Goal: Task Accomplishment & Management: Manage account settings

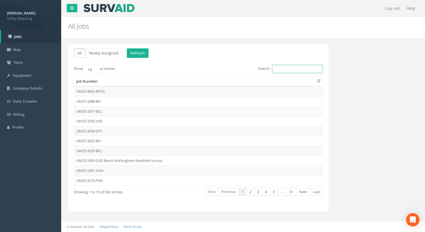
click at [298, 67] on input "Search:" at bounding box center [297, 69] width 51 height 8
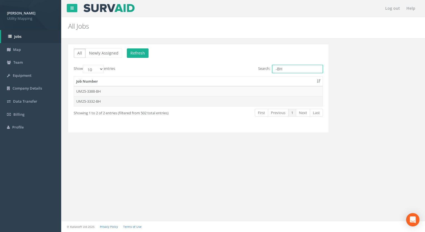
type input "-BH"
click at [96, 103] on td "UM25-3332-BH" at bounding box center [198, 101] width 248 height 10
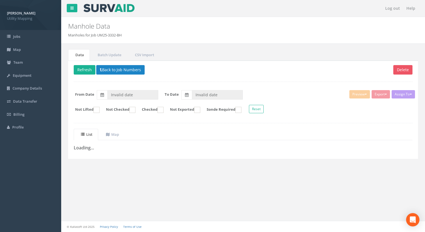
type input "[DATE]"
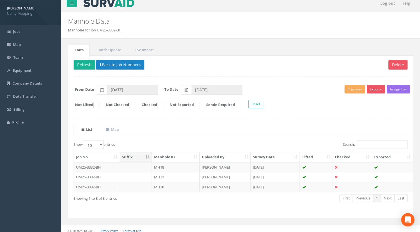
scroll to position [8, 0]
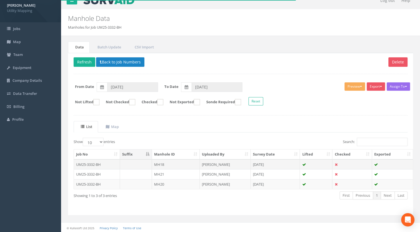
click at [164, 163] on td "MH18" at bounding box center [176, 164] width 48 height 10
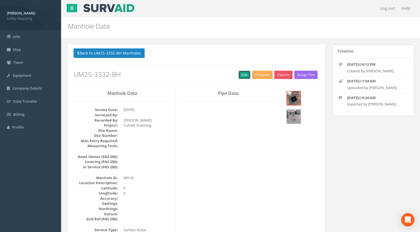
click at [239, 75] on link "Edit" at bounding box center [245, 75] width 12 height 8
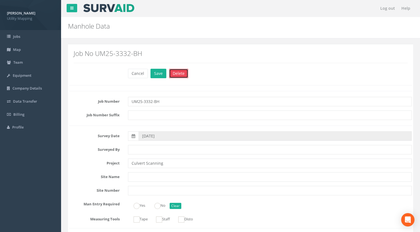
click at [183, 74] on button "Delete" at bounding box center [178, 73] width 19 height 9
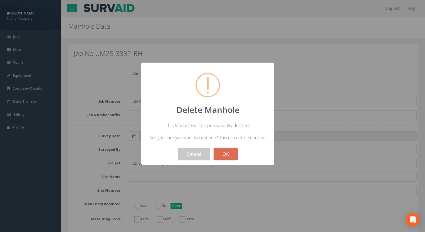
click at [194, 155] on button "Cancel" at bounding box center [194, 154] width 32 height 12
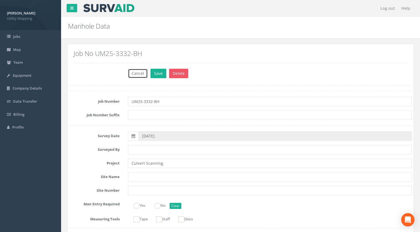
click at [135, 70] on button "Cancel" at bounding box center [138, 73] width 20 height 9
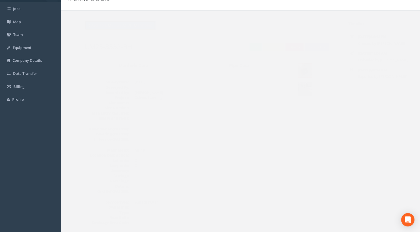
click at [130, 27] on button "Back to UM25-3332-BH Manholes" at bounding box center [109, 25] width 71 height 9
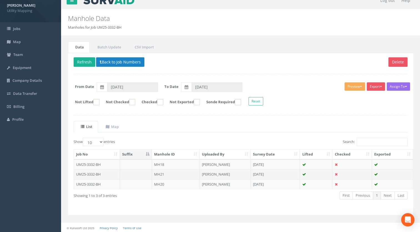
click at [165, 173] on td "MH21" at bounding box center [176, 174] width 48 height 10
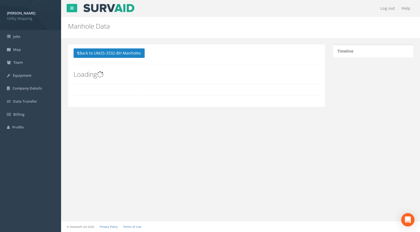
scroll to position [0, 0]
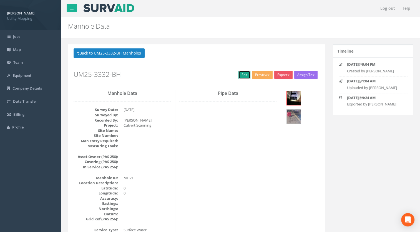
click at [242, 74] on link "Edit" at bounding box center [245, 75] width 12 height 8
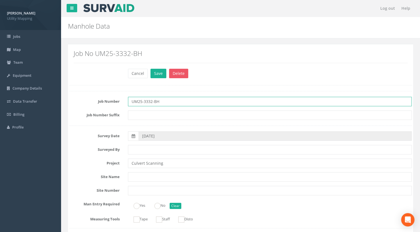
click at [150, 101] on input "UM25-3332-BH" at bounding box center [270, 101] width 284 height 9
drag, startPoint x: 152, startPoint y: 102, endPoint x: 148, endPoint y: 102, distance: 3.3
click at [148, 102] on input "UM25-3332-BH" at bounding box center [270, 101] width 284 height 9
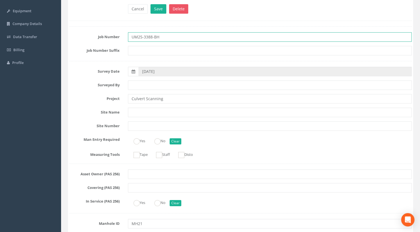
scroll to position [111, 0]
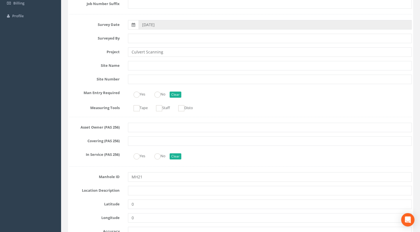
type input "UM25-3388-BH"
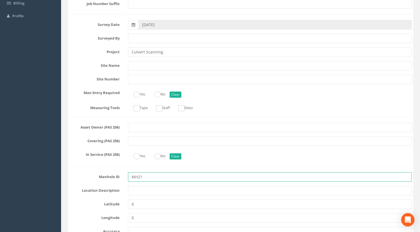
drag, startPoint x: 148, startPoint y: 179, endPoint x: 114, endPoint y: 179, distance: 33.1
click at [115, 179] on div "Manhole ID MH21" at bounding box center [240, 176] width 351 height 9
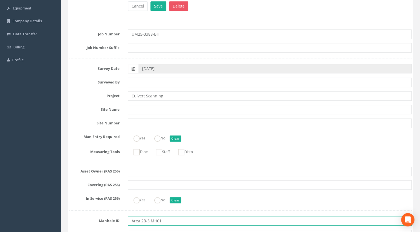
scroll to position [139, 0]
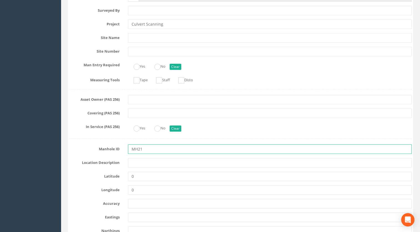
click at [166, 150] on input "MH21" at bounding box center [270, 148] width 284 height 9
drag, startPoint x: 150, startPoint y: 148, endPoint x: 105, endPoint y: 150, distance: 45.1
click at [114, 150] on div "Manhole ID MH21" at bounding box center [240, 148] width 351 height 9
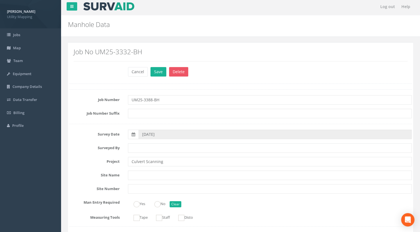
scroll to position [0, 0]
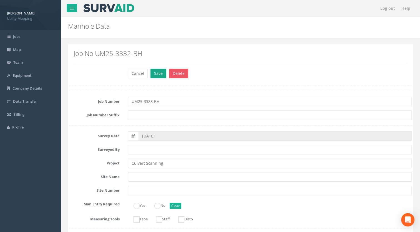
type input "Area 2B-3 MH02"
click at [158, 71] on button "Save" at bounding box center [159, 73] width 16 height 9
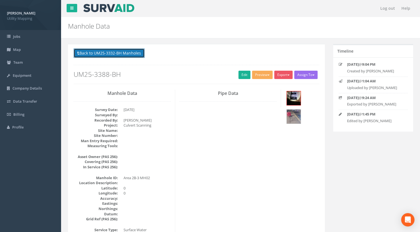
click at [135, 57] on button "Back to UM25-3332-BH Manholes" at bounding box center [109, 52] width 71 height 9
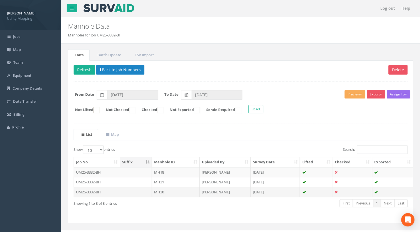
click at [162, 191] on td "MH20" at bounding box center [176, 192] width 48 height 10
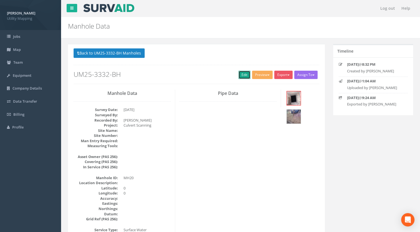
click at [239, 76] on link "Edit" at bounding box center [245, 75] width 12 height 8
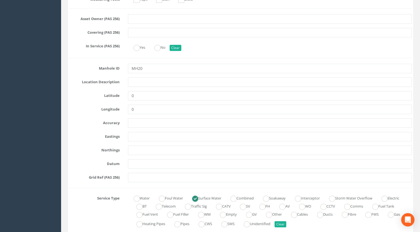
scroll to position [195, 0]
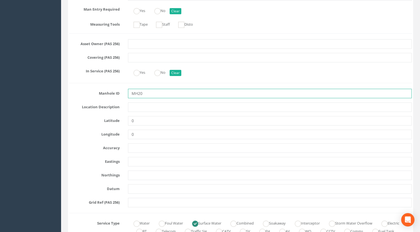
drag, startPoint x: 155, startPoint y: 94, endPoint x: 109, endPoint y: 96, distance: 46.5
click at [109, 96] on div "Manhole ID MH20" at bounding box center [240, 93] width 351 height 9
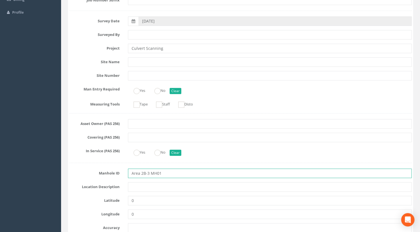
scroll to position [0, 0]
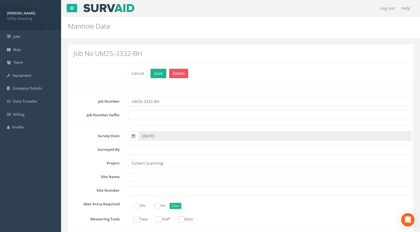
type input "Area 2B-3 MH01"
drag, startPoint x: 152, startPoint y: 101, endPoint x: 148, endPoint y: 101, distance: 3.9
click at [148, 101] on input "UM25-3332-BH" at bounding box center [270, 101] width 284 height 9
click at [176, 100] on input "UM25-3388-BH" at bounding box center [270, 101] width 284 height 9
type input "UM25-3388-BH"
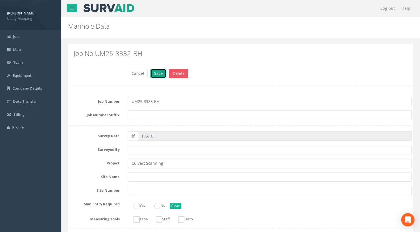
click at [160, 71] on button "Save" at bounding box center [159, 73] width 16 height 9
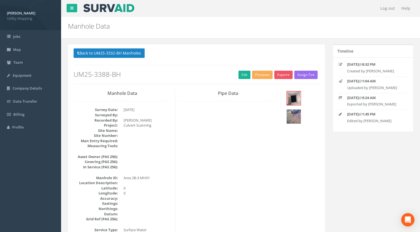
click at [133, 59] on div "Back to UM25-3332-BH Manholes Back to Map Assign To [PERSON_NAME] Land Surveyor…" at bounding box center [197, 65] width 246 height 35
click at [133, 54] on button "Back to UM25-3332-BH Manholes" at bounding box center [109, 52] width 71 height 9
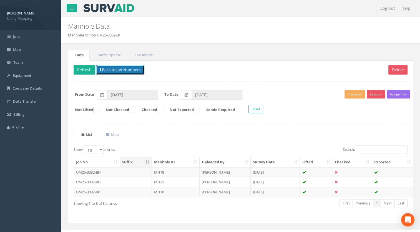
click at [122, 73] on button "Back to Job Numbers" at bounding box center [120, 69] width 48 height 9
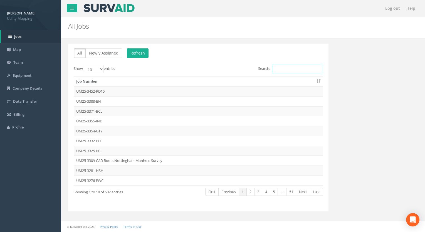
click at [298, 70] on input "Search:" at bounding box center [297, 69] width 51 height 8
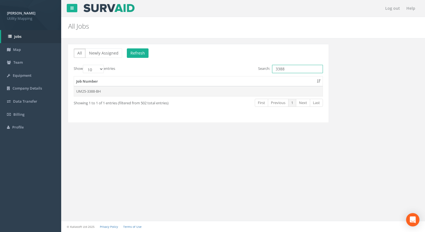
type input "3388"
click at [90, 95] on td "UM25-3388-BH" at bounding box center [198, 91] width 248 height 10
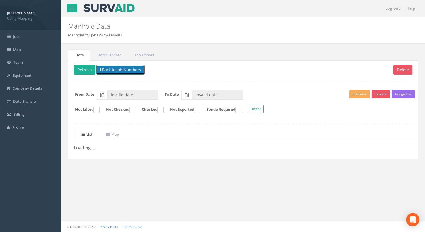
click at [110, 69] on button "Back to Job Numbers" at bounding box center [120, 69] width 48 height 9
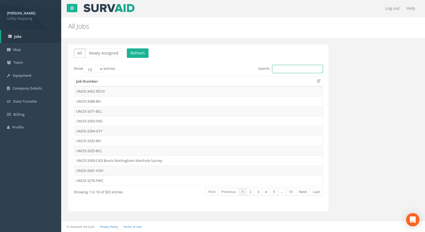
click at [285, 67] on input "Search:" at bounding box center [297, 69] width 51 height 8
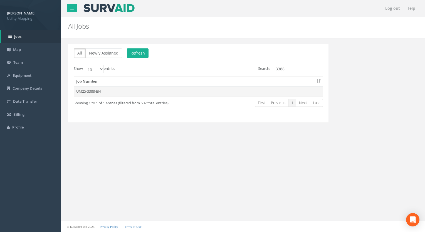
type input "3388"
click at [94, 92] on td "UM25-3388-BH" at bounding box center [198, 91] width 248 height 10
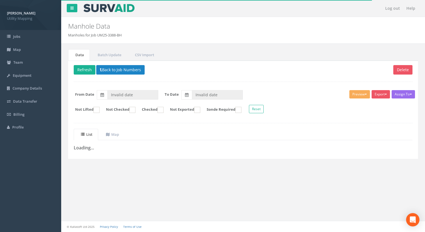
type input "[DATE]"
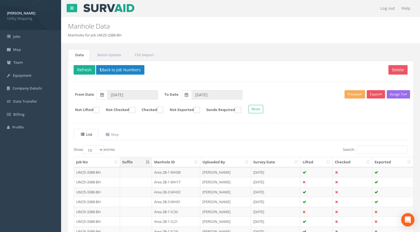
click at [172, 160] on th "Manhole ID" at bounding box center [176, 162] width 48 height 10
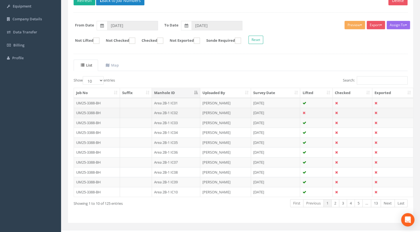
scroll to position [77, 0]
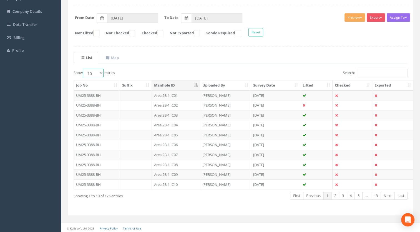
click at [97, 71] on select "10 25 50 100" at bounding box center [93, 73] width 21 height 8
select select "100"
click at [84, 69] on select "10 25 50 100" at bounding box center [93, 73] width 21 height 8
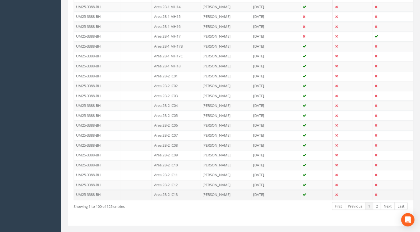
scroll to position [961, 0]
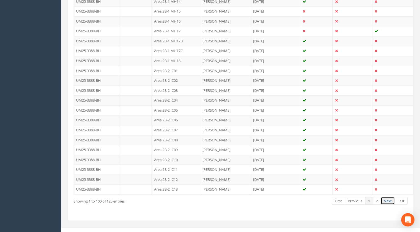
click at [393, 196] on link "Next" at bounding box center [388, 200] width 14 height 8
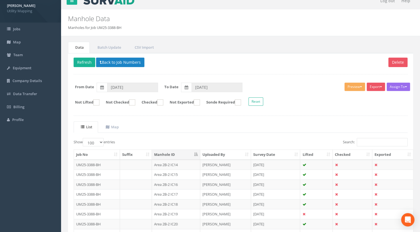
scroll to position [0, 0]
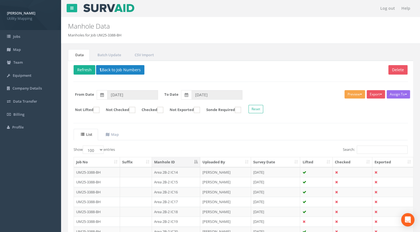
click at [358, 96] on button "Preview" at bounding box center [355, 94] width 21 height 8
click at [275, 114] on div "Assign To [PERSON_NAME] Land Surveyors Ltd No Companies Added Export U Map IC U…" at bounding box center [240, 102] width 343 height 30
click at [372, 148] on input "Search:" at bounding box center [382, 149] width 51 height 8
click at [347, 93] on button "Preview" at bounding box center [355, 94] width 21 height 8
click at [335, 114] on link "U Map Manhole" at bounding box center [345, 115] width 42 height 9
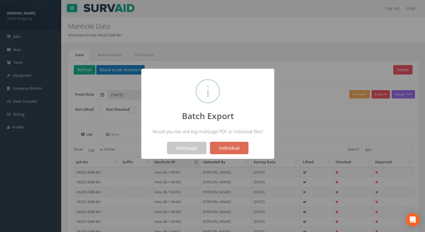
click at [183, 151] on button "Multipage" at bounding box center [186, 148] width 39 height 12
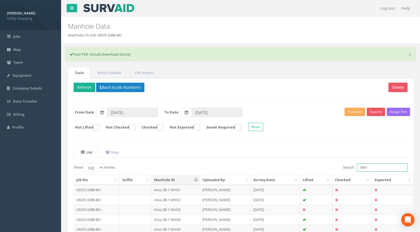
drag, startPoint x: 375, startPoint y: 166, endPoint x: 271, endPoint y: 163, distance: 104.3
click at [274, 165] on div "Search: MH" at bounding box center [326, 168] width 163 height 10
type input "IC"
click at [355, 112] on button "Preview" at bounding box center [355, 112] width 21 height 8
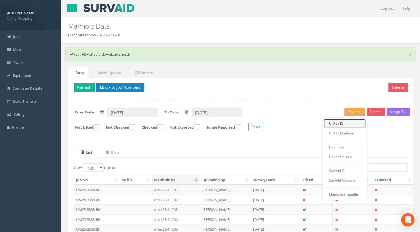
click at [341, 123] on link "U Map IC" at bounding box center [345, 123] width 42 height 9
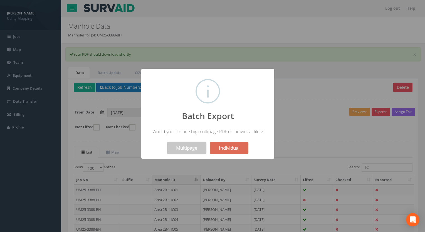
click at [176, 152] on button "Multipage" at bounding box center [186, 148] width 39 height 12
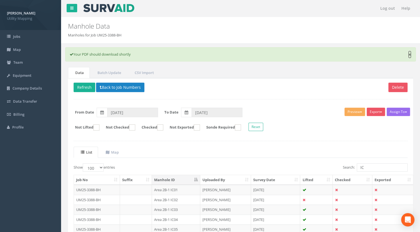
click at [409, 57] on link "×" at bounding box center [410, 55] width 3 height 6
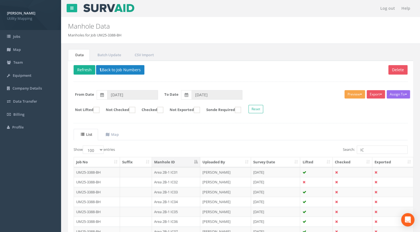
click at [356, 92] on button "Preview" at bounding box center [355, 94] width 21 height 8
click at [334, 106] on link "U Map IC" at bounding box center [345, 105] width 42 height 9
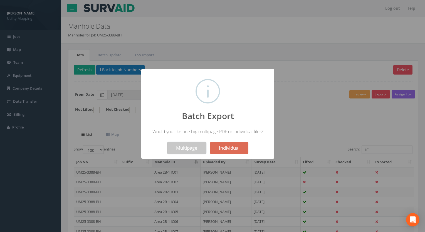
click at [178, 147] on button "Multipage" at bounding box center [186, 148] width 39 height 12
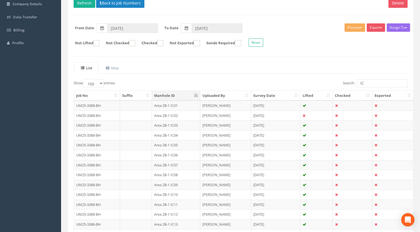
scroll to position [83, 0]
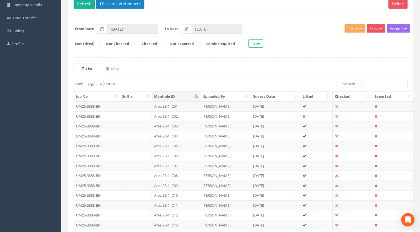
click at [0, 144] on html "[PERSON_NAME] Utility Mapping Logout S Jobs Map Team Equipment Company Details …" at bounding box center [210, 33] width 420 height 232
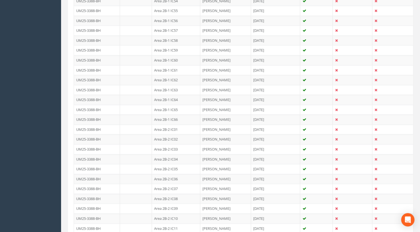
scroll to position [900, 0]
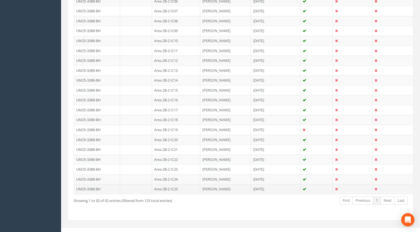
click at [179, 184] on td "Area 2B-2 IC25" at bounding box center [176, 189] width 48 height 10
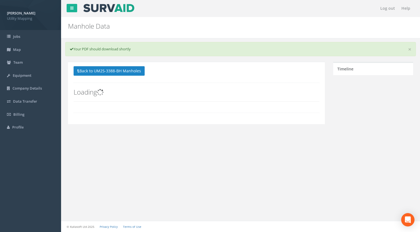
scroll to position [0, 0]
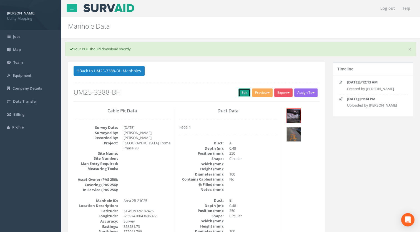
click at [239, 91] on link "Edit" at bounding box center [245, 92] width 12 height 8
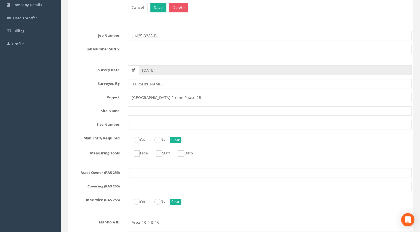
scroll to position [111, 0]
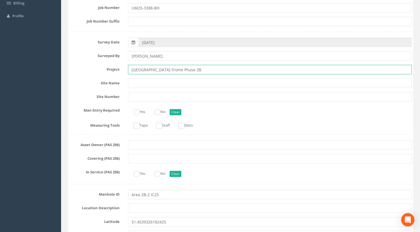
drag, startPoint x: 178, startPoint y: 69, endPoint x: 100, endPoint y: 70, distance: 78.4
click at [100, 70] on div "Project [GEOGRAPHIC_DATA] Frome Phase 2B" at bounding box center [240, 69] width 351 height 9
type input "Area 2B-2"
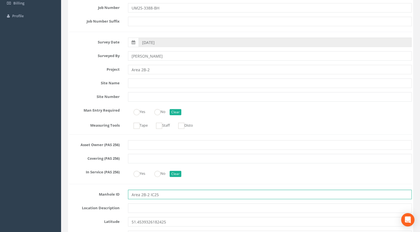
drag, startPoint x: 150, startPoint y: 194, endPoint x: 120, endPoint y: 193, distance: 30.6
click at [121, 193] on div "Manhole ID Area 2B-2 IC25" at bounding box center [240, 194] width 351 height 9
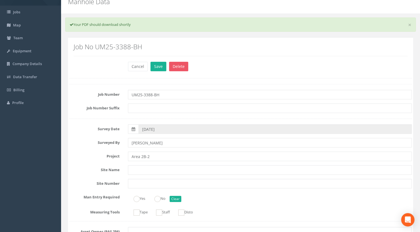
scroll to position [0, 0]
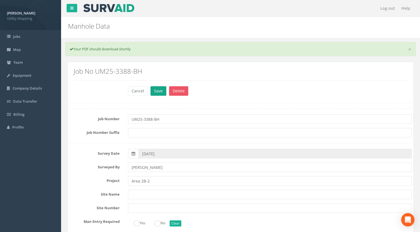
type input "IC25"
click at [157, 89] on button "Save" at bounding box center [159, 90] width 16 height 9
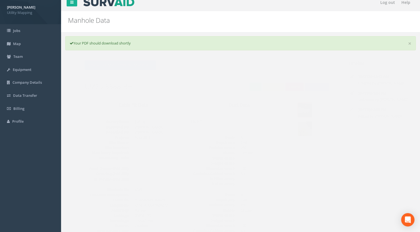
scroll to position [28, 0]
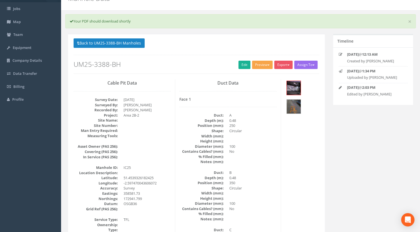
click at [261, 68] on button "Preview" at bounding box center [262, 65] width 21 height 8
click at [247, 76] on link "U Map IC" at bounding box center [252, 76] width 42 height 9
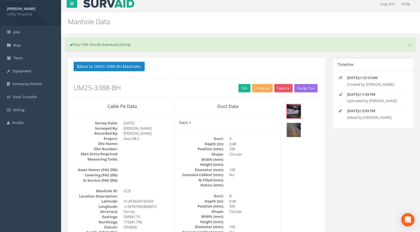
scroll to position [0, 0]
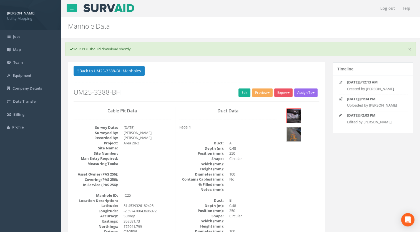
click at [131, 68] on button "Back to UM25-3388-BH Manholes" at bounding box center [109, 70] width 71 height 9
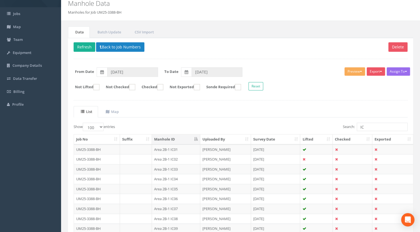
scroll to position [28, 0]
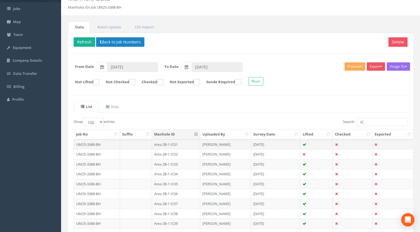
click at [171, 141] on td "Area 2B-1 IC01" at bounding box center [176, 144] width 48 height 10
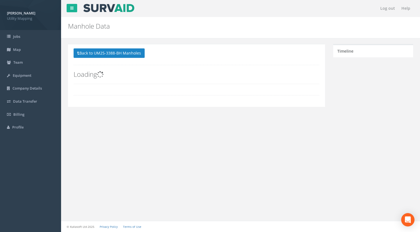
scroll to position [0, 0]
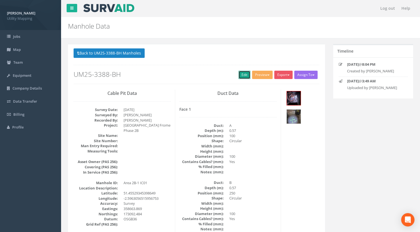
click at [239, 76] on link "Edit" at bounding box center [245, 75] width 12 height 8
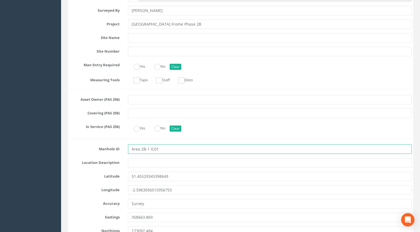
drag, startPoint x: 150, startPoint y: 149, endPoint x: 109, endPoint y: 149, distance: 41.1
click at [109, 149] on div "Manhole ID Area 2B-1 IC01" at bounding box center [240, 148] width 351 height 9
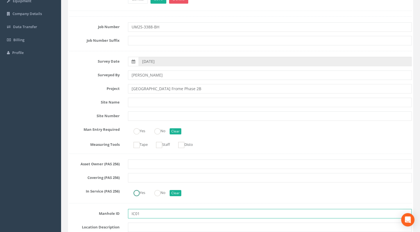
scroll to position [56, 0]
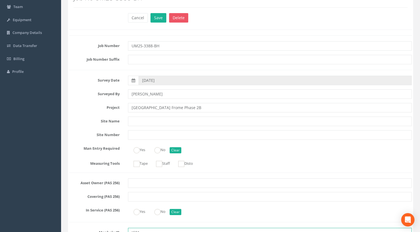
type input "IC01"
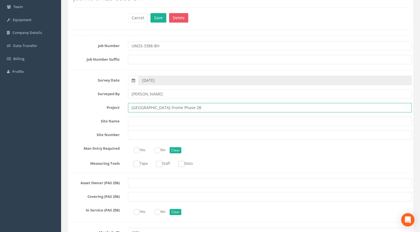
drag, startPoint x: 186, startPoint y: 107, endPoint x: 73, endPoint y: 106, distance: 112.3
click at [73, 106] on div "Project [GEOGRAPHIC_DATA] Frome Phase 2B" at bounding box center [240, 107] width 351 height 9
paste input "Area 2B-1"
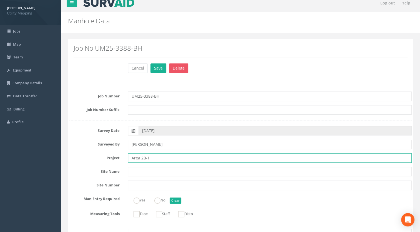
scroll to position [0, 0]
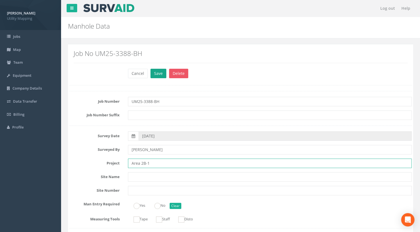
type input "Area 2B-1"
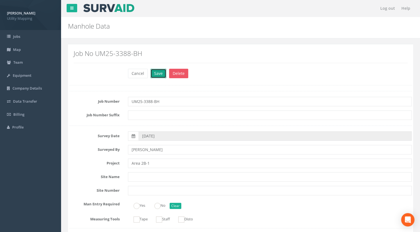
click at [154, 75] on button "Save" at bounding box center [159, 73] width 16 height 9
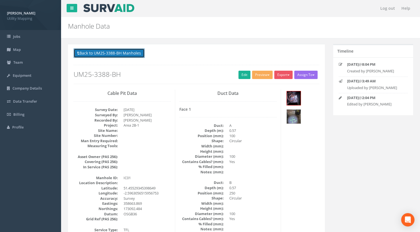
click at [138, 54] on button "Back to UM25-3388-BH Manholes" at bounding box center [109, 52] width 71 height 9
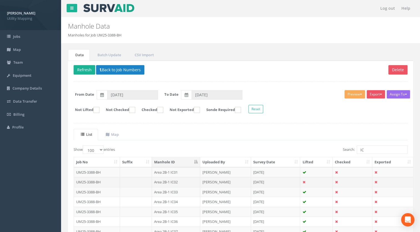
click at [175, 182] on td "Area 2B-1 IC02" at bounding box center [176, 182] width 48 height 10
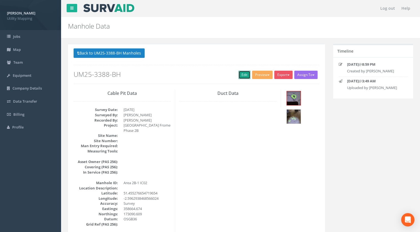
click at [242, 73] on link "Edit" at bounding box center [245, 75] width 12 height 8
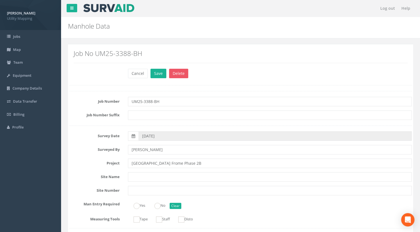
scroll to position [56, 0]
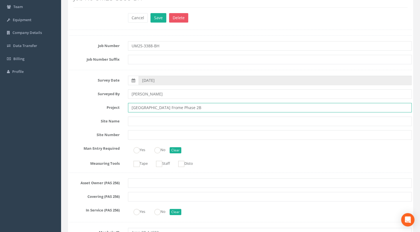
drag, startPoint x: 184, startPoint y: 107, endPoint x: 73, endPoint y: 107, distance: 111.2
click at [72, 107] on div "Project [GEOGRAPHIC_DATA] Frome Phase 2B" at bounding box center [240, 107] width 351 height 9
paste input "Area 2B-1"
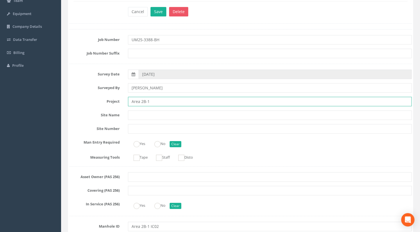
scroll to position [111, 0]
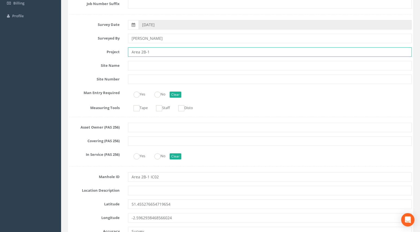
type input "Area 2B-1"
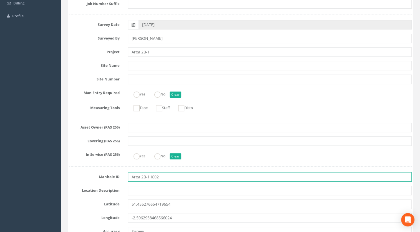
drag, startPoint x: 150, startPoint y: 176, endPoint x: 101, endPoint y: 175, distance: 48.4
click at [101, 175] on div "Manhole ID Area 2B-1 IC02" at bounding box center [240, 176] width 351 height 9
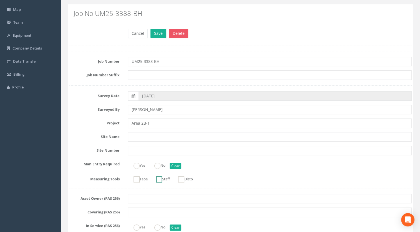
scroll to position [28, 0]
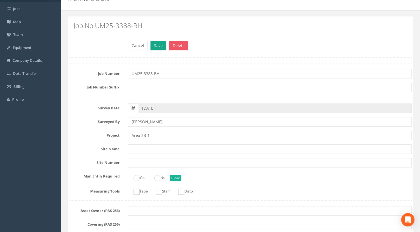
type input "IC02"
click at [155, 45] on button "Save" at bounding box center [159, 45] width 16 height 9
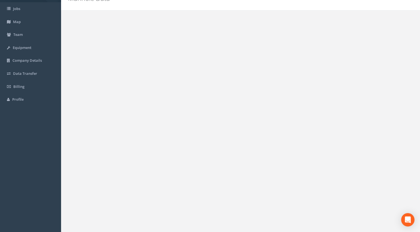
click at [106, 25] on button "Back to UM25-3388-BH Manholes" at bounding box center [109, 25] width 71 height 9
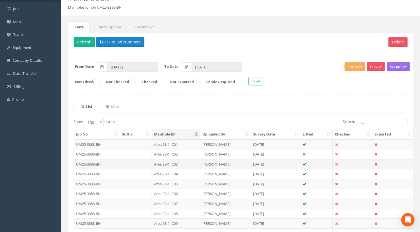
click at [174, 163] on td "Area 2B-1 IC03" at bounding box center [176, 164] width 48 height 10
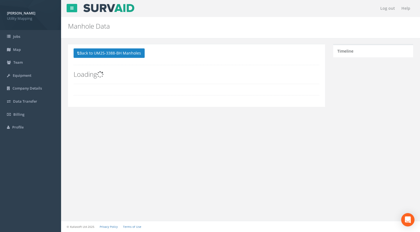
scroll to position [0, 0]
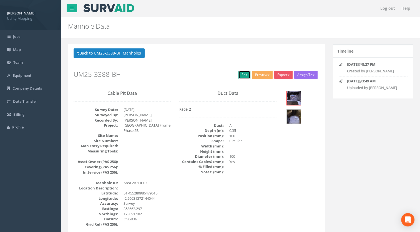
click at [244, 74] on link "Edit" at bounding box center [245, 75] width 12 height 8
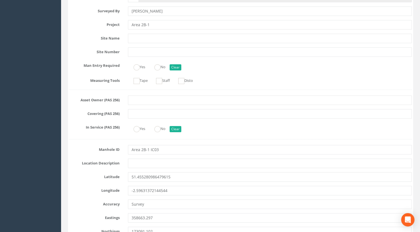
scroll to position [139, 0]
type input "Area 2B-1"
click at [150, 151] on input "Area 2B-1 IC03" at bounding box center [270, 148] width 284 height 9
drag, startPoint x: 149, startPoint y: 149, endPoint x: 118, endPoint y: 150, distance: 30.3
click at [118, 150] on div "Manhole ID Area 2B-1 IC03" at bounding box center [240, 148] width 351 height 9
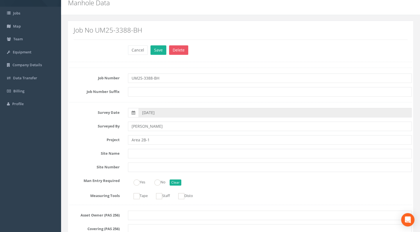
scroll to position [0, 0]
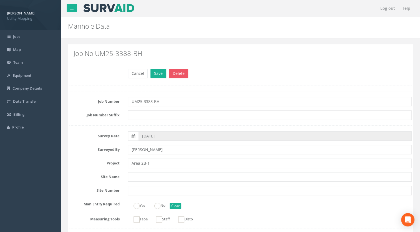
type input "IC03"
click at [158, 78] on div "Cancel Save Delete" at bounding box center [270, 74] width 293 height 11
click at [158, 77] on button "Save" at bounding box center [159, 73] width 16 height 9
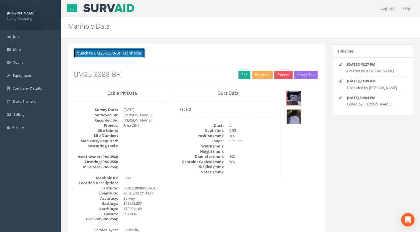
click at [115, 55] on button "Back to UM25-3388-BH Manholes" at bounding box center [109, 52] width 71 height 9
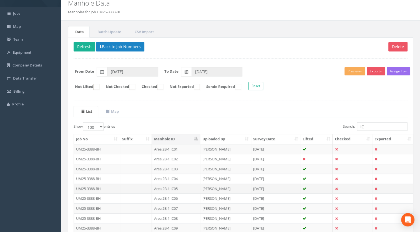
scroll to position [28, 0]
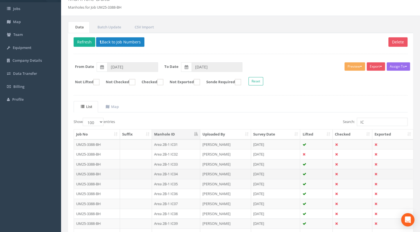
click at [176, 173] on td "Area 2B-1 IC04" at bounding box center [176, 174] width 48 height 10
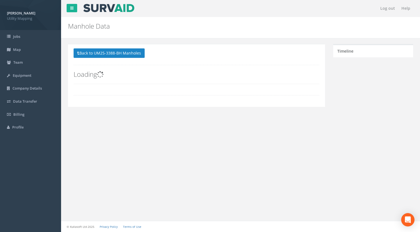
scroll to position [0, 0]
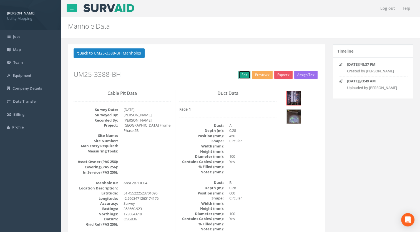
click at [243, 75] on link "Edit" at bounding box center [245, 75] width 12 height 8
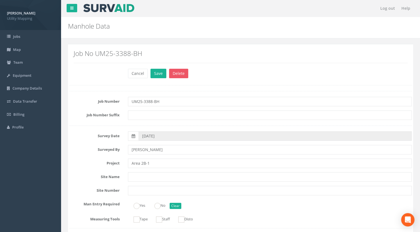
scroll to position [83, 0]
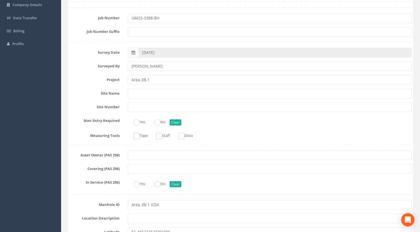
type input "Area 2B-1"
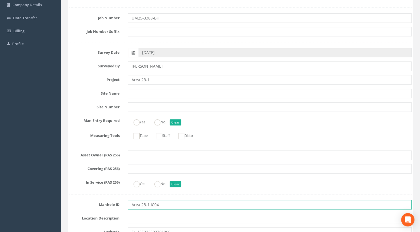
drag, startPoint x: 147, startPoint y: 204, endPoint x: 107, endPoint y: 207, distance: 40.1
click at [108, 207] on div "Manhole ID Area 2B-1 IC04" at bounding box center [240, 204] width 351 height 9
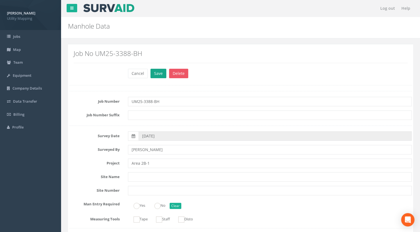
type input "IC04"
click at [156, 72] on button "Save" at bounding box center [159, 73] width 16 height 9
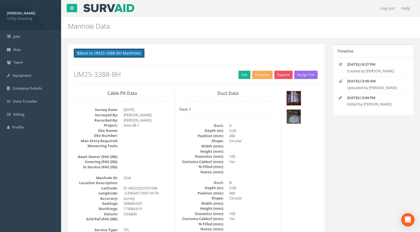
click at [133, 56] on button "Back to UM25-3388-BH Manholes" at bounding box center [109, 52] width 71 height 9
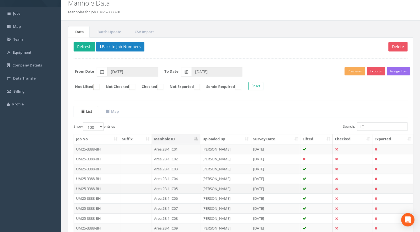
scroll to position [28, 0]
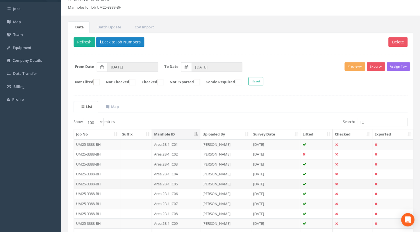
click at [175, 183] on td "Area 2B-1 IC05" at bounding box center [176, 184] width 48 height 10
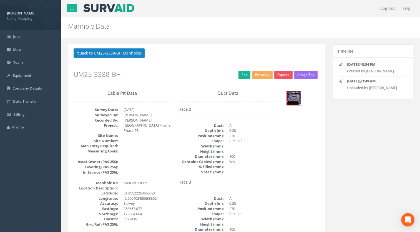
click at [236, 74] on h2 "UM25-3388-BH" at bounding box center [197, 74] width 246 height 7
click at [239, 76] on link "Edit" at bounding box center [245, 75] width 12 height 8
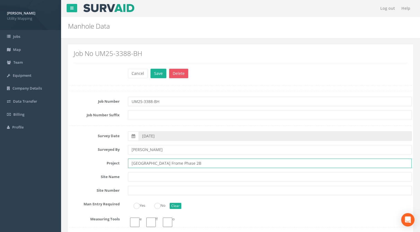
drag, startPoint x: 181, startPoint y: 51, endPoint x: 100, endPoint y: 59, distance: 80.9
click at [78, 158] on div "Project [GEOGRAPHIC_DATA] Frome Phase 2B" at bounding box center [240, 162] width 351 height 9
paste input "Area 2B-1"
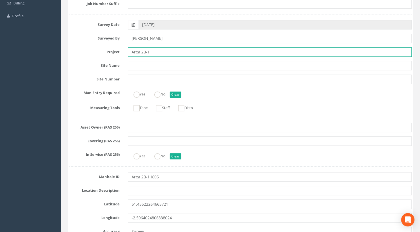
type input "Area 2B-1"
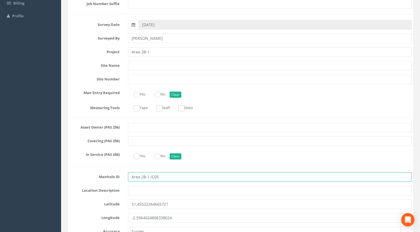
drag, startPoint x: 150, startPoint y: 176, endPoint x: 93, endPoint y: 176, distance: 56.7
click at [96, 176] on div "Manhole ID Area 2B-1 IC05" at bounding box center [240, 176] width 351 height 9
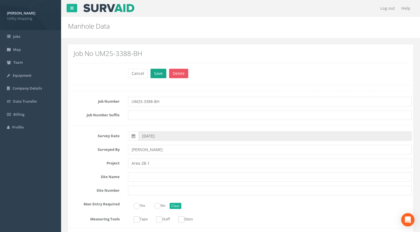
type input "IC05"
click at [154, 71] on button "Save" at bounding box center [159, 73] width 16 height 9
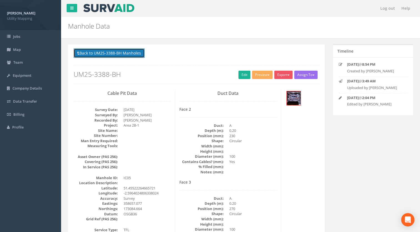
click at [128, 53] on button "Back to UM25-3388-BH Manholes" at bounding box center [109, 52] width 71 height 9
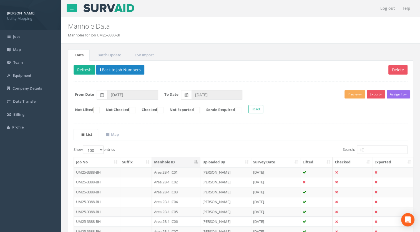
scroll to position [56, 0]
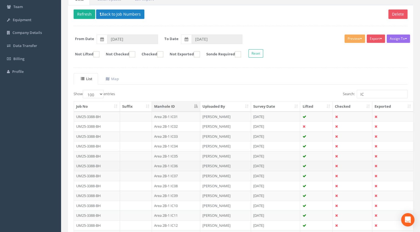
click at [176, 166] on td "Area 2B-1 IC06" at bounding box center [176, 166] width 48 height 10
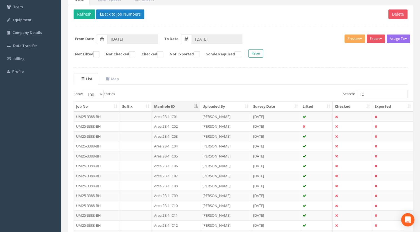
scroll to position [0, 0]
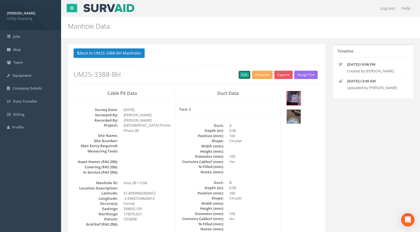
click at [239, 76] on link "Edit" at bounding box center [245, 75] width 12 height 8
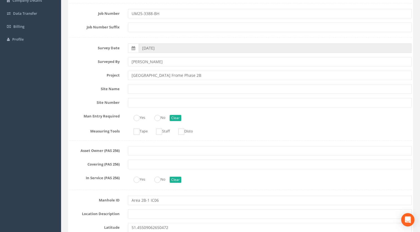
scroll to position [83, 0]
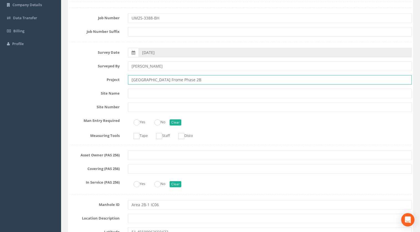
drag, startPoint x: 181, startPoint y: 81, endPoint x: 78, endPoint y: 86, distance: 103.8
paste input "Area 2B-1"
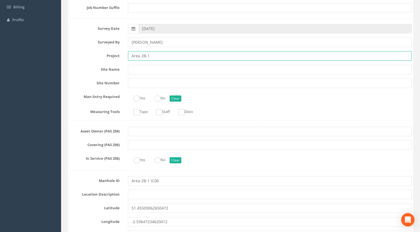
scroll to position [111, 0]
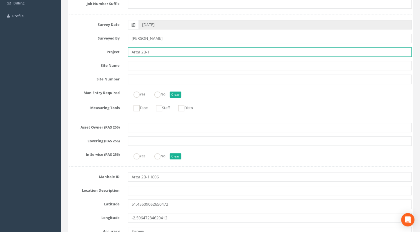
type input "Area 2B-1"
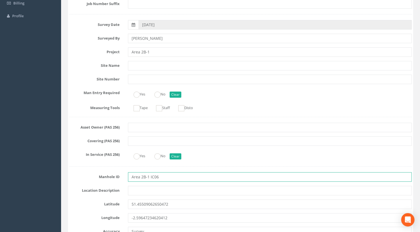
drag, startPoint x: 150, startPoint y: 178, endPoint x: 108, endPoint y: 175, distance: 42.4
click at [108, 175] on div "Manhole ID Area 2B-1 IC06" at bounding box center [240, 176] width 351 height 9
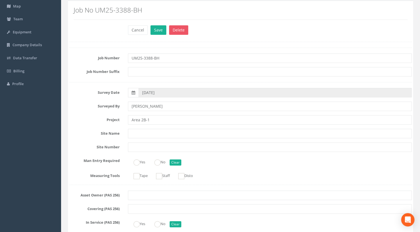
scroll to position [28, 0]
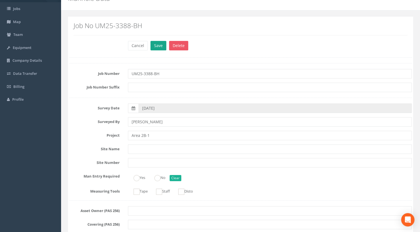
type input "IC06"
click at [157, 44] on button "Save" at bounding box center [159, 45] width 16 height 9
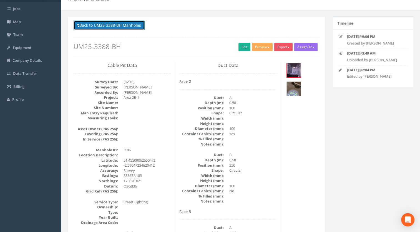
click at [134, 28] on button "Back to UM25-3388-BH Manholes" at bounding box center [109, 25] width 71 height 9
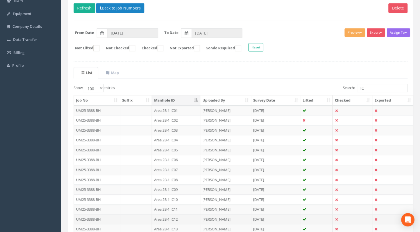
scroll to position [83, 0]
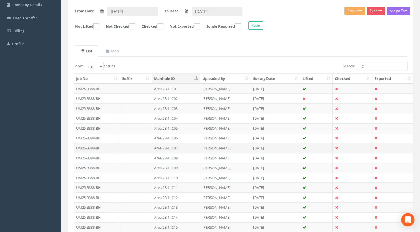
click at [168, 146] on td "Area 2B-1 IC07" at bounding box center [176, 148] width 48 height 10
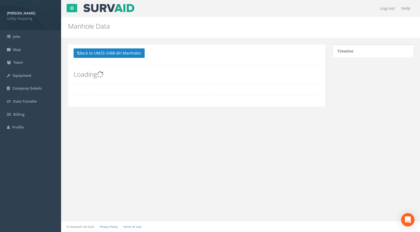
scroll to position [0, 0]
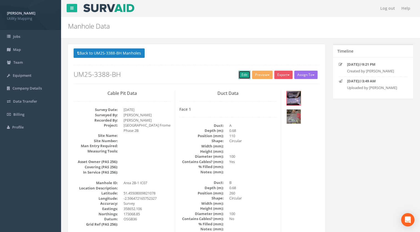
click at [240, 76] on link "Edit" at bounding box center [245, 75] width 12 height 8
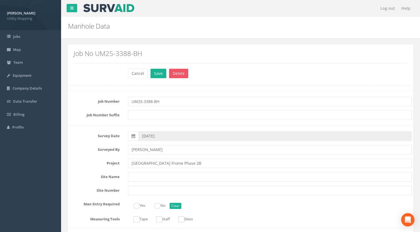
scroll to position [28, 0]
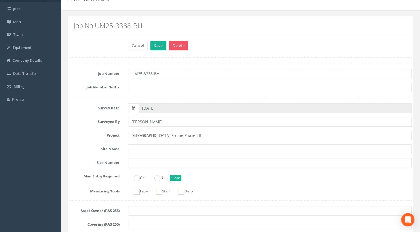
click at [101, 137] on div "Project [GEOGRAPHIC_DATA] Frome Phase 2B" at bounding box center [240, 135] width 351 height 9
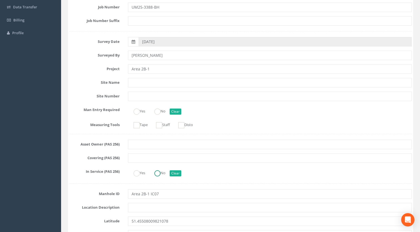
scroll to position [111, 0]
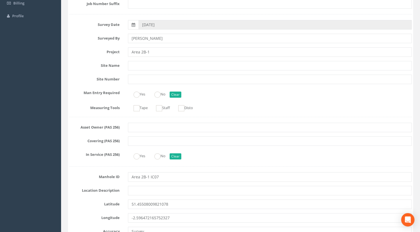
type input "Area 2B-1"
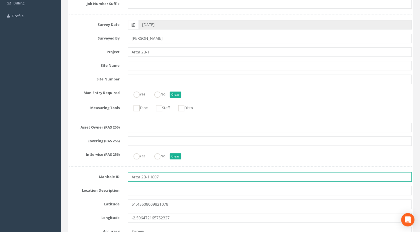
drag, startPoint x: 150, startPoint y: 176, endPoint x: 114, endPoint y: 178, distance: 36.5
click at [117, 178] on div "Manhole ID Area 2B-1 IC07" at bounding box center [240, 176] width 351 height 9
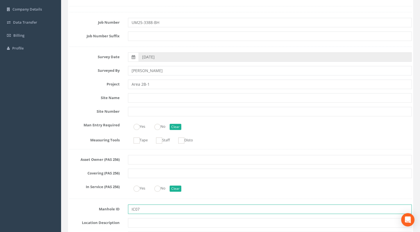
scroll to position [28, 0]
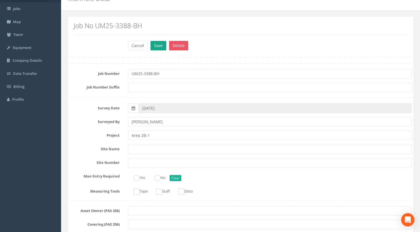
type input "IC07"
click at [153, 46] on button "Save" at bounding box center [159, 45] width 16 height 9
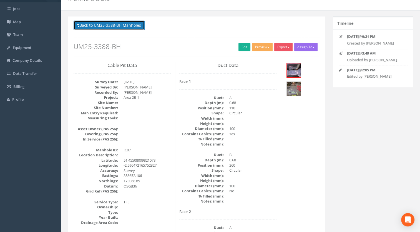
click at [138, 26] on button "Back to UM25-3388-BH Manholes" at bounding box center [109, 25] width 71 height 9
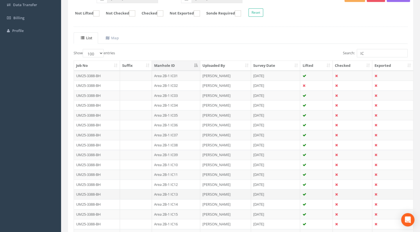
scroll to position [111, 0]
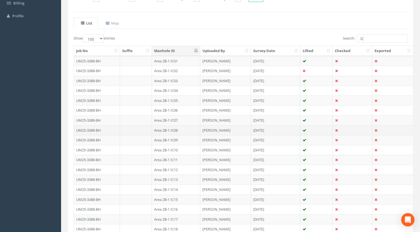
click at [175, 127] on td "Area 2B-1 IC08" at bounding box center [176, 130] width 48 height 10
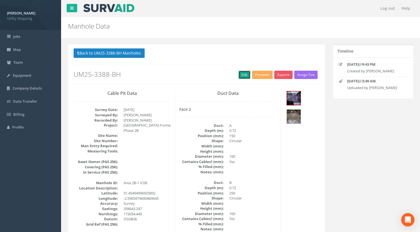
click at [245, 74] on link "Edit" at bounding box center [245, 75] width 12 height 8
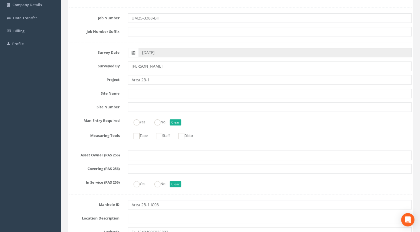
type input "Area 2B-1"
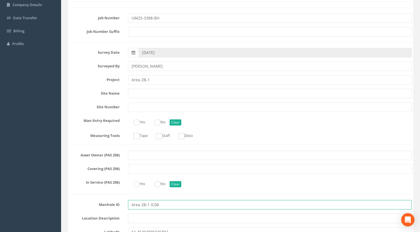
drag, startPoint x: 150, startPoint y: 203, endPoint x: 104, endPoint y: 206, distance: 46.2
click at [104, 206] on div "Manhole ID Area 2B-1 IC08" at bounding box center [240, 204] width 351 height 9
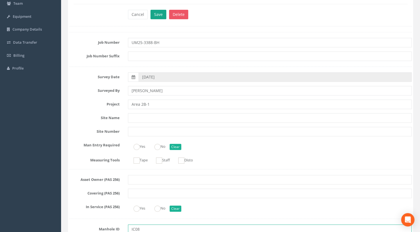
scroll to position [0, 0]
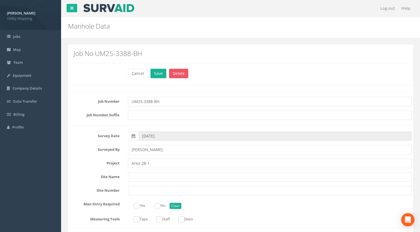
type input "IC08"
click at [156, 68] on div "Job No UM25-3388-BH" at bounding box center [240, 58] width 343 height 20
click at [156, 70] on button "Save" at bounding box center [159, 73] width 16 height 9
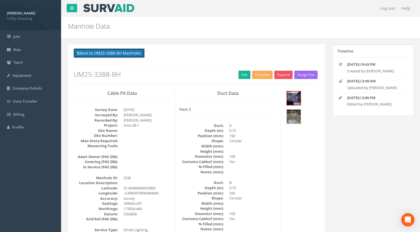
click at [136, 50] on button "Back to UM25-3388-BH Manholes" at bounding box center [109, 52] width 71 height 9
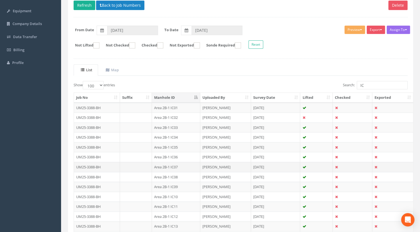
scroll to position [83, 0]
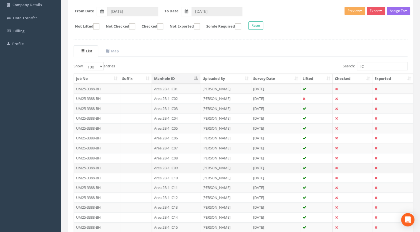
click at [175, 165] on td "Area 2B-1 IC09" at bounding box center [176, 168] width 48 height 10
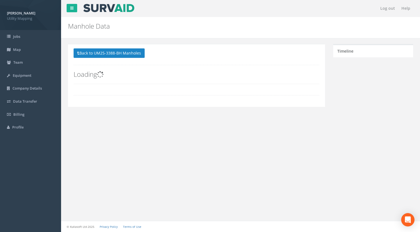
scroll to position [0, 0]
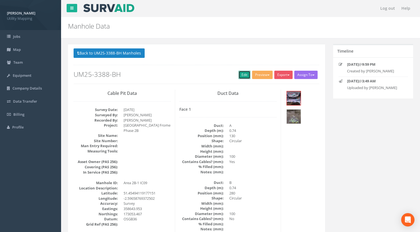
click at [239, 73] on link "Edit" at bounding box center [245, 75] width 12 height 8
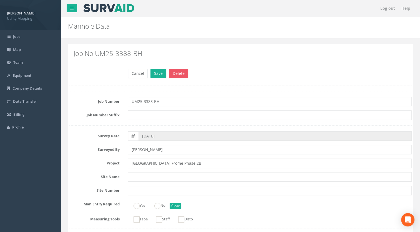
scroll to position [111, 0]
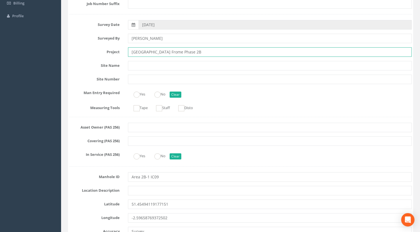
drag, startPoint x: 181, startPoint y: 53, endPoint x: 78, endPoint y: 53, distance: 103.7
click at [78, 53] on div "Project [GEOGRAPHIC_DATA] Frome Phase 2B" at bounding box center [240, 51] width 351 height 9
paste input "Area 2B-1"
type input "Area 2B-1"
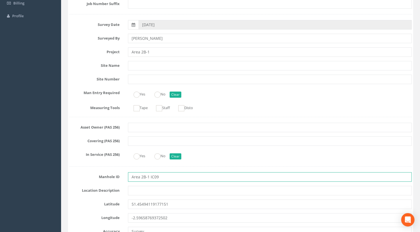
drag, startPoint x: 150, startPoint y: 178, endPoint x: 101, endPoint y: 180, distance: 49.0
click at [101, 180] on div "Manhole ID Area 2B-1 IC09" at bounding box center [240, 176] width 351 height 9
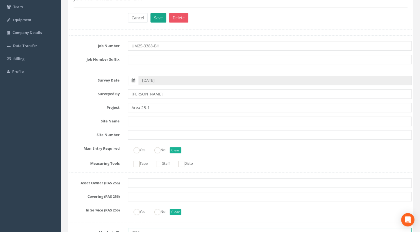
type input "IC09"
click at [158, 18] on button "Save" at bounding box center [159, 17] width 16 height 9
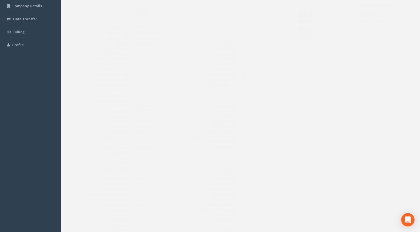
scroll to position [0, 0]
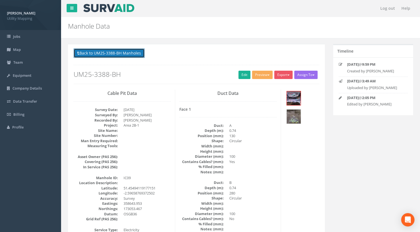
click at [139, 54] on button "Back to UM25-3388-BH Manholes" at bounding box center [109, 52] width 71 height 9
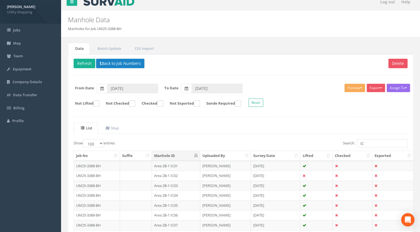
scroll to position [28, 0]
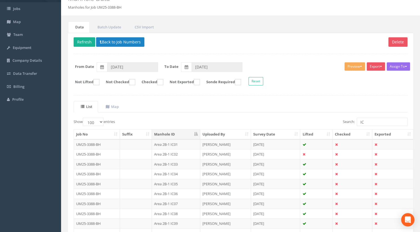
click at [193, 133] on th "Manhole ID" at bounding box center [176, 134] width 48 height 10
click at [195, 133] on th "Manhole ID" at bounding box center [176, 134] width 48 height 10
click at [132, 43] on button "Back to Job Numbers" at bounding box center [120, 41] width 48 height 9
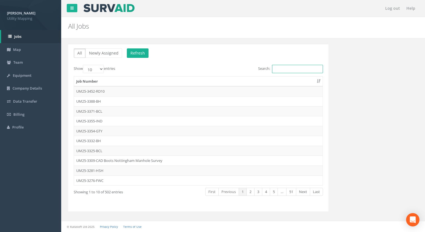
click at [284, 69] on input "Search:" at bounding box center [297, 69] width 51 height 8
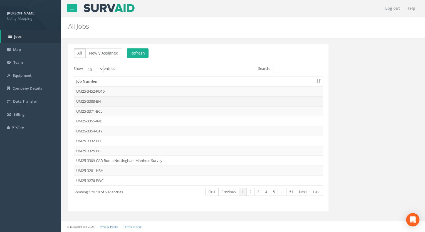
click at [101, 98] on td "UM25-3388-BH" at bounding box center [198, 101] width 248 height 10
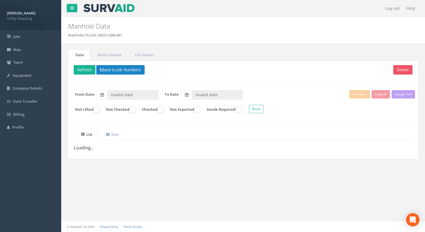
type input "[DATE]"
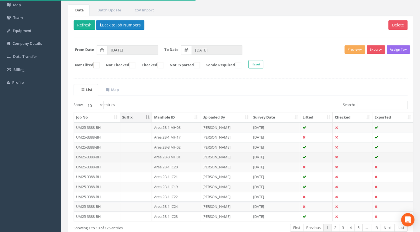
scroll to position [77, 0]
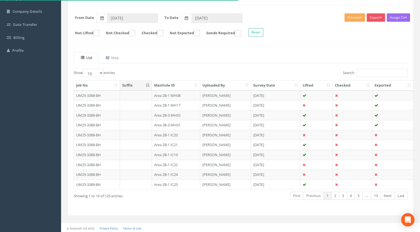
click at [179, 85] on th "Manhole ID" at bounding box center [176, 85] width 48 height 10
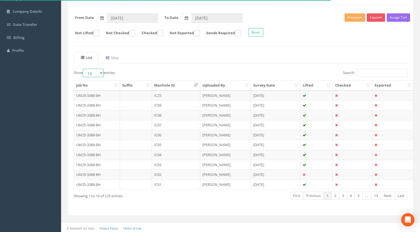
click at [94, 74] on select "10 25 50 100" at bounding box center [93, 73] width 21 height 8
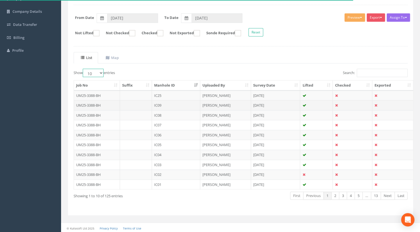
select select "100"
click at [84, 69] on select "10 25 50 100" at bounding box center [93, 73] width 21 height 8
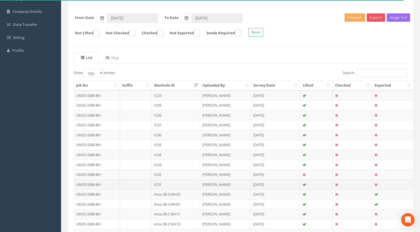
click at [161, 182] on td "IC01" at bounding box center [176, 184] width 48 height 10
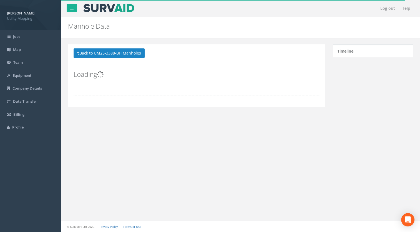
scroll to position [0, 0]
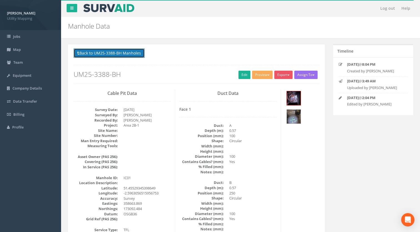
click at [127, 54] on button "Back to UM25-3388-BH Manholes" at bounding box center [109, 52] width 71 height 9
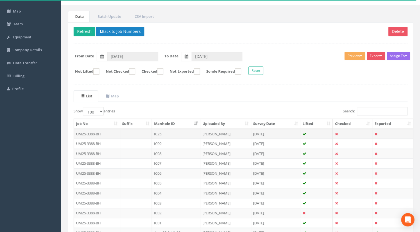
scroll to position [56, 0]
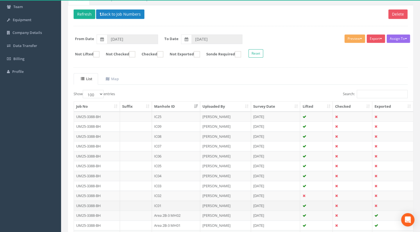
click at [156, 204] on td "IC01" at bounding box center [176, 205] width 48 height 10
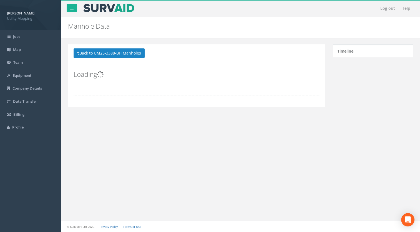
scroll to position [0, 0]
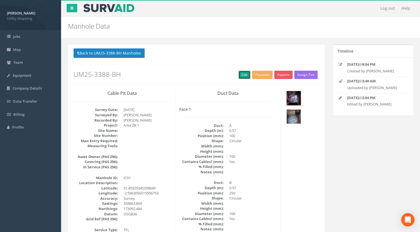
click at [242, 73] on link "Edit" at bounding box center [245, 75] width 12 height 8
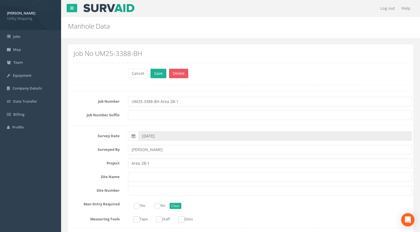
type input "UM25-3388-BH Area 2B-1"
click at [141, 75] on button "Cancel" at bounding box center [138, 73] width 20 height 9
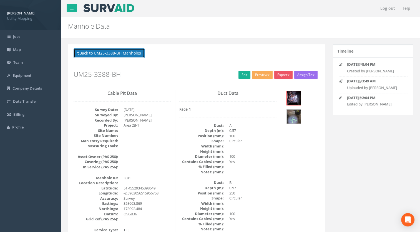
click at [109, 51] on button "Back to UM25-3388-BH Manholes" at bounding box center [109, 52] width 71 height 9
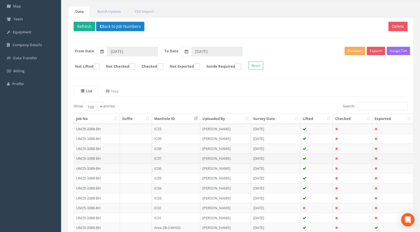
scroll to position [56, 0]
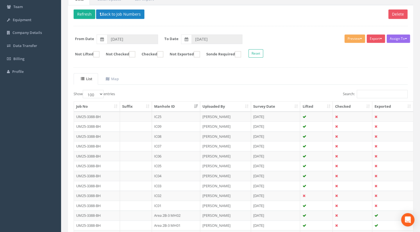
click at [168, 103] on th "Manhole ID" at bounding box center [176, 106] width 48 height 10
click at [169, 108] on th "Manhole ID" at bounding box center [176, 106] width 48 height 10
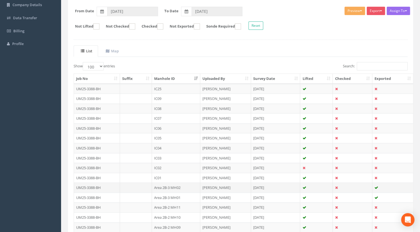
click at [165, 185] on td "Area 2B-3 MH02" at bounding box center [176, 187] width 48 height 10
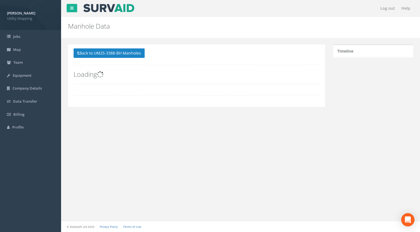
scroll to position [0, 0]
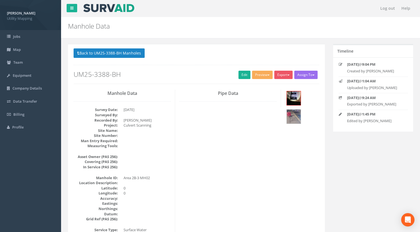
click at [135, 50] on button "Back to UM25-3388-BH Manholes" at bounding box center [109, 52] width 71 height 9
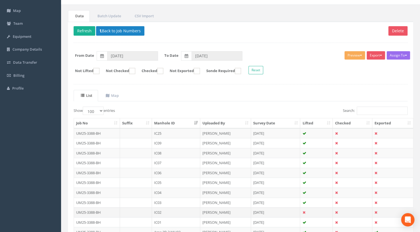
scroll to position [56, 0]
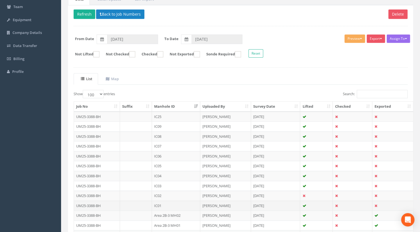
click at [162, 203] on td "IC01" at bounding box center [176, 205] width 48 height 10
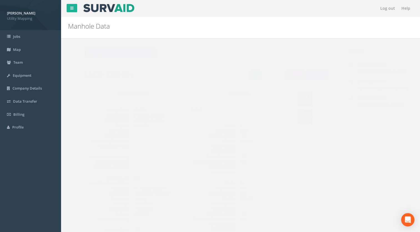
click at [128, 54] on button "Back to UM25-3388-BH Manholes" at bounding box center [109, 52] width 71 height 9
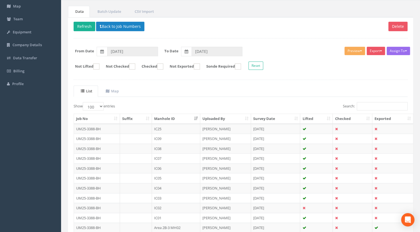
scroll to position [56, 0]
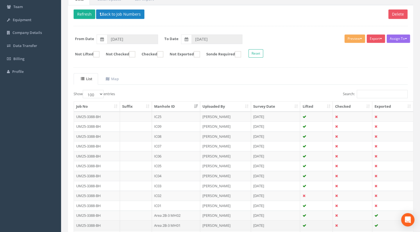
click at [171, 220] on td "Area 2B-3 MH01" at bounding box center [176, 225] width 48 height 10
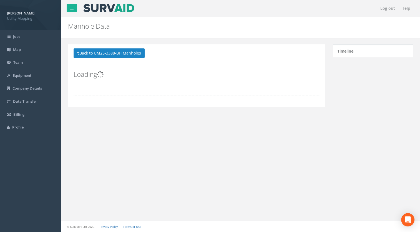
scroll to position [0, 0]
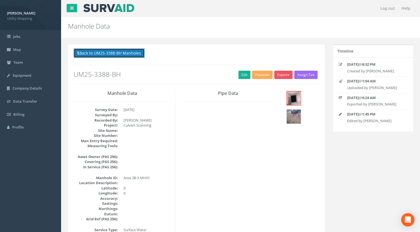
click at [128, 55] on button "Back to UM25-3388-BH Manholes" at bounding box center [109, 52] width 71 height 9
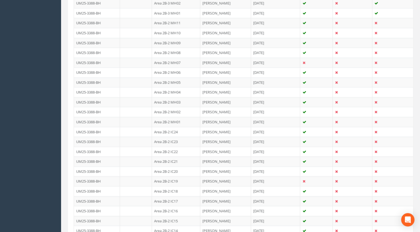
scroll to position [306, 0]
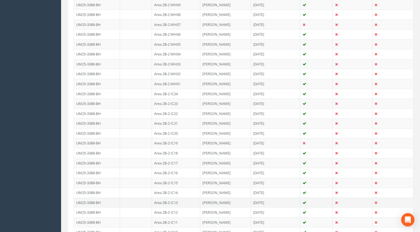
click at [172, 197] on td "Area 2B-2 IC13" at bounding box center [176, 202] width 48 height 10
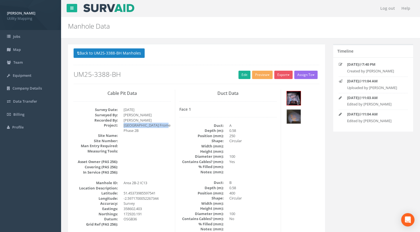
drag, startPoint x: 165, startPoint y: 125, endPoint x: 123, endPoint y: 126, distance: 42.0
click at [123, 126] on dl "Survey Date: [DATE] Surveyed By: [PERSON_NAME] Recorded By: [PERSON_NAME] Proje…" at bounding box center [122, 130] width 97 height 46
copy dd "[GEOGRAPHIC_DATA] Frome Phase 2B"
click at [123, 54] on button "Back to UM25-3388-BH Manholes" at bounding box center [109, 52] width 71 height 9
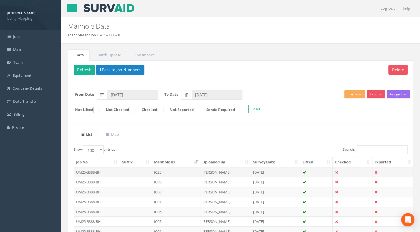
click at [167, 171] on td "IC25" at bounding box center [176, 172] width 48 height 10
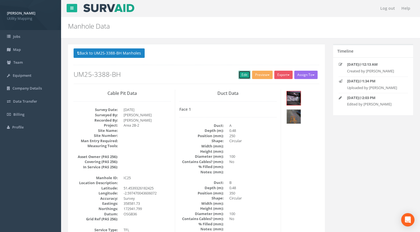
click at [242, 76] on link "Edit" at bounding box center [245, 75] width 12 height 8
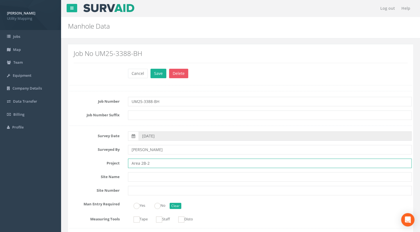
drag, startPoint x: 155, startPoint y: 162, endPoint x: 106, endPoint y: 158, distance: 48.8
click at [87, 163] on div "Project Area 2B-2" at bounding box center [240, 162] width 351 height 9
paste input "[GEOGRAPHIC_DATA] Frome Phase 2B"
type input "[GEOGRAPHIC_DATA] Frome Phase 2B"
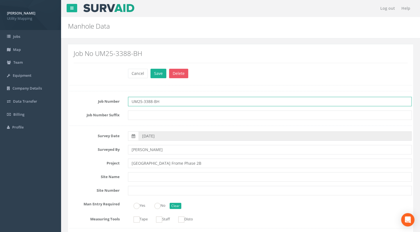
click at [180, 103] on input "UM25-3388-BH" at bounding box center [270, 101] width 284 height 9
type input "UM25-3388-BH Area 2B-1"
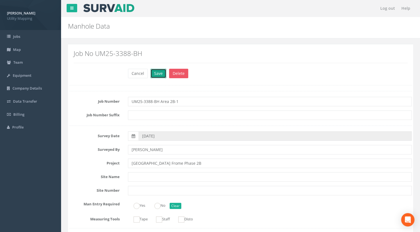
click at [154, 69] on button "Save" at bounding box center [159, 73] width 16 height 9
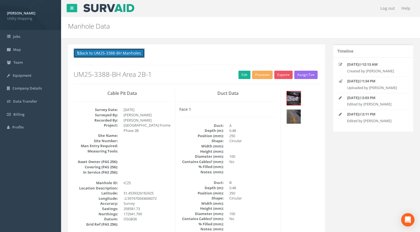
click at [134, 56] on button "Back to UM25-3388-BH Manholes" at bounding box center [109, 52] width 71 height 9
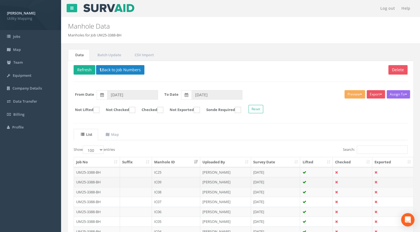
click at [162, 180] on td "IC09" at bounding box center [176, 182] width 48 height 10
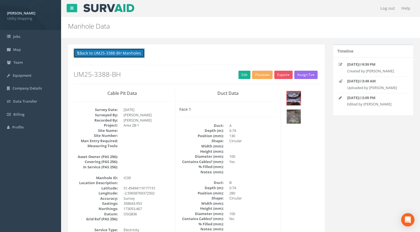
click at [134, 54] on button "Back to UM25-3388-BH Manholes" at bounding box center [109, 52] width 71 height 9
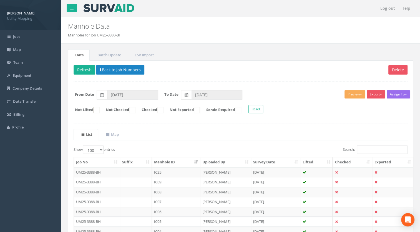
click at [172, 167] on td "IC25" at bounding box center [176, 172] width 48 height 10
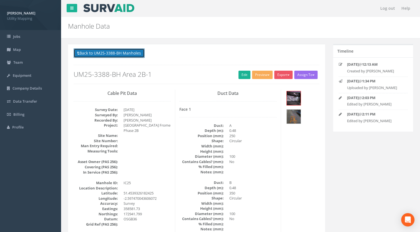
click at [131, 50] on button "Back to UM25-3388-BH Manholes" at bounding box center [109, 52] width 71 height 9
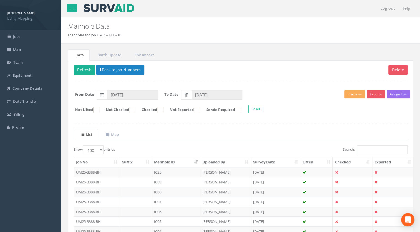
click at [180, 161] on th "Manhole ID" at bounding box center [176, 162] width 48 height 10
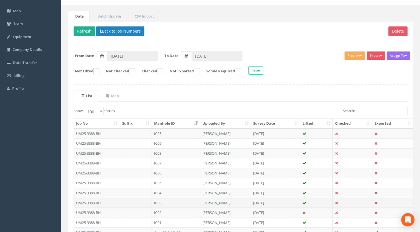
scroll to position [83, 0]
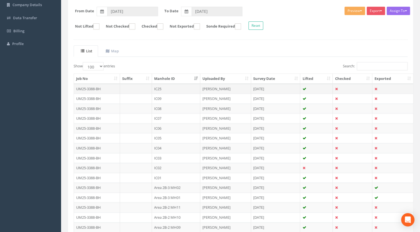
click at [160, 87] on td "IC25" at bounding box center [176, 89] width 48 height 10
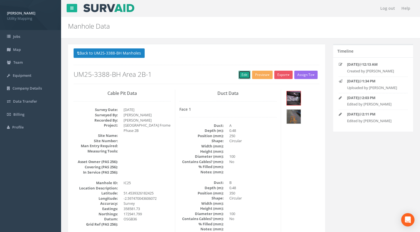
click at [242, 76] on link "Edit" at bounding box center [245, 75] width 12 height 8
click at [140, 54] on button "Back to UM25-3388-BH Manholes" at bounding box center [109, 52] width 71 height 9
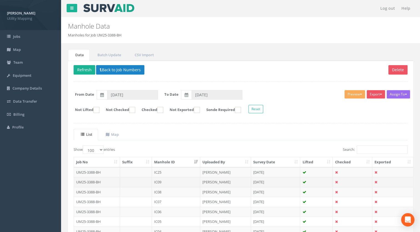
click at [160, 181] on td "IC09" at bounding box center [176, 182] width 48 height 10
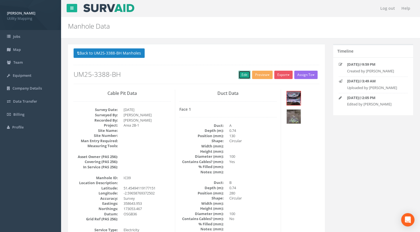
click at [241, 72] on link "Edit" at bounding box center [245, 75] width 12 height 8
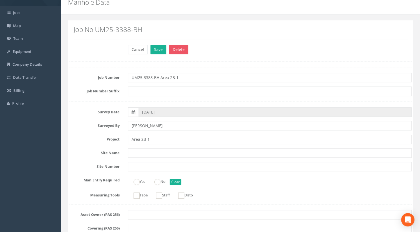
scroll to position [28, 0]
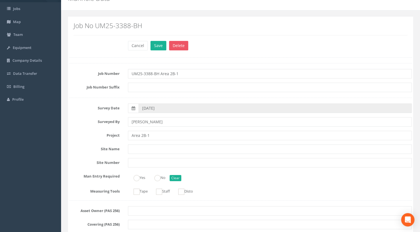
type input "UM25-3388-BH Area 2B-1"
drag, startPoint x: 156, startPoint y: 137, endPoint x: 79, endPoint y: 140, distance: 77.8
click at [79, 140] on div "Project Area 2B-1" at bounding box center [240, 135] width 351 height 9
paste input "[GEOGRAPHIC_DATA] Frome Phase 2B"
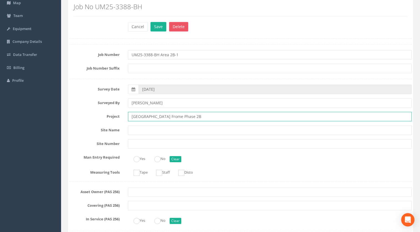
scroll to position [0, 0]
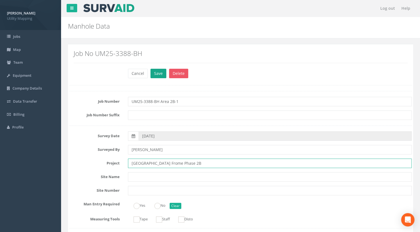
type input "[GEOGRAPHIC_DATA] Frome Phase 2B"
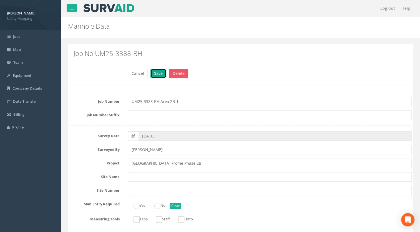
click at [156, 69] on button "Save" at bounding box center [159, 73] width 16 height 9
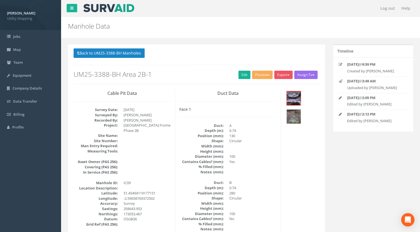
click at [131, 50] on button "Back to UM25-3388-BH Manholes" at bounding box center [109, 52] width 71 height 9
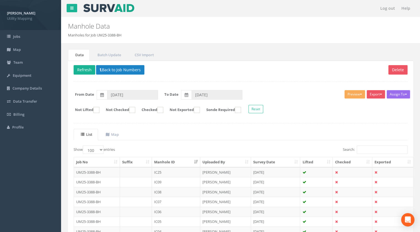
click at [160, 191] on td "IC08" at bounding box center [176, 192] width 48 height 10
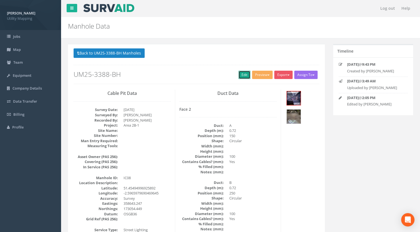
click at [247, 76] on link "Edit" at bounding box center [245, 75] width 12 height 8
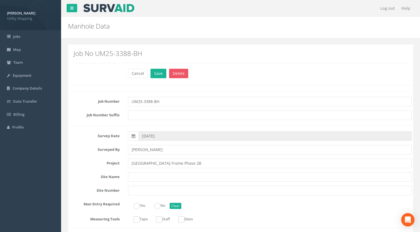
type input "[GEOGRAPHIC_DATA] Frome Phase 2B"
click at [166, 101] on input "UM25-3388-BH" at bounding box center [270, 101] width 284 height 9
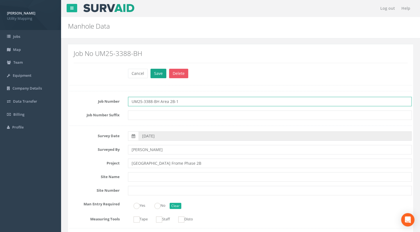
type input "UM25-3388-BH Area 2B-1"
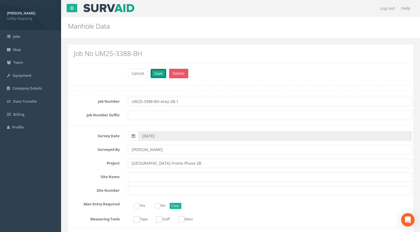
click at [159, 73] on button "Save" at bounding box center [159, 73] width 16 height 9
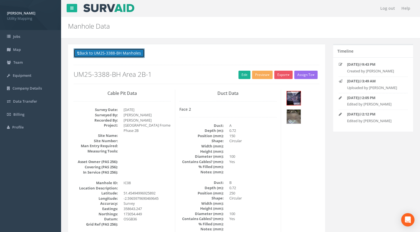
click at [130, 56] on button "Back to UM25-3388-BH Manholes" at bounding box center [109, 52] width 71 height 9
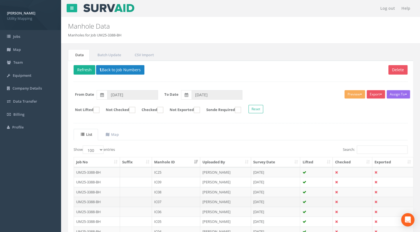
click at [160, 201] on td "IC07" at bounding box center [176, 201] width 48 height 10
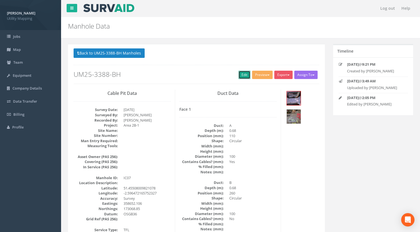
click at [245, 76] on link "Edit" at bounding box center [245, 75] width 12 height 8
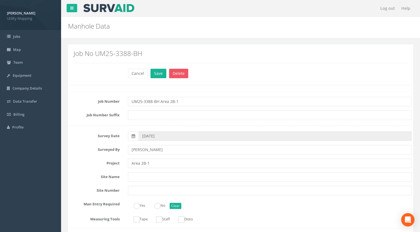
type input "UM25-3388-BH Area 2B-1"
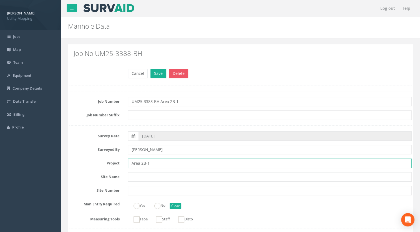
drag, startPoint x: 139, startPoint y: 165, endPoint x: 62, endPoint y: 165, distance: 77.0
paste input "[GEOGRAPHIC_DATA] Frome Phase 2B"
type input "[GEOGRAPHIC_DATA] Frome Phase 2B"
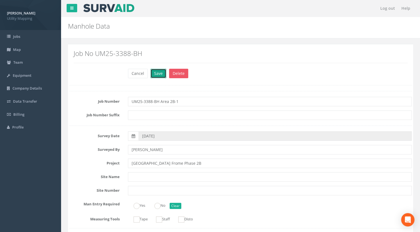
click at [157, 72] on button "Save" at bounding box center [159, 73] width 16 height 9
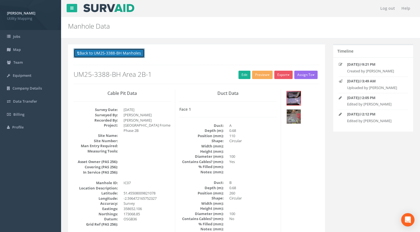
click at [136, 53] on button "Back to UM25-3388-BH Manholes" at bounding box center [109, 52] width 71 height 9
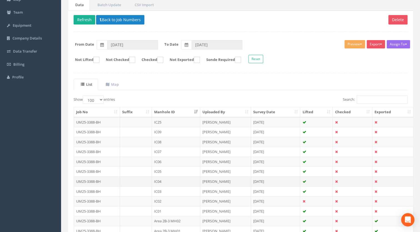
scroll to position [56, 0]
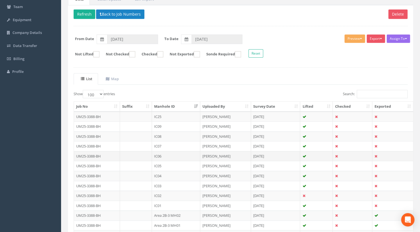
click at [163, 154] on td "IC06" at bounding box center [176, 156] width 48 height 10
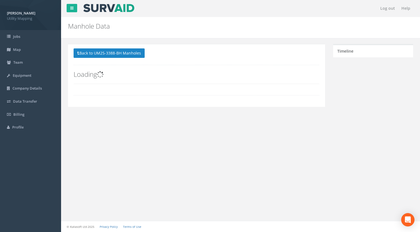
scroll to position [0, 0]
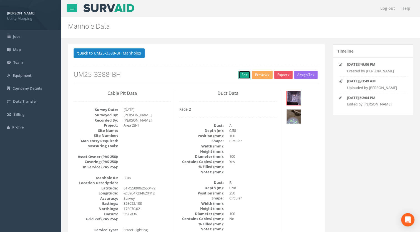
click at [242, 76] on link "Edit" at bounding box center [245, 75] width 12 height 8
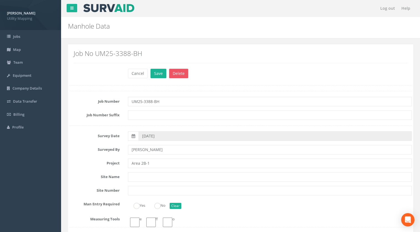
type input "[GEOGRAPHIC_DATA] Frome Phase 2B"
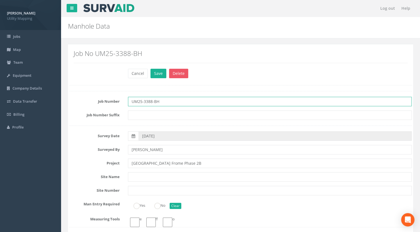
click at [176, 100] on input "UM25-3388-BH" at bounding box center [270, 101] width 284 height 9
type input "UM25-3388-BH Area 2B-1"
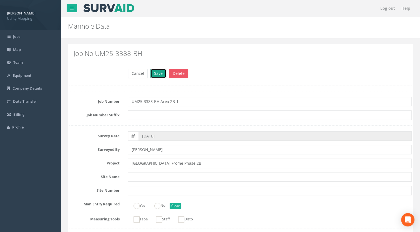
click at [157, 69] on button "Save" at bounding box center [159, 73] width 16 height 9
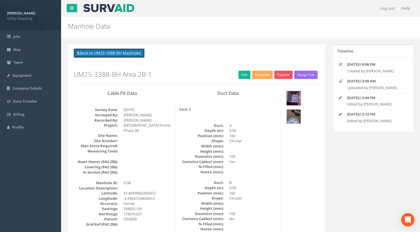
click at [139, 54] on button "Back to UM25-3388-BH Manholes" at bounding box center [109, 52] width 71 height 9
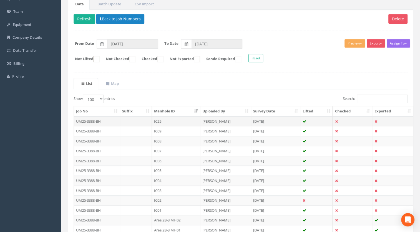
scroll to position [56, 0]
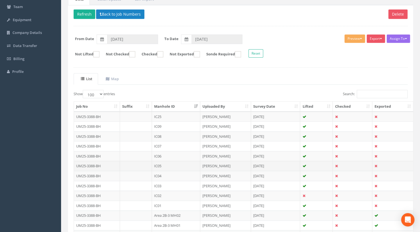
click at [160, 162] on td "IC05" at bounding box center [176, 166] width 48 height 10
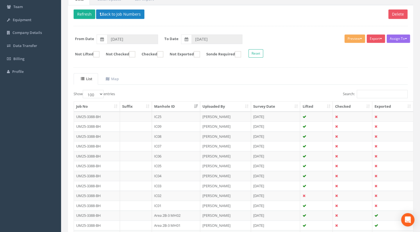
scroll to position [0, 0]
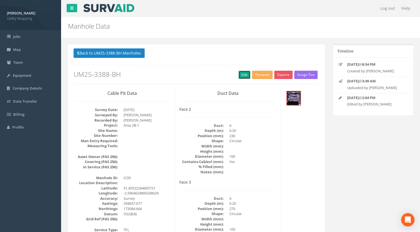
click at [241, 75] on link "Edit" at bounding box center [245, 75] width 12 height 8
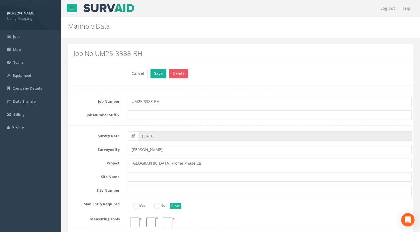
type input "[GEOGRAPHIC_DATA] Frome Phase 2B"
click at [180, 100] on input "UM25-3388-BH" at bounding box center [270, 101] width 284 height 9
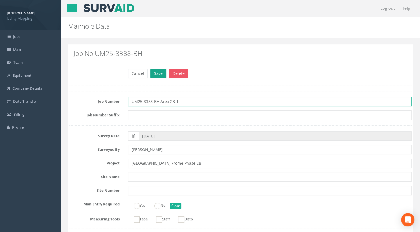
type input "UM25-3388-BH Area 2B-1"
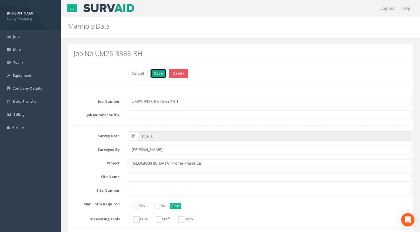
click at [155, 72] on button "Save" at bounding box center [159, 73] width 16 height 9
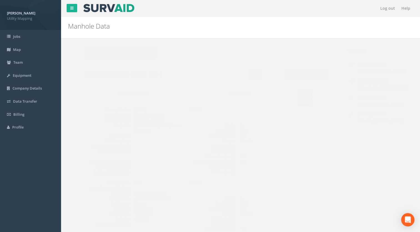
click at [122, 54] on button "Back to UM25-3388-BH Manholes" at bounding box center [109, 52] width 71 height 9
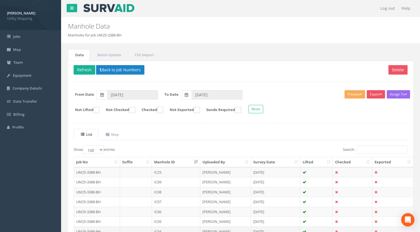
click at [157, 228] on td "IC04" at bounding box center [176, 231] width 48 height 10
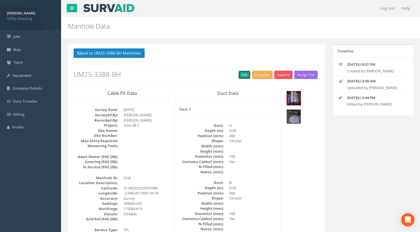
click at [245, 72] on link "Edit" at bounding box center [245, 75] width 12 height 8
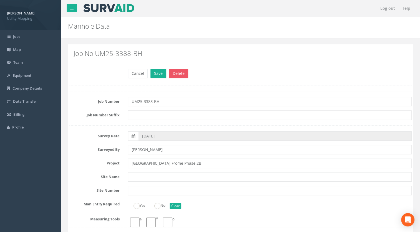
type input "[GEOGRAPHIC_DATA] Frome Phase 2B"
click at [171, 104] on input "UM25-3388-BH" at bounding box center [270, 101] width 284 height 9
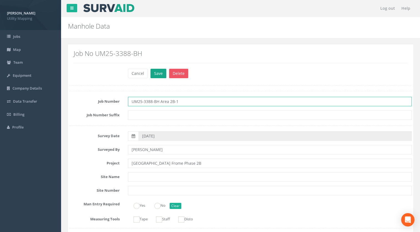
type input "UM25-3388-BH Area 2B-1"
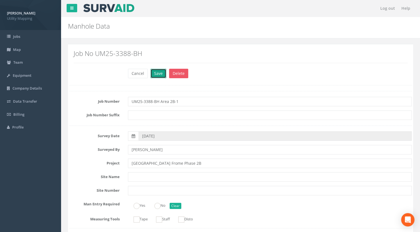
click at [158, 75] on button "Save" at bounding box center [159, 73] width 16 height 9
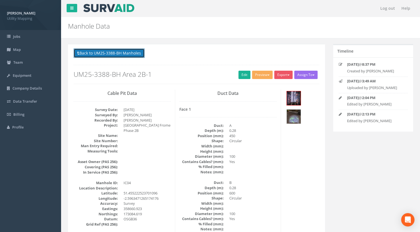
click at [131, 54] on button "Back to UM25-3388-BH Manholes" at bounding box center [109, 52] width 71 height 9
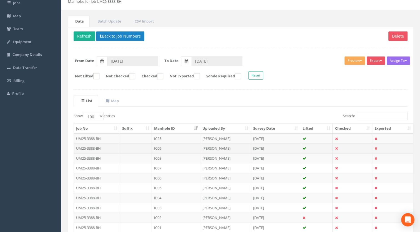
scroll to position [56, 0]
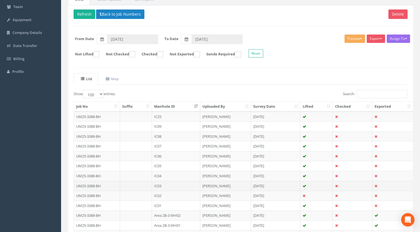
click at [160, 184] on td "IC03" at bounding box center [176, 186] width 48 height 10
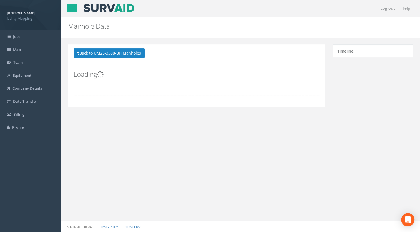
scroll to position [0, 0]
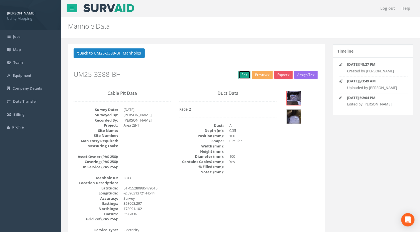
click at [247, 72] on link "Edit" at bounding box center [245, 75] width 12 height 8
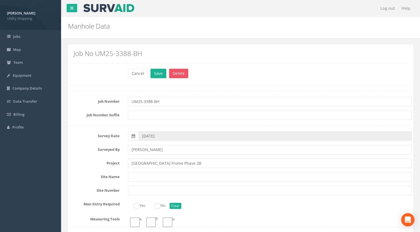
type input "[GEOGRAPHIC_DATA] Frome Phase 2B"
click at [176, 97] on input "UM25-3388-BH" at bounding box center [270, 101] width 284 height 9
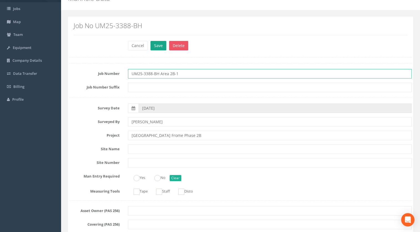
type input "UM25-3388-BH Area 2B-1"
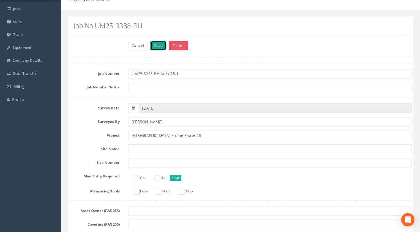
click at [153, 44] on button "Save" at bounding box center [159, 45] width 16 height 9
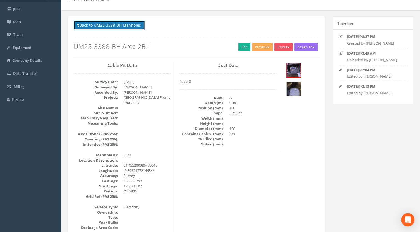
click at [134, 26] on button "Back to UM25-3388-BH Manholes" at bounding box center [109, 25] width 71 height 9
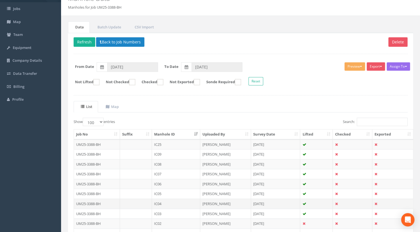
scroll to position [56, 0]
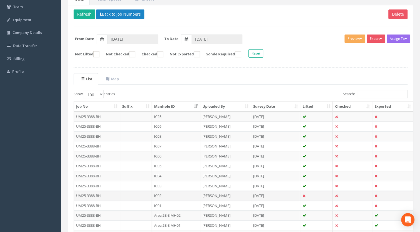
click at [164, 193] on td "IC02" at bounding box center [176, 195] width 48 height 10
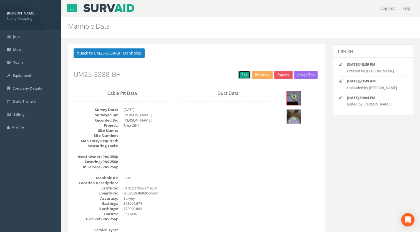
click at [240, 74] on link "Edit" at bounding box center [245, 75] width 12 height 8
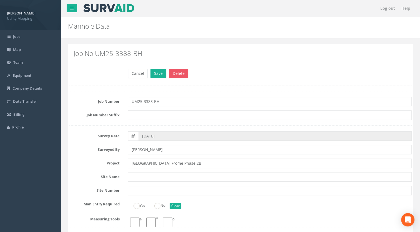
type input "[GEOGRAPHIC_DATA] Frome Phase 2B"
click at [177, 102] on input "UM25-3388-BH" at bounding box center [270, 101] width 284 height 9
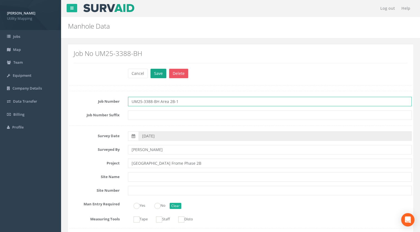
type input "UM25-3388-BH Area 2B-1"
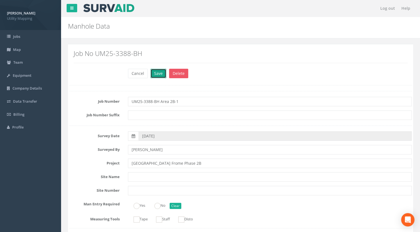
click at [156, 69] on button "Save" at bounding box center [159, 73] width 16 height 9
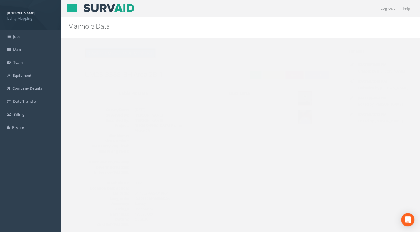
click at [133, 55] on button "Back to UM25-3388-BH Manholes" at bounding box center [109, 52] width 71 height 9
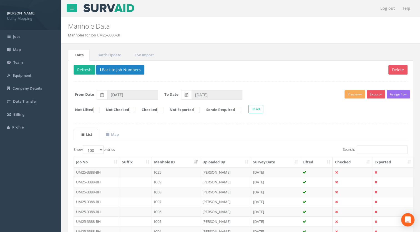
scroll to position [56, 0]
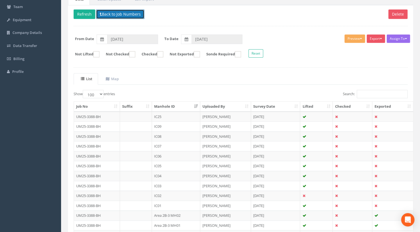
click at [136, 14] on button "Back to Job Numbers" at bounding box center [120, 13] width 48 height 9
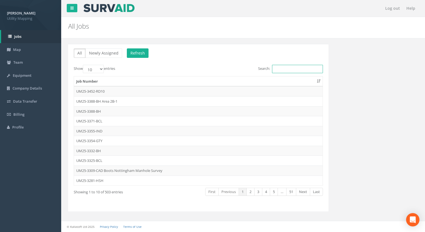
click at [289, 68] on input "Search:" at bounding box center [297, 69] width 51 height 8
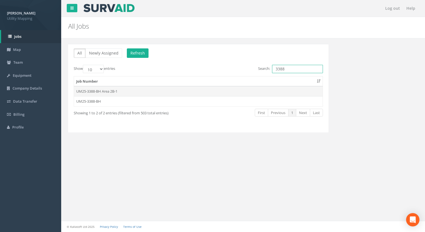
type input "3388"
click at [106, 90] on td "UM25-3388-BH Area 2B-1" at bounding box center [198, 91] width 248 height 10
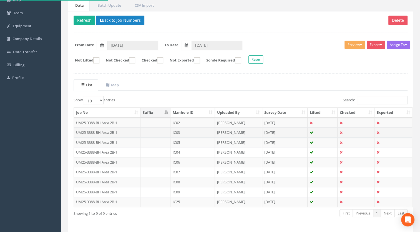
scroll to position [56, 0]
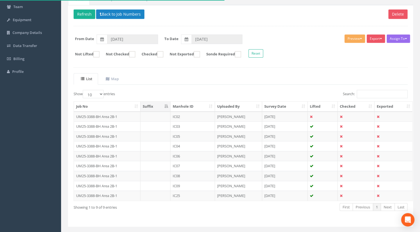
click at [198, 105] on th "Manhole ID" at bounding box center [193, 106] width 44 height 10
click at [134, 9] on button "Back to Job Numbers" at bounding box center [120, 13] width 48 height 9
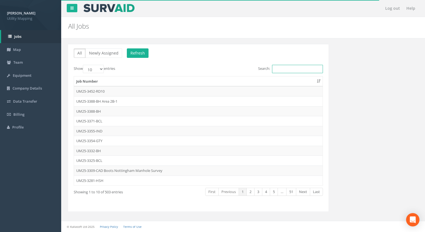
click at [295, 71] on input "Search:" at bounding box center [297, 69] width 51 height 8
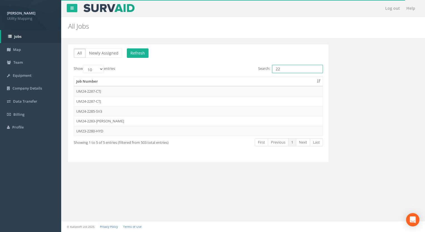
type input "2"
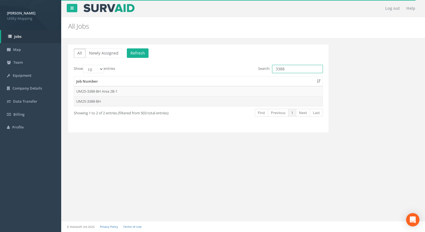
type input "3388"
click at [90, 100] on td "UM25-3388-BH" at bounding box center [198, 101] width 248 height 10
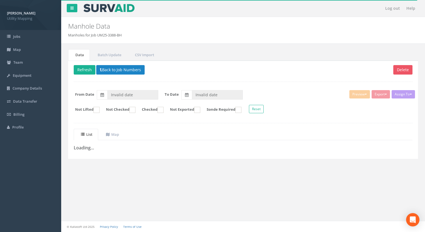
type input "[DATE]"
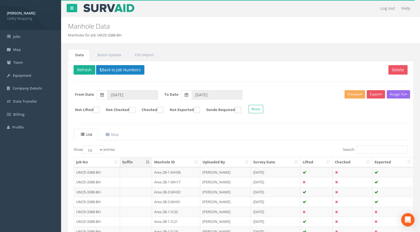
click at [183, 161] on th "Manhole ID" at bounding box center [176, 162] width 48 height 10
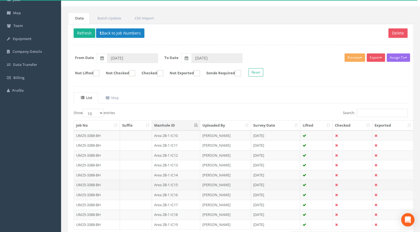
scroll to position [56, 0]
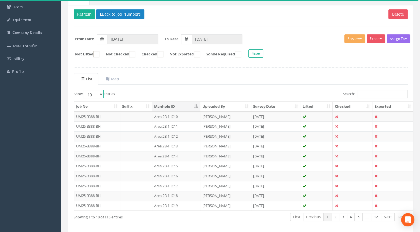
click at [96, 94] on select "10 25 50 100" at bounding box center [93, 94] width 21 height 8
select select "100"
click at [84, 90] on select "10 25 50 100" at bounding box center [93, 94] width 21 height 8
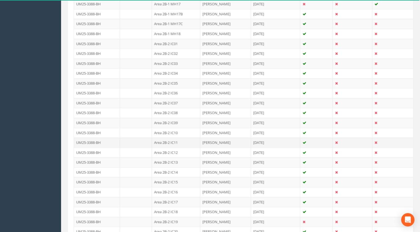
scroll to position [961, 0]
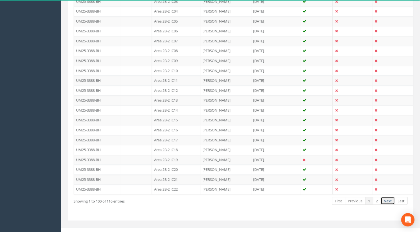
click at [389, 196] on link "Next" at bounding box center [388, 200] width 14 height 8
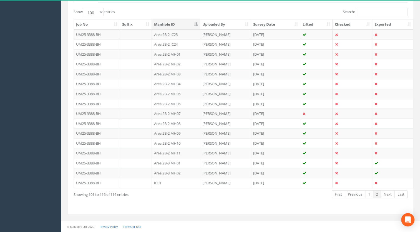
scroll to position [136, 0]
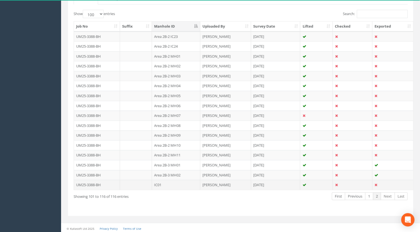
click at [159, 183] on td "IC01" at bounding box center [176, 185] width 48 height 10
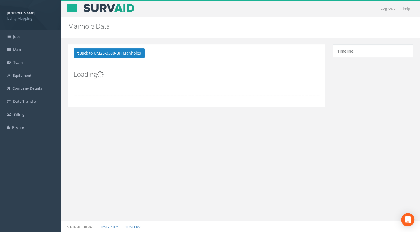
scroll to position [0, 0]
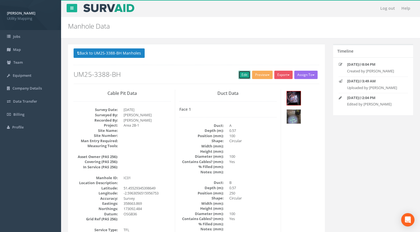
click at [240, 74] on link "Edit" at bounding box center [245, 75] width 12 height 8
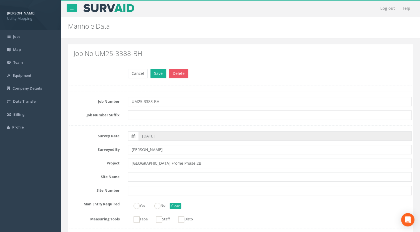
type input "[GEOGRAPHIC_DATA] Frome Phase 2B"
click at [196, 98] on input "UM25-3388-BH" at bounding box center [270, 101] width 284 height 9
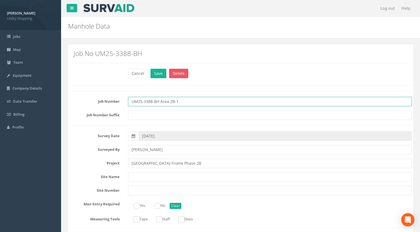
drag, startPoint x: 190, startPoint y: 99, endPoint x: 160, endPoint y: 102, distance: 30.8
click at [160, 102] on input "UM25-3388-BH Area 2B-1" at bounding box center [270, 101] width 284 height 9
click at [179, 101] on input "UM25-3388-BH" at bounding box center [270, 101] width 284 height 9
paste input "Area 2B-1"
type input "UM25-3388-BH Area 2B-1"
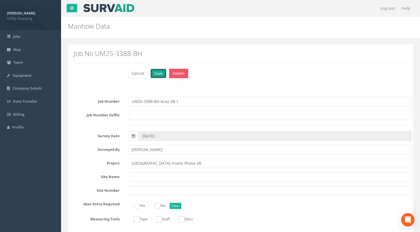
click at [156, 75] on button "Save" at bounding box center [159, 73] width 16 height 9
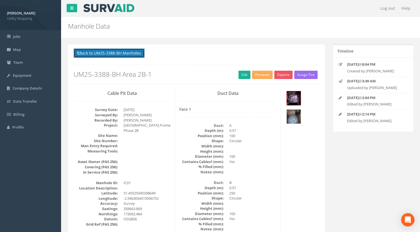
click at [137, 56] on button "Back to UM25-3388-BH Manholes" at bounding box center [109, 52] width 71 height 9
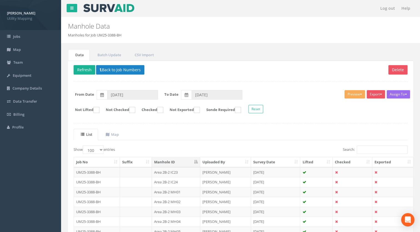
scroll to position [56, 0]
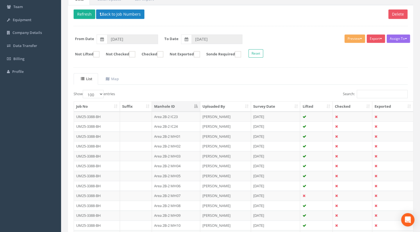
click at [185, 108] on th "Manhole ID" at bounding box center [176, 106] width 48 height 10
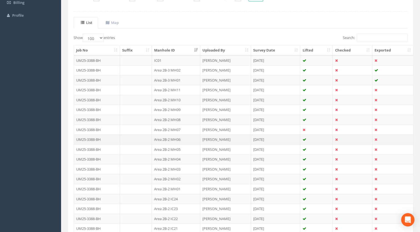
scroll to position [28, 0]
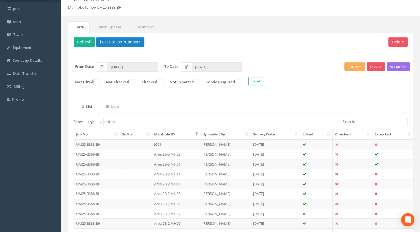
click at [173, 135] on th "Manhole ID" at bounding box center [176, 134] width 48 height 10
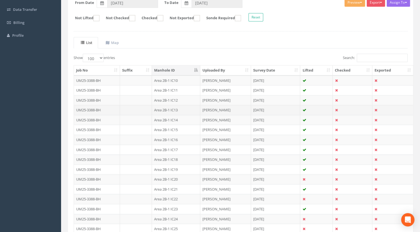
scroll to position [56, 0]
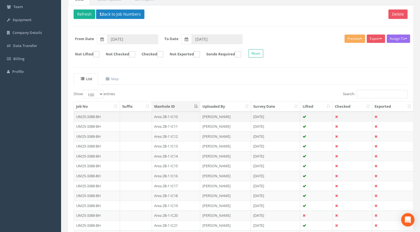
click at [178, 116] on td "Area 2B-1 IC10" at bounding box center [176, 116] width 48 height 10
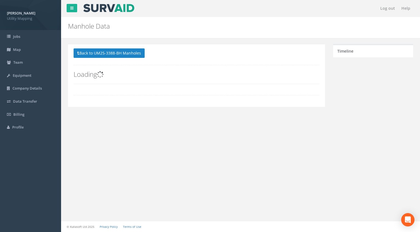
scroll to position [0, 0]
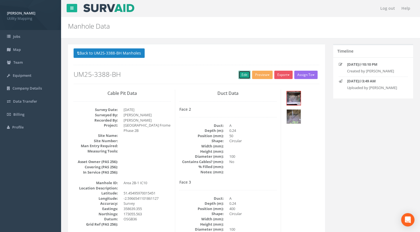
click at [242, 74] on link "Edit" at bounding box center [245, 75] width 12 height 8
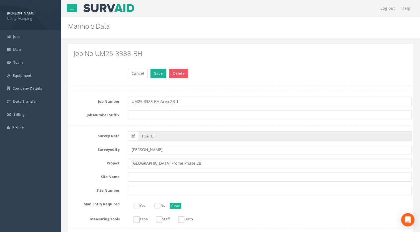
scroll to position [139, 0]
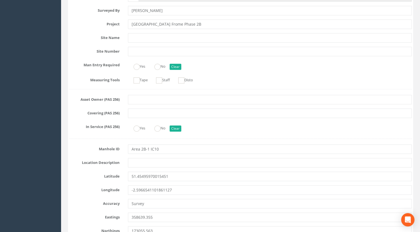
type input "UM25-3388-BH Area 2B-1"
drag, startPoint x: 150, startPoint y: 149, endPoint x: 71, endPoint y: 155, distance: 78.9
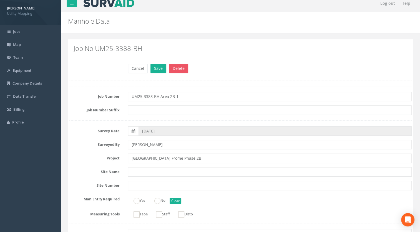
scroll to position [0, 0]
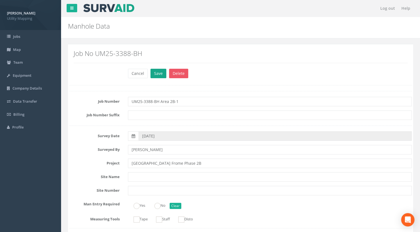
type input "IC10"
click at [157, 73] on button "Save" at bounding box center [159, 73] width 16 height 9
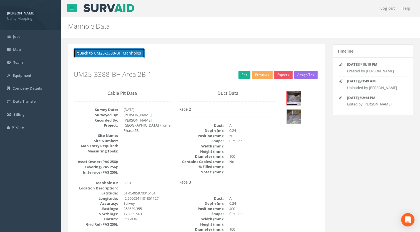
click at [133, 56] on button "Back to UM25-3388-BH Manholes" at bounding box center [109, 52] width 71 height 9
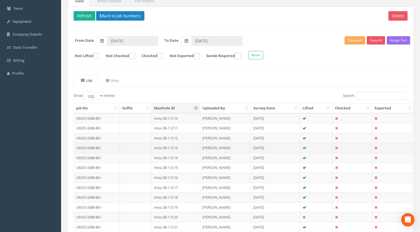
scroll to position [83, 0]
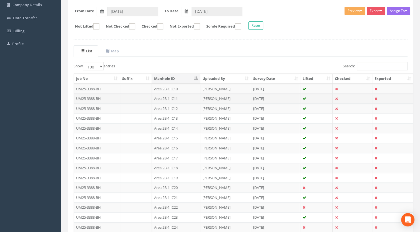
click at [175, 98] on td "Area 2B-1 IC11" at bounding box center [176, 98] width 48 height 10
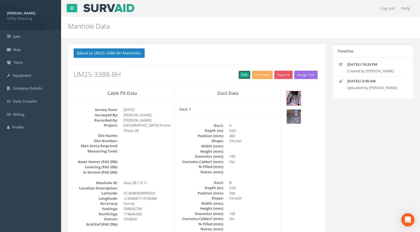
click at [240, 75] on link "Edit" at bounding box center [245, 75] width 12 height 8
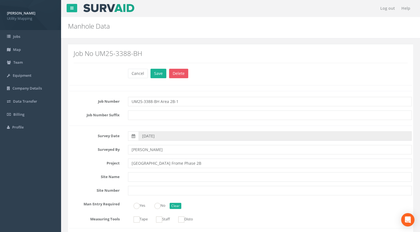
scroll to position [83, 0]
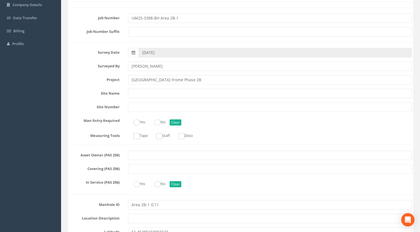
type input "UM25-3388-BH Area 2B-1"
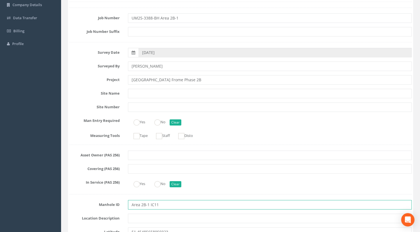
drag, startPoint x: 150, startPoint y: 203, endPoint x: 89, endPoint y: 208, distance: 61.3
click at [90, 208] on div "Manhole ID Area 2B-1 IC11" at bounding box center [240, 204] width 351 height 9
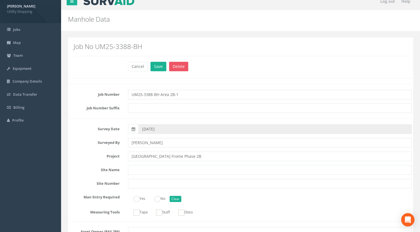
scroll to position [0, 0]
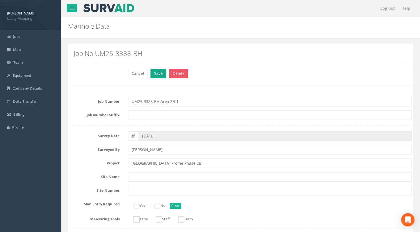
type input "IC11"
click at [156, 74] on button "Save" at bounding box center [159, 73] width 16 height 9
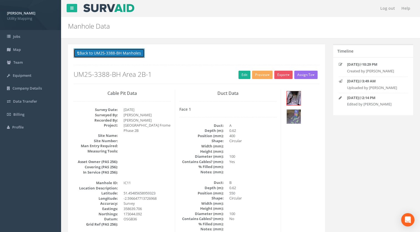
click at [126, 53] on button "Back to UM25-3388-BH Manholes" at bounding box center [109, 52] width 71 height 9
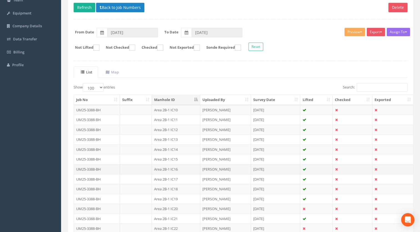
scroll to position [83, 0]
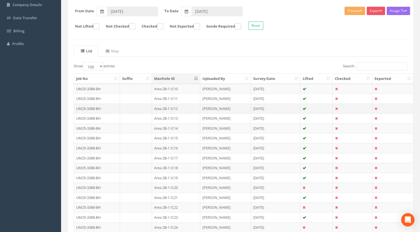
click at [173, 108] on td "Area 2B-1 IC12" at bounding box center [176, 108] width 48 height 10
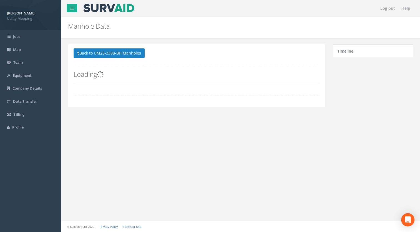
scroll to position [0, 0]
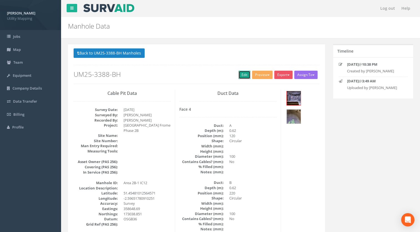
click at [240, 75] on link "Edit" at bounding box center [245, 75] width 12 height 8
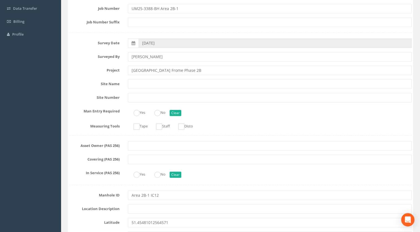
scroll to position [111, 0]
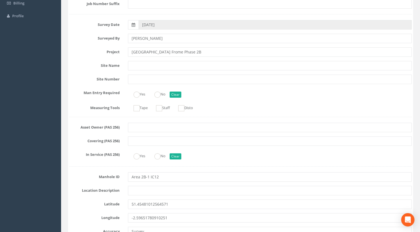
type input "UM25-3388-BH Area 2B-1"
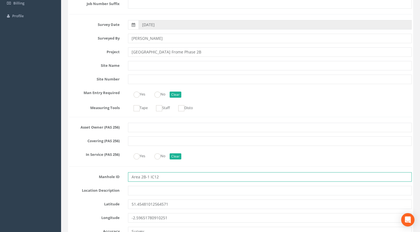
drag, startPoint x: 151, startPoint y: 177, endPoint x: 52, endPoint y: 185, distance: 98.9
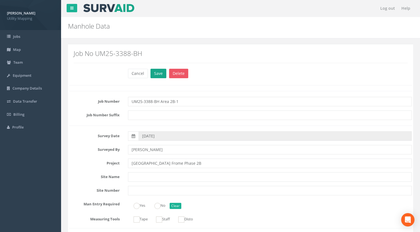
type input "IC12"
click at [155, 75] on button "Save" at bounding box center [159, 73] width 16 height 9
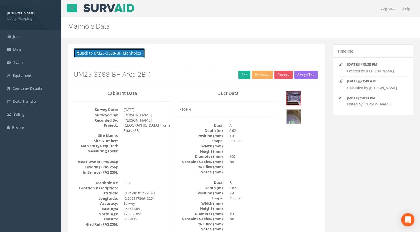
click at [132, 52] on button "Back to UM25-3388-BH Manholes" at bounding box center [109, 52] width 71 height 9
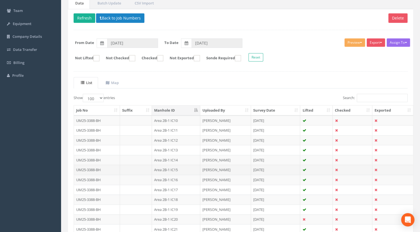
scroll to position [56, 0]
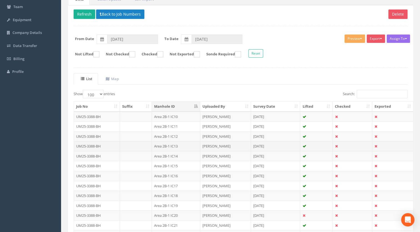
click at [176, 145] on td "Area 2B-1 IC13" at bounding box center [176, 146] width 48 height 10
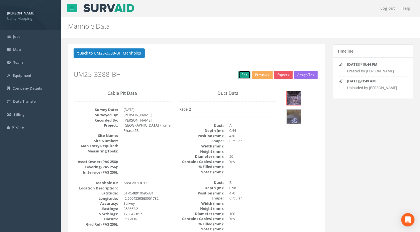
click at [245, 74] on link "Edit" at bounding box center [245, 75] width 12 height 8
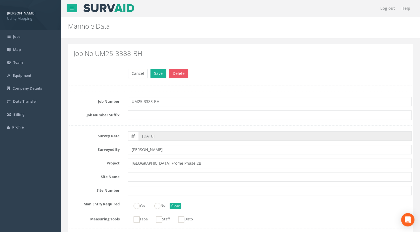
scroll to position [139, 0]
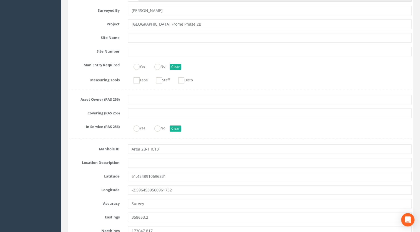
drag, startPoint x: 152, startPoint y: 148, endPoint x: 96, endPoint y: 149, distance: 55.6
click at [99, 149] on div "Manhole ID Area 2B-1 IC13" at bounding box center [240, 148] width 351 height 9
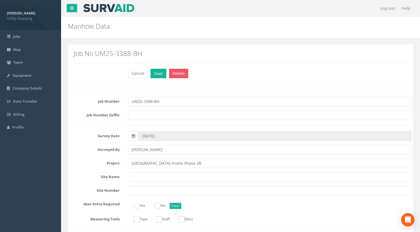
scroll to position [58, 0]
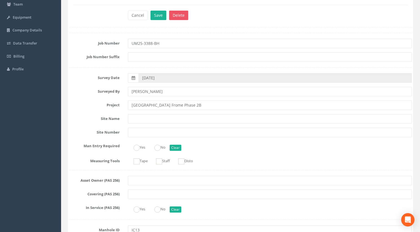
type input "IC13"
click at [189, 103] on input "[GEOGRAPHIC_DATA] Frome Phase 2B" at bounding box center [270, 104] width 284 height 9
click at [180, 45] on input "UM25-3388-BH" at bounding box center [270, 43] width 284 height 9
paste input "Area 2B-1"
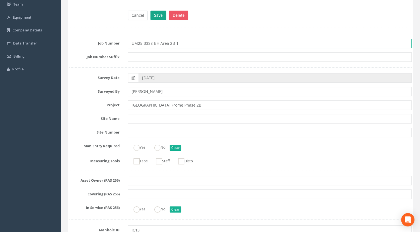
type input "UM25-3388-BH Area 2B-1"
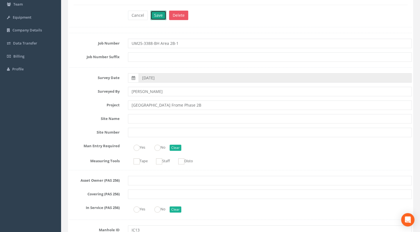
click at [156, 17] on button "Save" at bounding box center [159, 15] width 16 height 9
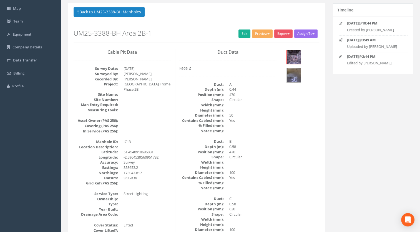
scroll to position [0, 0]
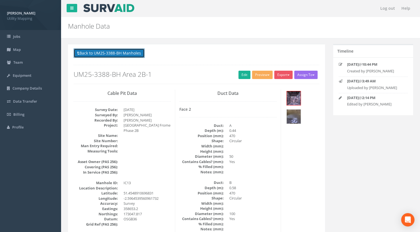
click at [124, 54] on button "Back to UM25-3388-BH Manholes" at bounding box center [109, 52] width 71 height 9
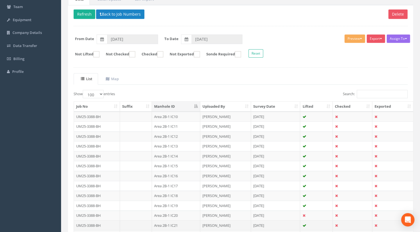
scroll to position [83, 0]
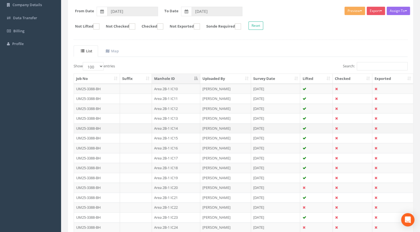
click at [177, 127] on td "Area 2B-1 IC14" at bounding box center [176, 128] width 48 height 10
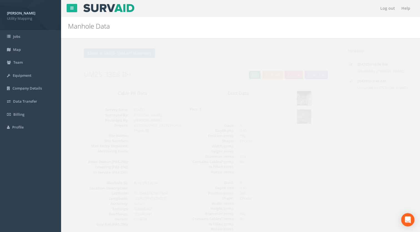
click at [242, 73] on link "Edit" at bounding box center [245, 75] width 12 height 8
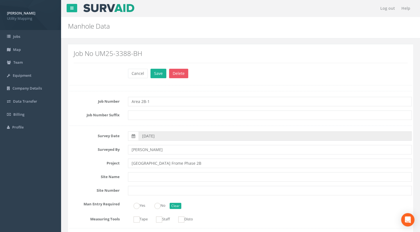
click at [168, 101] on input "Area 2B-1" at bounding box center [270, 101] width 284 height 9
click at [171, 101] on input "UM25-3388-BH" at bounding box center [270, 101] width 284 height 9
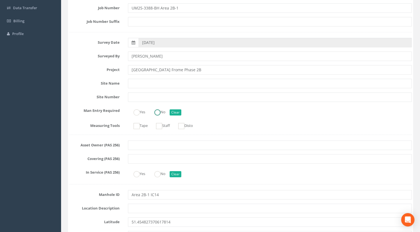
scroll to position [195, 0]
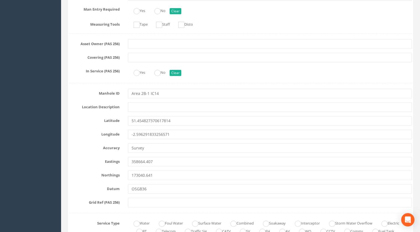
type input "UM25-3388-BH Area 2B-1"
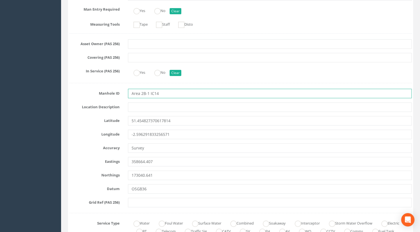
drag, startPoint x: 150, startPoint y: 93, endPoint x: 78, endPoint y: 99, distance: 72.2
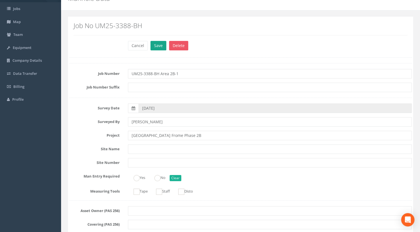
type input "IC14"
click at [157, 43] on button "Save" at bounding box center [159, 45] width 16 height 9
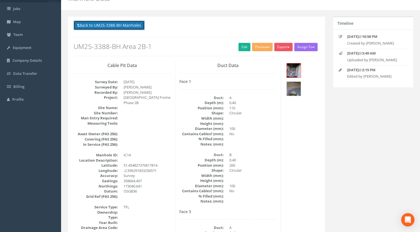
click at [137, 27] on button "Back to UM25-3388-BH Manholes" at bounding box center [109, 25] width 71 height 9
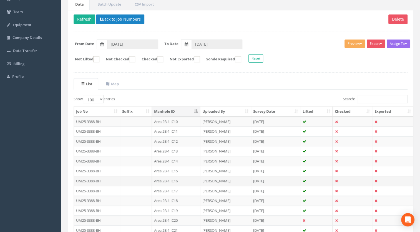
scroll to position [56, 0]
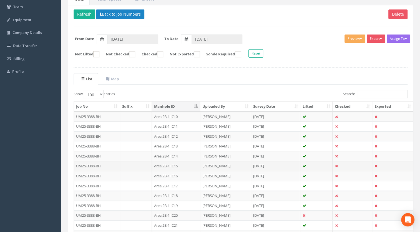
click at [176, 163] on td "Area 2B-1 IC15" at bounding box center [176, 166] width 48 height 10
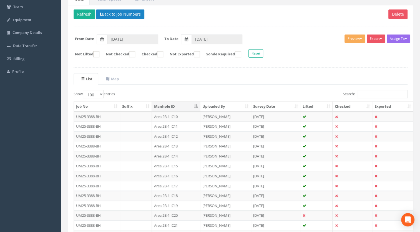
scroll to position [0, 0]
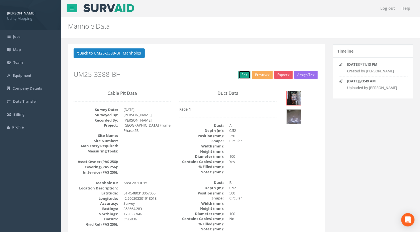
click at [244, 72] on link "Edit" at bounding box center [245, 75] width 12 height 8
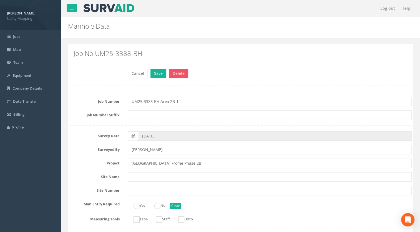
scroll to position [111, 0]
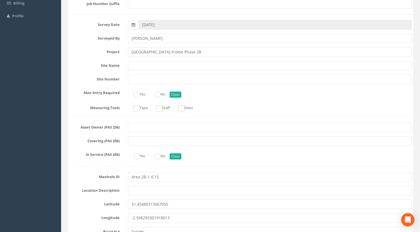
type input "UM25-3388-BH Area 2B-1"
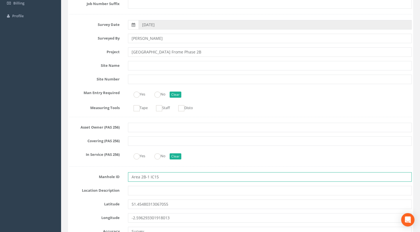
drag, startPoint x: 150, startPoint y: 176, endPoint x: 97, endPoint y: 180, distance: 52.7
click at [101, 180] on div "Manhole ID Area 2B-1 IC15" at bounding box center [240, 176] width 351 height 9
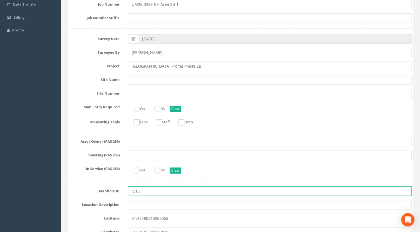
scroll to position [0, 0]
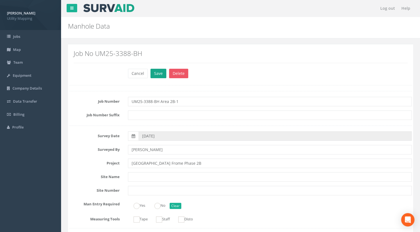
type input "IC15"
click at [153, 75] on button "Save" at bounding box center [159, 73] width 16 height 9
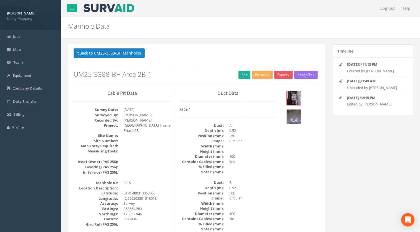
click at [136, 58] on p "Back to UM25-3388-BH Manholes Back to Map" at bounding box center [197, 53] width 246 height 11
click at [135, 56] on button "Back to UM25-3388-BH Manholes" at bounding box center [109, 52] width 71 height 9
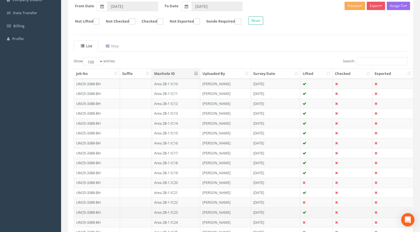
scroll to position [139, 0]
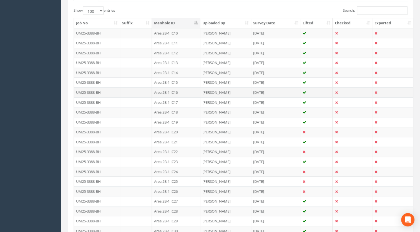
click at [175, 90] on td "Area 2B-1 IC16" at bounding box center [176, 92] width 48 height 10
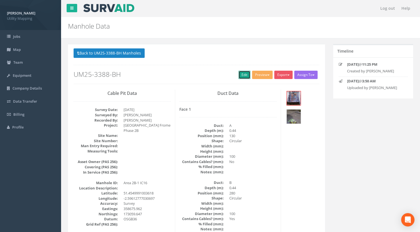
click at [243, 74] on link "Edit" at bounding box center [245, 75] width 12 height 8
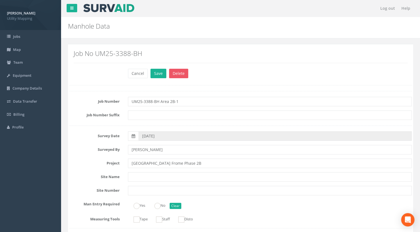
scroll to position [139, 0]
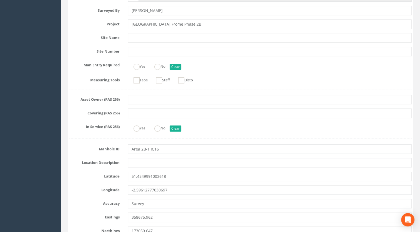
type input "UM25-3388-BH Area 2B-1"
drag, startPoint x: 150, startPoint y: 148, endPoint x: 36, endPoint y: 148, distance: 114.2
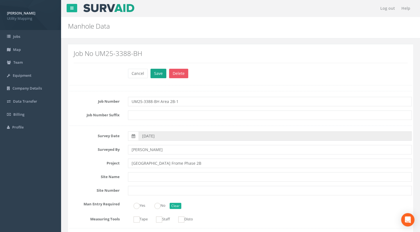
type input "IC16"
click at [155, 72] on button "Save" at bounding box center [159, 73] width 16 height 9
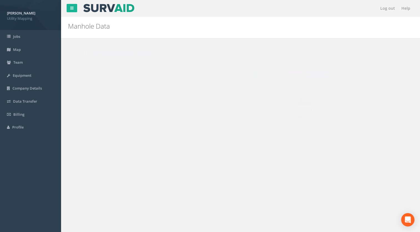
click at [129, 56] on button "Back to UM25-3388-BH Manholes" at bounding box center [109, 52] width 71 height 9
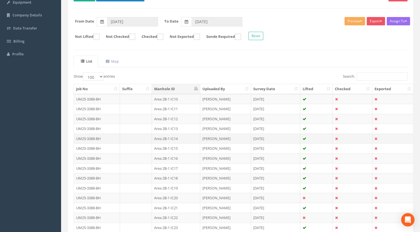
scroll to position [111, 0]
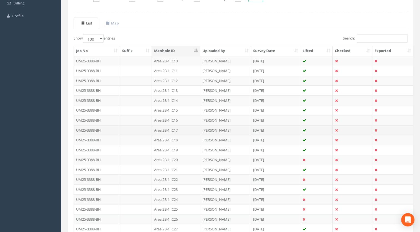
click at [176, 130] on td "Area 2B-1 IC17" at bounding box center [176, 130] width 48 height 10
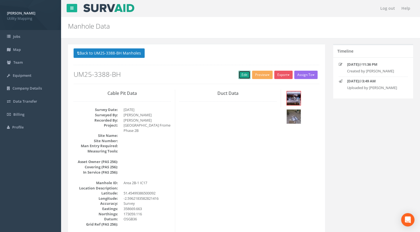
click at [239, 77] on link "Edit" at bounding box center [245, 75] width 12 height 8
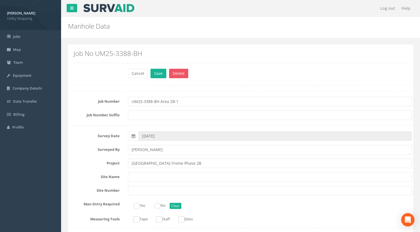
scroll to position [195, 0]
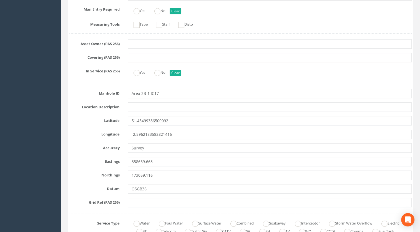
type input "UM25-3388-BH Area 2B-1"
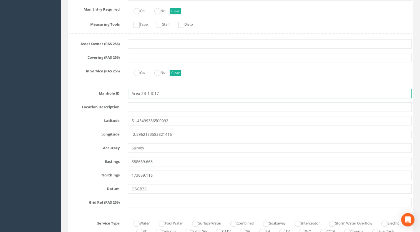
drag, startPoint x: 150, startPoint y: 93, endPoint x: 85, endPoint y: 99, distance: 65.3
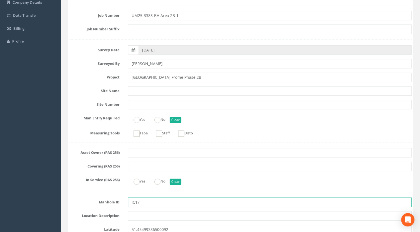
scroll to position [0, 0]
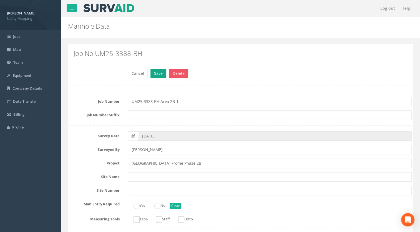
type input "IC17"
click at [157, 70] on button "Save" at bounding box center [159, 73] width 16 height 9
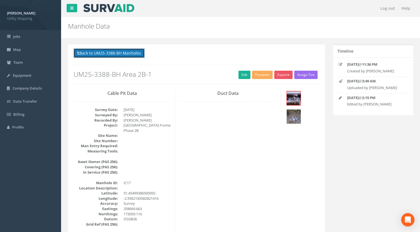
click at [129, 53] on button "Back to UM25-3388-BH Manholes" at bounding box center [109, 52] width 71 height 9
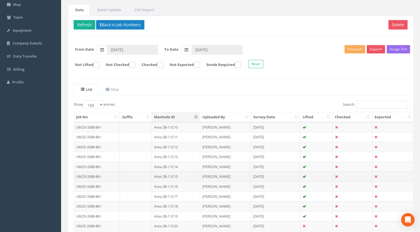
scroll to position [56, 0]
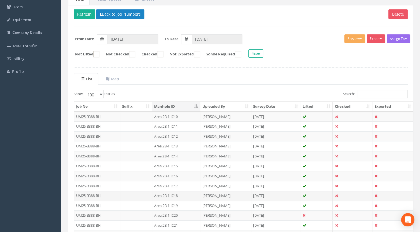
click at [173, 193] on td "Area 2B-1 IC18" at bounding box center [176, 195] width 48 height 10
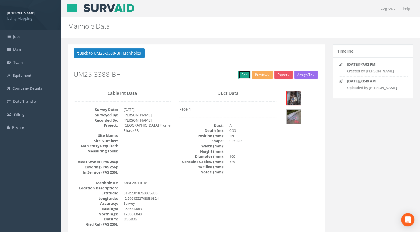
click at [239, 73] on link "Edit" at bounding box center [245, 75] width 12 height 8
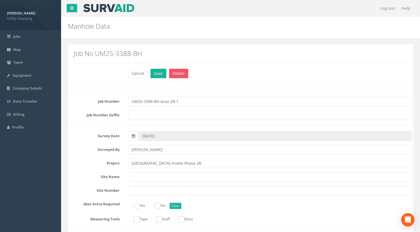
scroll to position [111, 0]
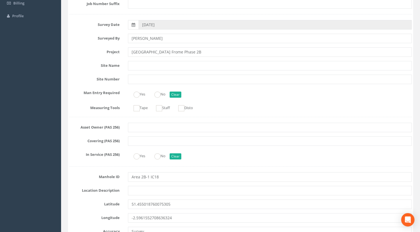
type input "UM25-3388-BH Area 2B-1"
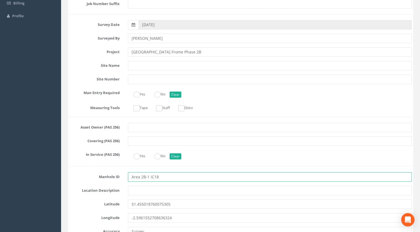
drag, startPoint x: 151, startPoint y: 176, endPoint x: 89, endPoint y: 175, distance: 61.7
click at [90, 175] on div "Manhole ID Area 2B-1 IC18" at bounding box center [240, 176] width 351 height 9
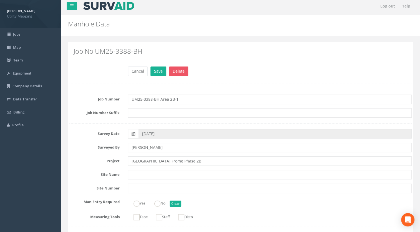
scroll to position [0, 0]
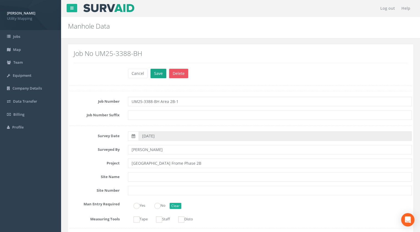
type input "IC18"
click at [154, 74] on button "Save" at bounding box center [159, 73] width 16 height 9
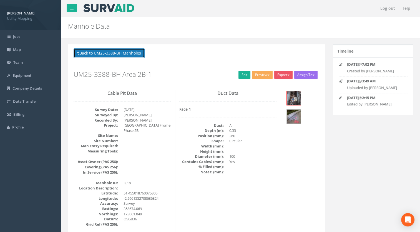
click at [144, 53] on button "Back to UM25-3388-BH Manholes" at bounding box center [109, 52] width 71 height 9
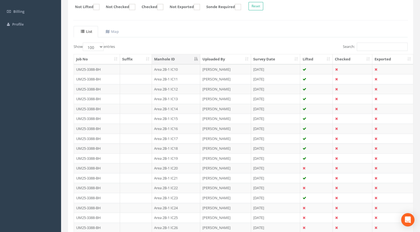
scroll to position [195, 0]
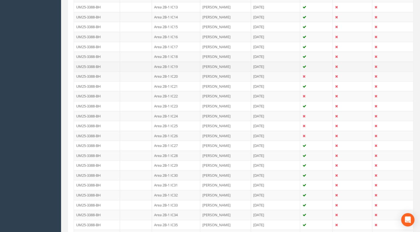
click at [178, 65] on td "Area 2B-1 IC19" at bounding box center [176, 66] width 48 height 10
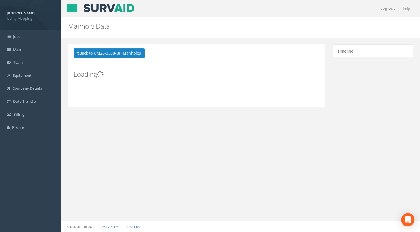
scroll to position [0, 0]
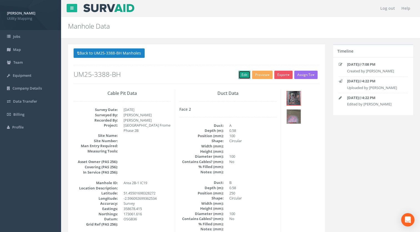
click at [242, 75] on link "Edit" at bounding box center [245, 75] width 12 height 8
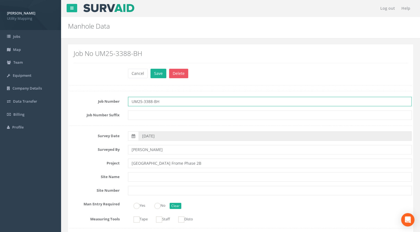
click at [170, 100] on input "UM25-3388-BH" at bounding box center [270, 101] width 284 height 9
paste input "Area 2B-1"
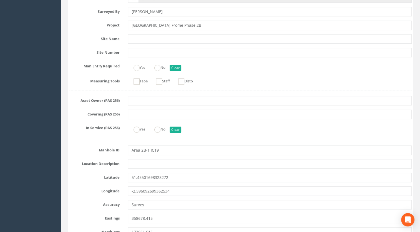
scroll to position [139, 0]
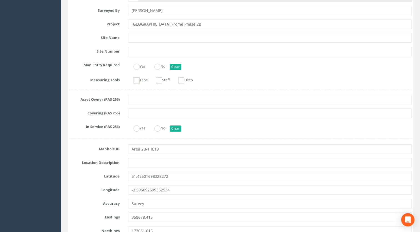
type input "UM25-3388-BH Area 2B-1"
drag, startPoint x: 150, startPoint y: 147, endPoint x: 76, endPoint y: 151, distance: 74.0
click at [85, 151] on div "Manhole ID Area 2B-1 IC19" at bounding box center [240, 148] width 351 height 9
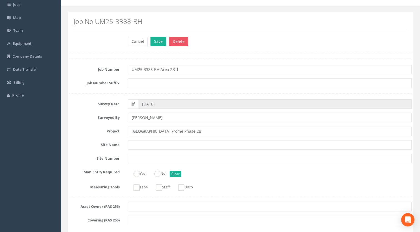
scroll to position [0, 0]
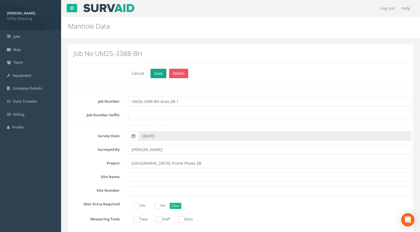
type input "IC19"
click at [155, 70] on button "Save" at bounding box center [159, 73] width 16 height 9
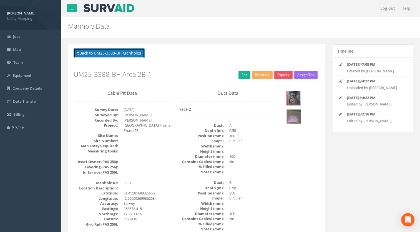
click at [137, 53] on button "Back to UM25-3388-BH Manholes" at bounding box center [109, 52] width 71 height 9
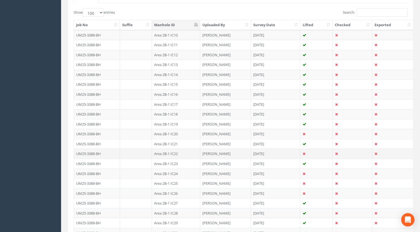
scroll to position [139, 0]
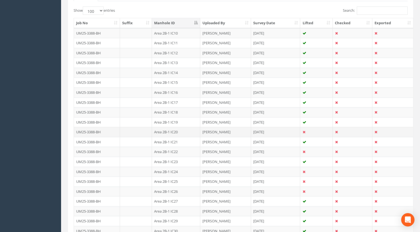
click at [176, 132] on td "Area 2B-1 IC20" at bounding box center [176, 132] width 48 height 10
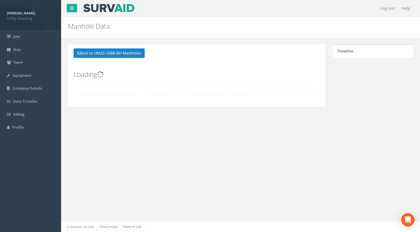
scroll to position [0, 0]
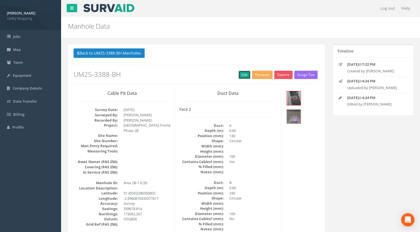
click at [246, 75] on link "Edit" at bounding box center [245, 75] width 12 height 8
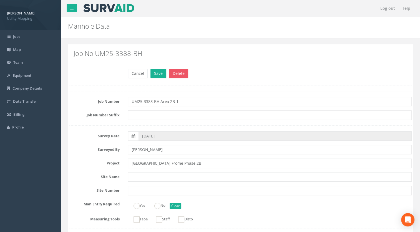
scroll to position [167, 0]
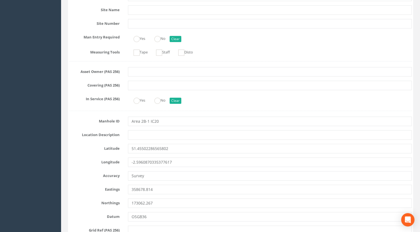
type input "UM25-3388-BH Area 2B-1"
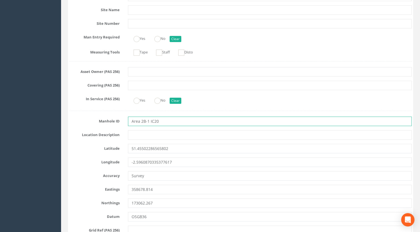
drag, startPoint x: 150, startPoint y: 121, endPoint x: 87, endPoint y: 125, distance: 62.7
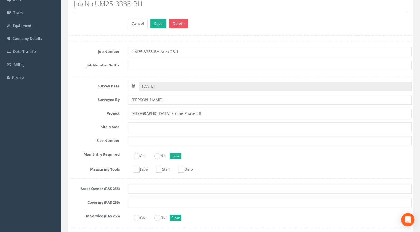
scroll to position [0, 0]
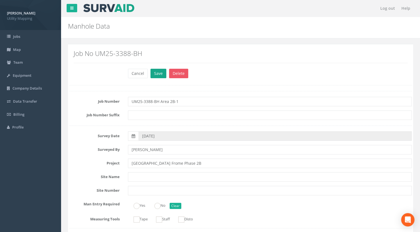
type input "IC20"
click at [159, 71] on button "Save" at bounding box center [159, 73] width 16 height 9
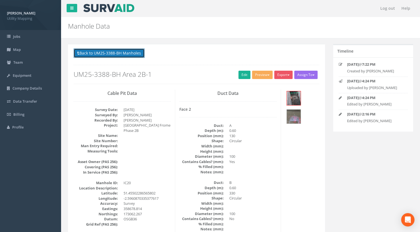
click at [140, 53] on button "Back to UM25-3388-BH Manholes" at bounding box center [109, 52] width 71 height 9
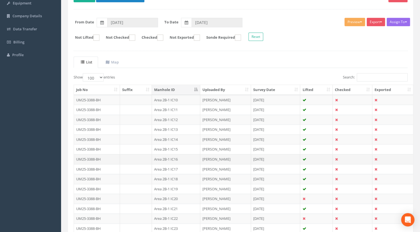
scroll to position [83, 0]
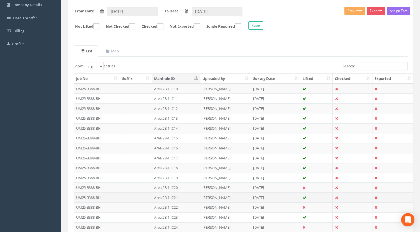
click at [171, 195] on td "Area 2B-1 IC21" at bounding box center [176, 197] width 48 height 10
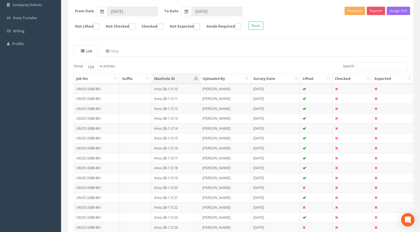
scroll to position [0, 0]
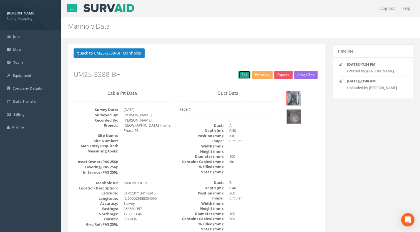
click at [242, 74] on link "Edit" at bounding box center [245, 75] width 12 height 8
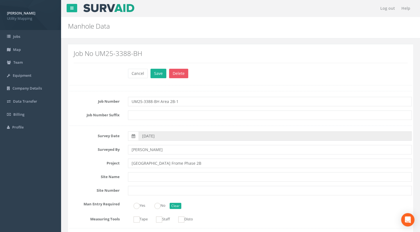
scroll to position [167, 0]
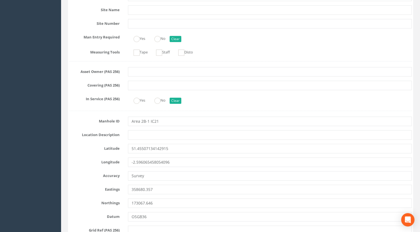
type input "UM25-3388-BH Area 2B-1"
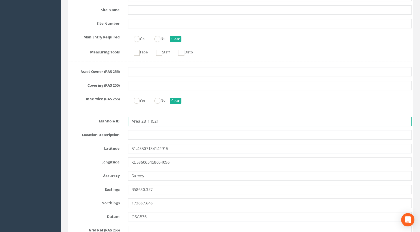
drag, startPoint x: 150, startPoint y: 121, endPoint x: 73, endPoint y: 128, distance: 77.3
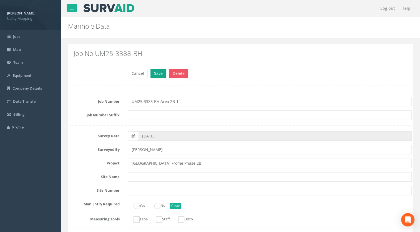
type input "IC21"
click at [159, 77] on button "Save" at bounding box center [159, 73] width 16 height 9
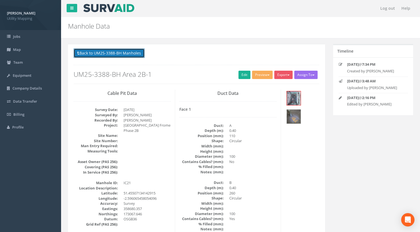
click at [120, 55] on button "Back to UM25-3388-BH Manholes" at bounding box center [109, 52] width 71 height 9
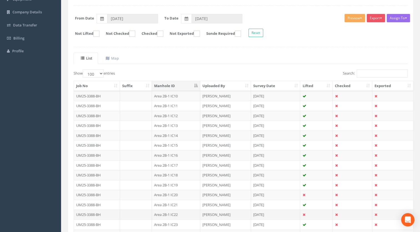
scroll to position [111, 0]
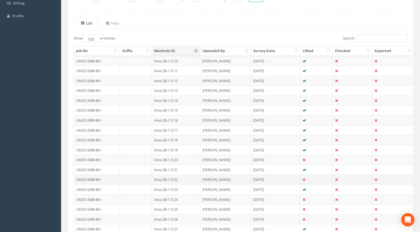
click at [171, 176] on td "Area 2B-1 IC22" at bounding box center [176, 179] width 48 height 10
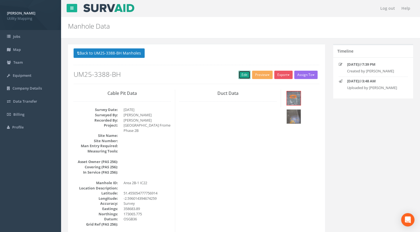
click at [242, 75] on link "Edit" at bounding box center [245, 75] width 12 height 8
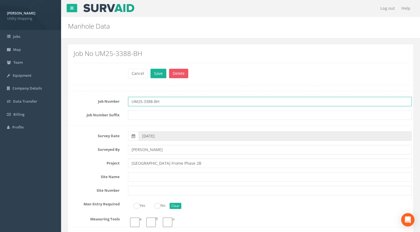
click at [185, 103] on input "UM25-3388-BH" at bounding box center [270, 101] width 284 height 9
paste input "Area 2B-1"
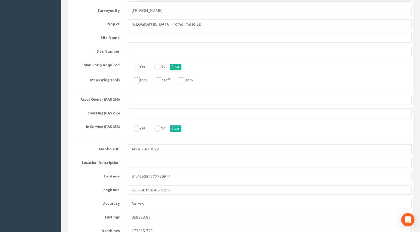
type input "UM25-3388-BH Area 2B-1"
drag, startPoint x: 150, startPoint y: 149, endPoint x: 112, endPoint y: 153, distance: 38.9
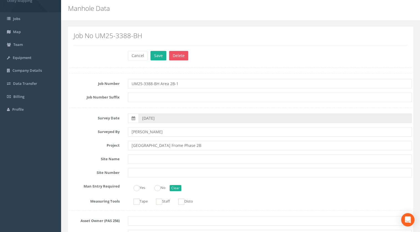
scroll to position [0, 0]
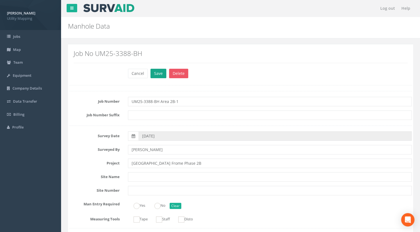
type input "IC22"
click at [155, 69] on button "Save" at bounding box center [159, 73] width 16 height 9
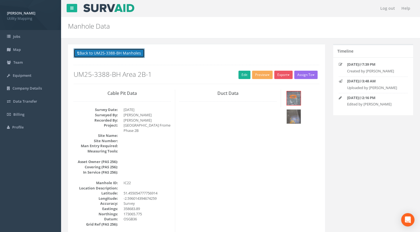
click at [130, 55] on button "Back to UM25-3388-BH Manholes" at bounding box center [109, 52] width 71 height 9
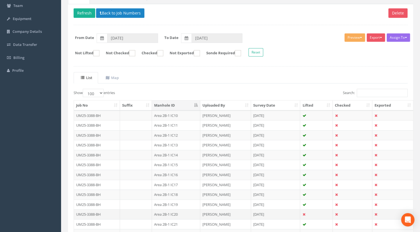
scroll to position [139, 0]
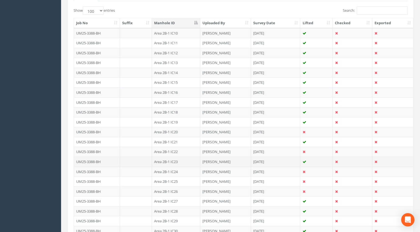
click at [173, 162] on td "Area 2B-1 IC23" at bounding box center [176, 161] width 48 height 10
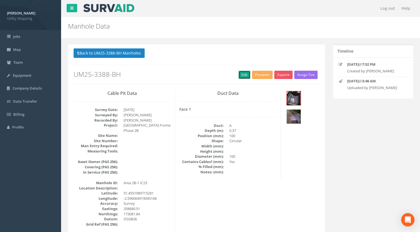
click at [244, 75] on link "Edit" at bounding box center [245, 75] width 12 height 8
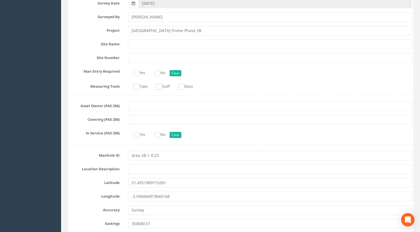
scroll to position [167, 0]
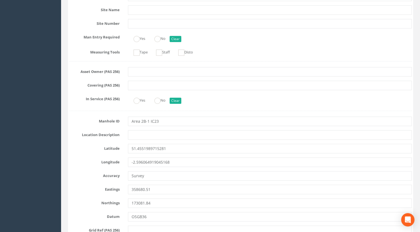
type input "UM25-3388-BH Area 2B-1"
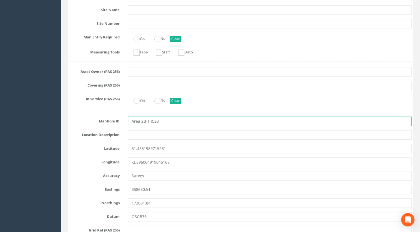
drag, startPoint x: 150, startPoint y: 121, endPoint x: 56, endPoint y: 120, distance: 93.4
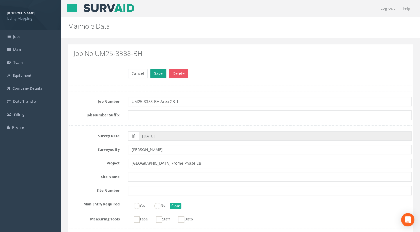
type input "IC23"
click at [151, 76] on button "Save" at bounding box center [159, 73] width 16 height 9
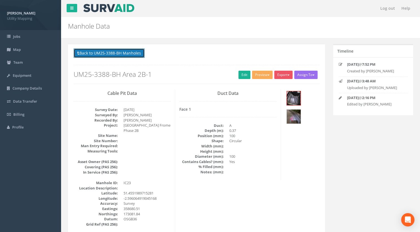
click at [138, 49] on button "Back to UM25-3388-BH Manholes" at bounding box center [109, 52] width 71 height 9
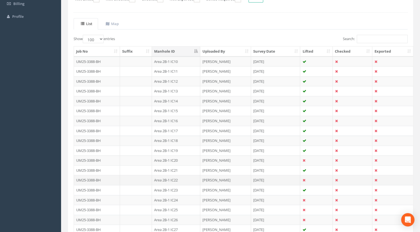
scroll to position [111, 0]
click at [170, 194] on td "Area 2B-1 IC24" at bounding box center [176, 199] width 48 height 10
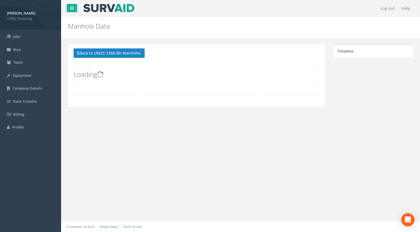
scroll to position [0, 0]
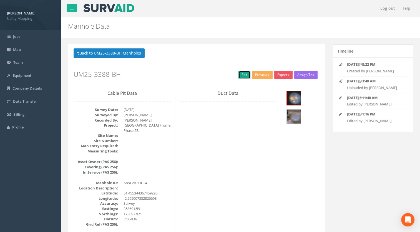
click at [248, 72] on link "Edit" at bounding box center [245, 75] width 12 height 8
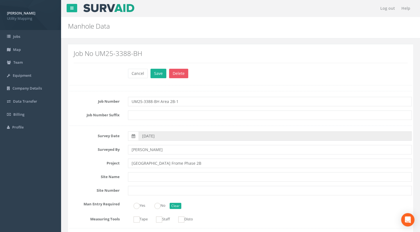
scroll to position [167, 0]
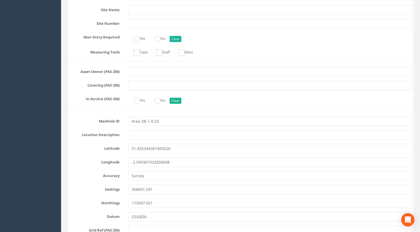
type input "UM25-3388-BH Area 2B-1"
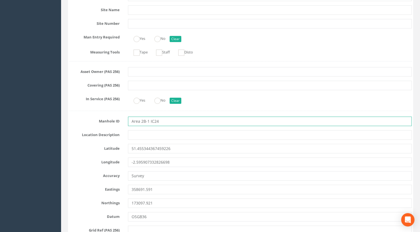
drag, startPoint x: 150, startPoint y: 121, endPoint x: 62, endPoint y: 121, distance: 87.8
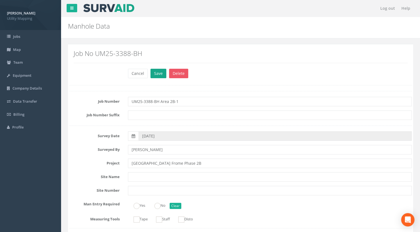
type input "IC24"
click at [155, 74] on button "Save" at bounding box center [159, 73] width 16 height 9
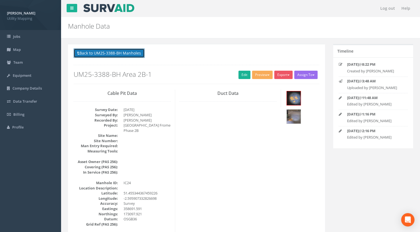
click at [133, 57] on button "Back to UM25-3388-BH Manholes" at bounding box center [109, 52] width 71 height 9
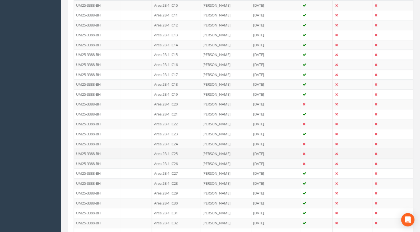
click at [173, 150] on td "Area 2B-1 IC25" at bounding box center [176, 153] width 48 height 10
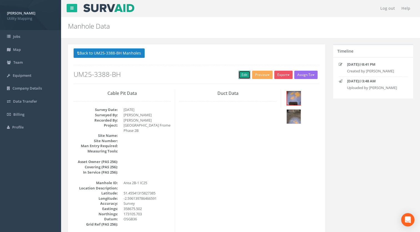
click at [242, 74] on link "Edit" at bounding box center [245, 75] width 12 height 8
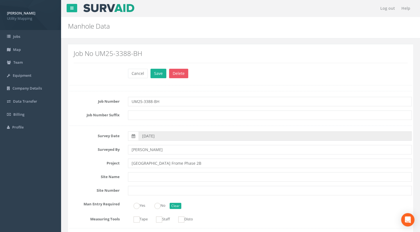
scroll to position [139, 0]
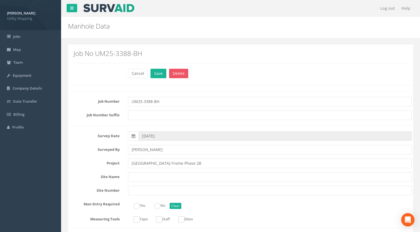
type input "IC25"
click at [176, 103] on input "UM25-3388-BH" at bounding box center [270, 101] width 284 height 9
paste input "Area 2B-1"
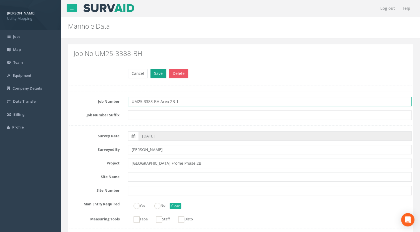
type input "UM25-3388-BH Area 2B-1"
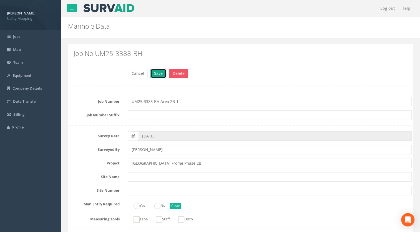
click at [160, 74] on button "Save" at bounding box center [159, 73] width 16 height 9
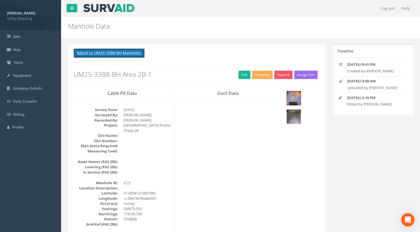
click at [132, 51] on button "Back to UM25-3388-BH Manholes" at bounding box center [109, 52] width 71 height 9
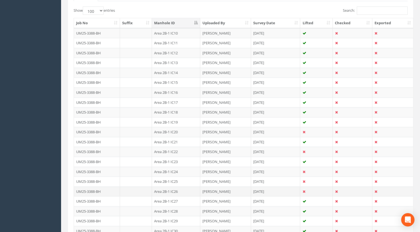
click at [169, 190] on td "Area 2B-1 IC26" at bounding box center [176, 191] width 48 height 10
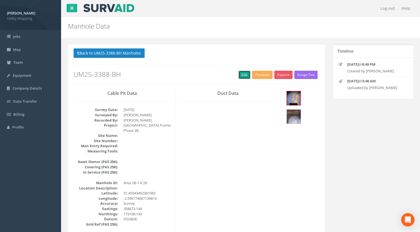
click at [240, 75] on link "Edit" at bounding box center [245, 75] width 12 height 8
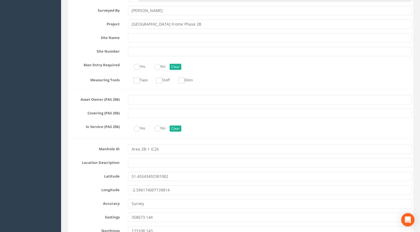
type input "UM25-3388-BH Area 2B-1"
drag, startPoint x: 150, startPoint y: 149, endPoint x: 60, endPoint y: 153, distance: 89.9
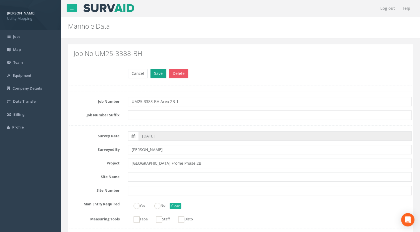
type input "IC26"
click at [154, 74] on button "Save" at bounding box center [159, 73] width 16 height 9
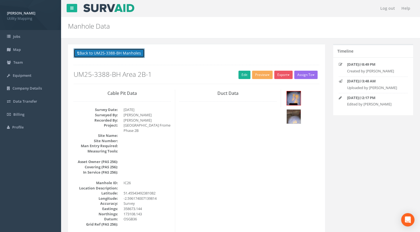
click at [136, 51] on button "Back to UM25-3388-BH Manholes" at bounding box center [109, 52] width 71 height 9
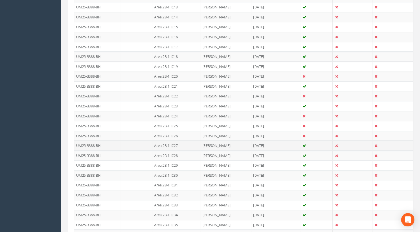
click at [177, 141] on td "Area 2B-1 IC27" at bounding box center [176, 145] width 48 height 10
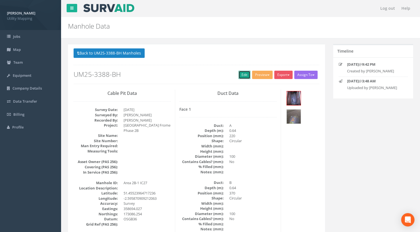
click at [243, 74] on link "Edit" at bounding box center [245, 75] width 12 height 8
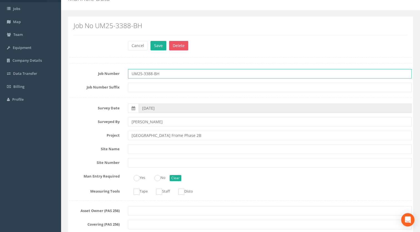
click at [171, 75] on input "UM25-3388-BH" at bounding box center [270, 73] width 284 height 9
paste input "Area 2B-1"
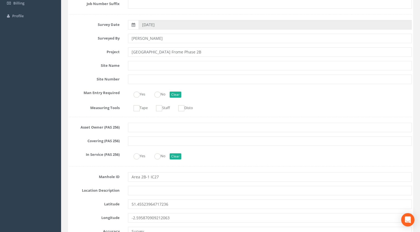
type input "UM25-3388-BH Area 2B-1"
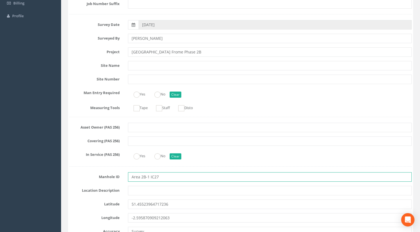
drag, startPoint x: 150, startPoint y: 178, endPoint x: 69, endPoint y: 176, distance: 80.9
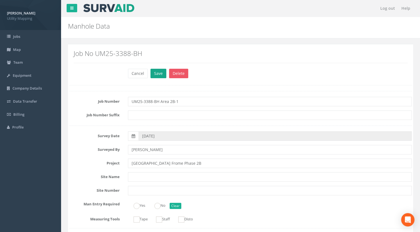
type input "IC27"
click at [154, 72] on button "Save" at bounding box center [159, 73] width 16 height 9
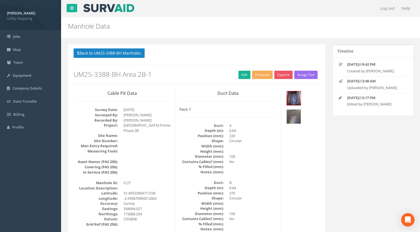
click at [138, 53] on button "Back to UM25-3388-BH Manholes" at bounding box center [109, 52] width 71 height 9
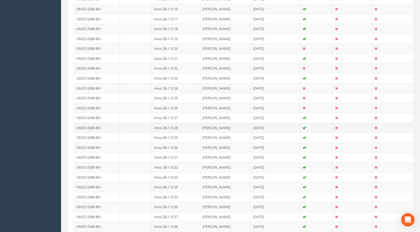
click at [176, 124] on td "Area 2B-1 IC28" at bounding box center [176, 128] width 48 height 10
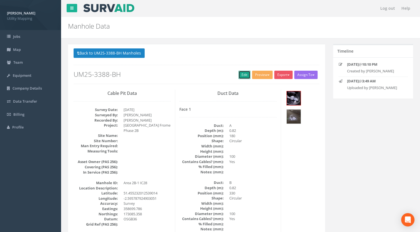
click at [239, 73] on link "Edit" at bounding box center [245, 75] width 12 height 8
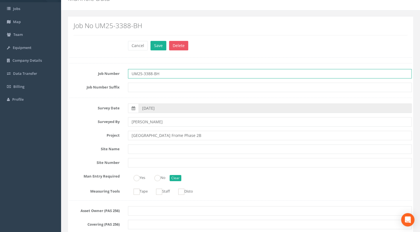
click at [174, 74] on input "UM25-3388-BH" at bounding box center [270, 73] width 284 height 9
paste input "Area 2B-1"
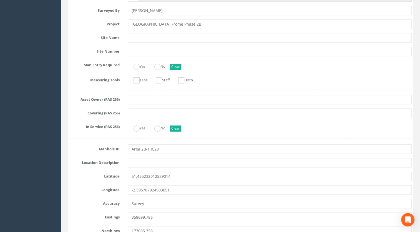
type input "UM25-3388-BH Area 2B-1"
click at [149, 150] on input "Area 2B-1 IC28" at bounding box center [270, 148] width 284 height 9
drag, startPoint x: 150, startPoint y: 150, endPoint x: 101, endPoint y: 151, distance: 49.2
click at [101, 151] on div "Manhole ID Area 2B-1 IC28" at bounding box center [240, 148] width 351 height 9
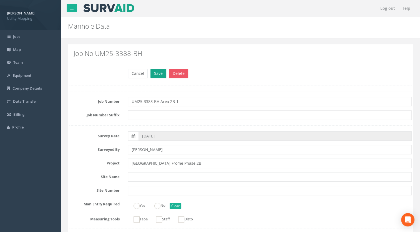
type input "IC28"
click at [158, 72] on button "Save" at bounding box center [159, 73] width 16 height 9
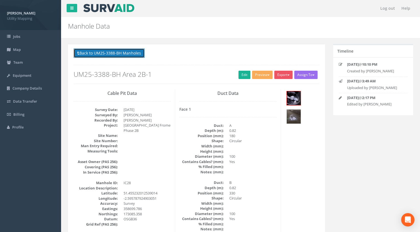
click at [120, 51] on button "Back to UM25-3388-BH Manholes" at bounding box center [109, 52] width 71 height 9
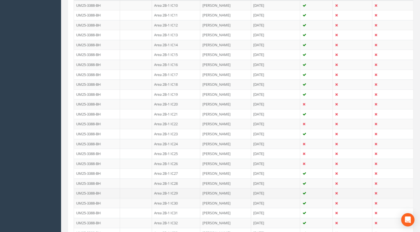
click at [174, 191] on td "Area 2B-1 IC29" at bounding box center [176, 193] width 48 height 10
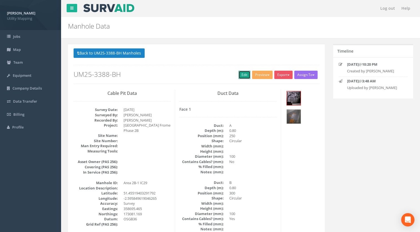
click at [243, 76] on link "Edit" at bounding box center [245, 75] width 12 height 8
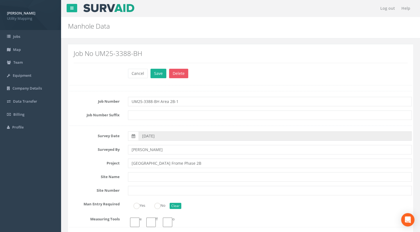
type input "UM25-3388-BH Area 2B-1"
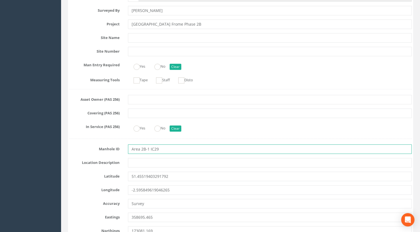
drag, startPoint x: 149, startPoint y: 149, endPoint x: 101, endPoint y: 152, distance: 47.9
click at [101, 152] on div "Manhole ID Area 2B-1 IC29" at bounding box center [240, 148] width 351 height 9
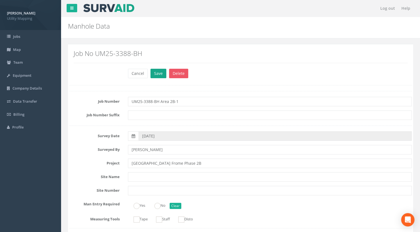
type input "IC29"
click at [152, 75] on button "Save" at bounding box center [159, 73] width 16 height 9
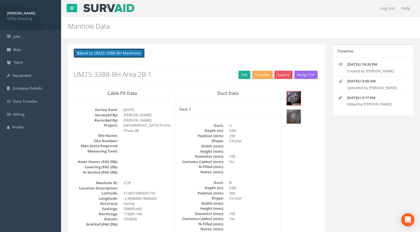
click at [133, 52] on button "Back to UM25-3388-BH Manholes" at bounding box center [109, 52] width 71 height 9
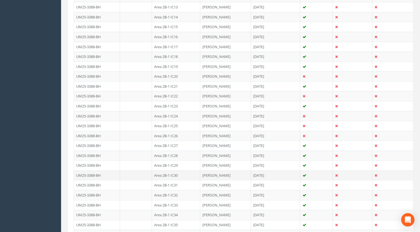
click at [177, 175] on td "Area 2B-1 IC30" at bounding box center [176, 175] width 48 height 10
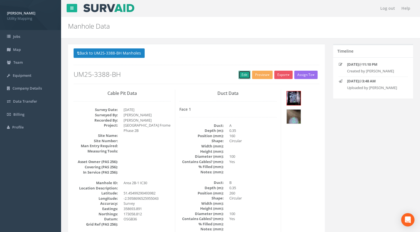
click at [240, 73] on link "Edit" at bounding box center [245, 75] width 12 height 8
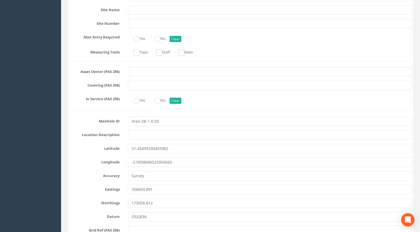
type input "UM25-3388-BH Area 2B-1"
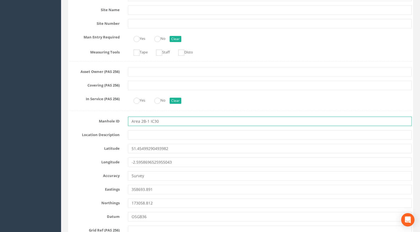
drag, startPoint x: 150, startPoint y: 121, endPoint x: 94, endPoint y: 126, distance: 56.4
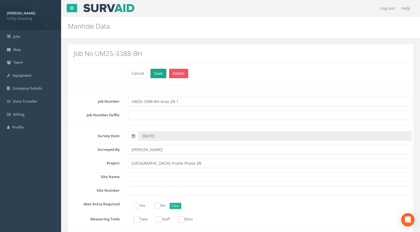
type input "IC30"
click at [155, 73] on button "Save" at bounding box center [159, 73] width 16 height 9
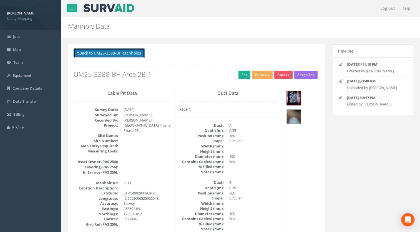
click at [140, 56] on button "Back to UM25-3388-BH Manholes" at bounding box center [109, 52] width 71 height 9
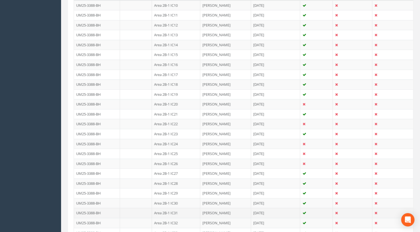
click at [170, 210] on td "Area 2B-1 IC31" at bounding box center [176, 213] width 48 height 10
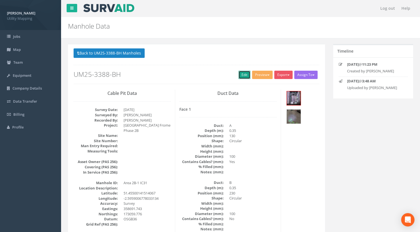
click at [245, 75] on link "Edit" at bounding box center [245, 75] width 12 height 8
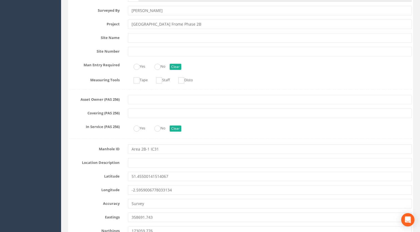
type input "UM25-3388-BH Area 2B-1"
drag, startPoint x: 150, startPoint y: 150, endPoint x: 50, endPoint y: 147, distance: 99.3
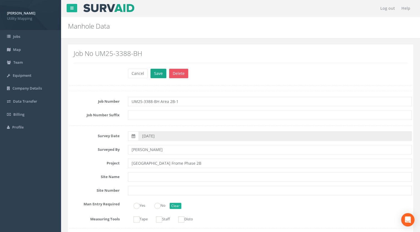
type input "IC31"
click at [154, 74] on button "Save" at bounding box center [159, 73] width 16 height 9
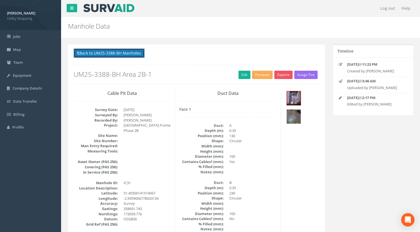
click at [132, 56] on button "Back to UM25-3388-BH Manholes" at bounding box center [109, 52] width 71 height 9
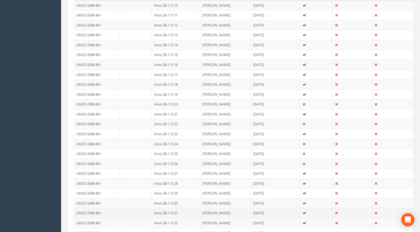
click at [170, 211] on td "Area 2B-1 IC31" at bounding box center [176, 213] width 48 height 10
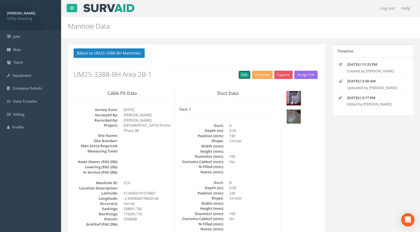
click at [241, 74] on link "Edit" at bounding box center [245, 75] width 12 height 8
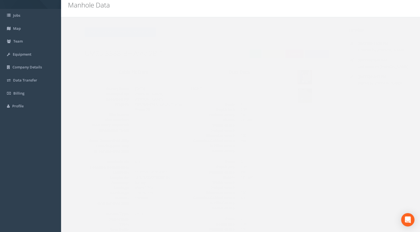
scroll to position [0, 0]
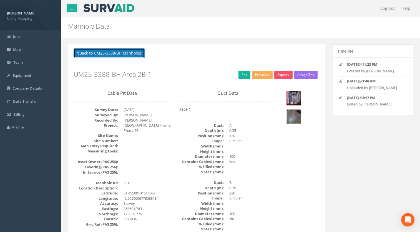
click at [133, 54] on button "Back to UM25-3388-BH Manholes" at bounding box center [109, 52] width 71 height 9
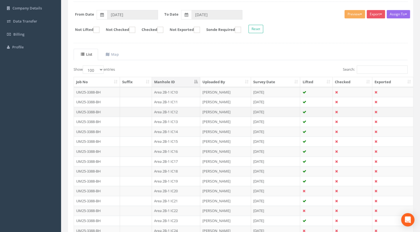
scroll to position [195, 0]
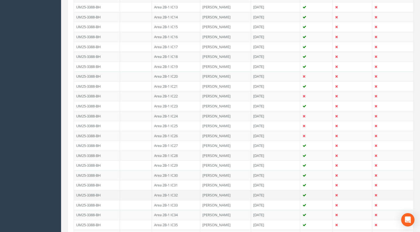
click at [175, 193] on td "Area 2B-1 IC32" at bounding box center [176, 195] width 48 height 10
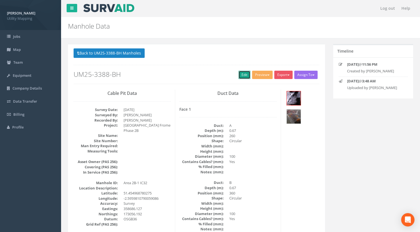
click at [242, 71] on link "Edit" at bounding box center [245, 75] width 12 height 8
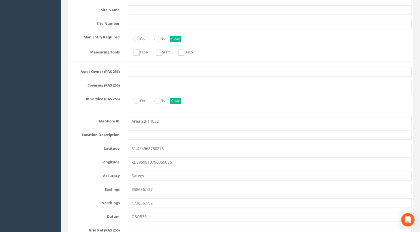
type input "UM25-3388-BH Area 2B-1"
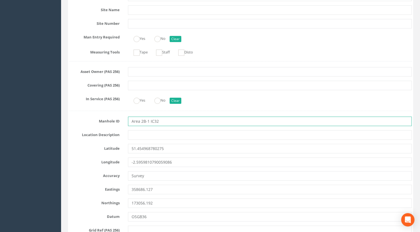
drag, startPoint x: 151, startPoint y: 122, endPoint x: 105, endPoint y: 126, distance: 45.8
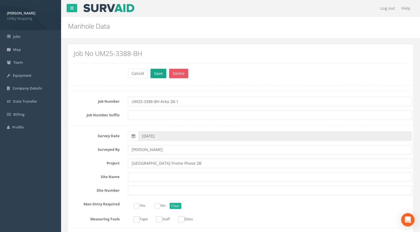
type input "IC32"
click at [152, 72] on button "Save" at bounding box center [159, 73] width 16 height 9
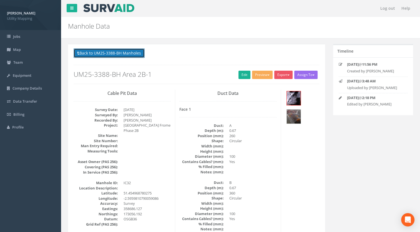
click at [143, 53] on button "Back to UM25-3388-BH Manholes" at bounding box center [109, 52] width 71 height 9
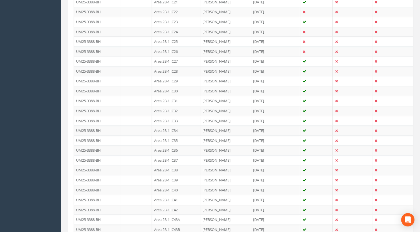
scroll to position [361, 0]
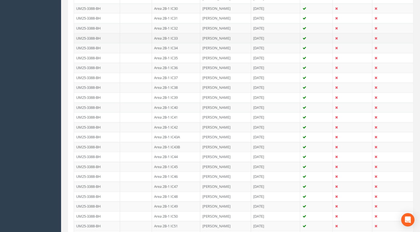
click at [176, 36] on td "Area 2B-1 IC33" at bounding box center [176, 38] width 48 height 10
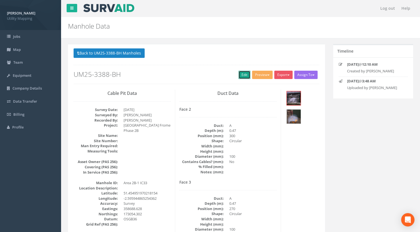
click at [242, 71] on link "Edit" at bounding box center [245, 75] width 12 height 8
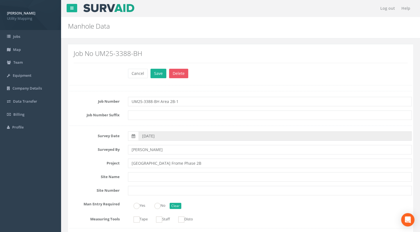
scroll to position [139, 0]
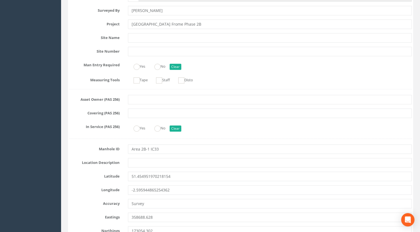
type input "UM25-3388-BH Area 2B-1"
drag, startPoint x: 151, startPoint y: 150, endPoint x: 104, endPoint y: 153, distance: 46.3
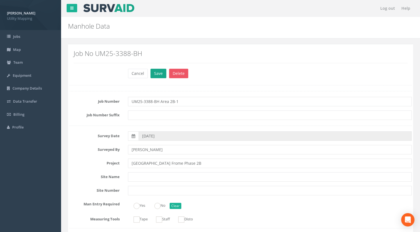
type input "IC33"
click at [161, 72] on button "Save" at bounding box center [159, 73] width 16 height 9
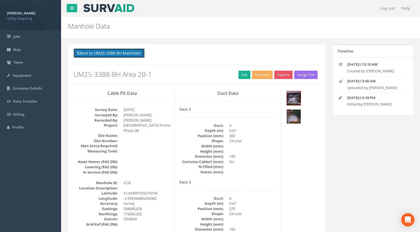
click at [127, 51] on button "Back to UM25-3388-BH Manholes" at bounding box center [109, 52] width 71 height 9
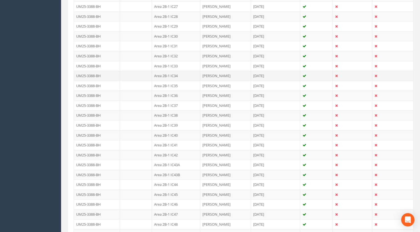
click at [174, 75] on td "Area 2B-1 IC34" at bounding box center [176, 76] width 48 height 10
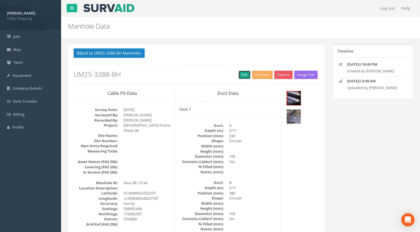
click at [245, 73] on link "Edit" at bounding box center [245, 75] width 12 height 8
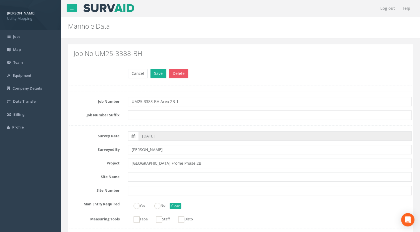
scroll to position [111, 0]
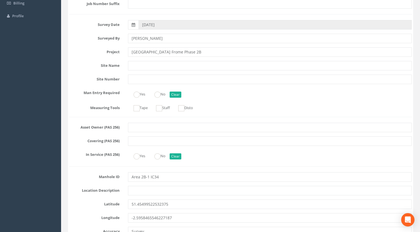
type input "UM25-3388-BH Area 2B-1"
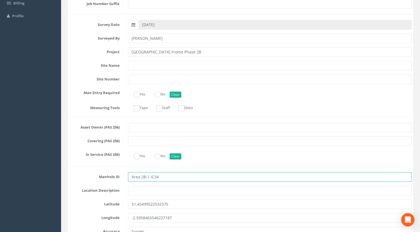
drag, startPoint x: 150, startPoint y: 178, endPoint x: 83, endPoint y: 172, distance: 66.4
click at [85, 172] on div "Manhole ID Area 2B-1 IC34" at bounding box center [240, 176] width 351 height 9
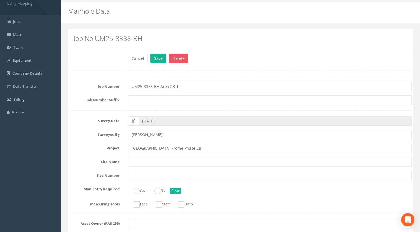
scroll to position [0, 0]
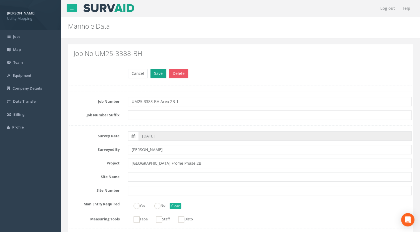
type input "IC34"
click at [156, 75] on button "Save" at bounding box center [159, 73] width 16 height 9
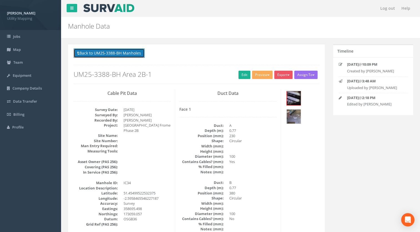
click at [123, 50] on button "Back to UM25-3388-BH Manholes" at bounding box center [109, 52] width 71 height 9
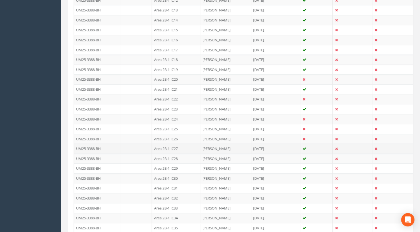
scroll to position [195, 0]
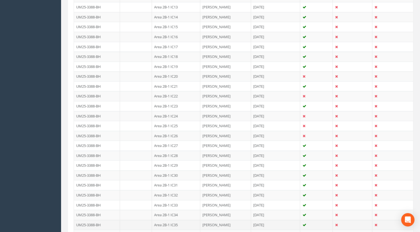
click at [171, 220] on td "Area 2B-1 IC35" at bounding box center [176, 225] width 48 height 10
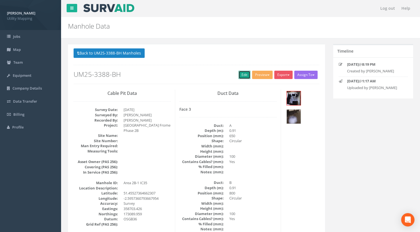
click at [244, 71] on link "Edit" at bounding box center [245, 75] width 12 height 8
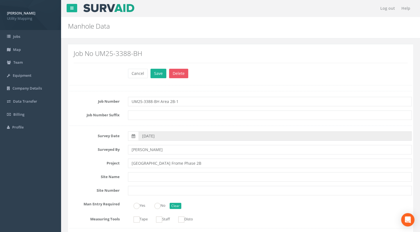
scroll to position [83, 0]
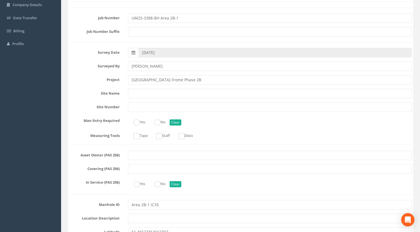
type input "UM25-3388-BH Area 2B-1"
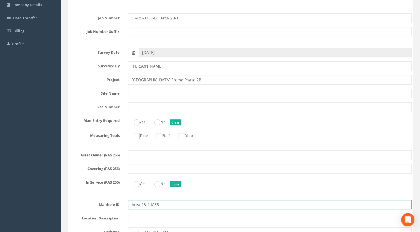
drag, startPoint x: 151, startPoint y: 206, endPoint x: 110, endPoint y: 205, distance: 40.6
click at [113, 205] on div "Manhole ID Area 2B-1 IC35" at bounding box center [240, 204] width 351 height 9
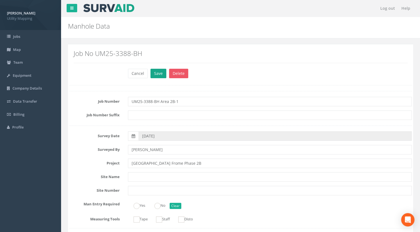
type input "IC35"
click at [158, 72] on button "Save" at bounding box center [159, 73] width 16 height 9
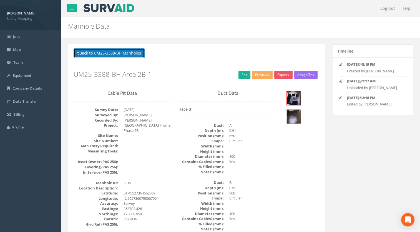
click at [125, 55] on button "Back to UM25-3388-BH Manholes" at bounding box center [109, 52] width 71 height 9
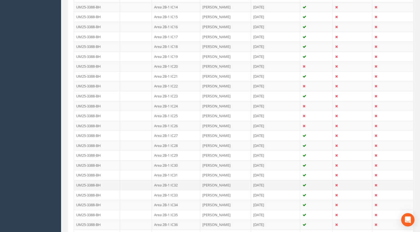
scroll to position [222, 0]
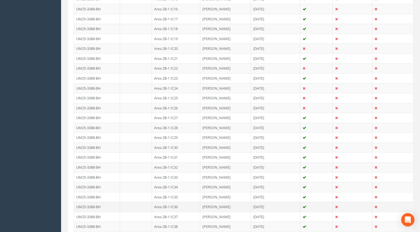
click at [176, 205] on td "Area 2B-1 IC36" at bounding box center [176, 206] width 48 height 10
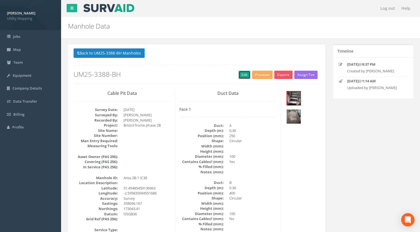
click at [245, 75] on link "Edit" at bounding box center [245, 75] width 12 height 8
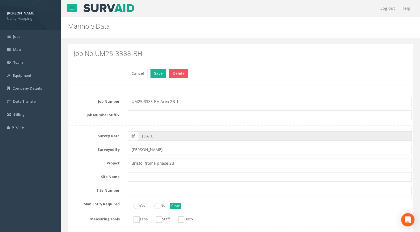
scroll to position [83, 0]
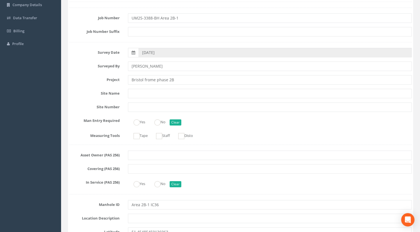
type input "UM25-3388-BH Area 2B-1"
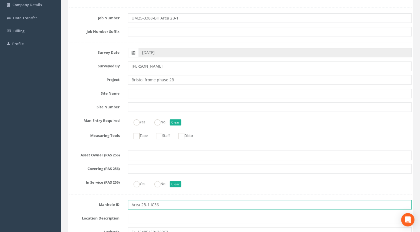
drag, startPoint x: 150, startPoint y: 205, endPoint x: 97, endPoint y: 205, distance: 53.4
click at [98, 206] on div "Manhole ID Area 2B-1 IC36" at bounding box center [240, 204] width 351 height 9
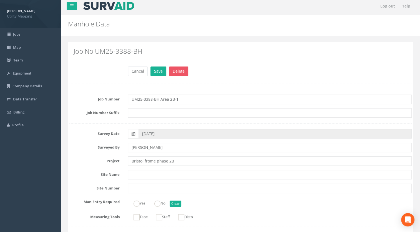
scroll to position [0, 0]
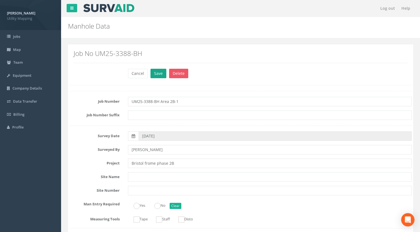
type input "IC36"
click at [157, 71] on button "Save" at bounding box center [159, 73] width 16 height 9
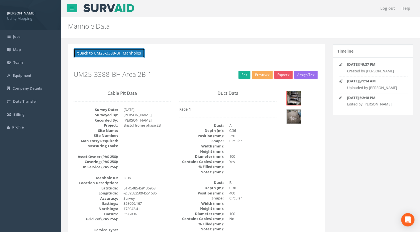
click at [126, 52] on button "Back to UM25-3388-BH Manholes" at bounding box center [109, 52] width 71 height 9
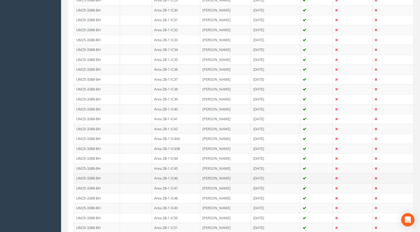
scroll to position [361, 0]
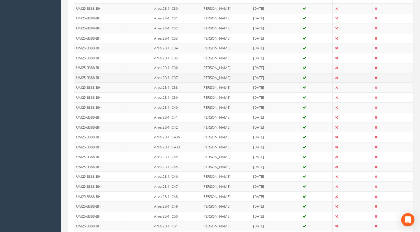
click at [173, 73] on td "Area 2B-1 IC37" at bounding box center [176, 78] width 48 height 10
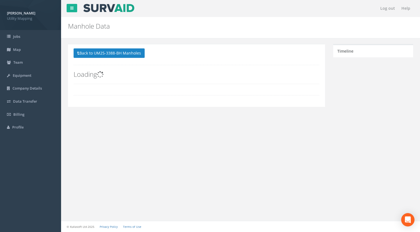
scroll to position [0, 0]
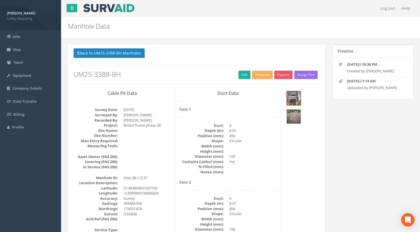
click at [240, 79] on div "Back to UM25-3388-BH Manholes Back to Map Assign To [PERSON_NAME] Land Surveyor…" at bounding box center [197, 65] width 246 height 35
click at [239, 76] on link "Edit" at bounding box center [245, 75] width 12 height 8
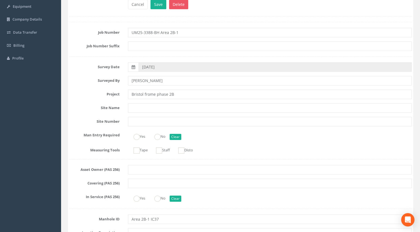
scroll to position [139, 0]
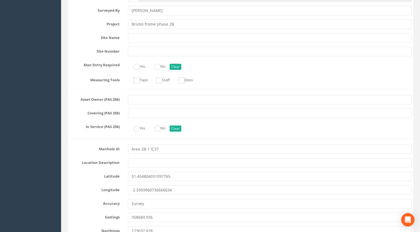
type input "UM25-3388-BH Area 2B-1"
drag, startPoint x: 149, startPoint y: 150, endPoint x: 62, endPoint y: 154, distance: 87.1
type input "I"
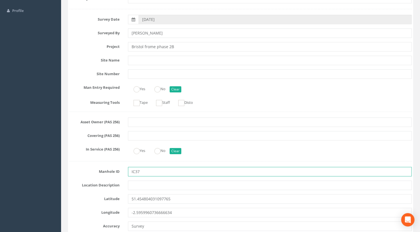
scroll to position [0, 0]
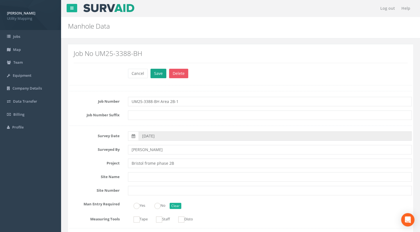
type input "IC37"
click at [155, 71] on button "Save" at bounding box center [159, 73] width 16 height 9
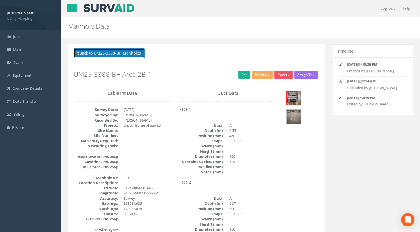
click at [135, 56] on button "Back to UM25-3388-BH Manholes" at bounding box center [109, 52] width 71 height 9
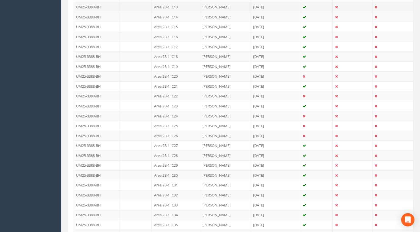
scroll to position [333, 0]
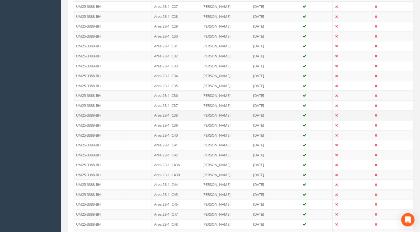
click at [178, 113] on td "Area 2B-1 IC38" at bounding box center [176, 115] width 48 height 10
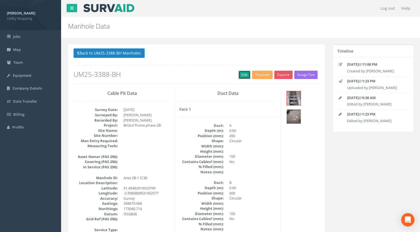
click at [245, 77] on link "Edit" at bounding box center [245, 75] width 12 height 8
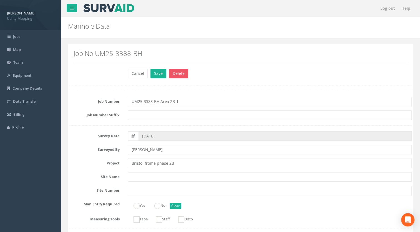
scroll to position [111, 0]
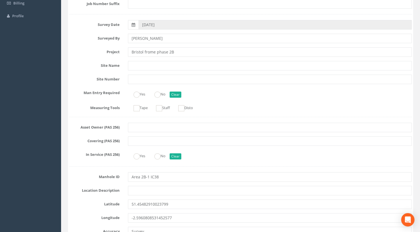
type input "UM25-3388-BH Area 2B-1"
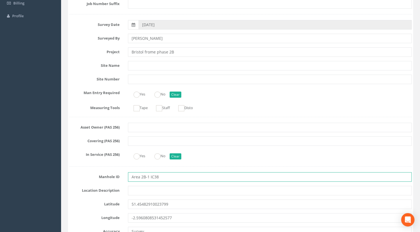
drag, startPoint x: 149, startPoint y: 176, endPoint x: 88, endPoint y: 180, distance: 61.3
click at [88, 180] on div "Manhole ID Area 2B-1 IC38" at bounding box center [240, 176] width 351 height 9
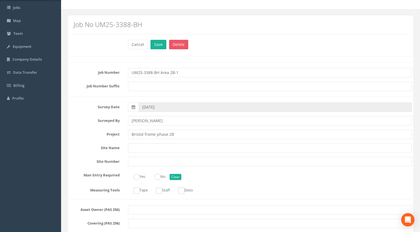
scroll to position [0, 0]
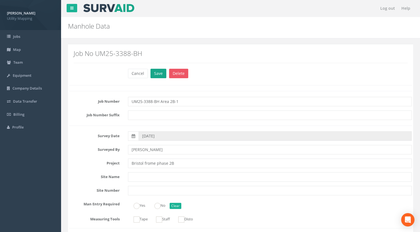
type input "IC38"
click at [154, 70] on button "Save" at bounding box center [159, 73] width 16 height 9
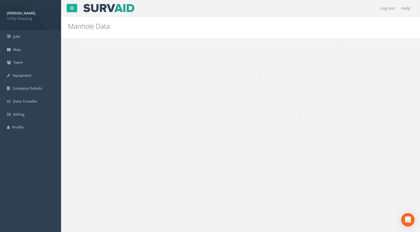
click at [129, 58] on p "Back to UM25-3388-BH Manholes Back to Map" at bounding box center [197, 53] width 246 height 11
click at [129, 51] on button "Back to UM25-3388-BH Manholes" at bounding box center [109, 52] width 71 height 9
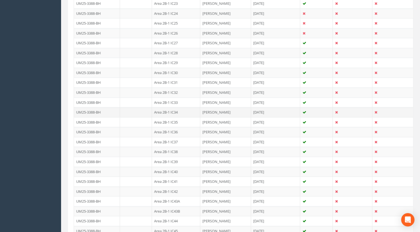
scroll to position [306, 0]
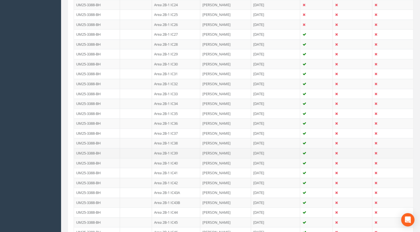
click at [174, 151] on td "Area 2B-1 IC39" at bounding box center [176, 153] width 48 height 10
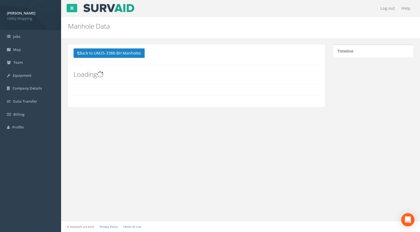
scroll to position [0, 0]
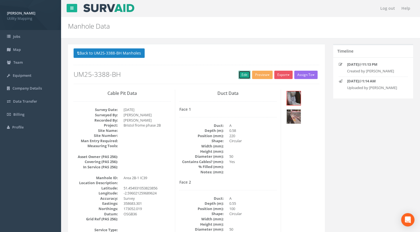
click at [243, 72] on link "Edit" at bounding box center [245, 75] width 12 height 8
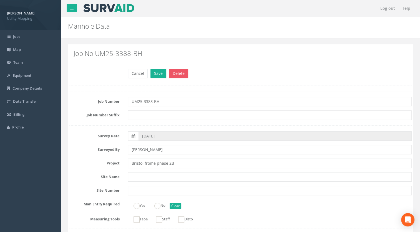
scroll to position [56, 0]
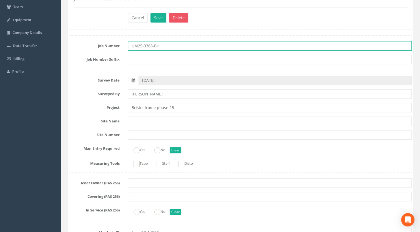
click at [179, 47] on input "UM25-3388-BH" at bounding box center [270, 45] width 284 height 9
paste input "Area 2B-1"
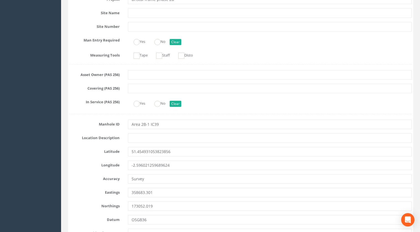
scroll to position [167, 0]
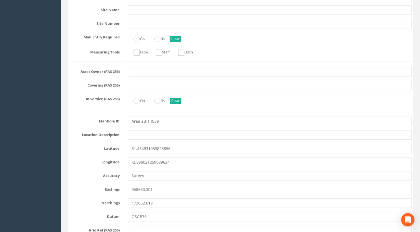
type input "UM25-3388-BH Area 2B-1"
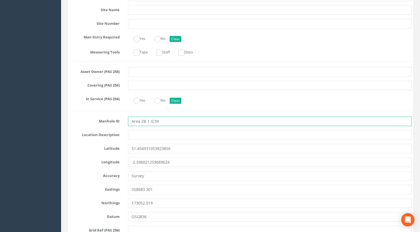
drag, startPoint x: 150, startPoint y: 121, endPoint x: 76, endPoint y: 125, distance: 73.7
click at [80, 124] on div "Manhole ID Area 2B-1 IC39" at bounding box center [240, 120] width 351 height 9
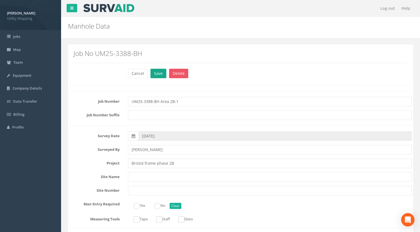
type input "IC39"
click at [157, 71] on button "Save" at bounding box center [159, 73] width 16 height 9
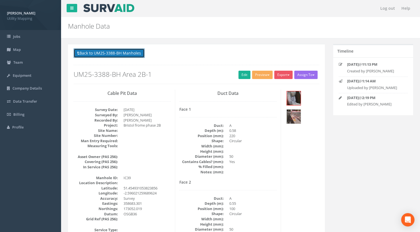
click at [133, 54] on button "Back to UM25-3388-BH Manholes" at bounding box center [109, 52] width 71 height 9
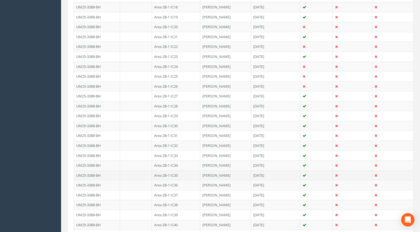
scroll to position [250, 0]
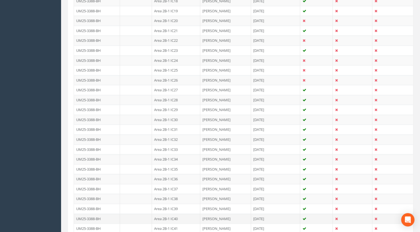
click at [169, 214] on td "Area 2B-1 IC40" at bounding box center [176, 218] width 48 height 10
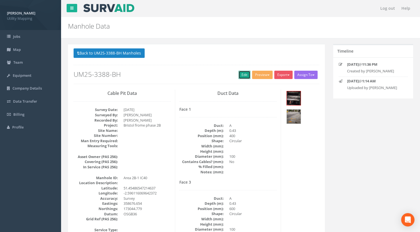
click at [243, 73] on link "Edit" at bounding box center [245, 75] width 12 height 8
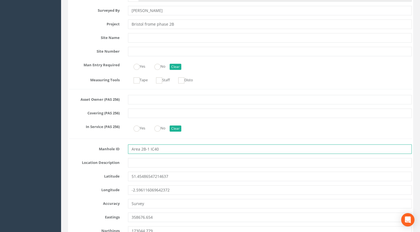
drag, startPoint x: 243, startPoint y: 73, endPoint x: 74, endPoint y: 143, distance: 182.0
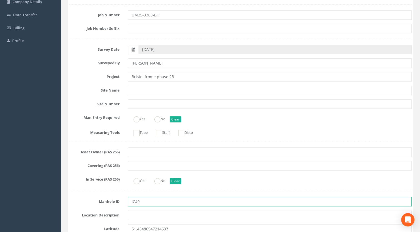
scroll to position [28, 0]
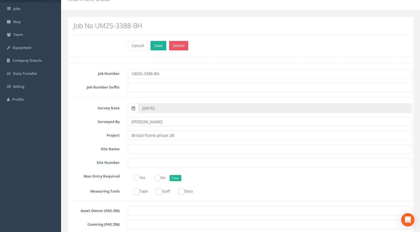
type input "IC40"
click at [174, 70] on input "UM25-3388-BH" at bounding box center [270, 73] width 284 height 9
paste input "Area 2B-1"
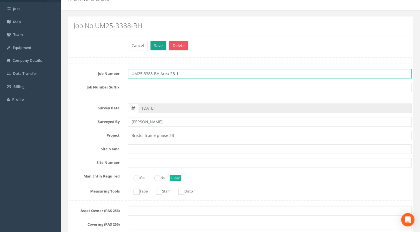
type input "UM25-3388-BH Area 2B-1"
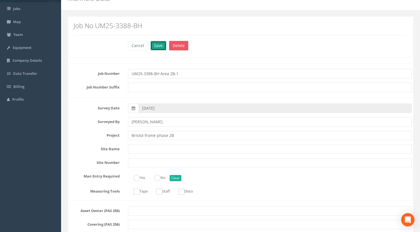
click at [156, 47] on button "Save" at bounding box center [159, 45] width 16 height 9
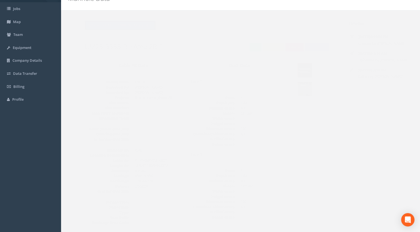
click at [139, 28] on button "Back to UM25-3388-BH Manholes" at bounding box center [109, 25] width 71 height 9
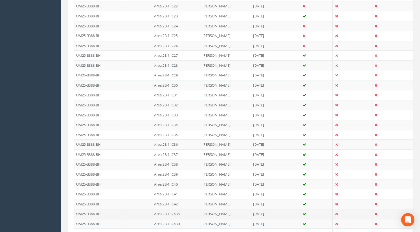
scroll to position [306, 0]
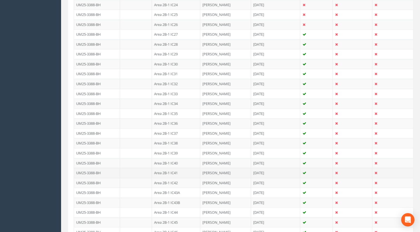
click at [177, 168] on td "Area 2B-1 IC41" at bounding box center [176, 173] width 48 height 10
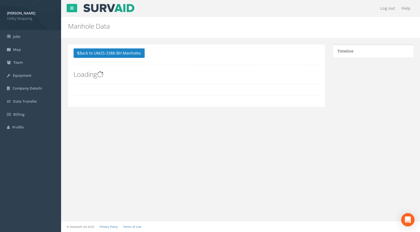
scroll to position [0, 0]
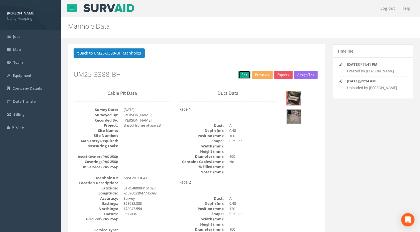
click at [243, 72] on link "Edit" at bounding box center [245, 75] width 12 height 8
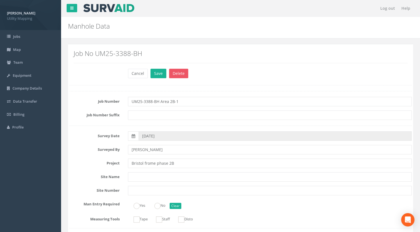
scroll to position [167, 0]
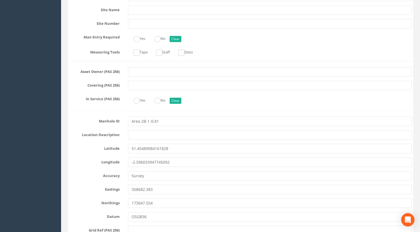
type input "UM25-3388-BH Area 2B-1"
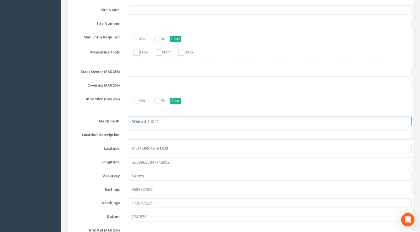
drag, startPoint x: 150, startPoint y: 121, endPoint x: 81, endPoint y: 123, distance: 69.5
click at [81, 123] on div "Manhole ID Area 2B-1 IC41" at bounding box center [240, 120] width 351 height 9
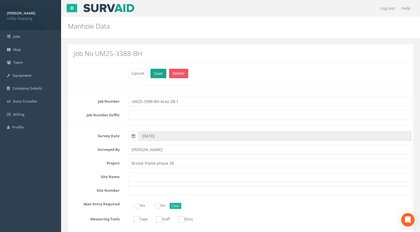
type input "IC41"
click at [157, 71] on button "Save" at bounding box center [159, 73] width 16 height 9
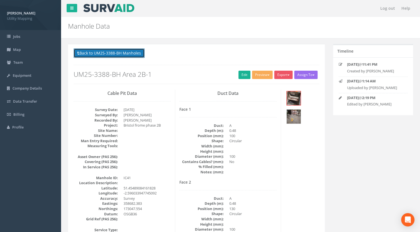
click at [122, 49] on button "Back to UM25-3388-BH Manholes" at bounding box center [109, 52] width 71 height 9
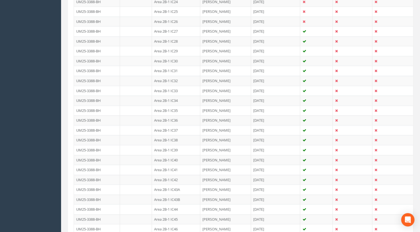
scroll to position [361, 0]
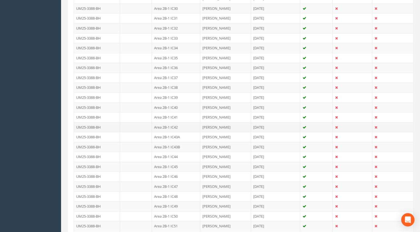
click at [176, 122] on td "Area 2B-1 IC42" at bounding box center [176, 127] width 48 height 10
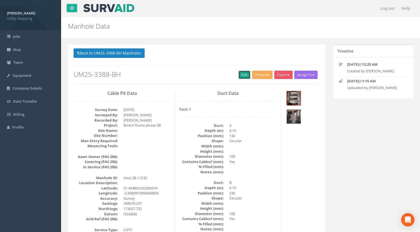
click at [243, 75] on link "Edit" at bounding box center [245, 75] width 12 height 8
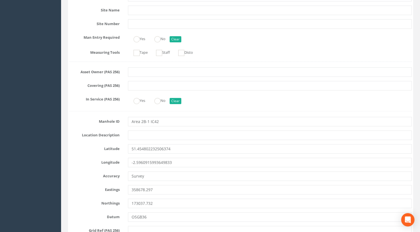
scroll to position [167, 0]
type input "UM25-3388-BH Area 2B-1"
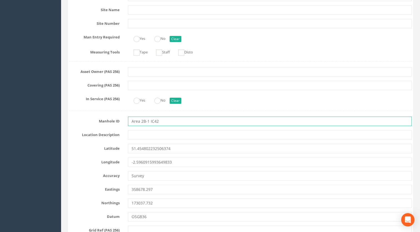
drag, startPoint x: 149, startPoint y: 122, endPoint x: 78, endPoint y: 122, distance: 70.6
click at [85, 122] on div "Manhole ID Area 2B-1 IC42" at bounding box center [240, 120] width 351 height 9
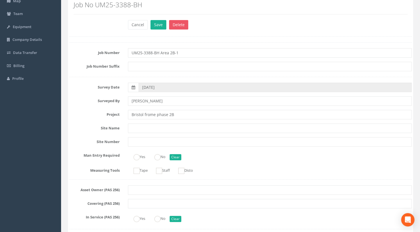
scroll to position [0, 0]
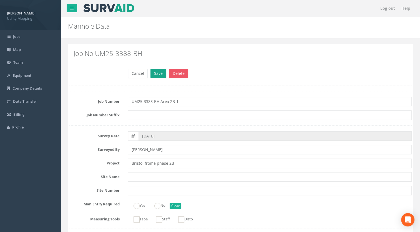
type input "IC42"
click at [158, 76] on button "Save" at bounding box center [159, 73] width 16 height 9
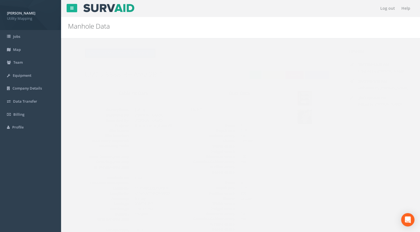
click at [137, 54] on button "Back to UM25-3388-BH Manholes" at bounding box center [109, 52] width 71 height 9
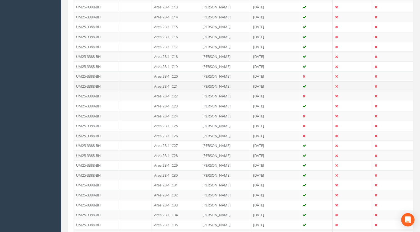
scroll to position [306, 0]
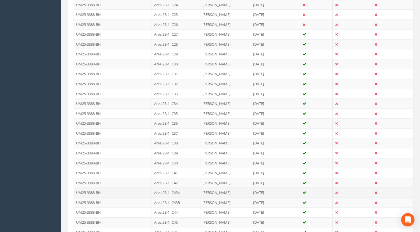
click at [178, 191] on td "Area 2B-1 IC43A" at bounding box center [176, 192] width 48 height 10
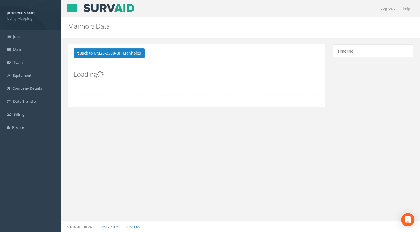
scroll to position [0, 0]
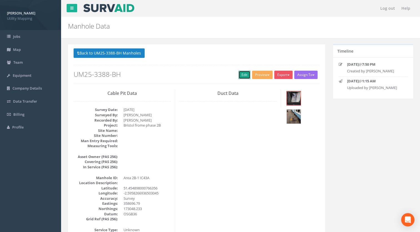
click at [244, 74] on link "Edit" at bounding box center [245, 75] width 12 height 8
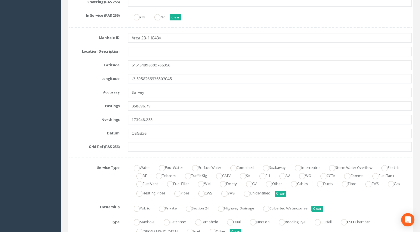
scroll to position [167, 0]
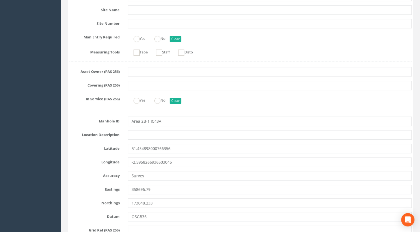
type input "UM25-3388-BH Area 2B-1"
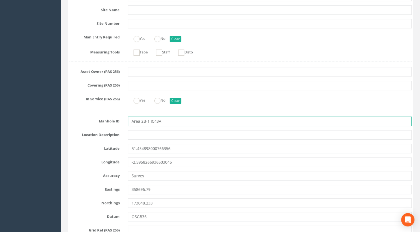
drag, startPoint x: 150, startPoint y: 122, endPoint x: 97, endPoint y: 120, distance: 52.6
click at [99, 120] on div "Manhole ID Area 2B-1 IC43A" at bounding box center [240, 120] width 351 height 9
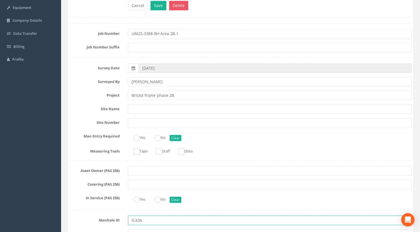
scroll to position [0, 0]
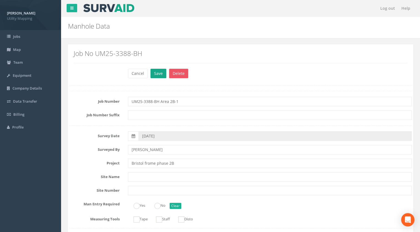
type input "IC43A"
click at [159, 73] on button "Save" at bounding box center [159, 73] width 16 height 9
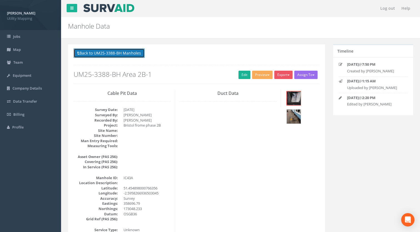
click at [130, 49] on button "Back to UM25-3388-BH Manholes" at bounding box center [109, 52] width 71 height 9
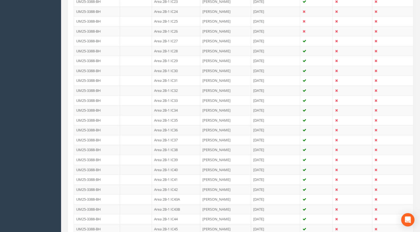
scroll to position [389, 0]
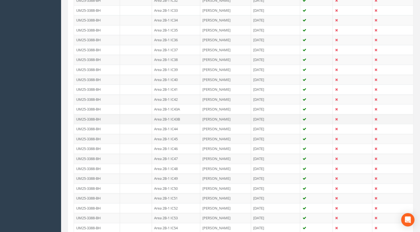
click at [177, 115] on td "Area 2B-1 IC43B" at bounding box center [176, 119] width 48 height 10
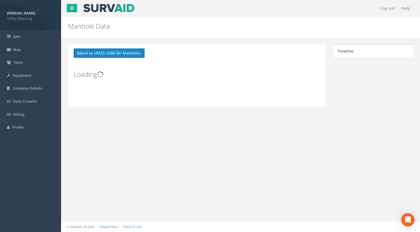
scroll to position [0, 0]
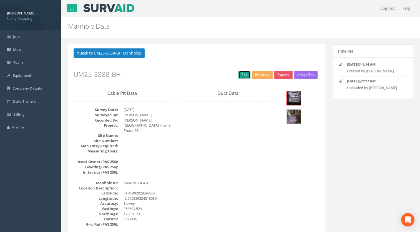
click at [244, 71] on link "Edit" at bounding box center [245, 75] width 12 height 8
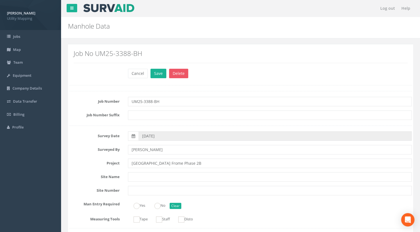
scroll to position [56, 0]
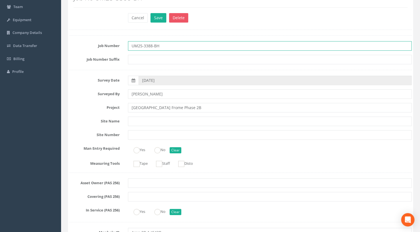
click at [178, 43] on input "UM25-3388-BH" at bounding box center [270, 45] width 284 height 9
paste input "Area 2B-1"
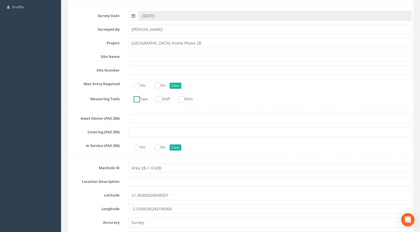
scroll to position [139, 0]
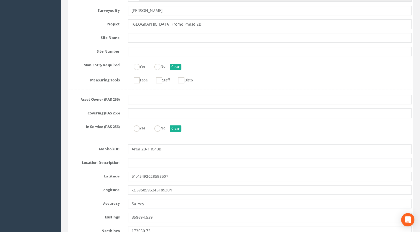
type input "UM25-3388-BH Area 2B-1"
drag, startPoint x: 150, startPoint y: 151, endPoint x: 74, endPoint y: 156, distance: 76.3
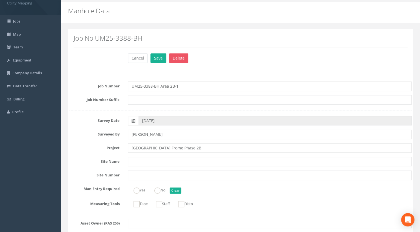
scroll to position [0, 0]
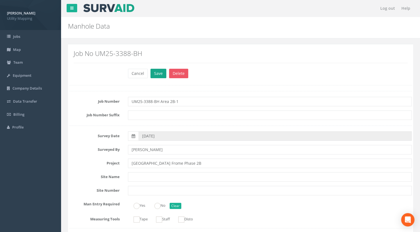
type input "IC43B"
click at [155, 72] on button "Save" at bounding box center [159, 73] width 16 height 9
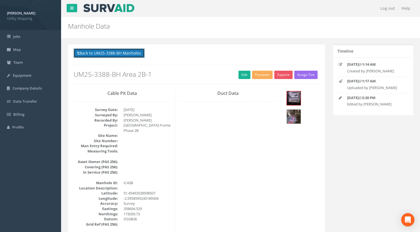
click at [135, 54] on button "Back to UM25-3388-BH Manholes" at bounding box center [109, 52] width 71 height 9
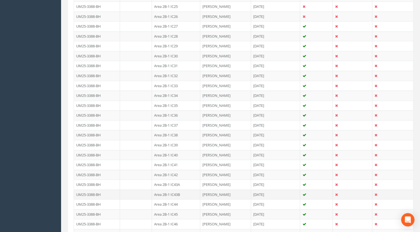
scroll to position [333, 0]
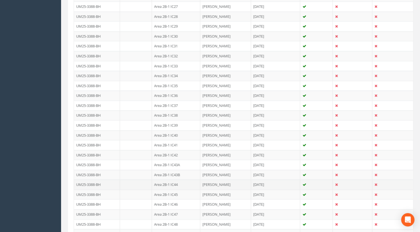
click at [173, 181] on td "Area 2B-1 IC44" at bounding box center [176, 184] width 48 height 10
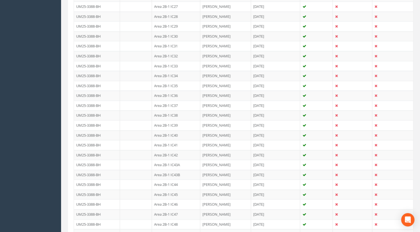
scroll to position [0, 0]
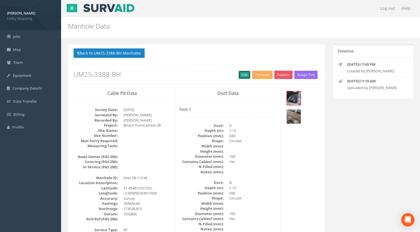
click at [244, 74] on link "Edit" at bounding box center [245, 75] width 12 height 8
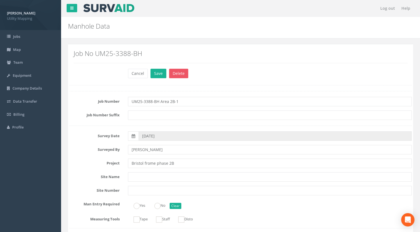
scroll to position [167, 0]
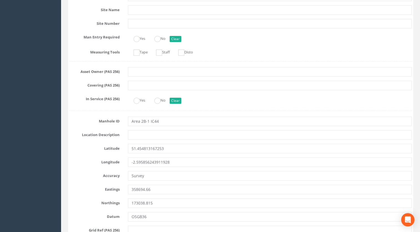
type input "UM25-3388-BH Area 2B-1"
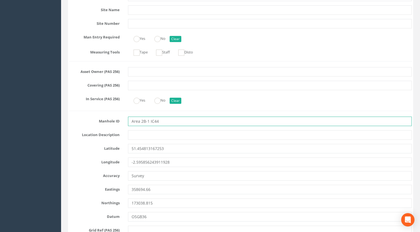
drag, startPoint x: 150, startPoint y: 122, endPoint x: 64, endPoint y: 125, distance: 85.7
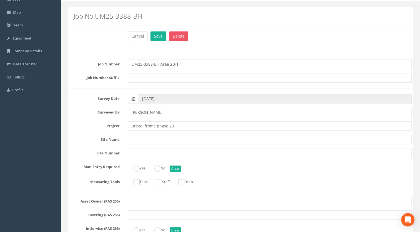
scroll to position [0, 0]
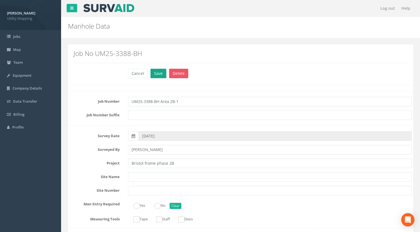
type input "IC44"
click at [156, 73] on button "Save" at bounding box center [159, 73] width 16 height 9
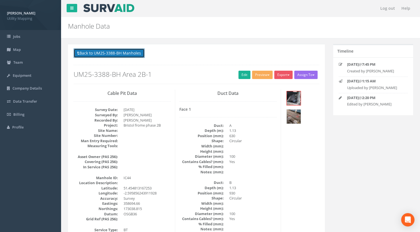
click at [133, 54] on button "Back to UM25-3388-BH Manholes" at bounding box center [109, 52] width 71 height 9
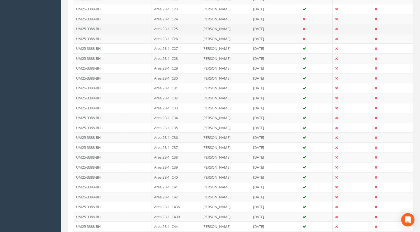
scroll to position [306, 0]
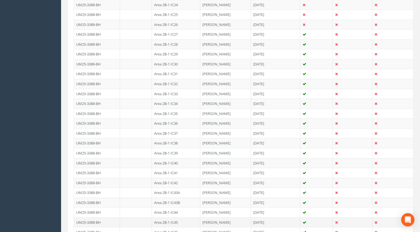
click at [175, 218] on td "Area 2B-1 IC45" at bounding box center [176, 222] width 48 height 10
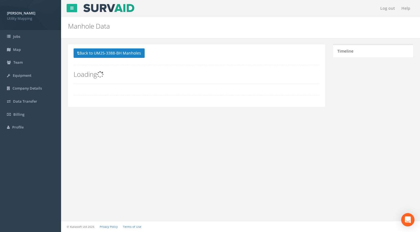
scroll to position [0, 0]
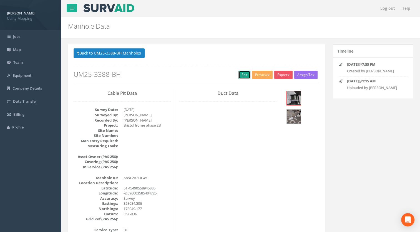
click at [242, 76] on link "Edit" at bounding box center [245, 75] width 12 height 8
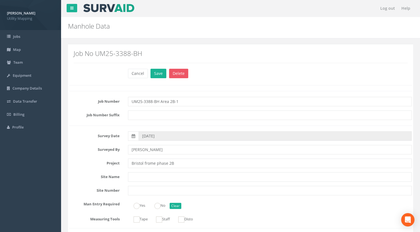
scroll to position [139, 0]
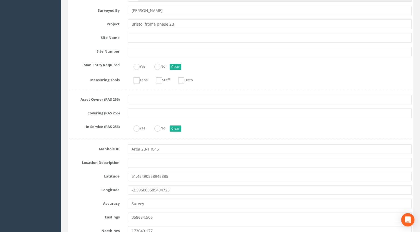
type input "UM25-3388-BH Area 2B-1"
drag, startPoint x: 151, startPoint y: 150, endPoint x: 82, endPoint y: 159, distance: 69.3
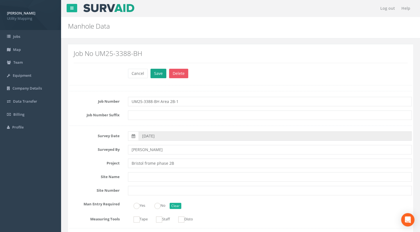
type input "IC45"
click at [155, 69] on button "Save" at bounding box center [159, 73] width 16 height 9
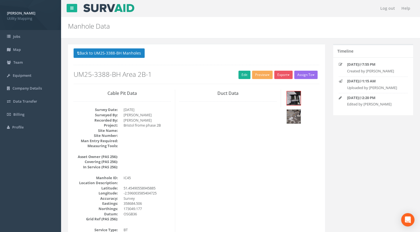
click at [131, 50] on button "Back to UM25-3388-BH Manholes" at bounding box center [109, 52] width 71 height 9
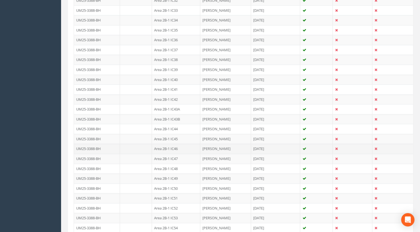
click at [171, 145] on td "Area 2B-1 IC46" at bounding box center [176, 148] width 48 height 10
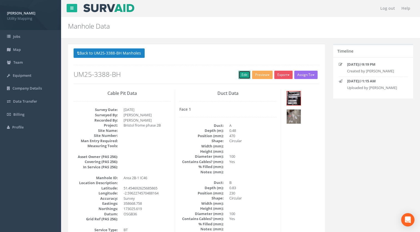
click at [243, 77] on link "Edit" at bounding box center [245, 75] width 12 height 8
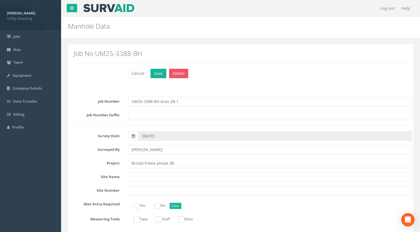
scroll to position [195, 0]
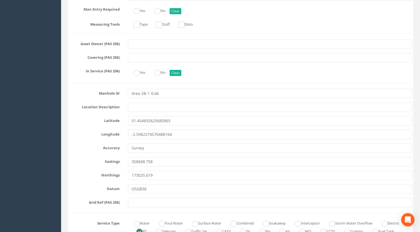
type input "UM25-3388-BH Area 2B-1"
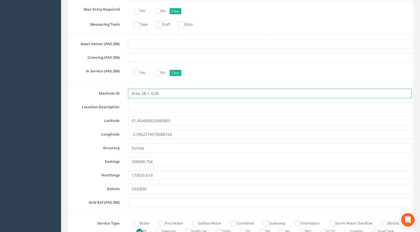
drag, startPoint x: 149, startPoint y: 92, endPoint x: 71, endPoint y: 96, distance: 77.7
click at [72, 96] on div "Manhole ID Area 2B-1 IC46" at bounding box center [240, 93] width 351 height 9
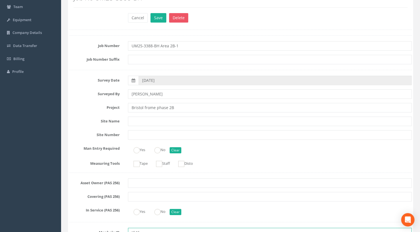
scroll to position [0, 0]
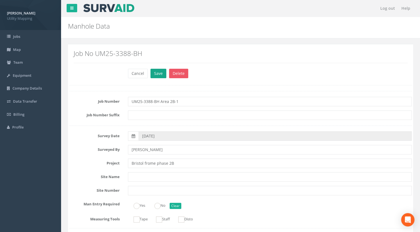
type input "IC46"
click at [158, 73] on button "Save" at bounding box center [159, 73] width 16 height 9
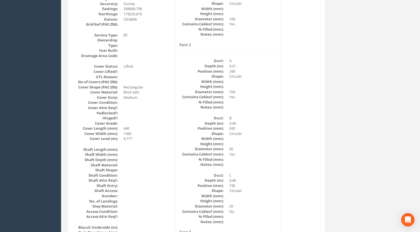
scroll to position [28, 0]
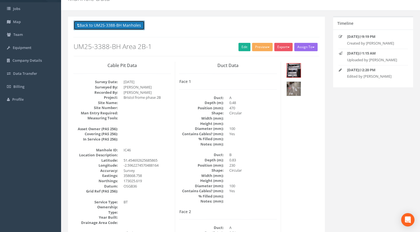
click at [142, 28] on button "Back to UM25-3388-BH Manholes" at bounding box center [109, 25] width 71 height 9
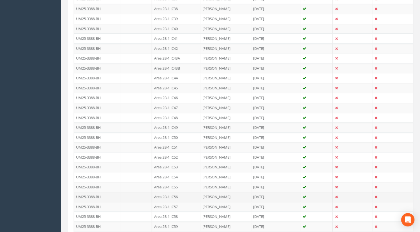
scroll to position [445, 0]
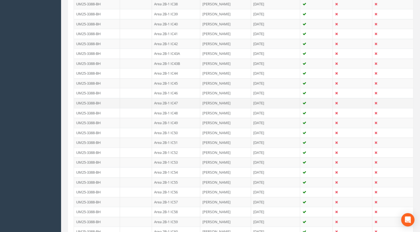
click at [176, 101] on td "Area 2B-1 IC47" at bounding box center [176, 103] width 48 height 10
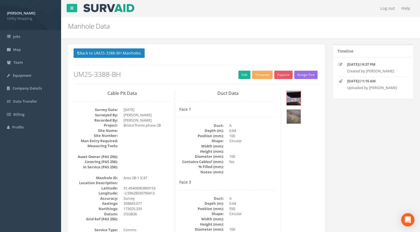
click at [242, 79] on div "Back to UM25-3388-BH Manholes Back to Map Assign To [PERSON_NAME] Land Surveyor…" at bounding box center [197, 65] width 246 height 35
click at [242, 75] on link "Edit" at bounding box center [245, 75] width 12 height 8
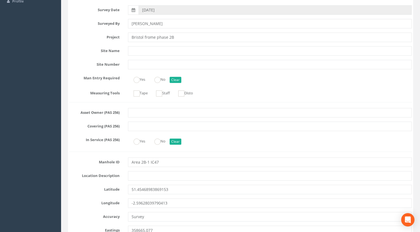
scroll to position [195, 0]
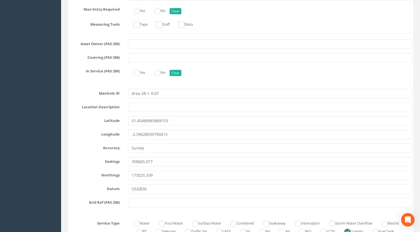
type input "UM25-3388-BH Area 2B-1"
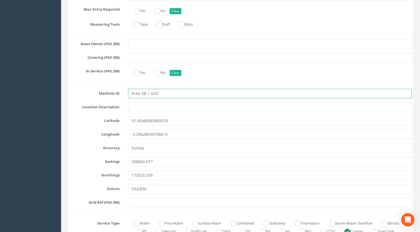
drag, startPoint x: 150, startPoint y: 93, endPoint x: 49, endPoint y: 97, distance: 101.2
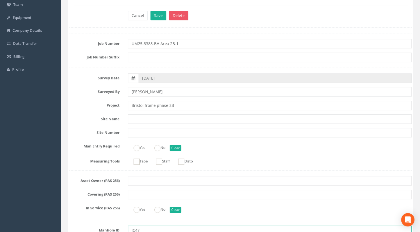
scroll to position [0, 0]
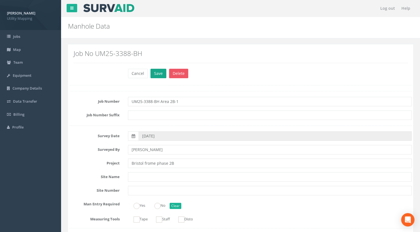
type input "IC47"
click at [153, 76] on button "Save" at bounding box center [159, 73] width 16 height 9
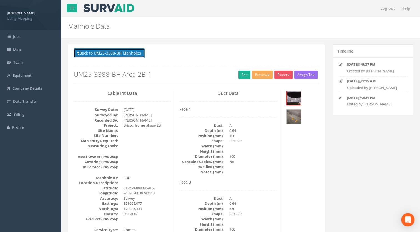
click at [128, 49] on button "Back to UM25-3388-BH Manholes" at bounding box center [109, 52] width 71 height 9
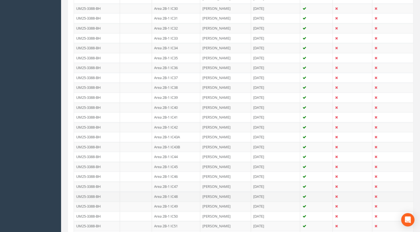
click at [174, 194] on td "Area 2B-1 IC48" at bounding box center [176, 196] width 48 height 10
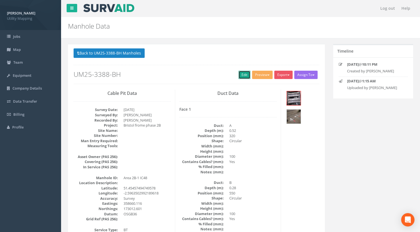
click at [241, 75] on link "Edit" at bounding box center [245, 75] width 12 height 8
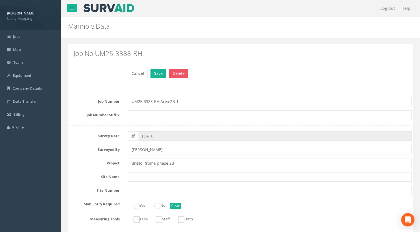
scroll to position [167, 0]
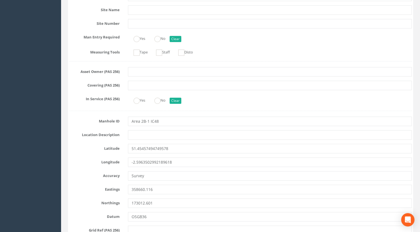
type input "UM25-3388-BH Area 2B-1"
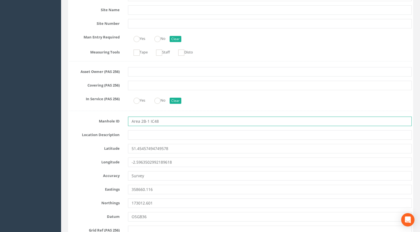
drag, startPoint x: 150, startPoint y: 122, endPoint x: 96, endPoint y: 125, distance: 54.3
click at [97, 125] on div "Manhole ID Area 2B-1 IC48" at bounding box center [240, 120] width 351 height 9
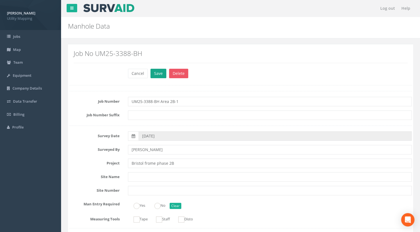
type input "IC48"
click at [156, 76] on button "Save" at bounding box center [159, 73] width 16 height 9
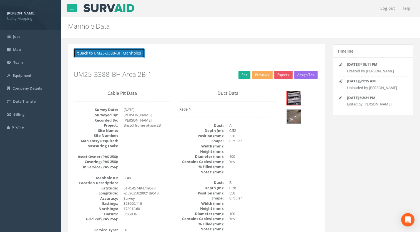
click at [143, 55] on button "Back to UM25-3388-BH Manholes" at bounding box center [109, 52] width 71 height 9
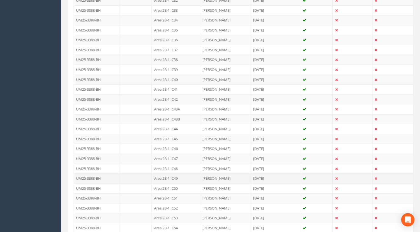
click at [171, 175] on td "Area 2B-1 IC49" at bounding box center [176, 178] width 48 height 10
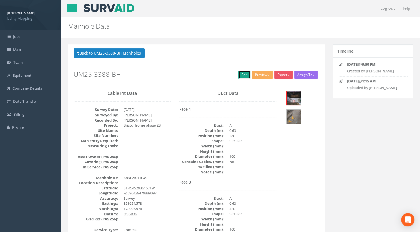
click at [243, 76] on link "Edit" at bounding box center [245, 75] width 12 height 8
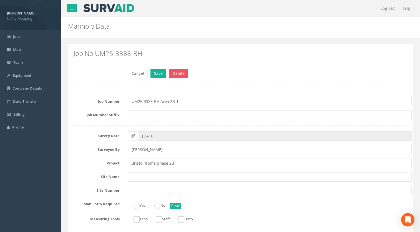
scroll to position [139, 0]
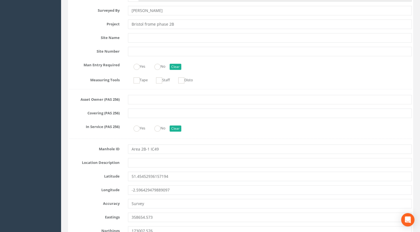
click at [147, 149] on input "Area 2B-1 IC49" at bounding box center [270, 148] width 284 height 9
drag, startPoint x: 150, startPoint y: 150, endPoint x: 94, endPoint y: 149, distance: 56.2
click at [94, 149] on div "Manhole ID Area 2B-1 IC49" at bounding box center [240, 148] width 351 height 9
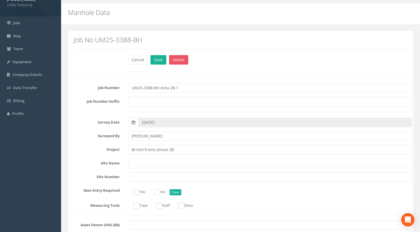
scroll to position [0, 0]
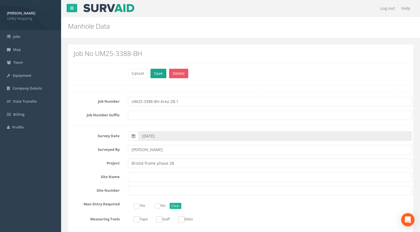
type input "IC49"
click at [158, 71] on button "Save" at bounding box center [159, 73] width 16 height 9
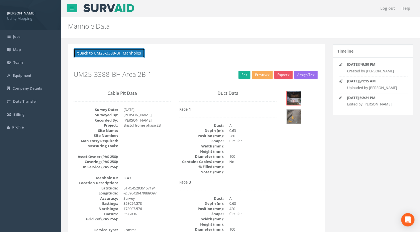
click at [129, 54] on button "Back to UM25-3388-BH Manholes" at bounding box center [109, 52] width 71 height 9
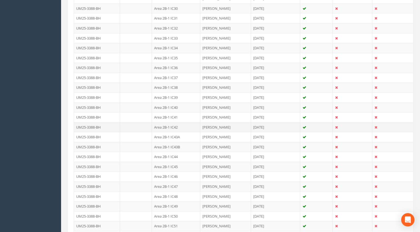
scroll to position [417, 0]
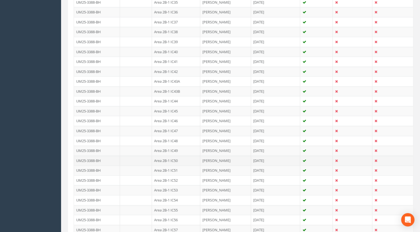
click at [174, 155] on td "Area 2B-1 IC50" at bounding box center [176, 160] width 48 height 10
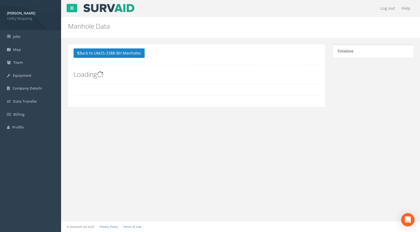
scroll to position [0, 0]
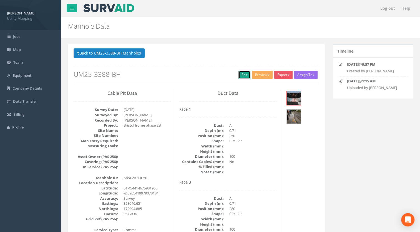
click at [244, 76] on link "Edit" at bounding box center [245, 75] width 12 height 8
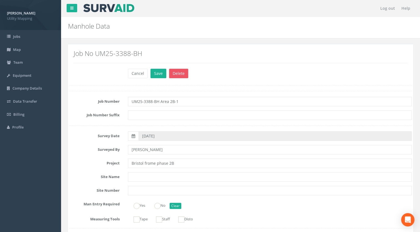
scroll to position [111, 0]
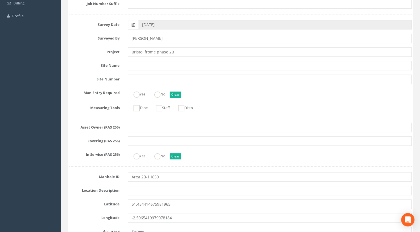
type input "UM25-3388-BH Area 2B-1"
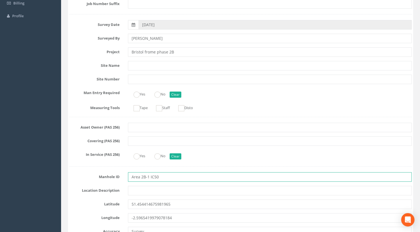
drag, startPoint x: 149, startPoint y: 177, endPoint x: 83, endPoint y: 180, distance: 66.7
click at [83, 180] on div "Manhole ID Area 2B-1 IC50" at bounding box center [240, 176] width 351 height 9
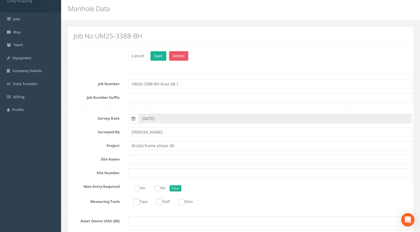
scroll to position [0, 0]
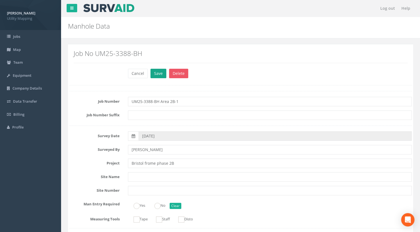
type input "IC50"
click at [156, 76] on button "Save" at bounding box center [159, 73] width 16 height 9
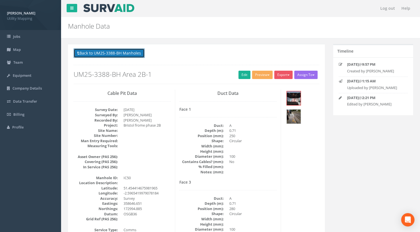
click at [114, 54] on button "Back to UM25-3388-BH Manholes" at bounding box center [109, 52] width 71 height 9
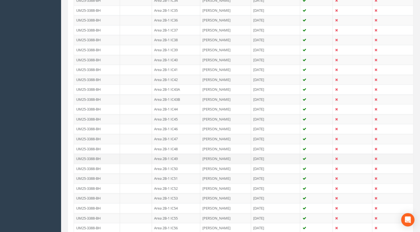
scroll to position [417, 0]
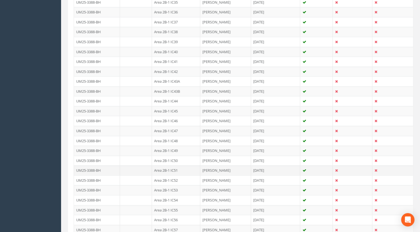
click at [175, 168] on td "Area 2B-1 IC51" at bounding box center [176, 170] width 48 height 10
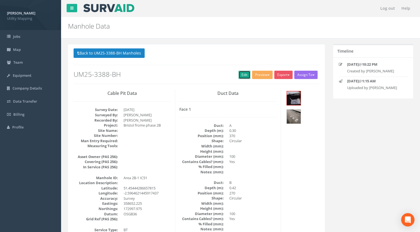
click at [242, 73] on link "Edit" at bounding box center [245, 75] width 12 height 8
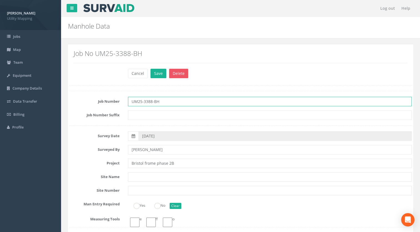
click at [179, 102] on input "UM25-3388-BH" at bounding box center [270, 101] width 284 height 9
paste input "Area 2B-1"
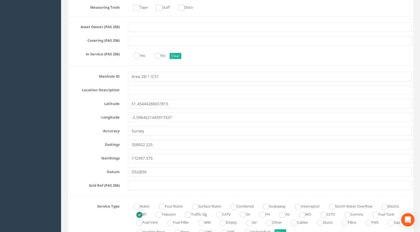
scroll to position [250, 0]
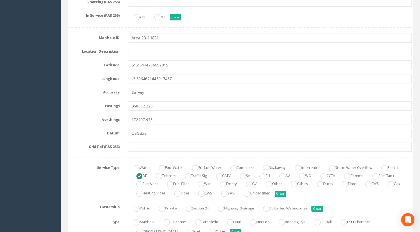
type input "UM25-3388-BH Area 2B-1"
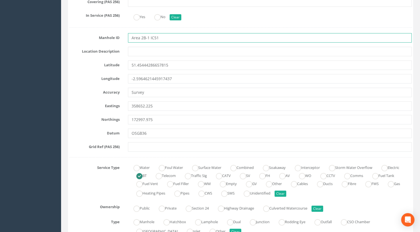
drag, startPoint x: 150, startPoint y: 37, endPoint x: 80, endPoint y: 46, distance: 70.0
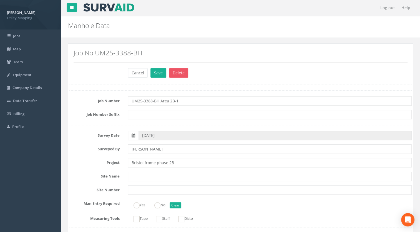
scroll to position [0, 0]
type input "IC51"
click at [153, 71] on button "Save" at bounding box center [159, 73] width 16 height 9
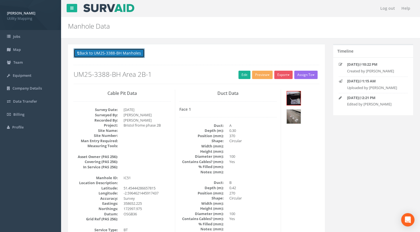
click at [116, 57] on button "Back to UM25-3388-BH Manholes" at bounding box center [109, 52] width 71 height 9
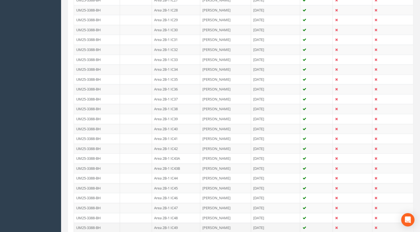
scroll to position [389, 0]
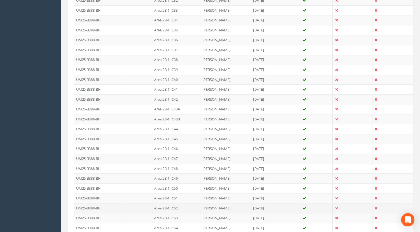
click at [175, 206] on td "Area 2B-1 IC52" at bounding box center [176, 208] width 48 height 10
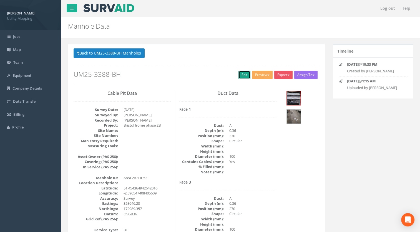
click at [240, 76] on link "Edit" at bounding box center [245, 75] width 12 height 8
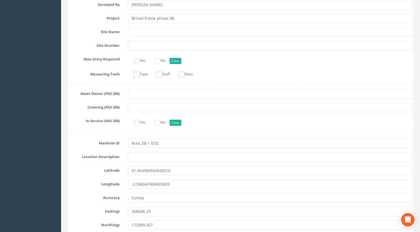
scroll to position [111, 0]
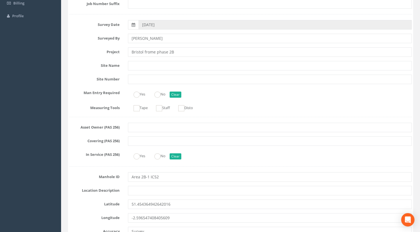
type input "UM25-3388-BH Area 2B-1"
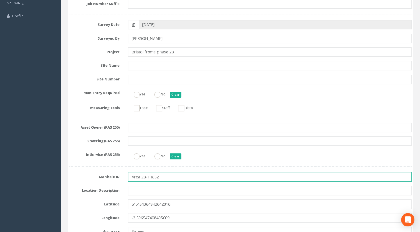
drag, startPoint x: 149, startPoint y: 176, endPoint x: 69, endPoint y: 178, distance: 79.8
click at [73, 178] on div "Manhole ID Area 2B-1 IC52" at bounding box center [240, 176] width 351 height 9
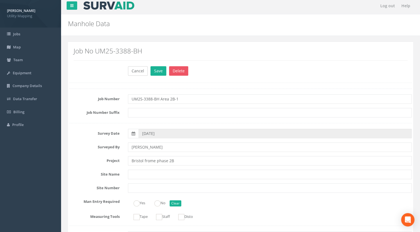
scroll to position [0, 0]
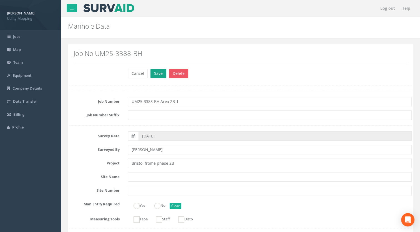
type input "IC52"
click at [153, 72] on button "Save" at bounding box center [159, 73] width 16 height 9
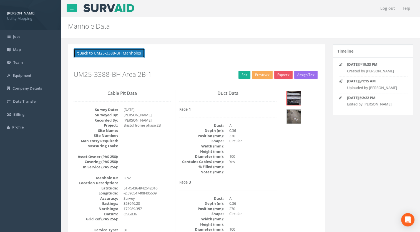
click at [118, 51] on button "Back to UM25-3388-BH Manholes" at bounding box center [109, 52] width 71 height 9
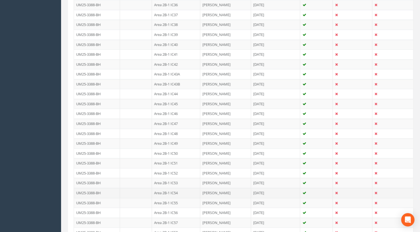
scroll to position [472, 0]
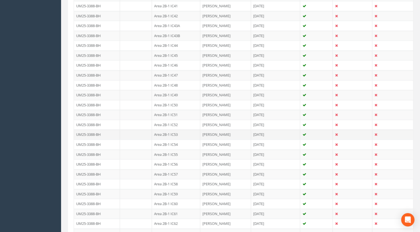
click at [175, 129] on td "Area 2B-1 IC53" at bounding box center [176, 134] width 48 height 10
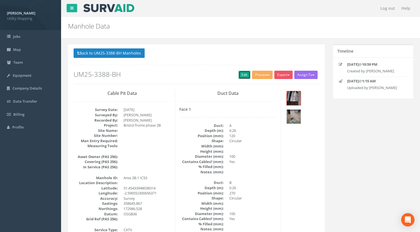
click at [245, 74] on link "Edit" at bounding box center [245, 75] width 12 height 8
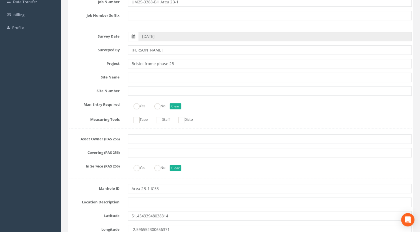
scroll to position [139, 0]
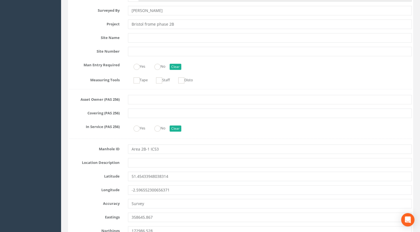
type input "UM25-3388-BH Area 2B-1"
drag, startPoint x: 150, startPoint y: 149, endPoint x: 73, endPoint y: 151, distance: 77.0
click at [73, 151] on div "Manhole ID Area 2B-1 IC53" at bounding box center [240, 148] width 351 height 9
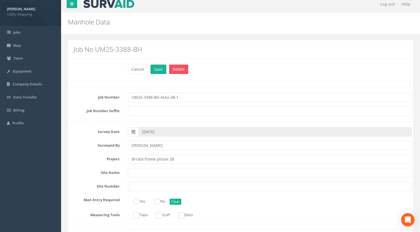
scroll to position [0, 0]
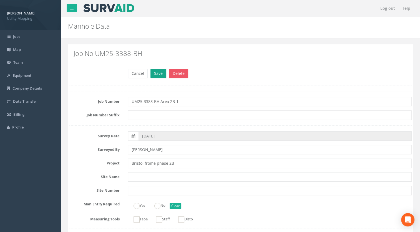
type input "IC53"
click at [156, 74] on button "Save" at bounding box center [159, 73] width 16 height 9
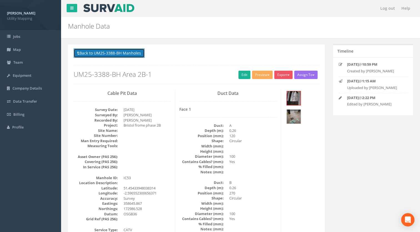
click at [123, 51] on button "Back to UM25-3388-BH Manholes" at bounding box center [109, 52] width 71 height 9
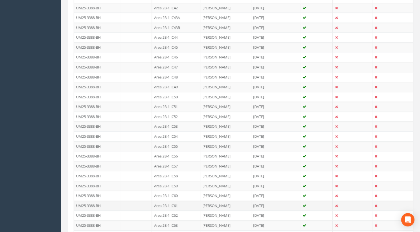
scroll to position [500, 0]
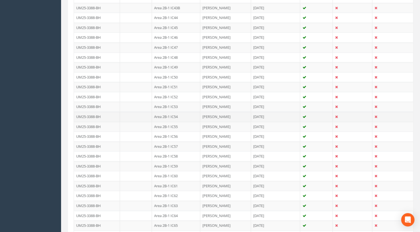
click at [176, 111] on td "Area 2B-1 IC54" at bounding box center [176, 116] width 48 height 10
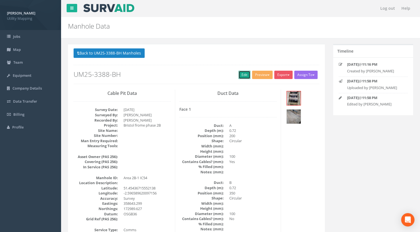
click at [242, 73] on link "Edit" at bounding box center [245, 75] width 12 height 8
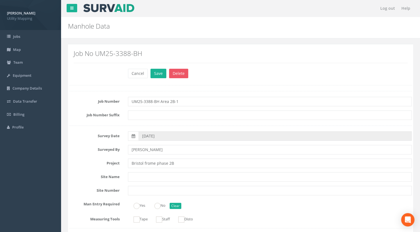
type input "UM25-3388-BH Area 2B-1"
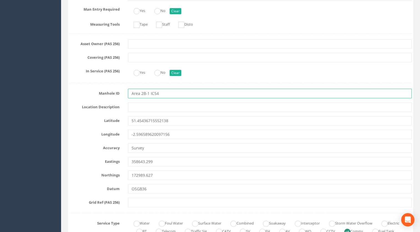
drag, startPoint x: 150, startPoint y: 93, endPoint x: 73, endPoint y: 94, distance: 77.5
click at [74, 96] on div "Manhole ID Area 2B-1 IC54" at bounding box center [240, 93] width 351 height 9
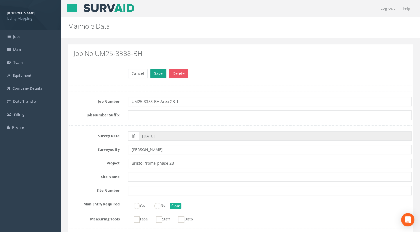
type input "IC54"
click at [157, 71] on button "Save" at bounding box center [159, 73] width 16 height 9
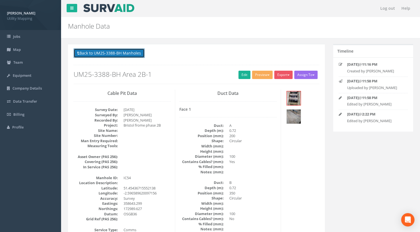
click at [133, 50] on button "Back to UM25-3388-BH Manholes" at bounding box center [109, 52] width 71 height 9
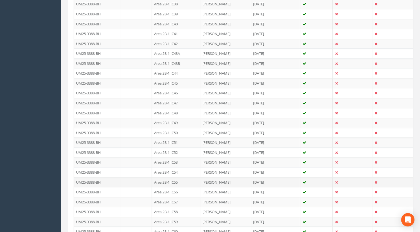
click at [174, 181] on td "Area 2B-1 IC55" at bounding box center [176, 182] width 48 height 10
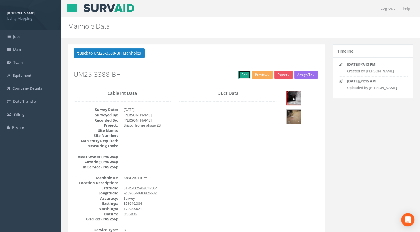
click at [242, 76] on link "Edit" at bounding box center [245, 75] width 12 height 8
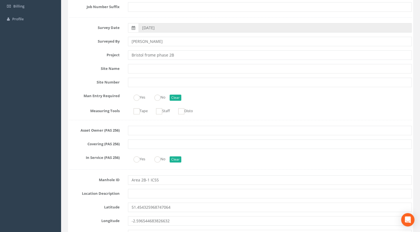
scroll to position [167, 0]
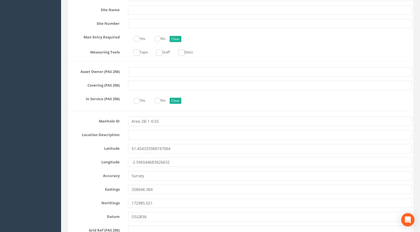
type input "UM25-3388-BH Area 2B-1"
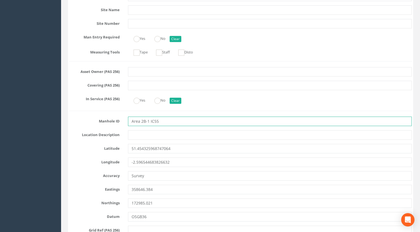
drag, startPoint x: 149, startPoint y: 120, endPoint x: 80, endPoint y: 126, distance: 69.5
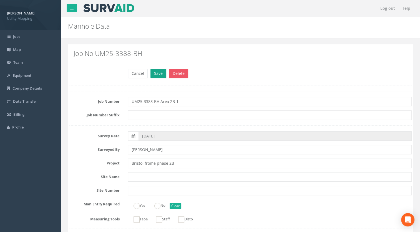
type input "IC55"
click at [152, 71] on button "Save" at bounding box center [159, 73] width 16 height 9
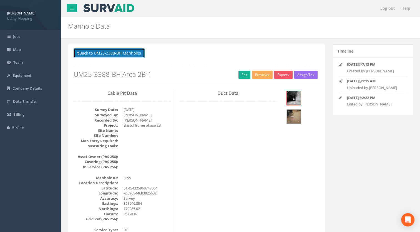
click at [143, 53] on button "Back to UM25-3388-BH Manholes" at bounding box center [109, 52] width 71 height 9
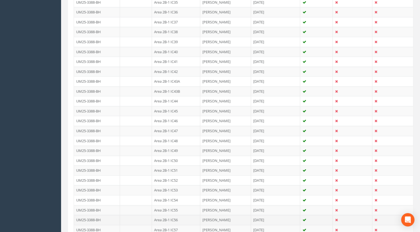
click at [170, 215] on td "Area 2B-1 IC56" at bounding box center [176, 220] width 48 height 10
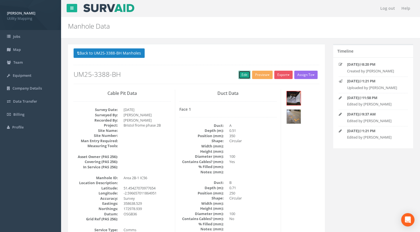
click at [246, 72] on link "Edit" at bounding box center [245, 75] width 12 height 8
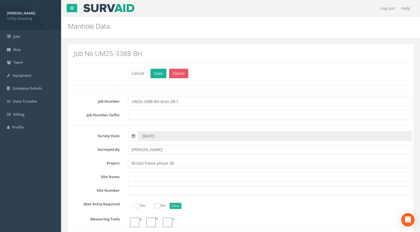
type input "UM25-3388-BH Area 2B-1"
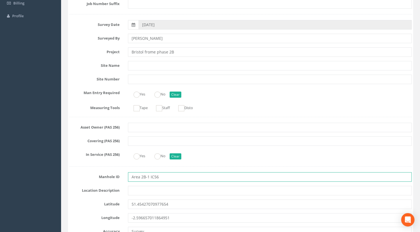
drag, startPoint x: 150, startPoint y: 176, endPoint x: 63, endPoint y: 185, distance: 87.7
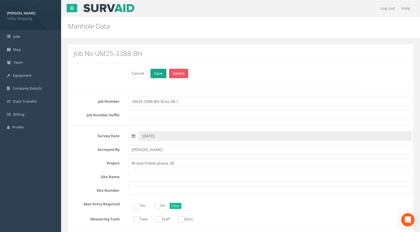
type input "IC56"
click at [156, 73] on button "Save" at bounding box center [159, 73] width 16 height 9
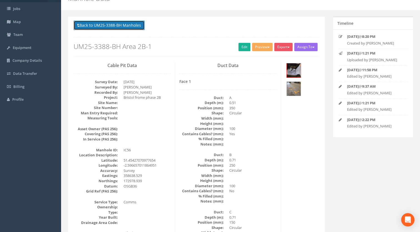
click at [134, 27] on button "Back to UM25-3388-BH Manholes" at bounding box center [109, 25] width 71 height 9
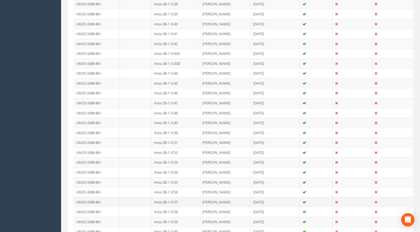
click at [175, 199] on td "Area 2B-1 IC57" at bounding box center [176, 202] width 48 height 10
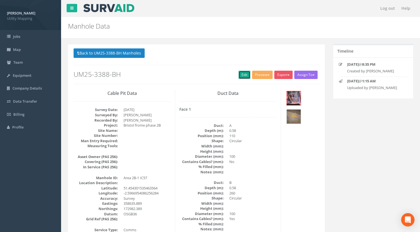
click at [242, 75] on link "Edit" at bounding box center [245, 75] width 12 height 8
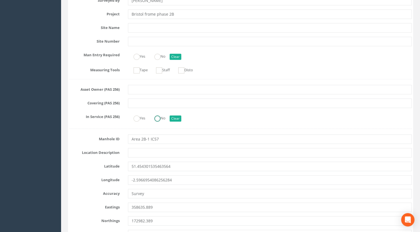
scroll to position [195, 0]
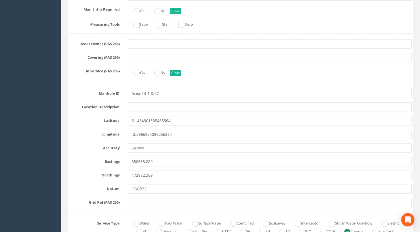
type input "UM25-3388-BH Area 2B-1"
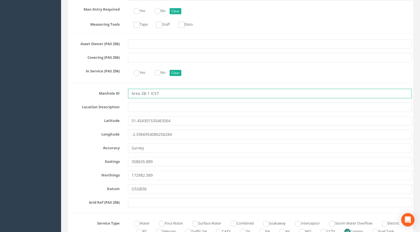
drag, startPoint x: 150, startPoint y: 91, endPoint x: 82, endPoint y: 99, distance: 68.6
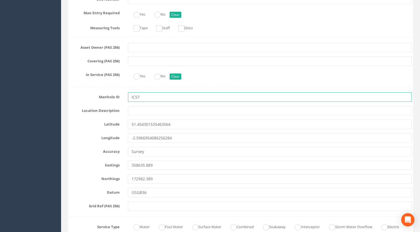
scroll to position [28, 0]
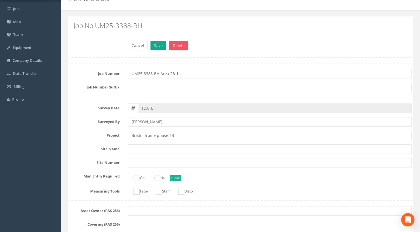
type input "IC57"
click at [159, 48] on button "Save" at bounding box center [159, 45] width 16 height 9
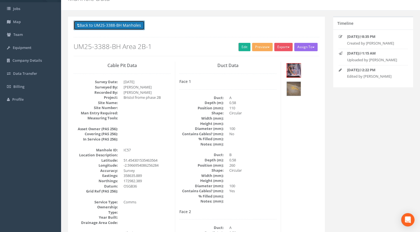
click at [138, 27] on button "Back to UM25-3388-BH Manholes" at bounding box center [109, 25] width 71 height 9
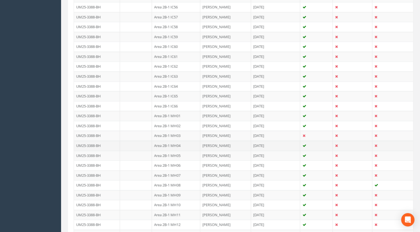
scroll to position [611, 0]
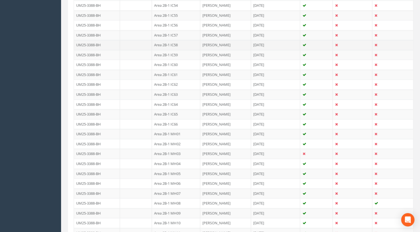
click at [174, 41] on td "Area 2B-1 IC58" at bounding box center [176, 45] width 48 height 10
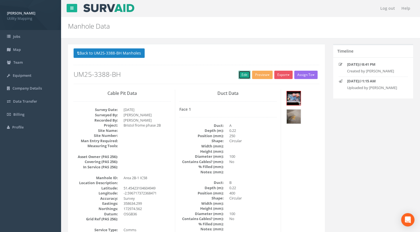
click at [239, 75] on link "Edit" at bounding box center [245, 75] width 12 height 8
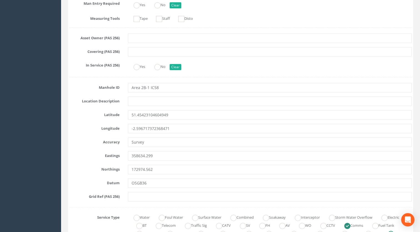
scroll to position [167, 0]
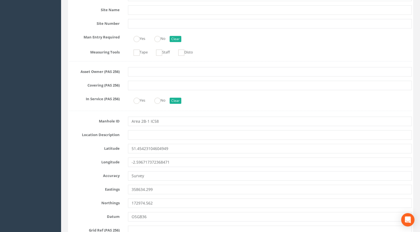
type input "UM25-3388-BH Area 2B-1"
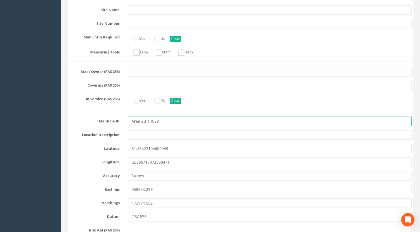
drag, startPoint x: 150, startPoint y: 122, endPoint x: 57, endPoint y: 124, distance: 92.9
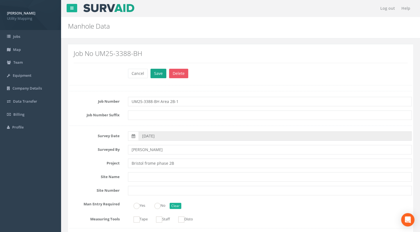
type input "IC58"
click at [158, 69] on button "Save" at bounding box center [159, 73] width 16 height 9
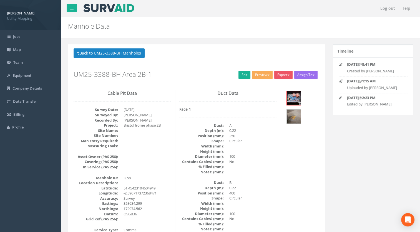
click at [128, 58] on p "Back to UM25-3388-BH Manholes Back to Map" at bounding box center [197, 53] width 246 height 11
click at [126, 67] on div "Back to UM25-3388-BH Manholes Back to Map Assign To Malcolm Hughes Land Surveyo…" at bounding box center [197, 65] width 246 height 35
click at [131, 52] on button "Back to UM25-3388-BH Manholes" at bounding box center [109, 52] width 71 height 9
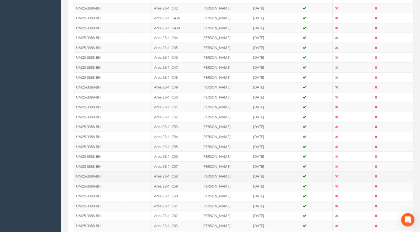
scroll to position [500, 0]
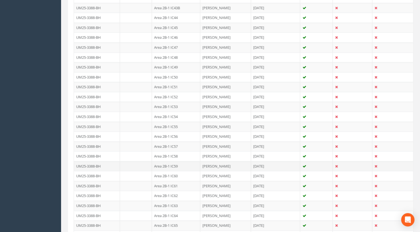
click at [176, 161] on td "Area 2B-1 IC59" at bounding box center [176, 166] width 48 height 10
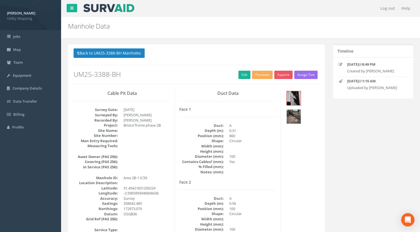
click at [239, 75] on link "Edit" at bounding box center [245, 75] width 12 height 8
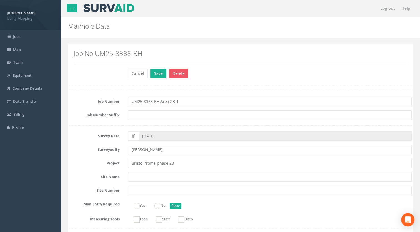
scroll to position [167, 0]
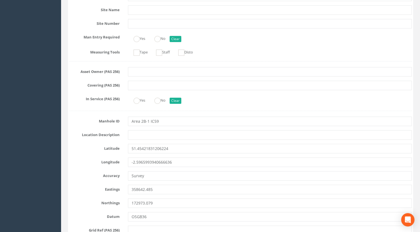
type input "UM25-3388-BH Area 2B-1"
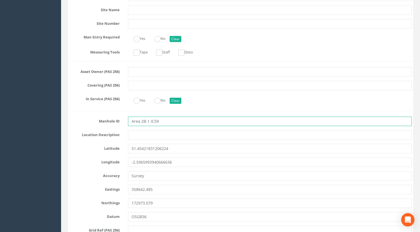
drag, startPoint x: 150, startPoint y: 121, endPoint x: 93, endPoint y: 122, distance: 56.7
click at [93, 122] on div "Manhole ID Area 2B-1 IC59" at bounding box center [240, 120] width 351 height 9
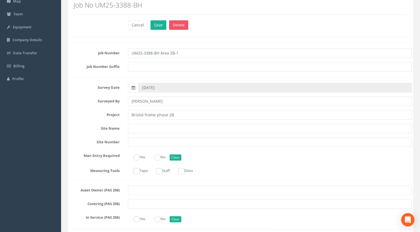
scroll to position [0, 0]
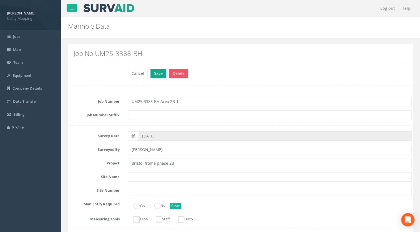
type input "IC59"
click at [159, 73] on button "Save" at bounding box center [159, 73] width 16 height 9
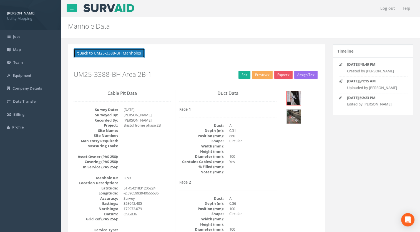
click at [144, 53] on button "Back to UM25-3388-BH Manholes" at bounding box center [109, 52] width 71 height 9
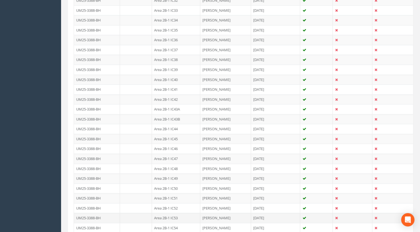
scroll to position [584, 0]
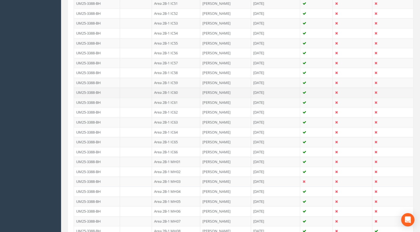
click at [174, 88] on td "Area 2B-1 IC60" at bounding box center [176, 92] width 48 height 10
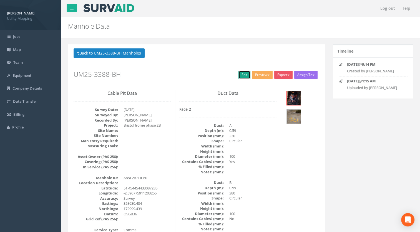
click at [242, 75] on link "Edit" at bounding box center [245, 75] width 12 height 8
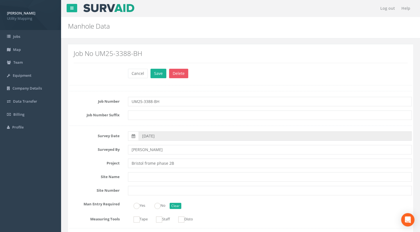
scroll to position [28, 0]
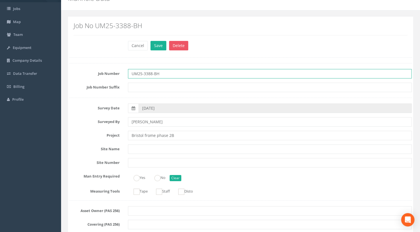
click at [181, 75] on input "UM25-3388-BH" at bounding box center [270, 73] width 284 height 9
paste input "Area 2B-1"
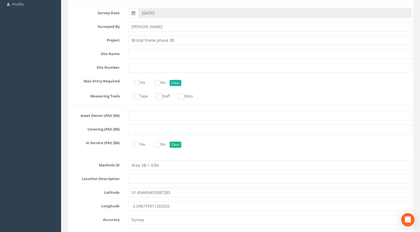
scroll to position [195, 0]
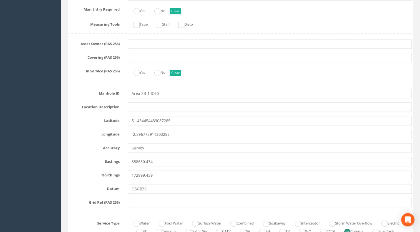
type input "UM25-3388-BH Area 2B-1"
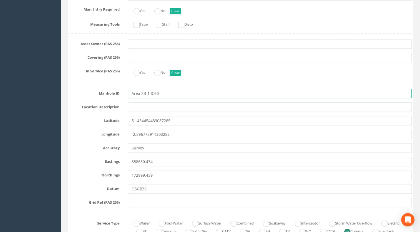
drag, startPoint x: 150, startPoint y: 93, endPoint x: 83, endPoint y: 98, distance: 66.4
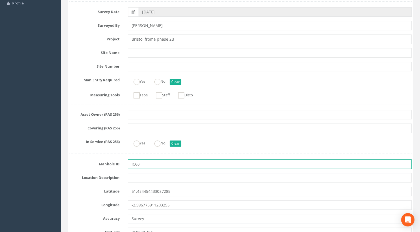
scroll to position [0, 0]
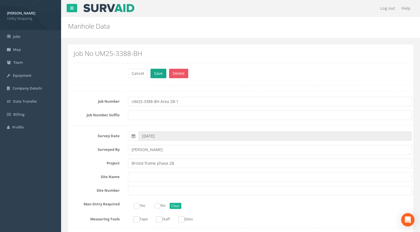
type input "IC60"
click at [153, 72] on button "Save" at bounding box center [159, 73] width 16 height 9
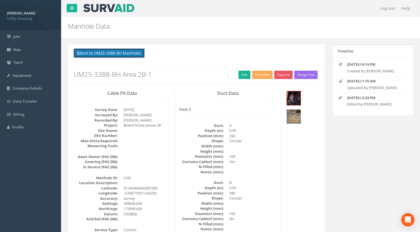
click at [136, 50] on button "Back to UM25-3388-BH Manholes" at bounding box center [109, 52] width 71 height 9
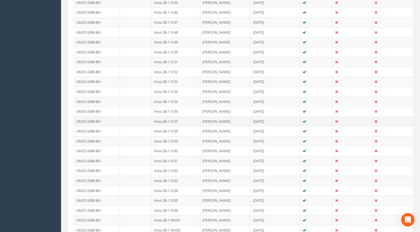
scroll to position [528, 0]
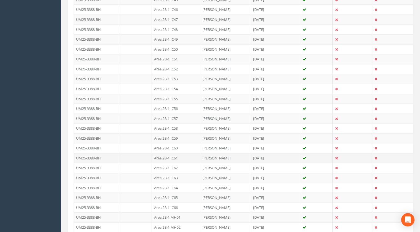
click at [176, 155] on td "Area 2B-1 IC61" at bounding box center [176, 158] width 48 height 10
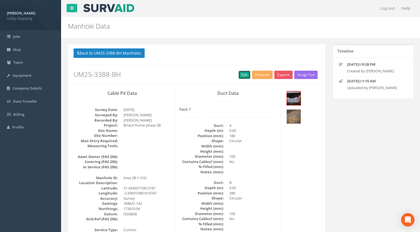
click at [245, 74] on link "Edit" at bounding box center [245, 75] width 12 height 8
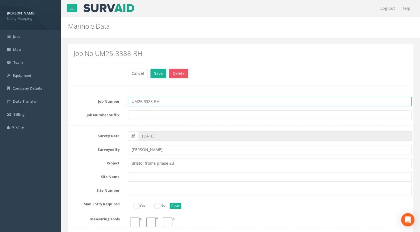
click at [172, 101] on input "UM25-3388-BH" at bounding box center [270, 101] width 284 height 9
paste input "Area 2B-1"
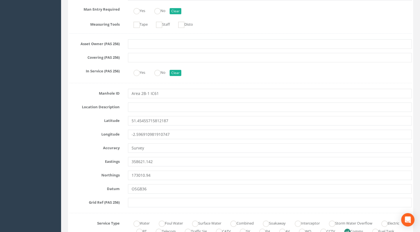
type input "UM25-3388-BH Area 2B-1"
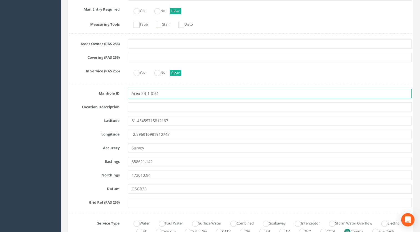
drag, startPoint x: 150, startPoint y: 92, endPoint x: 51, endPoint y: 97, distance: 99.3
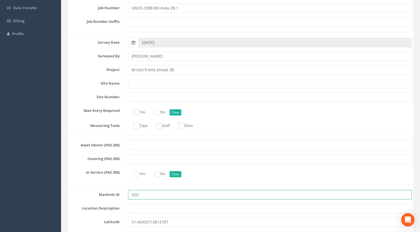
scroll to position [28, 0]
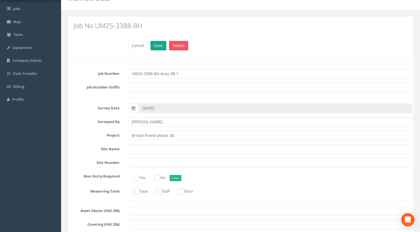
type input "IC61"
click at [154, 44] on button "Save" at bounding box center [159, 45] width 16 height 9
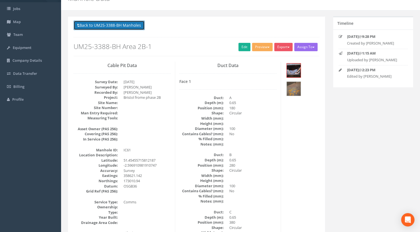
click at [134, 26] on button "Back to UM25-3388-BH Manholes" at bounding box center [109, 25] width 71 height 9
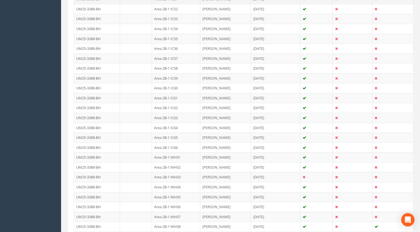
scroll to position [611, 0]
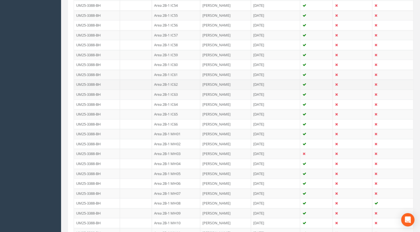
click at [176, 81] on td "Area 2B-1 IC62" at bounding box center [176, 84] width 48 height 10
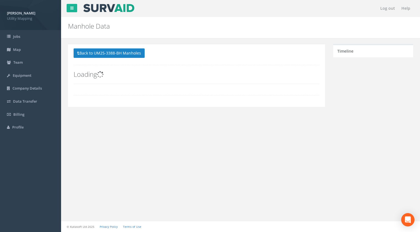
scroll to position [0, 0]
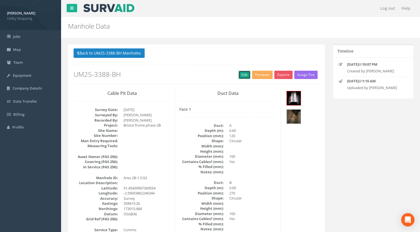
click at [243, 76] on link "Edit" at bounding box center [245, 75] width 12 height 8
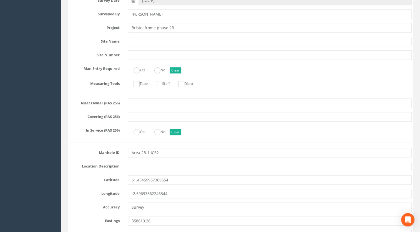
scroll to position [139, 0]
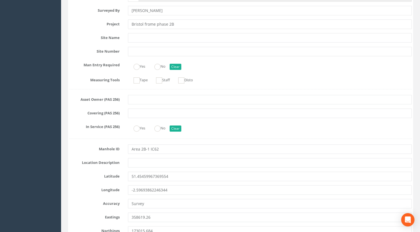
type input "UM25-3388-BH Area 2B-1"
drag, startPoint x: 150, startPoint y: 149, endPoint x: 74, endPoint y: 155, distance: 75.5
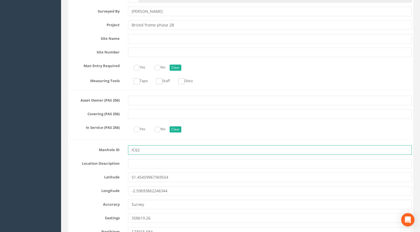
scroll to position [0, 0]
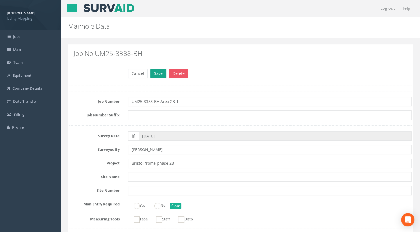
type input "IC62"
click at [157, 74] on button "Save" at bounding box center [159, 73] width 16 height 9
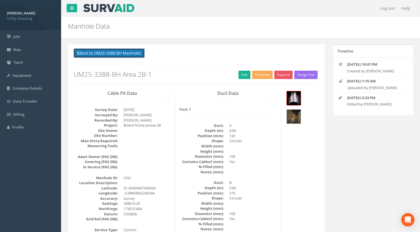
click at [130, 49] on button "Back to UM25-3388-BH Manholes" at bounding box center [109, 52] width 71 height 9
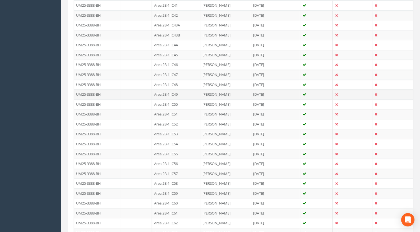
scroll to position [500, 0]
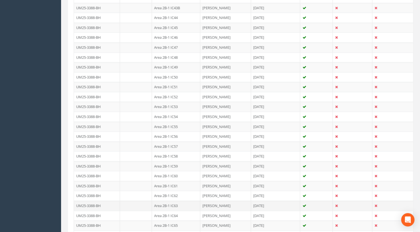
click at [161, 200] on td "Area 2B-1 IC63" at bounding box center [176, 205] width 48 height 10
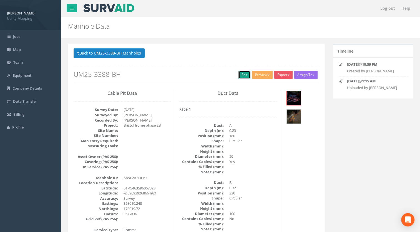
click at [240, 73] on link "Edit" at bounding box center [245, 75] width 12 height 8
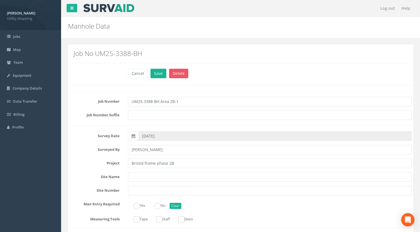
scroll to position [195, 0]
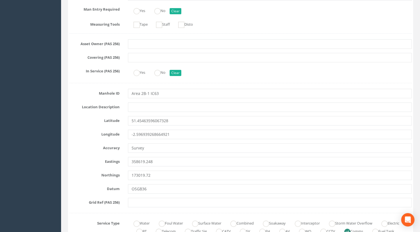
type input "UM25-3388-BH Area 2B-1"
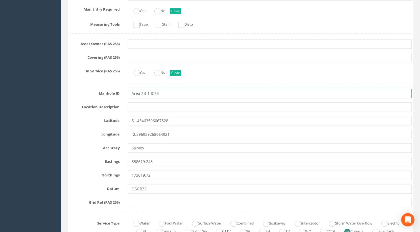
drag, startPoint x: 149, startPoint y: 93, endPoint x: 87, endPoint y: 101, distance: 62.8
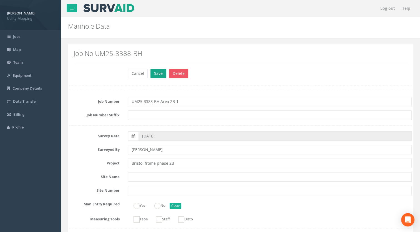
type input "IC63"
click at [156, 75] on button "Save" at bounding box center [159, 73] width 16 height 9
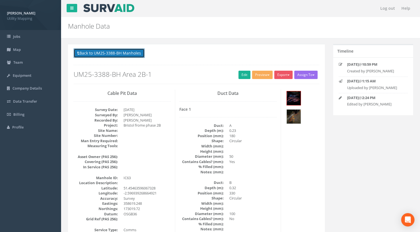
click at [132, 51] on button "Back to UM25-3388-BH Manholes" at bounding box center [109, 52] width 71 height 9
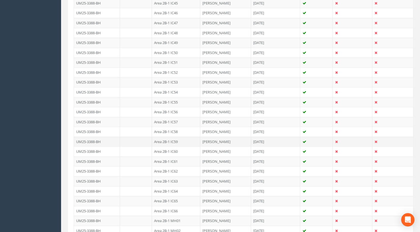
scroll to position [584, 0]
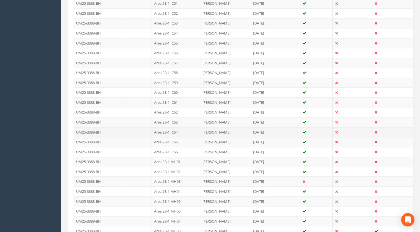
click at [177, 127] on td "Area 2B-1 IC64" at bounding box center [176, 132] width 48 height 10
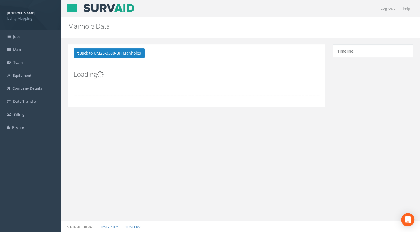
scroll to position [0, 0]
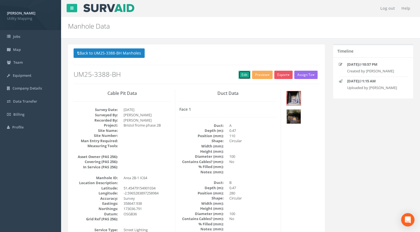
click at [240, 74] on link "Edit" at bounding box center [245, 75] width 12 height 8
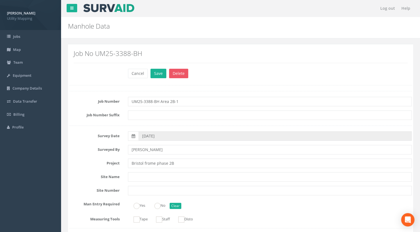
scroll to position [111, 0]
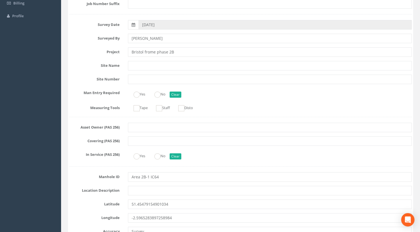
type input "UM25-3388-BH Area 2B-1"
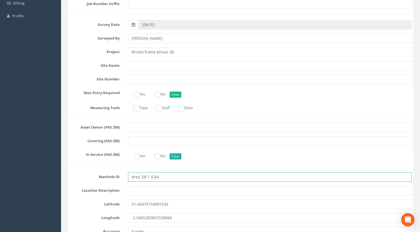
drag, startPoint x: 150, startPoint y: 175, endPoint x: 85, endPoint y: 186, distance: 66.1
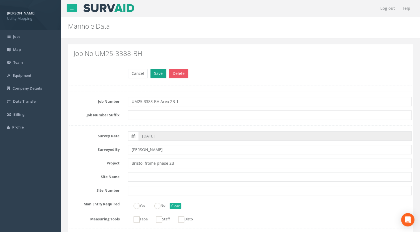
type input "IC64"
click at [156, 70] on button "Save" at bounding box center [159, 73] width 16 height 9
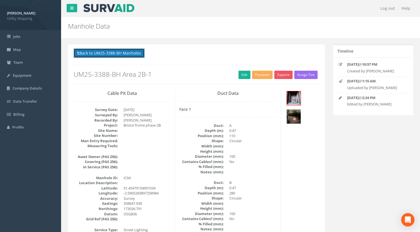
click at [130, 53] on button "Back to UM25-3388-BH Manholes" at bounding box center [109, 52] width 71 height 9
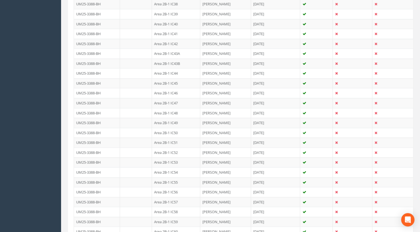
scroll to position [528, 0]
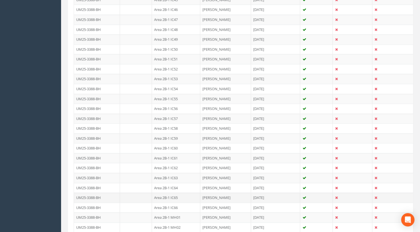
click at [171, 193] on td "Area 2B-1 IC65" at bounding box center [176, 197] width 48 height 10
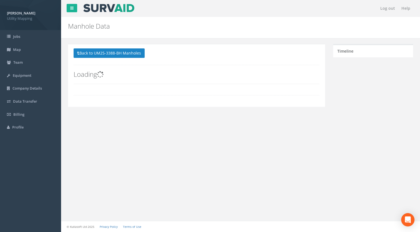
scroll to position [0, 0]
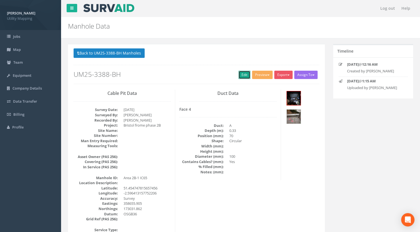
click at [247, 72] on link "Edit" at bounding box center [245, 75] width 12 height 8
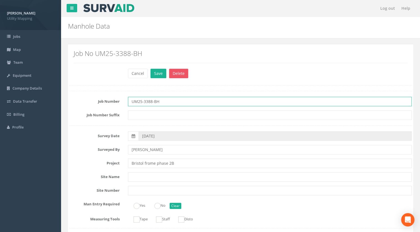
click at [182, 102] on input "UM25-3388-BH" at bounding box center [270, 101] width 284 height 9
paste input "Area 2B-1"
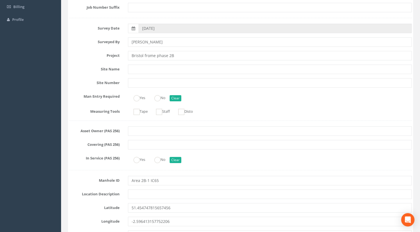
scroll to position [167, 0]
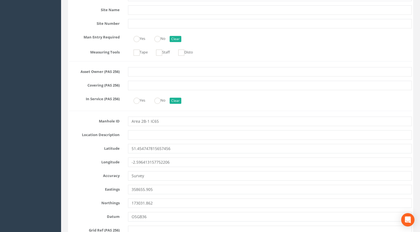
type input "UM25-3388-BH Area 2B-1"
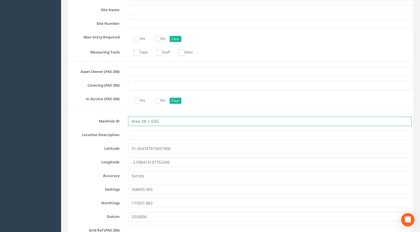
drag, startPoint x: 150, startPoint y: 122, endPoint x: 51, endPoint y: 130, distance: 99.0
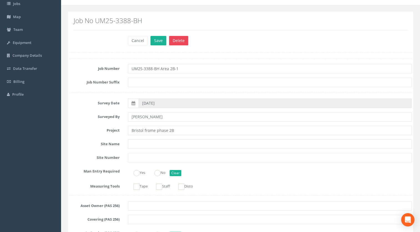
scroll to position [0, 0]
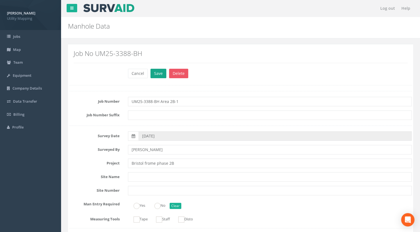
type input "IC65"
click at [161, 71] on button "Save" at bounding box center [159, 73] width 16 height 9
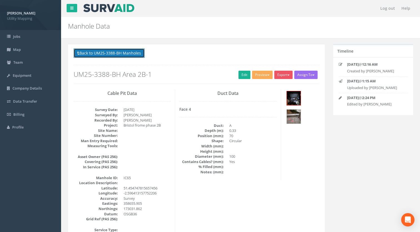
click at [123, 53] on button "Back to UM25-3388-BH Manholes" at bounding box center [109, 52] width 71 height 9
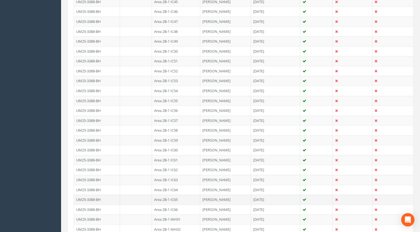
scroll to position [639, 0]
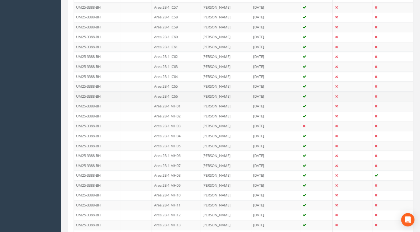
click at [173, 91] on td "Area 2B-1 IC66" at bounding box center [176, 96] width 48 height 10
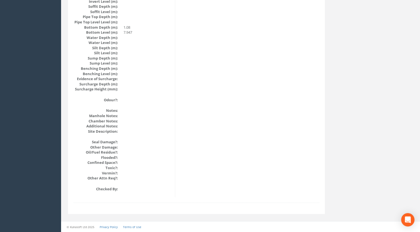
scroll to position [0, 0]
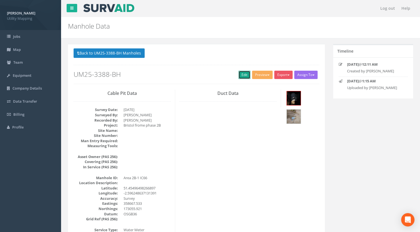
click at [246, 72] on link "Edit" at bounding box center [245, 75] width 12 height 8
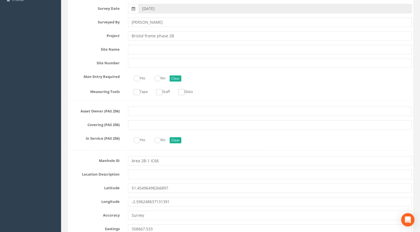
scroll to position [167, 0]
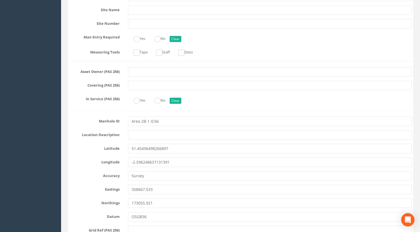
type input "UM25-3388-BH Area 2B-1"
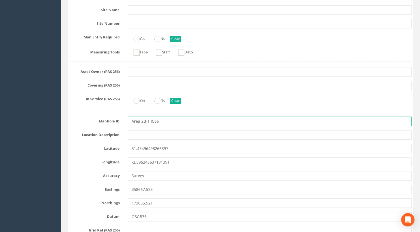
drag, startPoint x: 150, startPoint y: 120, endPoint x: 76, endPoint y: 131, distance: 75.3
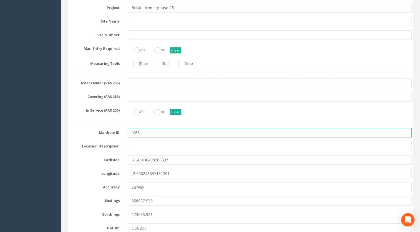
scroll to position [0, 0]
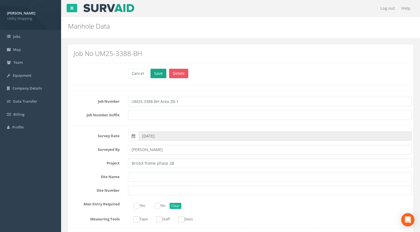
type input "IC66"
click at [152, 74] on button "Save" at bounding box center [159, 73] width 16 height 9
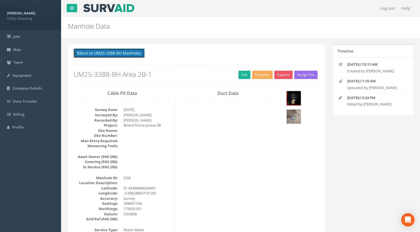
click at [141, 54] on button "Back to UM25-3388-BH Manholes" at bounding box center [109, 52] width 71 height 9
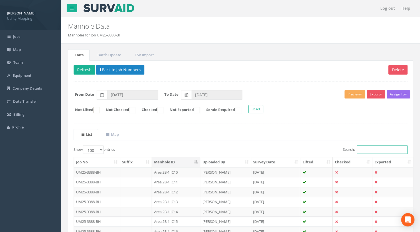
click at [378, 149] on input "Search:" at bounding box center [382, 149] width 51 height 8
type input "MH"
click at [181, 171] on td "Area 2B-1 MH01" at bounding box center [176, 172] width 48 height 10
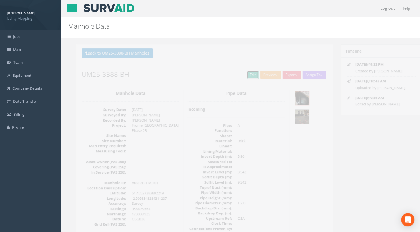
click at [239, 76] on link "Edit" at bounding box center [245, 75] width 12 height 8
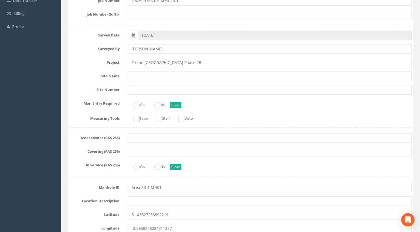
scroll to position [111, 0]
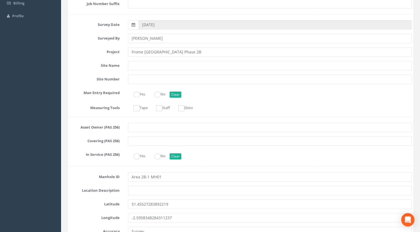
type input "UM25-3388-BH Area 2B-1"
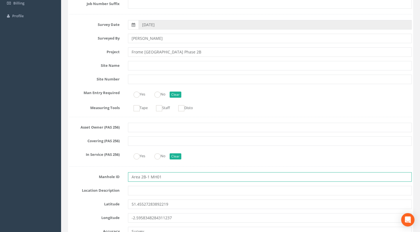
drag, startPoint x: 151, startPoint y: 177, endPoint x: 83, endPoint y: 178, distance: 68.1
click at [83, 179] on div "Manhole ID Area 2B-1 MH01" at bounding box center [240, 176] width 351 height 9
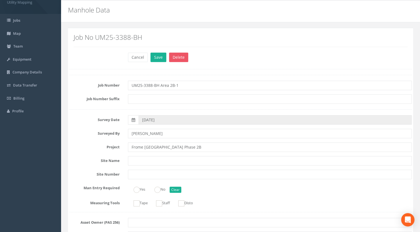
scroll to position [0, 0]
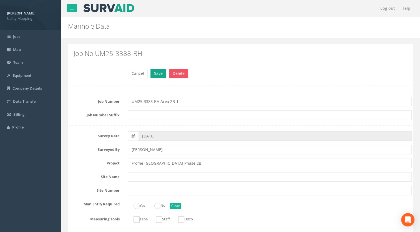
type input "MH01"
click at [156, 77] on button "Save" at bounding box center [159, 73] width 16 height 9
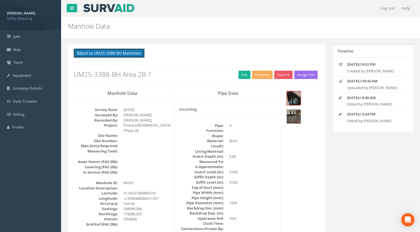
click at [132, 55] on button "Back to UM25-3388-BH Manholes" at bounding box center [109, 52] width 71 height 9
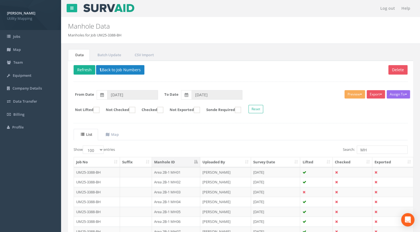
drag, startPoint x: 182, startPoint y: 182, endPoint x: 187, endPoint y: 178, distance: 6.3
click at [182, 182] on td "Area 2B-1 MH02" at bounding box center [176, 182] width 48 height 10
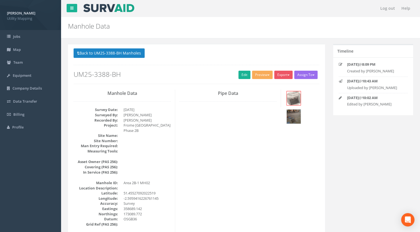
click at [249, 75] on h2 "UM25-3388-BH" at bounding box center [197, 74] width 246 height 7
click at [242, 76] on link "Edit" at bounding box center [245, 75] width 12 height 8
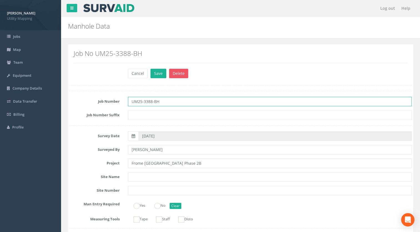
click at [181, 102] on input "UM25-3388-BH" at bounding box center [270, 101] width 284 height 9
paste input "Area 2B-1"
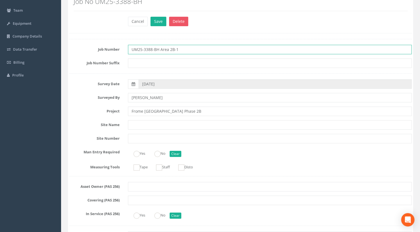
scroll to position [111, 0]
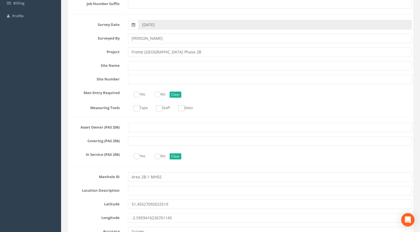
type input "UM25-3388-BH Area 2B-1"
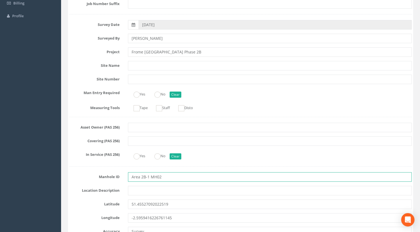
drag, startPoint x: 151, startPoint y: 176, endPoint x: 79, endPoint y: 177, distance: 72.5
click at [79, 177] on div "Manhole ID Area 2B-1 MH02" at bounding box center [240, 176] width 351 height 9
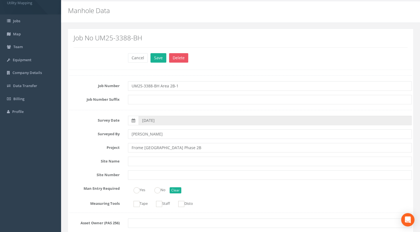
scroll to position [0, 0]
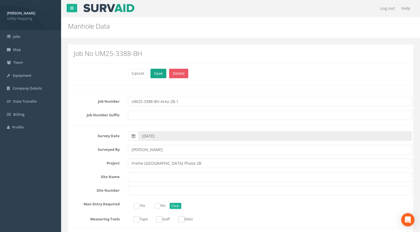
type input "MH02"
click at [153, 72] on button "Save" at bounding box center [159, 73] width 16 height 9
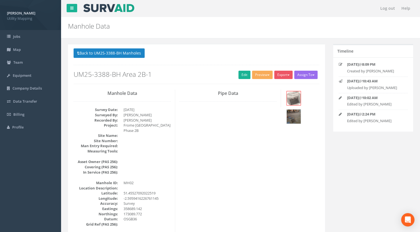
click at [136, 52] on button "Back to UM25-3388-BH Manholes" at bounding box center [109, 52] width 71 height 9
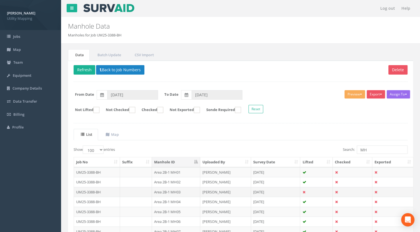
click at [176, 192] on td "Area 2B-1 MH03" at bounding box center [176, 192] width 48 height 10
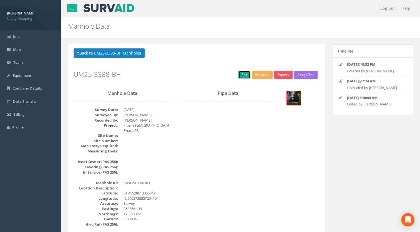
click at [244, 75] on link "Edit" at bounding box center [245, 75] width 12 height 8
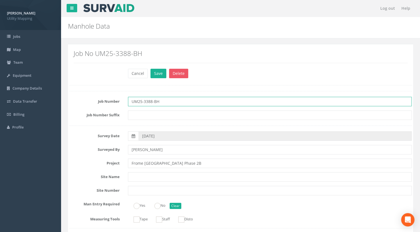
click at [191, 103] on input "UM25-3388-BH" at bounding box center [270, 101] width 284 height 9
paste input "Area 2B-1"
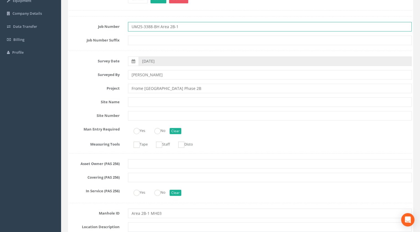
scroll to position [83, 0]
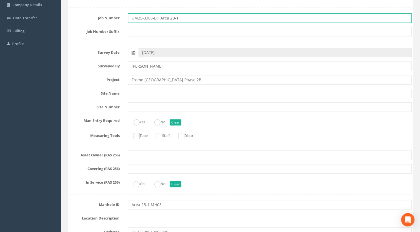
type input "UM25-3388-BH Area 2B-1"
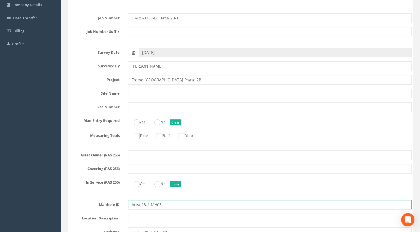
drag, startPoint x: 150, startPoint y: 205, endPoint x: 75, endPoint y: 201, distance: 75.2
click at [71, 203] on div "Manhole ID Area 2B-1 MH03" at bounding box center [240, 204] width 351 height 9
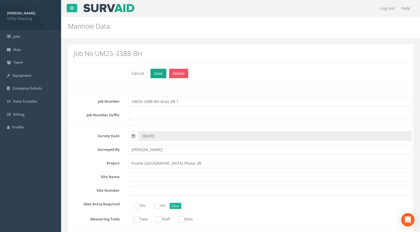
type input "MH03"
click at [156, 71] on button "Save" at bounding box center [159, 73] width 16 height 9
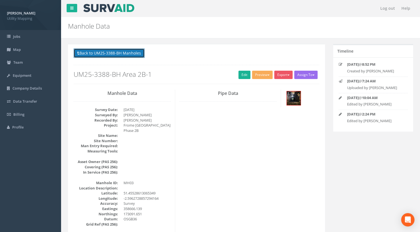
click at [133, 49] on button "Back to UM25-3388-BH Manholes" at bounding box center [109, 52] width 71 height 9
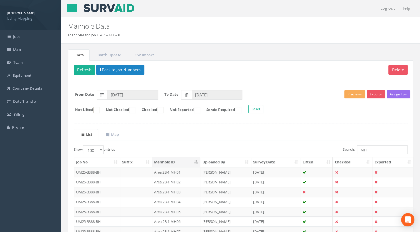
scroll to position [83, 0]
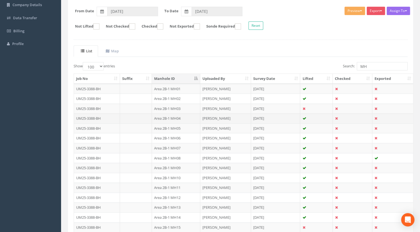
click at [180, 117] on td "Area 2B-1 MH04" at bounding box center [176, 118] width 48 height 10
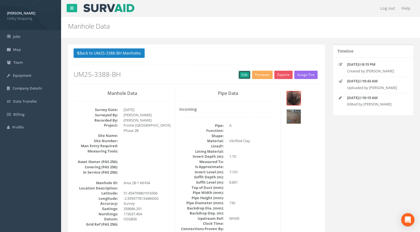
click at [244, 76] on link "Edit" at bounding box center [245, 75] width 12 height 8
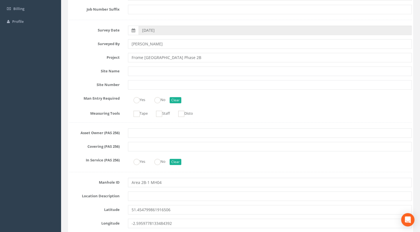
scroll to position [139, 0]
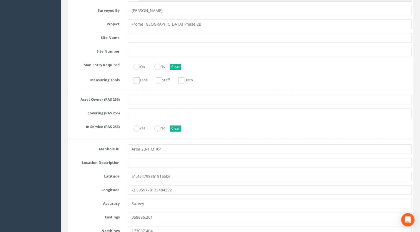
type input "UM25-3388-BH Area 2B-1"
drag, startPoint x: 150, startPoint y: 148, endPoint x: 96, endPoint y: 157, distance: 54.9
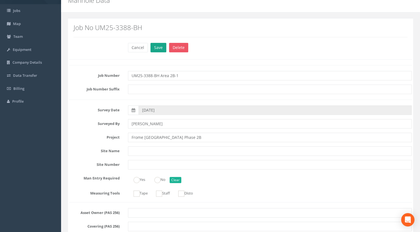
scroll to position [0, 0]
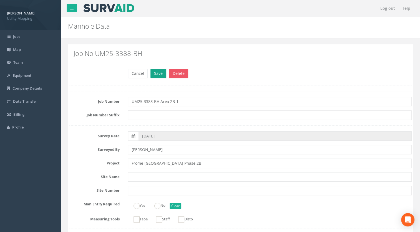
type input "MH04"
click at [156, 69] on button "Save" at bounding box center [159, 73] width 16 height 9
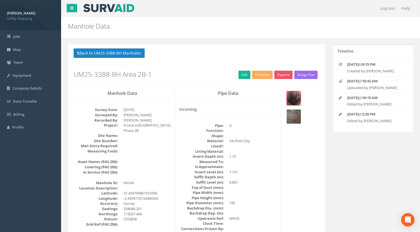
click at [117, 53] on button "Back to UM25-3388-BH Manholes" at bounding box center [109, 52] width 71 height 9
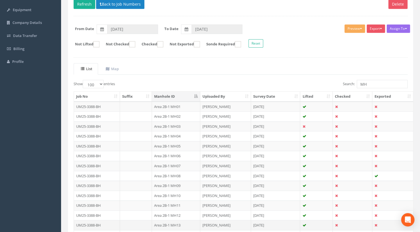
scroll to position [111, 0]
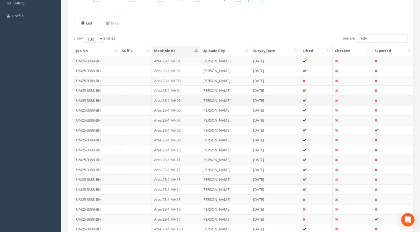
click at [180, 101] on td "Area 2B-1 MH05" at bounding box center [176, 100] width 48 height 10
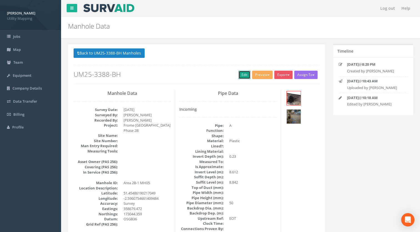
click at [244, 74] on link "Edit" at bounding box center [245, 75] width 12 height 8
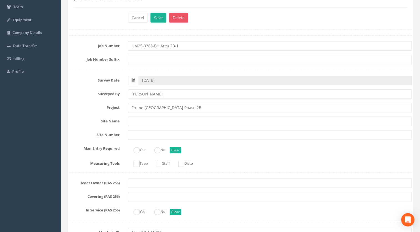
scroll to position [83, 0]
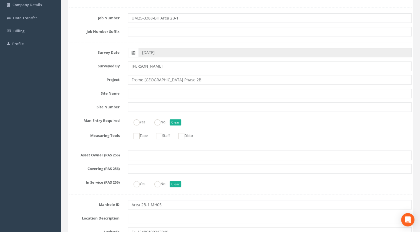
type input "UM25-3388-BH Area 2B-1"
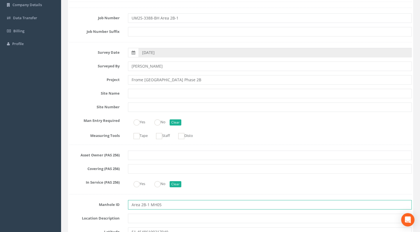
drag, startPoint x: 149, startPoint y: 206, endPoint x: 73, endPoint y: 211, distance: 76.0
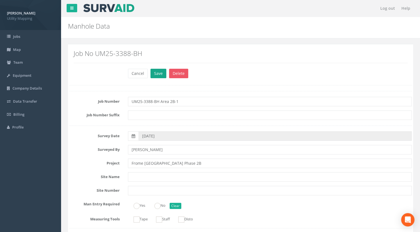
type input "MH05"
click at [162, 75] on button "Save" at bounding box center [159, 73] width 16 height 9
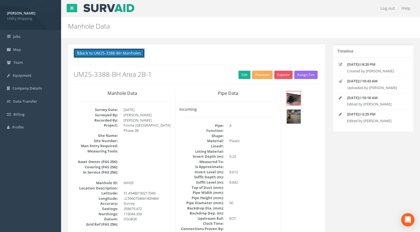
click at [123, 50] on button "Back to UM25-3388-BH Manholes" at bounding box center [109, 52] width 71 height 9
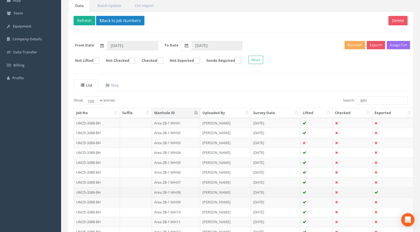
scroll to position [83, 0]
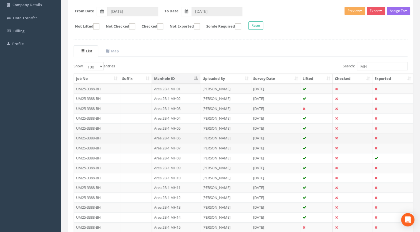
click at [181, 135] on td "Area 2B-1 MH06" at bounding box center [176, 138] width 48 height 10
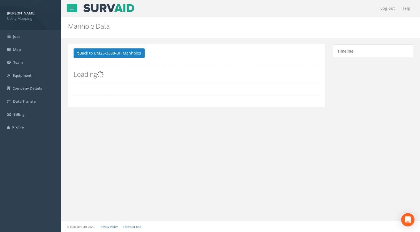
scroll to position [0, 0]
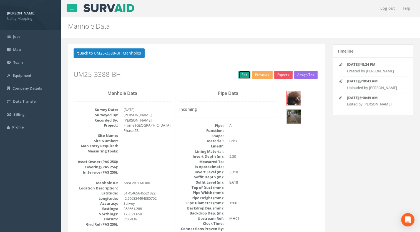
click at [243, 75] on link "Edit" at bounding box center [245, 75] width 12 height 8
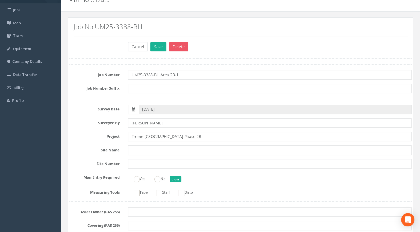
scroll to position [139, 0]
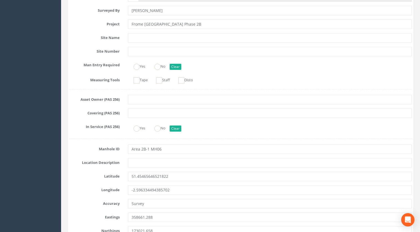
type input "UM25-3388-BH Area 2B-1"
drag, startPoint x: 150, startPoint y: 148, endPoint x: 87, endPoint y: 160, distance: 64.1
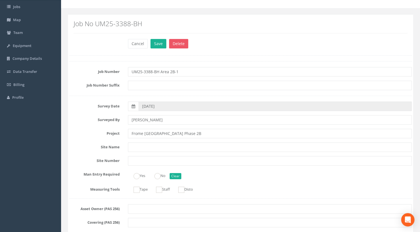
scroll to position [0, 0]
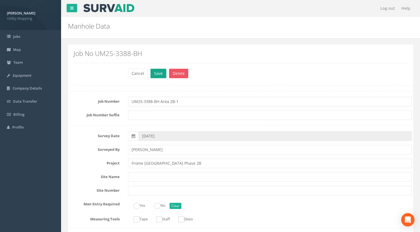
type input "MH06"
click at [156, 74] on button "Save" at bounding box center [159, 73] width 16 height 9
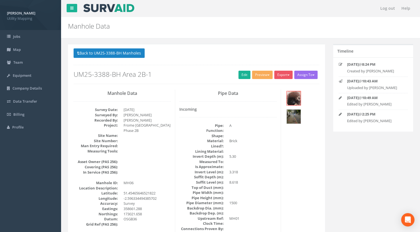
click at [135, 50] on button "Back to UM25-3388-BH Manholes" at bounding box center [109, 52] width 71 height 9
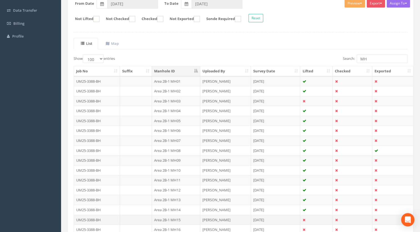
scroll to position [139, 0]
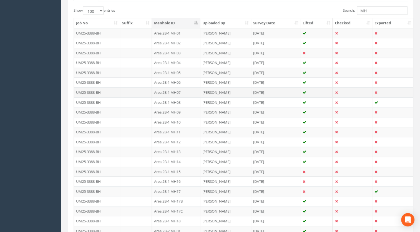
click at [175, 93] on td "Area 2B-1 MH07" at bounding box center [176, 92] width 48 height 10
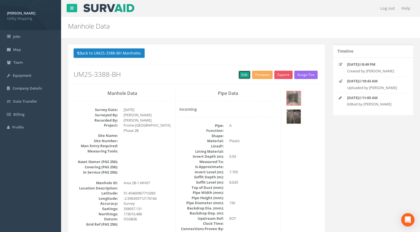
click at [239, 72] on link "Edit" at bounding box center [245, 75] width 12 height 8
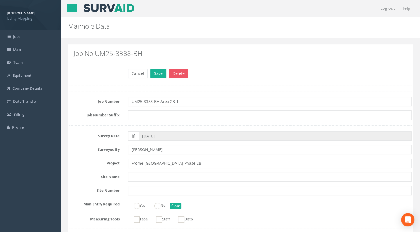
scroll to position [111, 0]
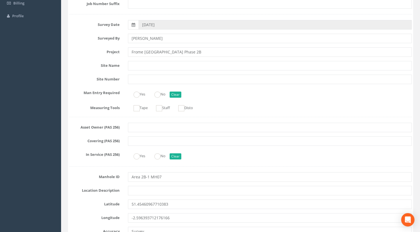
type input "UM25-3388-BH Area 2B-1"
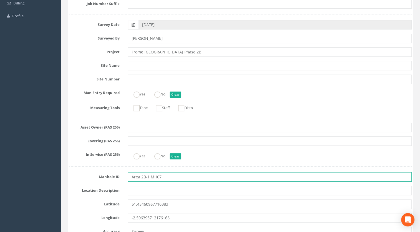
drag, startPoint x: 150, startPoint y: 176, endPoint x: 92, endPoint y: 176, distance: 58.6
click at [93, 176] on div "Manhole ID Area 2B-1 MH07" at bounding box center [240, 176] width 351 height 9
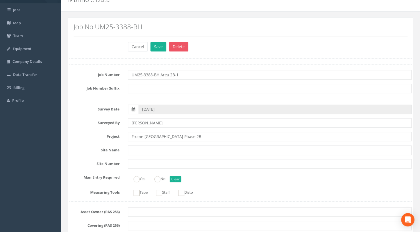
scroll to position [0, 0]
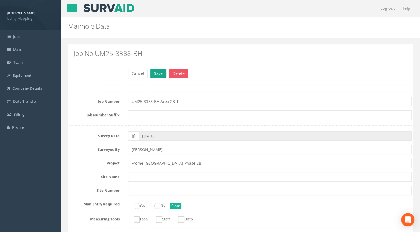
type input "MH07"
click at [158, 74] on button "Save" at bounding box center [159, 73] width 16 height 9
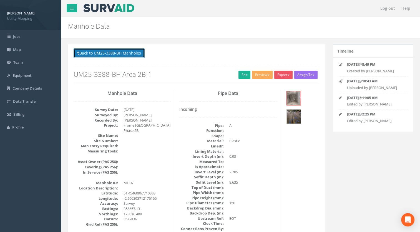
click at [133, 49] on button "Back to UM25-3388-BH Manholes" at bounding box center [109, 52] width 71 height 9
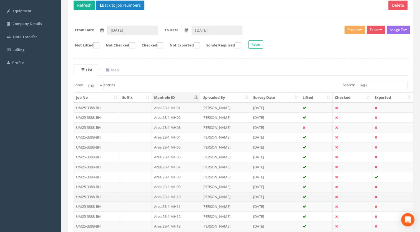
scroll to position [83, 0]
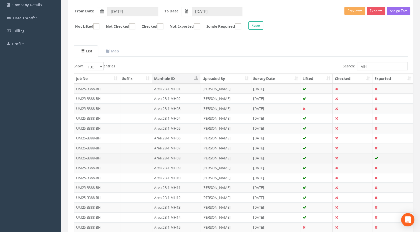
click at [180, 154] on td "Area 2B-1 MH08" at bounding box center [176, 158] width 48 height 10
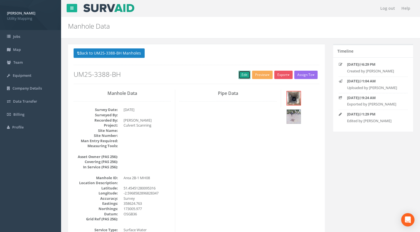
click at [243, 74] on link "Edit" at bounding box center [245, 75] width 12 height 8
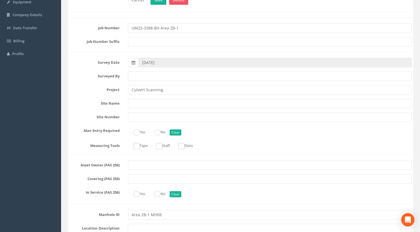
scroll to position [111, 0]
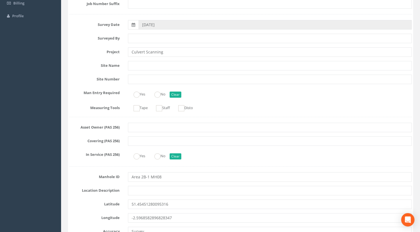
type input "UM25-3388-BH Area 2B-1"
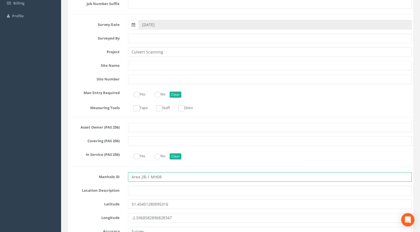
drag, startPoint x: 150, startPoint y: 176, endPoint x: 74, endPoint y: 178, distance: 75.1
click at [76, 178] on div "Manhole ID Area 2B-1 MH08" at bounding box center [240, 176] width 351 height 9
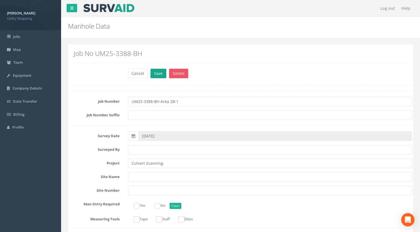
type input "MH08"
click at [156, 73] on button "Save" at bounding box center [159, 73] width 16 height 9
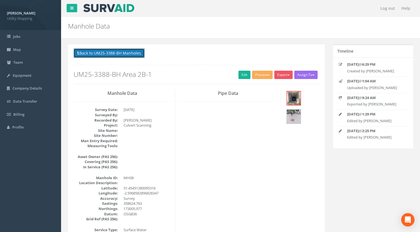
click at [136, 53] on button "Back to UM25-3388-BH Manholes" at bounding box center [109, 52] width 71 height 9
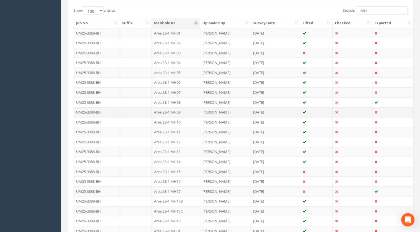
click at [177, 111] on td "Area 2B-1 MH09" at bounding box center [176, 112] width 48 height 10
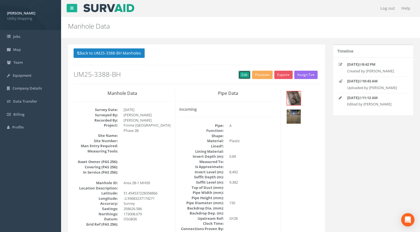
click at [244, 77] on link "Edit" at bounding box center [245, 75] width 12 height 8
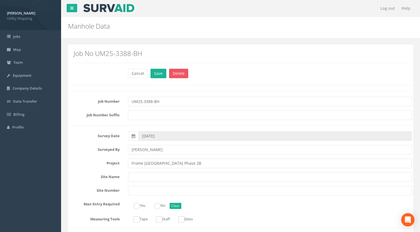
click at [168, 101] on input "UM25-3388-BH" at bounding box center [270, 101] width 284 height 9
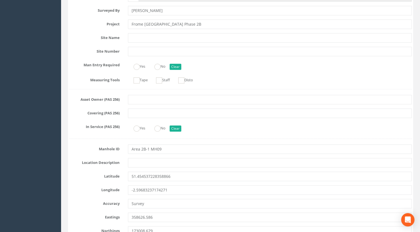
type input "UM25-3388-BH Area 2B-1"
drag, startPoint x: 149, startPoint y: 147, endPoint x: 74, endPoint y: 156, distance: 75.6
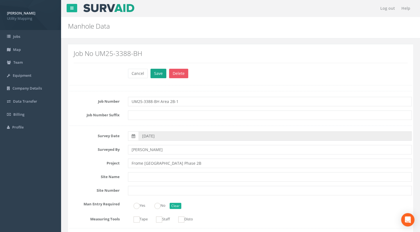
type input "MH09"
click at [161, 72] on button "Save" at bounding box center [159, 73] width 16 height 9
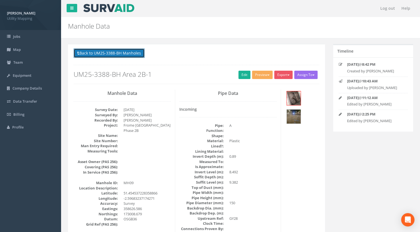
click at [136, 55] on button "Back to UM25-3388-BH Manholes" at bounding box center [109, 52] width 71 height 9
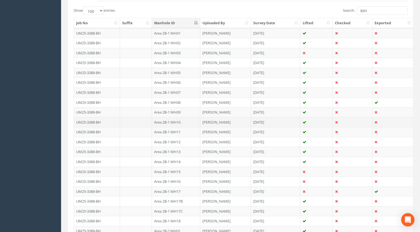
click at [179, 119] on td "Area 2B-1 MH10" at bounding box center [176, 122] width 48 height 10
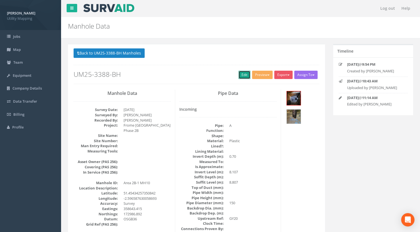
click at [242, 76] on link "Edit" at bounding box center [245, 75] width 12 height 8
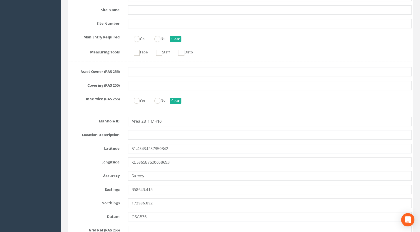
type input "UM25-3388-BH Area 2B-1"
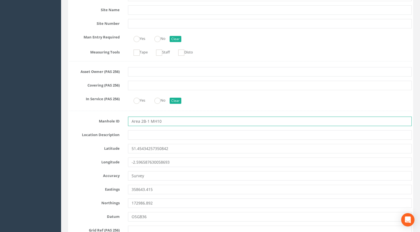
drag, startPoint x: 150, startPoint y: 121, endPoint x: 75, endPoint y: 132, distance: 76.1
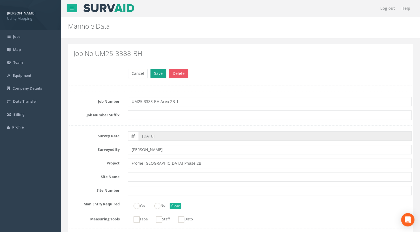
type input "MH10"
click at [154, 74] on button "Save" at bounding box center [159, 73] width 16 height 9
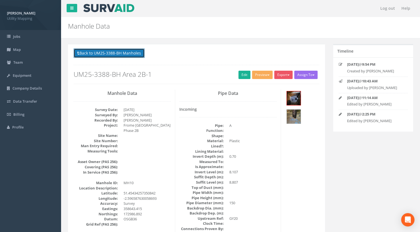
click at [134, 48] on button "Back to UM25-3388-BH Manholes" at bounding box center [109, 52] width 71 height 9
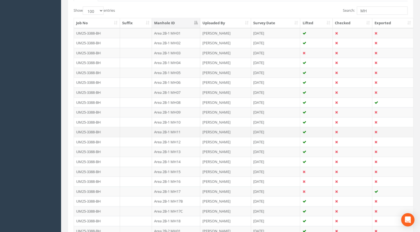
click at [178, 129] on td "Area 2B-1 MH11" at bounding box center [176, 132] width 48 height 10
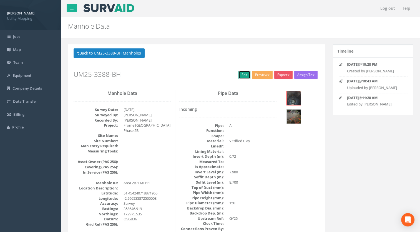
click at [241, 73] on link "Edit" at bounding box center [245, 75] width 12 height 8
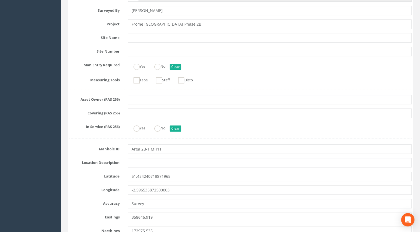
type input "UM25-3388-BH Area 2B-1"
drag, startPoint x: 151, startPoint y: 150, endPoint x: 81, endPoint y: 156, distance: 70.3
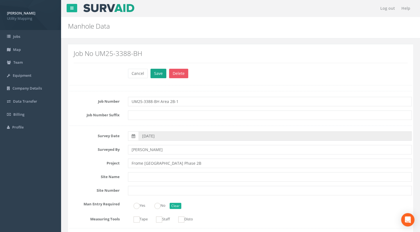
type input "MH11"
click at [157, 72] on button "Save" at bounding box center [159, 73] width 16 height 9
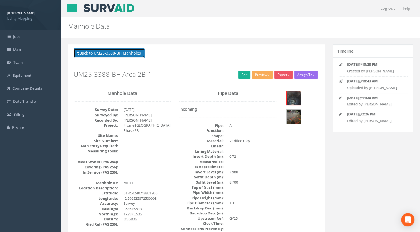
click at [108, 51] on button "Back to UM25-3388-BH Manholes" at bounding box center [109, 52] width 71 height 9
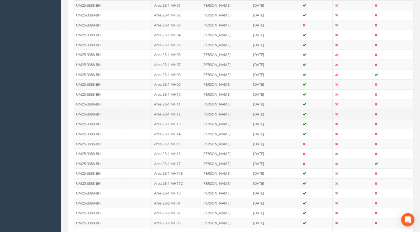
click at [183, 113] on td "Area 2B-1 MH12" at bounding box center [176, 114] width 48 height 10
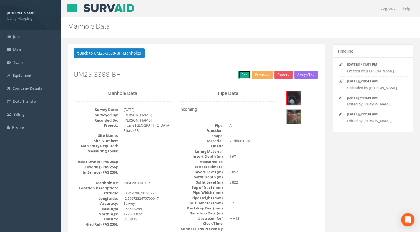
click at [242, 75] on link "Edit" at bounding box center [245, 75] width 12 height 8
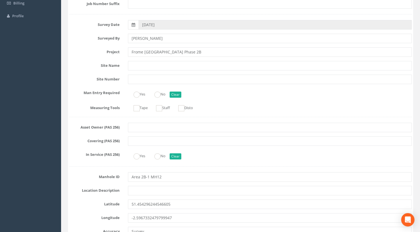
type input "UM25-3388-BH Area 2B-1"
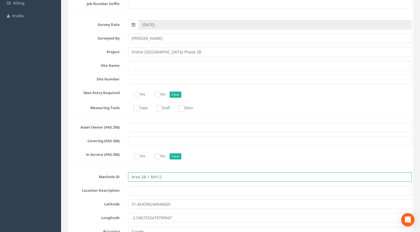
drag, startPoint x: 150, startPoint y: 178, endPoint x: 70, endPoint y: 173, distance: 79.6
click at [69, 174] on div "Manhole ID Area 2B-1 MH12" at bounding box center [240, 176] width 351 height 9
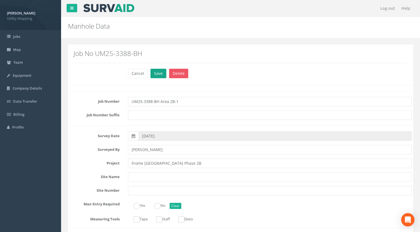
type input "MH12"
click at [153, 72] on button "Save" at bounding box center [159, 73] width 16 height 9
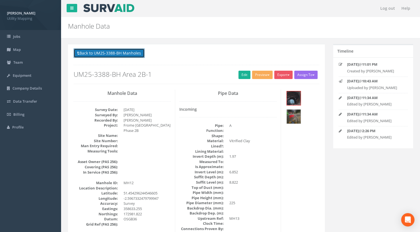
click at [109, 52] on button "Back to UM25-3388-BH Manholes" at bounding box center [109, 52] width 71 height 9
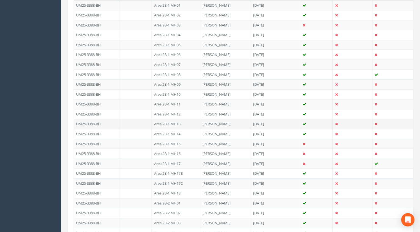
click at [174, 120] on td "Area 2B-1 MH13" at bounding box center [176, 124] width 48 height 10
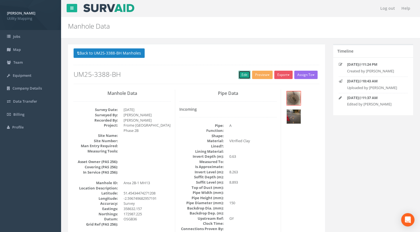
click at [241, 74] on link "Edit" at bounding box center [245, 75] width 12 height 8
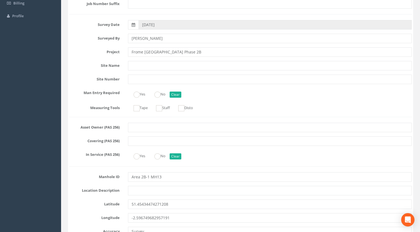
type input "UM25-3388-BH Area 2B-1"
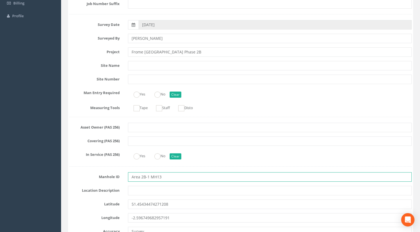
drag, startPoint x: 150, startPoint y: 178, endPoint x: 68, endPoint y: 176, distance: 82.0
click at [70, 177] on div "Manhole ID Area 2B-1 MH13" at bounding box center [240, 176] width 351 height 9
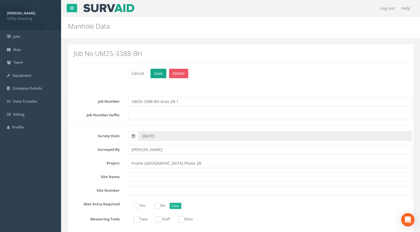
type input "MH13"
click at [157, 73] on button "Save" at bounding box center [159, 73] width 16 height 9
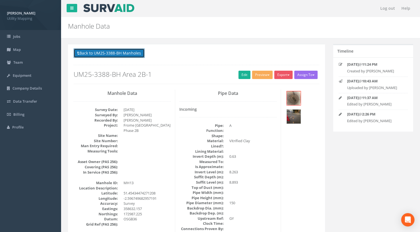
click at [116, 53] on button "Back to UM25-3388-BH Manholes" at bounding box center [109, 52] width 71 height 9
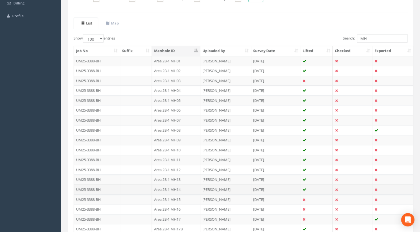
click at [176, 188] on td "Area 2B-1 MH14" at bounding box center [176, 189] width 48 height 10
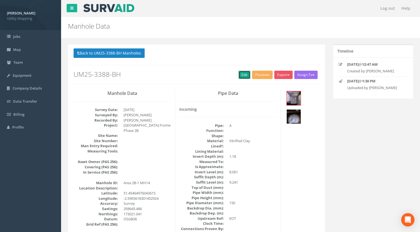
click at [241, 77] on link "Edit" at bounding box center [245, 75] width 12 height 8
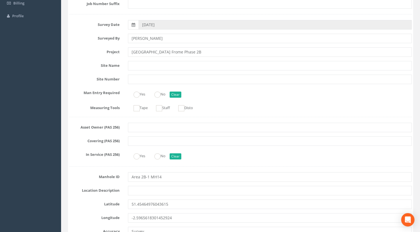
type input "UM25-3388-BH Area 2B-1"
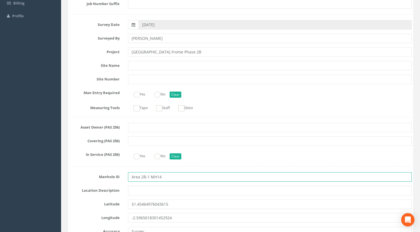
drag, startPoint x: 150, startPoint y: 177, endPoint x: 59, endPoint y: 173, distance: 91.0
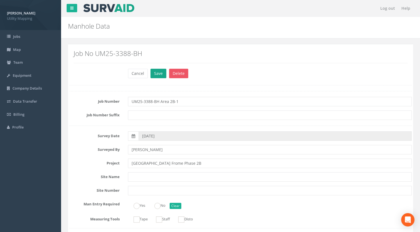
type input "MH14"
click at [151, 75] on button "Save" at bounding box center [159, 73] width 16 height 9
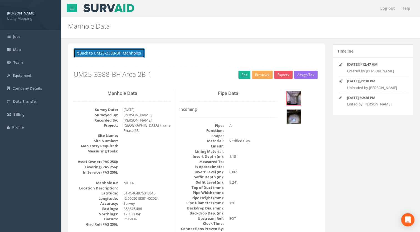
click at [129, 52] on button "Back to UM25-3388-BH Manholes" at bounding box center [109, 52] width 71 height 9
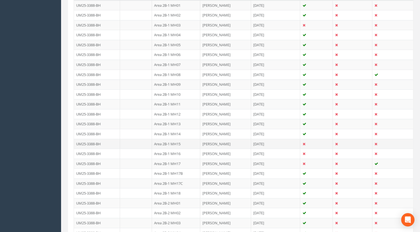
click at [176, 142] on td "Area 2B-1 MH15" at bounding box center [176, 144] width 48 height 10
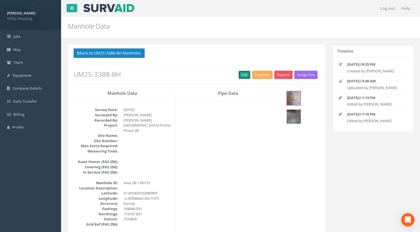
click at [242, 76] on link "Edit" at bounding box center [245, 75] width 12 height 8
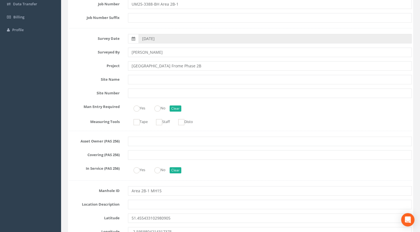
scroll to position [139, 0]
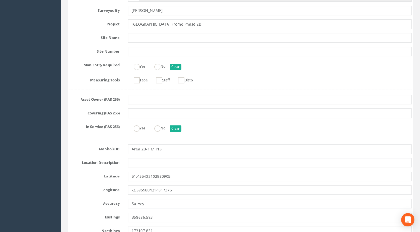
type input "UM25-3388-BH Area 2B-1"
drag, startPoint x: 150, startPoint y: 149, endPoint x: 107, endPoint y: 161, distance: 45.0
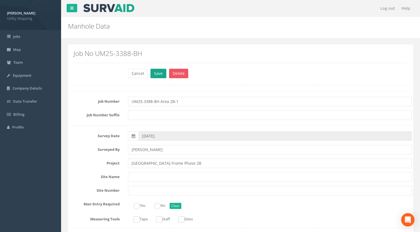
type input "MH15"
click at [161, 76] on button "Save" at bounding box center [159, 73] width 16 height 9
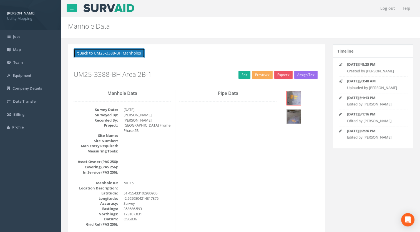
click at [118, 51] on button "Back to UM25-3388-BH Manholes" at bounding box center [109, 52] width 71 height 9
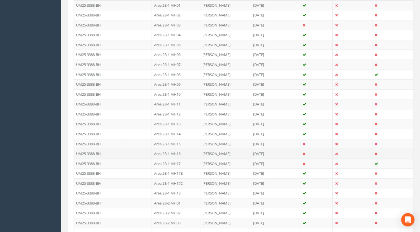
click at [178, 153] on td "Area 2B-1 MH16" at bounding box center [176, 153] width 48 height 10
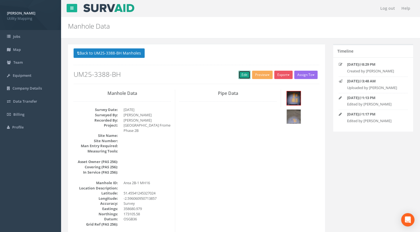
click at [242, 75] on link "Edit" at bounding box center [245, 75] width 12 height 8
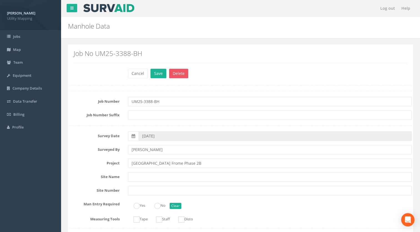
click at [177, 101] on input "UM25-3388-BH" at bounding box center [270, 101] width 284 height 9
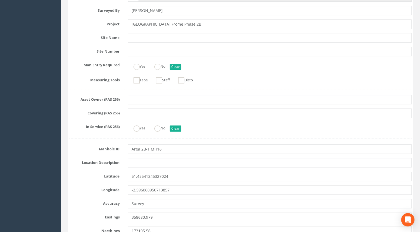
type input "UM25-3388-BH Area 2B-1"
drag, startPoint x: 149, startPoint y: 147, endPoint x: 76, endPoint y: 147, distance: 72.5
click at [77, 148] on div "Manhole ID Area 2B-1 MH16" at bounding box center [240, 148] width 351 height 9
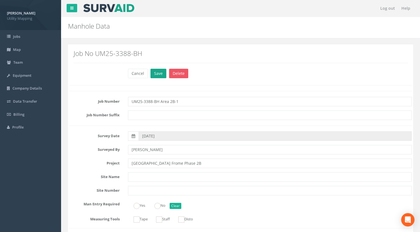
type input "MH16"
click at [155, 69] on button "Save" at bounding box center [159, 73] width 16 height 9
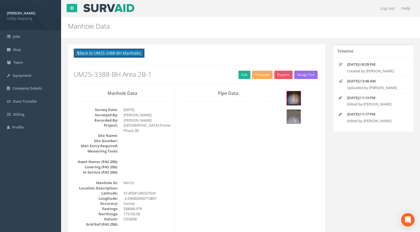
click at [146, 55] on p "Back to UM25-3388-BH Manholes Back to Map" at bounding box center [197, 53] width 246 height 11
click at [136, 55] on button "Back to UM25-3388-BH Manholes" at bounding box center [109, 52] width 71 height 9
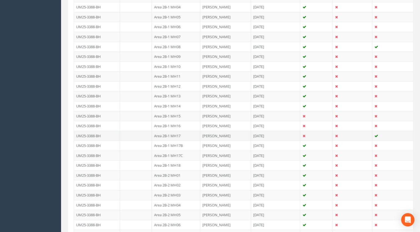
click at [176, 133] on td "Area 2B-1 MH17" at bounding box center [176, 136] width 48 height 10
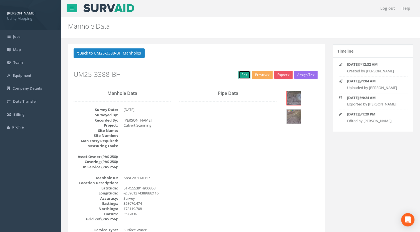
click at [239, 76] on link "Edit" at bounding box center [245, 75] width 12 height 8
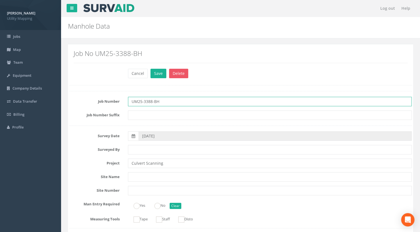
click at [181, 99] on input "UM25-3388-BH" at bounding box center [270, 101] width 284 height 9
paste input "Area 2B-1"
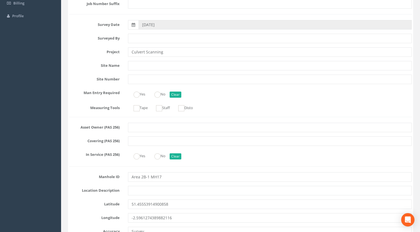
type input "UM25-3388-BH Area 2B-1"
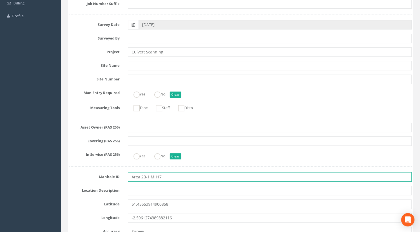
drag, startPoint x: 151, startPoint y: 177, endPoint x: 74, endPoint y: 180, distance: 76.8
click at [74, 180] on div "Manhole ID Area 2B-1 MH17" at bounding box center [240, 176] width 351 height 9
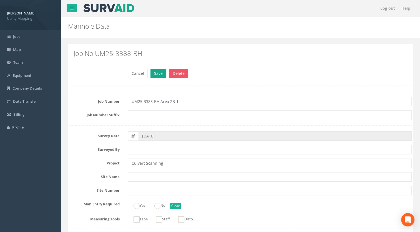
type input "MH17"
click at [156, 72] on button "Save" at bounding box center [159, 73] width 16 height 9
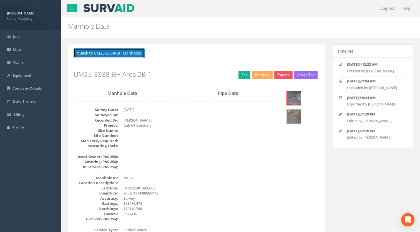
click at [132, 53] on button "Back to UM25-3388-BH Manholes" at bounding box center [109, 52] width 71 height 9
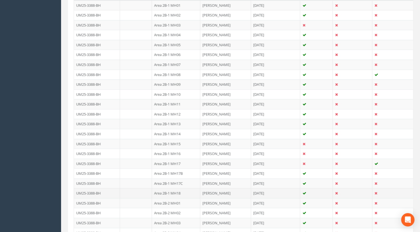
click at [174, 191] on td "Area 2B-1 MH18" at bounding box center [176, 193] width 48 height 10
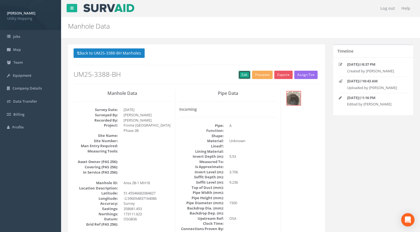
click at [241, 75] on link "Edit" at bounding box center [245, 75] width 12 height 8
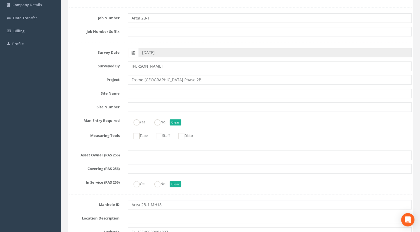
click at [178, 19] on input "UM25-3388-BH" at bounding box center [270, 17] width 284 height 9
click at [182, 18] on input "UM25-3388-BH" at bounding box center [270, 17] width 284 height 9
click at [184, 18] on input "UM25-3388-BH" at bounding box center [270, 17] width 284 height 9
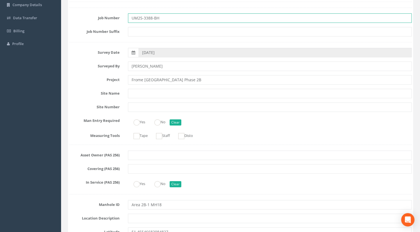
paste input "Area 2B-1"
type input "UM25-3388-BH Area 2B-1"
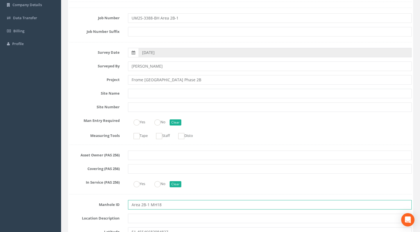
drag, startPoint x: 150, startPoint y: 203, endPoint x: 63, endPoint y: 191, distance: 88.2
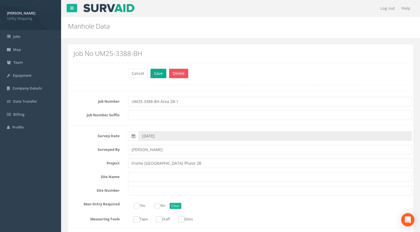
type input "MH18"
click at [155, 73] on button "Save" at bounding box center [159, 73] width 16 height 9
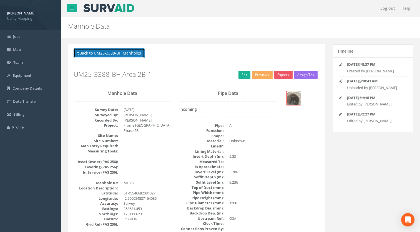
click at [130, 56] on button "Back to UM25-3388-BH Manholes" at bounding box center [109, 52] width 71 height 9
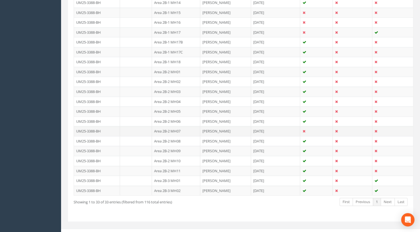
scroll to position [303, 0]
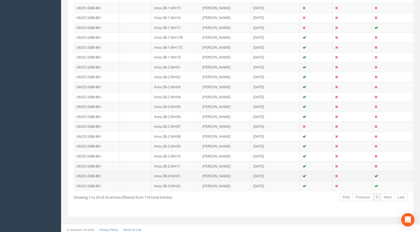
click at [178, 172] on td "Area 2B-3 MH01" at bounding box center [176, 176] width 48 height 10
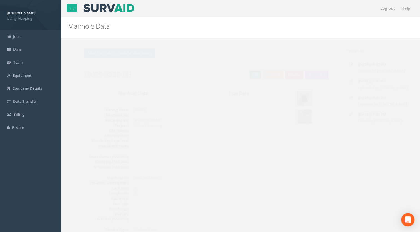
click at [242, 76] on link "Edit" at bounding box center [245, 75] width 12 height 8
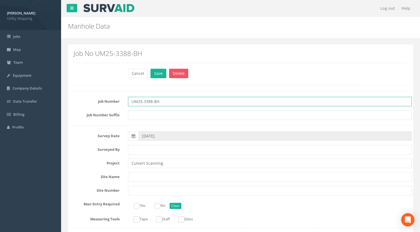
click at [176, 102] on input "UM25-3388-BH" at bounding box center [270, 101] width 284 height 9
paste input "Area 2B-1"
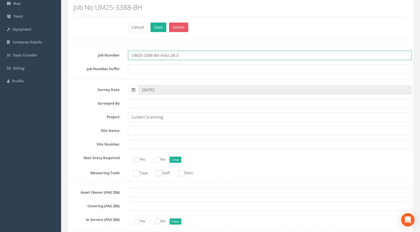
scroll to position [83, 0]
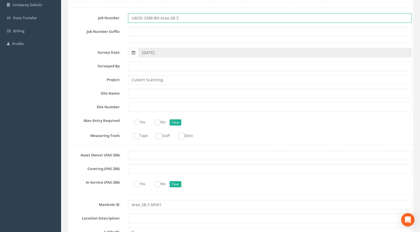
type input "UM25-3388-BH Area 2B-3"
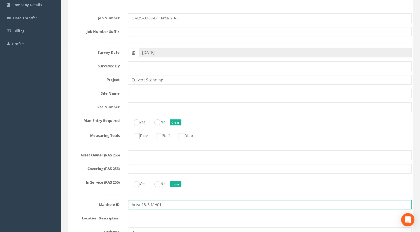
drag, startPoint x: 150, startPoint y: 204, endPoint x: 75, endPoint y: 211, distance: 75.1
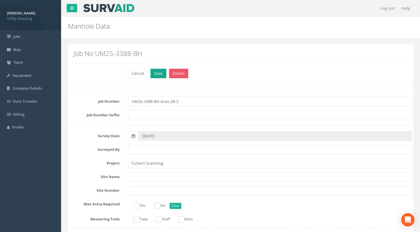
type input "MH01"
click at [154, 73] on button "Save" at bounding box center [159, 73] width 16 height 9
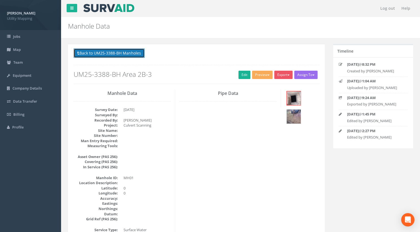
click at [137, 55] on button "Back to UM25-3388-BH Manholes" at bounding box center [109, 52] width 71 height 9
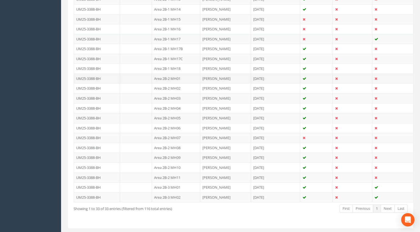
scroll to position [303, 0]
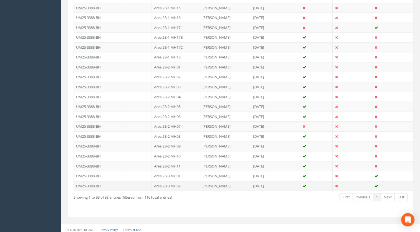
click at [175, 183] on td "Area 2B-3 MH02" at bounding box center [176, 186] width 48 height 10
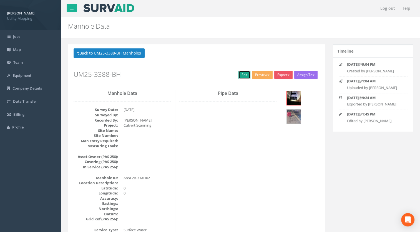
click at [241, 75] on link "Edit" at bounding box center [245, 75] width 12 height 8
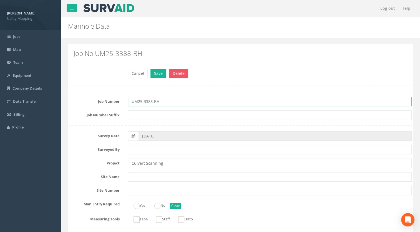
click at [168, 102] on input "UM25-3388-BH" at bounding box center [270, 101] width 284 height 9
paste input "Area 2B-1"
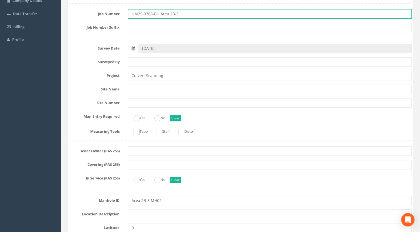
scroll to position [139, 0]
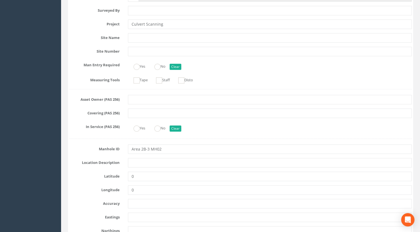
type input "UM25-3388-BH Area 2B-3"
drag, startPoint x: 150, startPoint y: 151, endPoint x: 92, endPoint y: 151, distance: 57.8
click at [81, 153] on div "Manhole ID Area 2B-3 MH02" at bounding box center [240, 148] width 351 height 9
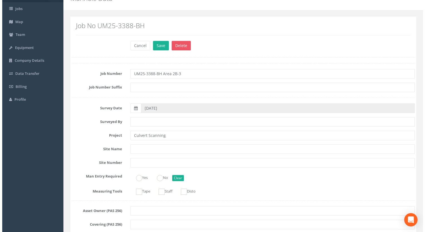
scroll to position [0, 0]
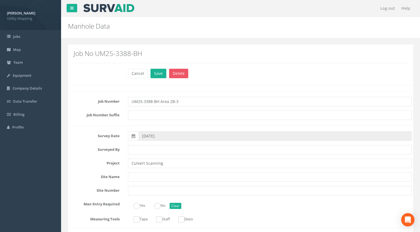
type input "MH02"
click at [155, 79] on div "Cancel Save Delete" at bounding box center [270, 74] width 293 height 11
click at [155, 74] on button "Save" at bounding box center [159, 73] width 16 height 9
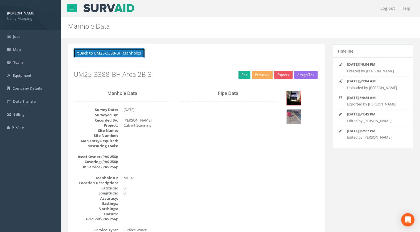
click at [125, 54] on button "Back to UM25-3388-BH Manholes" at bounding box center [109, 52] width 71 height 9
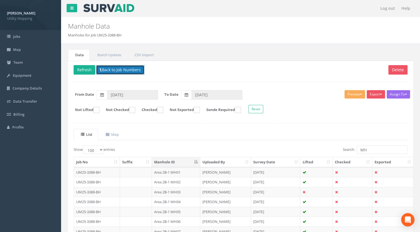
click at [121, 69] on button "Back to Job Numbers" at bounding box center [120, 69] width 48 height 9
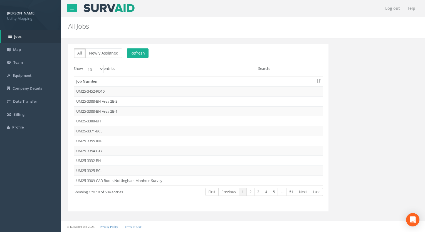
click at [282, 69] on input "Search:" at bounding box center [297, 69] width 51 height 8
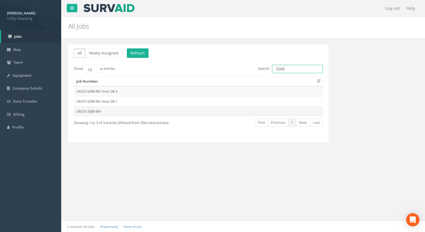
type input "3388"
click at [103, 111] on td "UM25-3388-BH" at bounding box center [198, 111] width 248 height 10
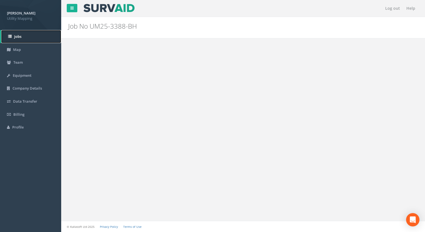
click at [11, 32] on link "Jobs" at bounding box center [31, 36] width 60 height 13
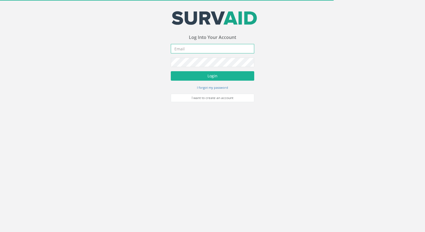
click at [201, 48] on input "email" at bounding box center [212, 48] width 83 height 9
type input "v"
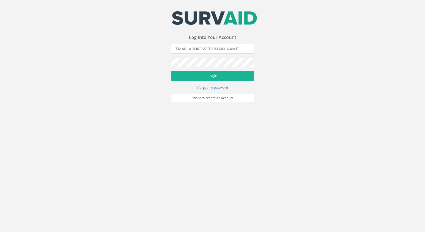
type input "bbycroft@u-map.co.uk"
click at [171, 71] on button "Login" at bounding box center [212, 75] width 83 height 9
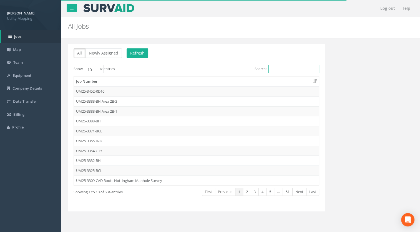
click at [273, 69] on input "Search:" at bounding box center [294, 69] width 51 height 8
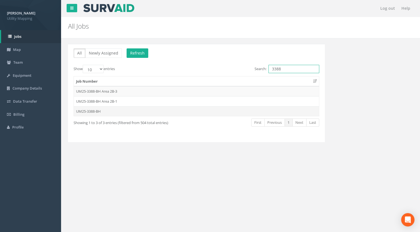
type input "3388"
click at [101, 112] on td "UM25-3388-BH" at bounding box center [196, 111] width 245 height 10
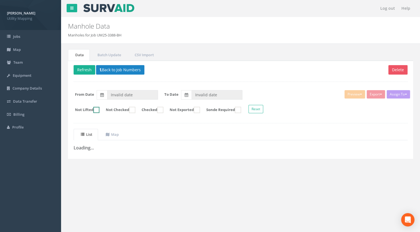
type input "[DATE]"
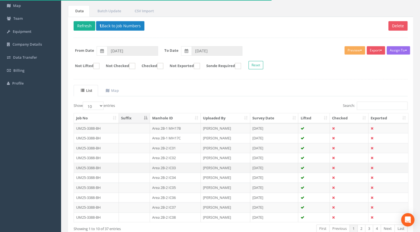
scroll to position [56, 0]
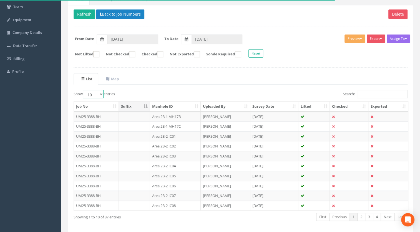
drag, startPoint x: 101, startPoint y: 91, endPoint x: 99, endPoint y: 97, distance: 5.7
click at [101, 91] on select "10 25 50 100" at bounding box center [93, 94] width 21 height 8
select select "100"
click at [84, 90] on select "10 25 50 100" at bounding box center [93, 94] width 21 height 8
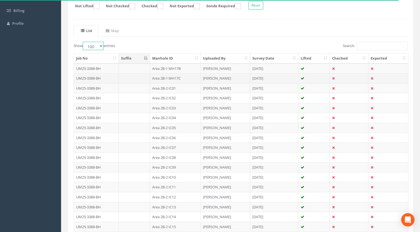
scroll to position [64, 0]
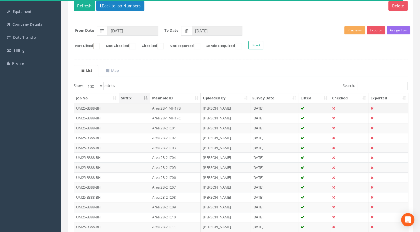
click at [183, 107] on td "Area 2B-1 MH17B" at bounding box center [175, 108] width 51 height 10
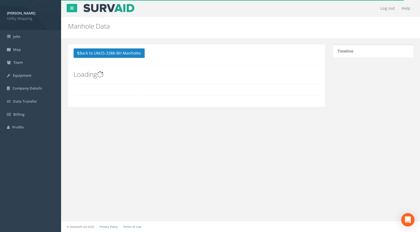
scroll to position [0, 0]
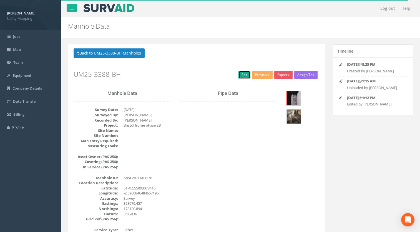
click at [239, 74] on link "Edit" at bounding box center [245, 75] width 12 height 8
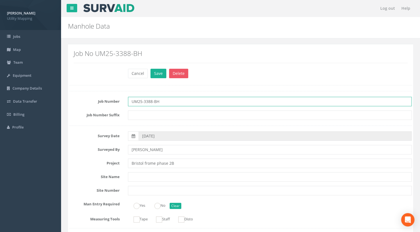
click at [184, 101] on input "UM25-3388-BH" at bounding box center [270, 101] width 284 height 9
paste input "Area 2B-1"
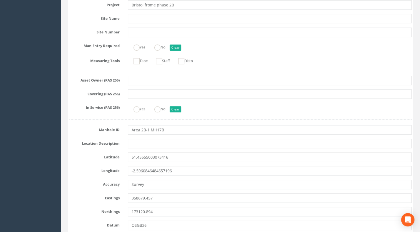
scroll to position [167, 0]
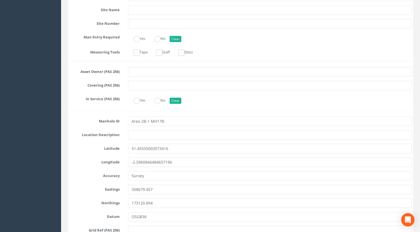
type input "UM25-3388-BH Area 2B-1"
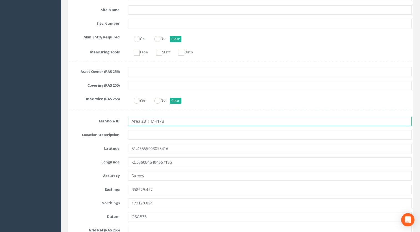
drag, startPoint x: 150, startPoint y: 121, endPoint x: 92, endPoint y: 123, distance: 58.1
click at [94, 124] on div "Manhole ID Area 2B-1 MH17B" at bounding box center [240, 120] width 351 height 9
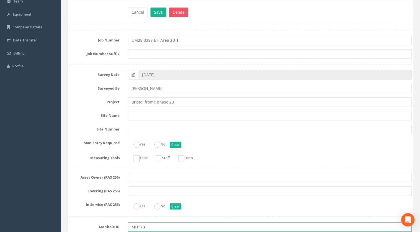
scroll to position [0, 0]
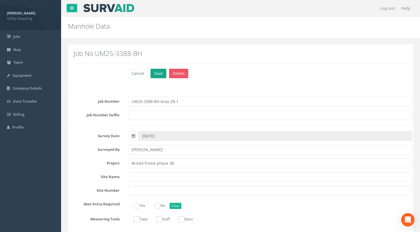
type input "MH17B"
click at [153, 77] on button "Save" at bounding box center [159, 73] width 16 height 9
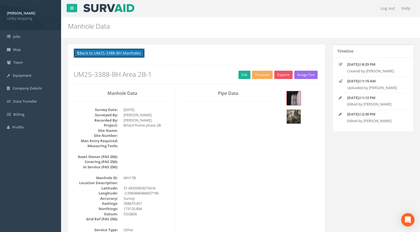
click at [125, 56] on button "Back to UM25-3388-BH Manholes" at bounding box center [109, 52] width 71 height 9
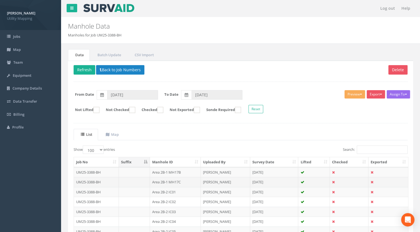
click at [170, 180] on td "Area 2B-1 MH17C" at bounding box center [175, 182] width 51 height 10
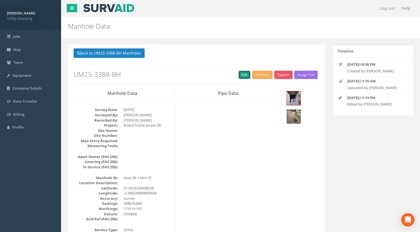
click at [240, 73] on link "Edit" at bounding box center [245, 75] width 12 height 8
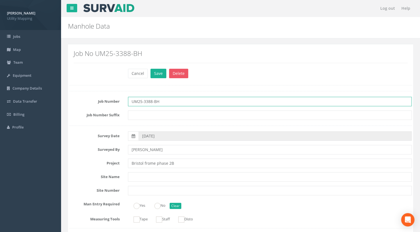
click at [167, 100] on input "UM25-3388-BH" at bounding box center [270, 101] width 284 height 9
paste input "Area 2B-1"
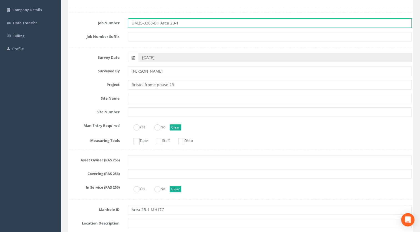
scroll to position [111, 0]
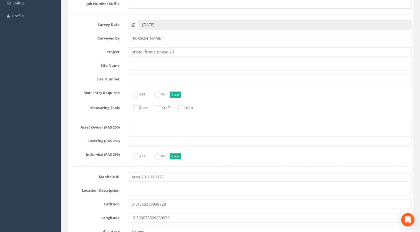
type input "UM25-3388-BH Area 2B-1"
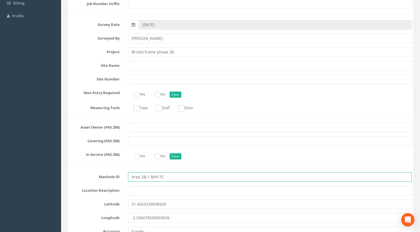
drag, startPoint x: 151, startPoint y: 175, endPoint x: 101, endPoint y: 175, distance: 50.0
click at [103, 176] on div "Manhole ID Area 2B-1 MH17C" at bounding box center [240, 176] width 351 height 9
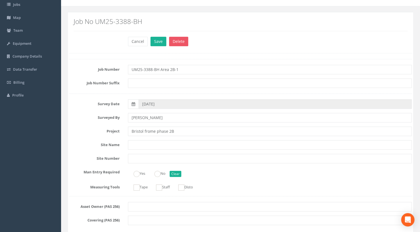
scroll to position [0, 0]
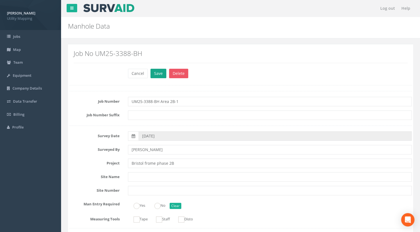
type input "MH17C"
click at [160, 75] on button "Save" at bounding box center [159, 73] width 16 height 9
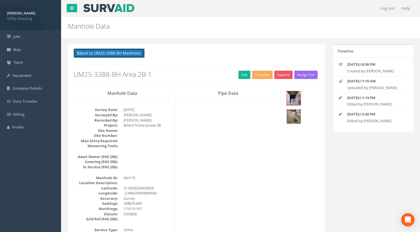
click at [134, 57] on button "Back to UM25-3388-BH Manholes" at bounding box center [109, 52] width 71 height 9
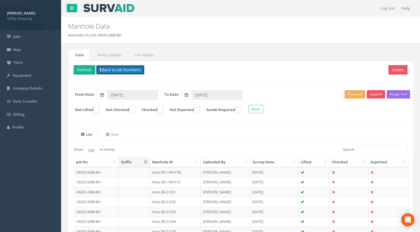
click at [127, 67] on button "Back to Job Numbers" at bounding box center [120, 69] width 48 height 9
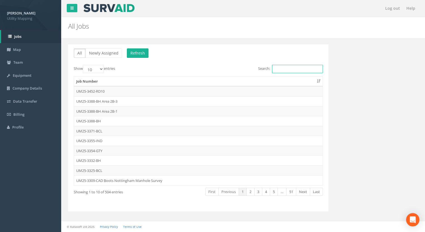
click at [281, 66] on input "Search:" at bounding box center [297, 69] width 51 height 8
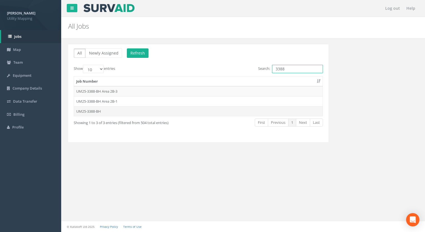
type input "3388"
click at [103, 111] on td "UM25-3388-BH" at bounding box center [198, 111] width 248 height 10
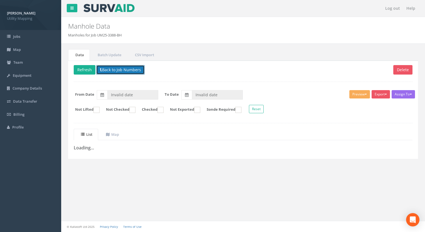
click at [121, 68] on button "Back to Job Numbers" at bounding box center [120, 69] width 48 height 9
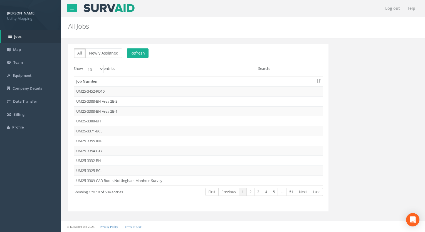
click at [294, 67] on input "Search:" at bounding box center [297, 69] width 51 height 8
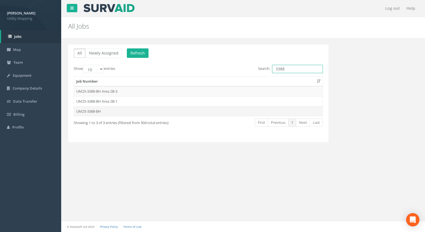
type input "3388"
click at [96, 111] on td "UM25-3388-BH" at bounding box center [198, 111] width 248 height 10
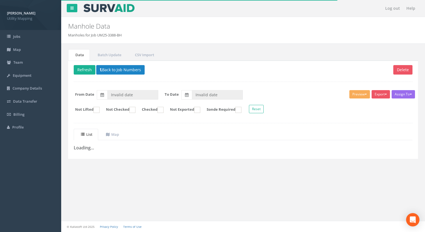
type input "27/08/2025"
type input "[DATE]"
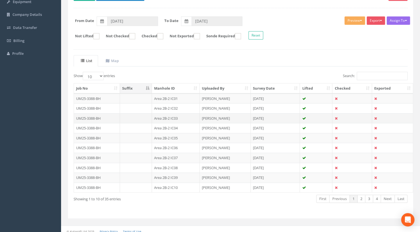
scroll to position [77, 0]
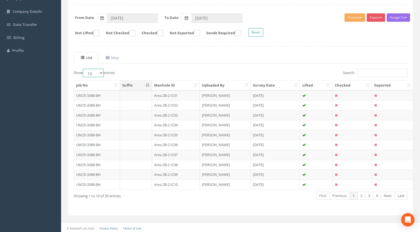
click at [90, 73] on select "10 25 50 100" at bounding box center [93, 73] width 21 height 8
select select "100"
click at [84, 69] on select "10 25 50 100" at bounding box center [93, 73] width 21 height 8
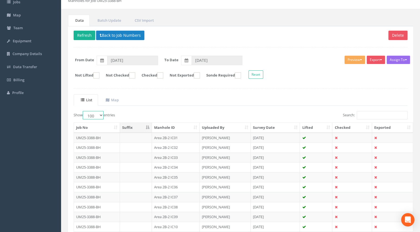
scroll to position [0, 0]
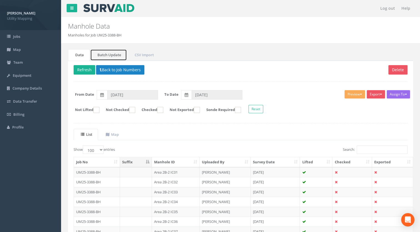
click at [98, 53] on link "Batch Update" at bounding box center [108, 54] width 37 height 11
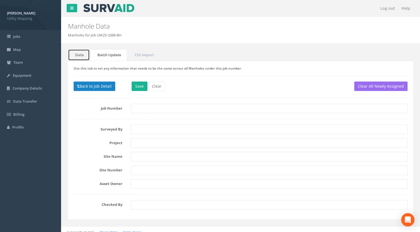
click at [83, 56] on link "Data" at bounding box center [79, 54] width 22 height 11
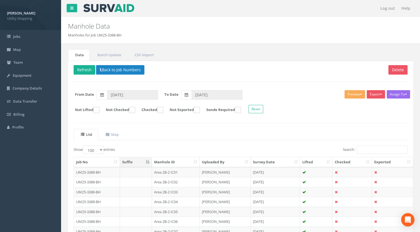
drag, startPoint x: 124, startPoint y: 33, endPoint x: 99, endPoint y: 36, distance: 25.5
click at [99, 36] on ol "Manholes for Job UM25-3388-BH" at bounding box center [211, 35] width 287 height 5
copy li "UM25-3388-BH"
click at [108, 54] on link "Batch Update" at bounding box center [108, 54] width 37 height 11
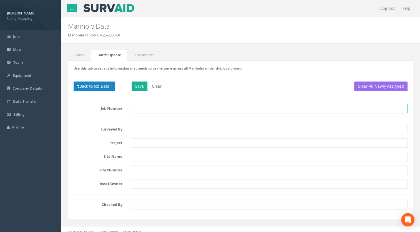
click at [145, 110] on input "text" at bounding box center [269, 108] width 277 height 9
paste input "UM25-3388-BH"
type input "UM25-3388-BH Area 2B-2"
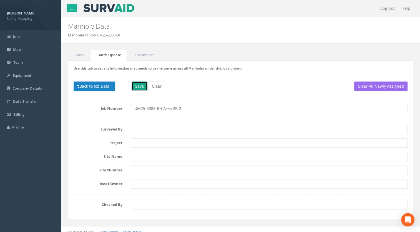
click at [143, 84] on button "Save" at bounding box center [140, 85] width 16 height 9
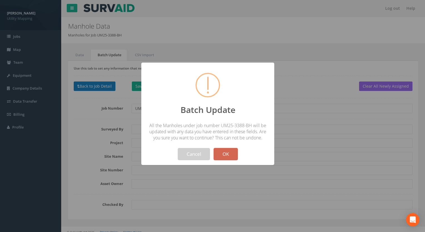
click at [230, 152] on button "OK" at bounding box center [225, 154] width 24 height 12
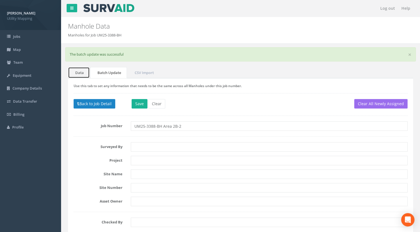
click at [78, 69] on link "Data" at bounding box center [79, 72] width 22 height 11
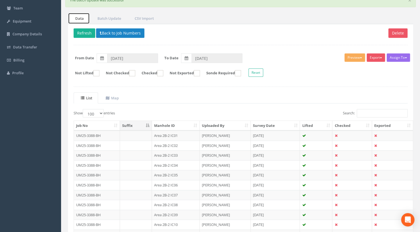
scroll to position [56, 0]
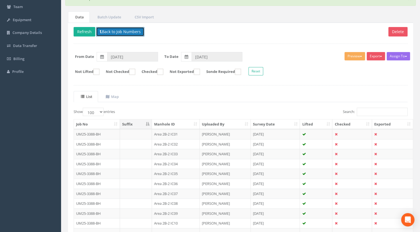
click at [115, 31] on button "Back to Job Numbers" at bounding box center [120, 31] width 48 height 9
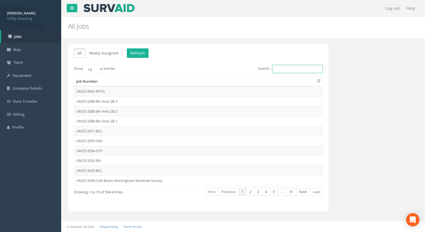
click at [288, 70] on input "Search:" at bounding box center [297, 69] width 51 height 8
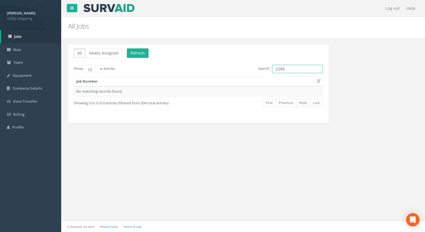
drag, startPoint x: 288, startPoint y: 71, endPoint x: 209, endPoint y: 73, distance: 78.4
click at [211, 74] on div "Search: 2288" at bounding box center [262, 70] width 120 height 10
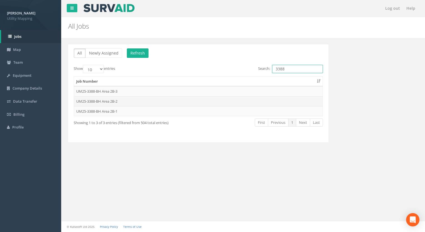
type input "3388"
click at [109, 102] on td "UM25-3388-BH Area 2B-2" at bounding box center [198, 101] width 248 height 10
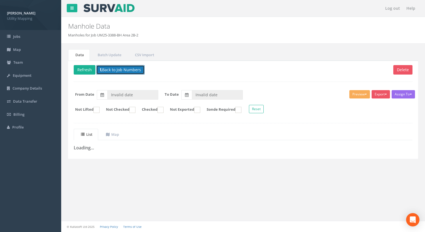
click at [128, 67] on button "Back to Job Numbers" at bounding box center [120, 69] width 48 height 9
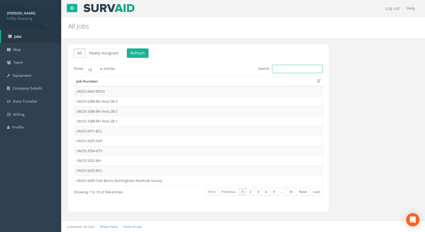
click at [284, 68] on input "Search:" at bounding box center [297, 69] width 51 height 8
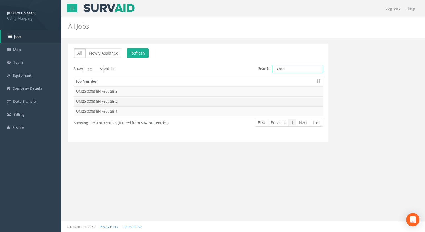
type input "3388"
click at [115, 101] on td "UM25-3388-BH Area 2B-2" at bounding box center [198, 101] width 248 height 10
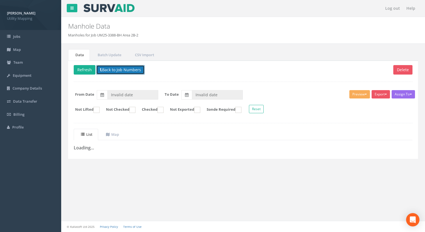
click at [111, 70] on button "Back to Job Numbers" at bounding box center [120, 69] width 48 height 9
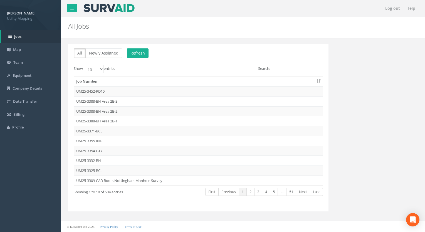
click at [293, 71] on input "Search:" at bounding box center [297, 69] width 51 height 8
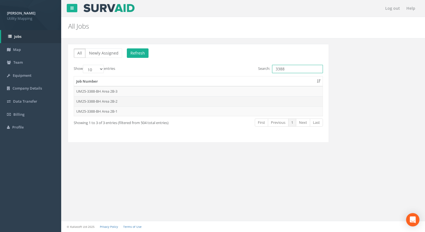
type input "3388"
click at [111, 103] on td "UM25-3388-BH Area 2B-2" at bounding box center [198, 101] width 248 height 10
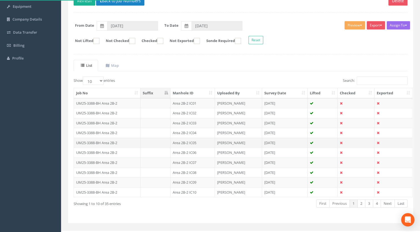
scroll to position [77, 0]
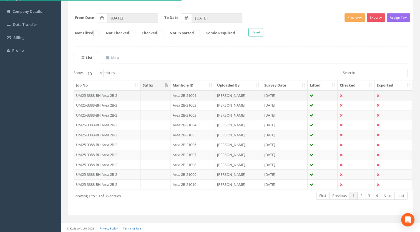
click at [114, 94] on td "UM25-3388-BH Area 2B-2" at bounding box center [107, 95] width 67 height 10
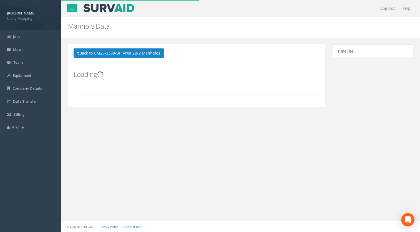
scroll to position [0, 0]
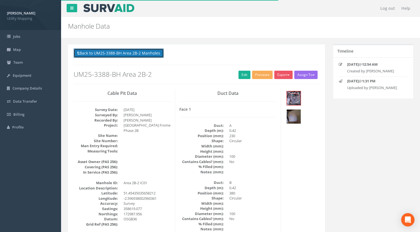
click at [128, 51] on button "Back to UM25-3388-BH Area 2B-2 Manholes" at bounding box center [119, 52] width 90 height 9
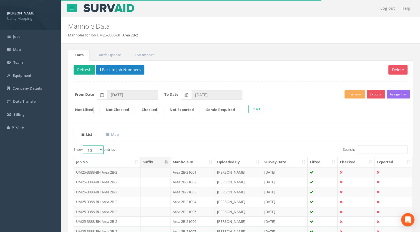
drag, startPoint x: 101, startPoint y: 148, endPoint x: 101, endPoint y: 151, distance: 3.9
click at [101, 148] on select "10 25 50 100" at bounding box center [93, 149] width 21 height 8
select select "100"
click at [84, 145] on select "10 25 50 100" at bounding box center [93, 149] width 21 height 8
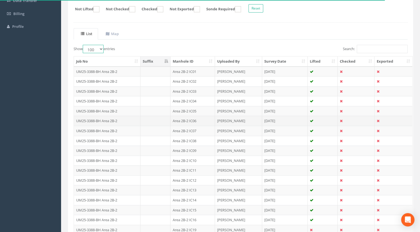
scroll to position [100, 0]
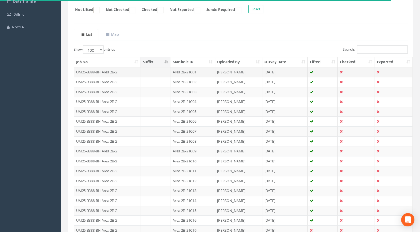
click at [119, 69] on td "UM25-3388-BH Area 2B-2" at bounding box center [107, 72] width 67 height 10
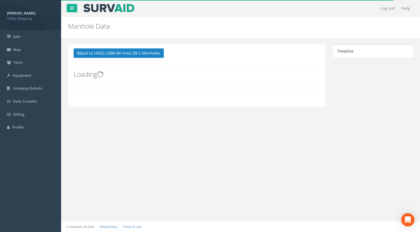
scroll to position [0, 0]
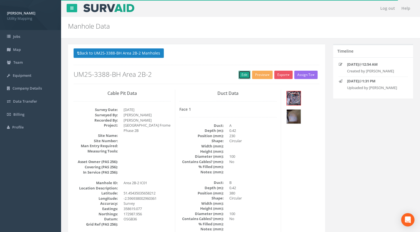
click at [245, 73] on link "Edit" at bounding box center [245, 75] width 12 height 8
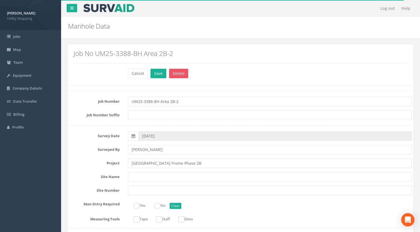
scroll to position [83, 0]
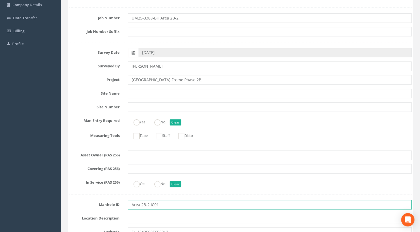
drag, startPoint x: 151, startPoint y: 204, endPoint x: 83, endPoint y: 205, distance: 67.3
click at [76, 208] on div "Manhole ID Area 2B-2 IC01" at bounding box center [240, 204] width 351 height 9
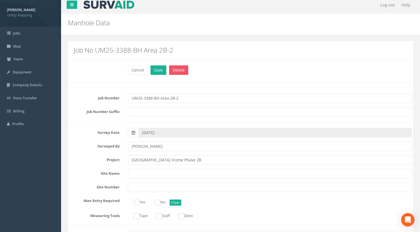
scroll to position [0, 0]
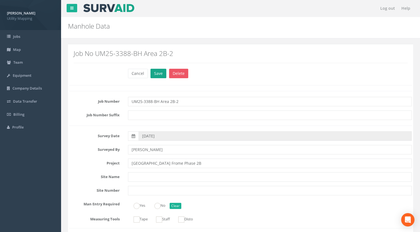
type input "IC01"
click at [155, 73] on button "Save" at bounding box center [159, 73] width 16 height 9
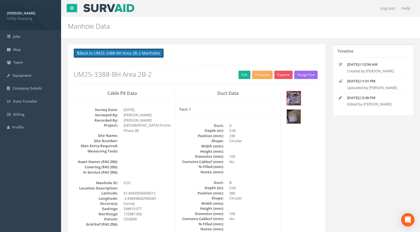
click at [146, 51] on button "Back to UM25-3388-BH Area 2B-2 Manholes" at bounding box center [119, 52] width 90 height 9
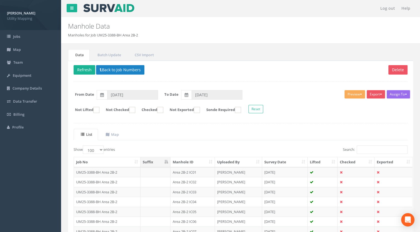
click at [193, 179] on td "Area 2B-2 IC02" at bounding box center [193, 182] width 44 height 10
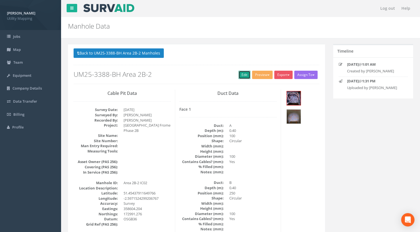
click at [247, 72] on link "Edit" at bounding box center [245, 75] width 12 height 8
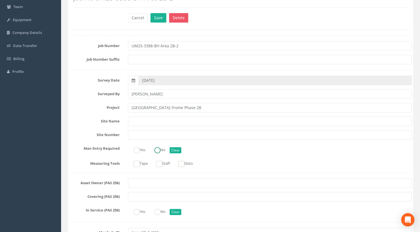
scroll to position [167, 0]
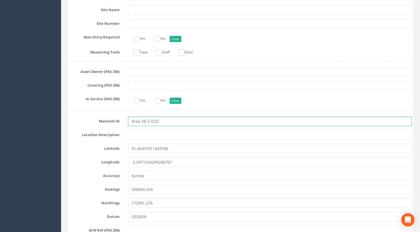
drag, startPoint x: 150, startPoint y: 120, endPoint x: 78, endPoint y: 121, distance: 71.7
click at [78, 123] on div "Manhole ID Area 2B-2 IC02" at bounding box center [240, 120] width 351 height 9
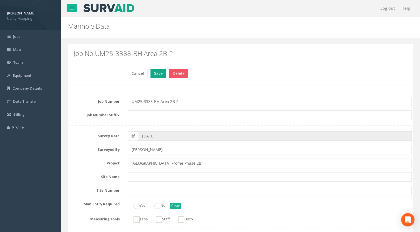
type input "IC02"
click at [154, 73] on button "Save" at bounding box center [159, 73] width 16 height 9
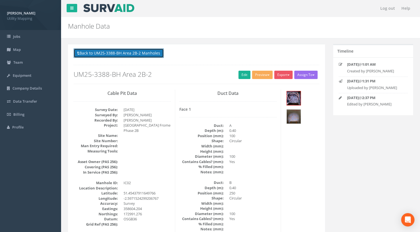
click at [138, 53] on button "Back to UM25-3388-BH Area 2B-2 Manholes" at bounding box center [119, 52] width 90 height 9
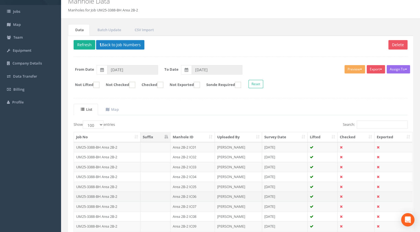
scroll to position [56, 0]
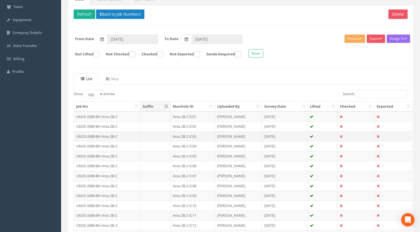
click at [195, 135] on td "Area 2B-2 IC03" at bounding box center [193, 136] width 44 height 10
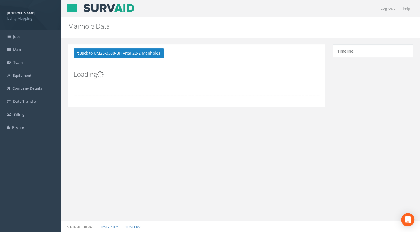
scroll to position [0, 0]
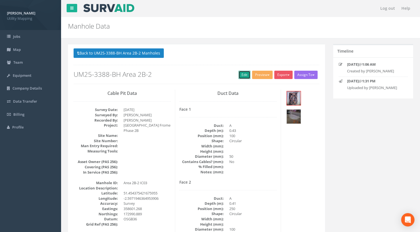
click at [242, 76] on link "Edit" at bounding box center [245, 75] width 12 height 8
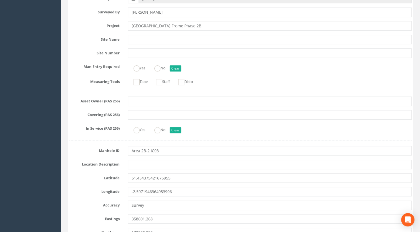
scroll to position [83, 0]
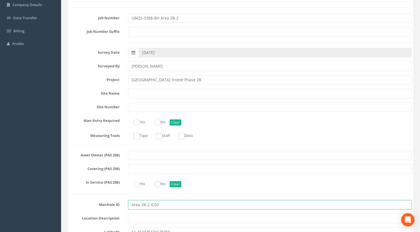
drag, startPoint x: 150, startPoint y: 203, endPoint x: 66, endPoint y: 199, distance: 84.3
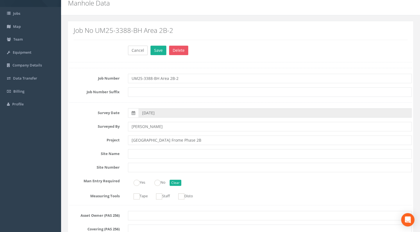
scroll to position [0, 0]
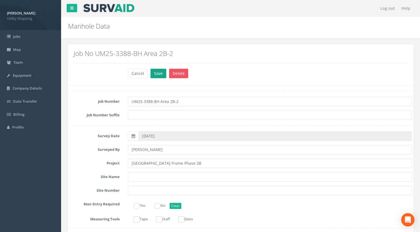
type input "IC03"
click at [156, 73] on button "Save" at bounding box center [159, 73] width 16 height 9
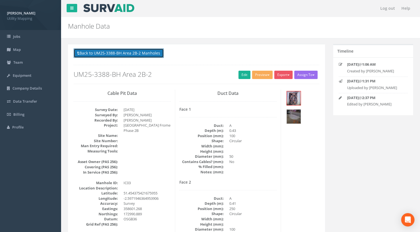
click at [129, 56] on button "Back to UM25-3388-BH Area 2B-2 Manholes" at bounding box center [119, 52] width 90 height 9
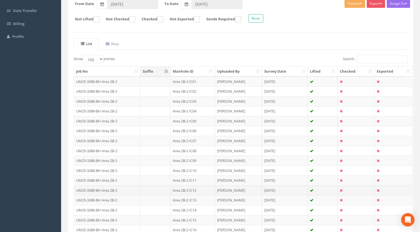
scroll to position [139, 0]
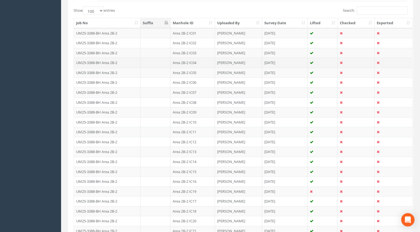
click at [194, 62] on td "Area 2B-2 IC04" at bounding box center [193, 63] width 44 height 10
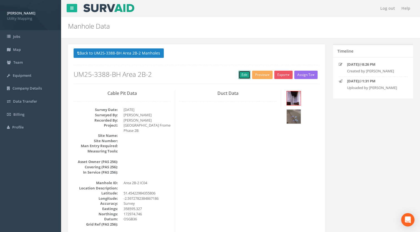
click at [243, 72] on link "Edit" at bounding box center [245, 75] width 12 height 8
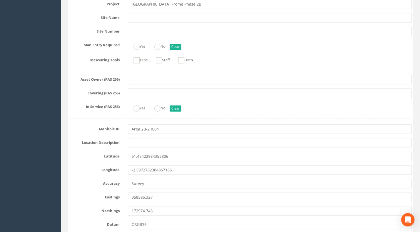
scroll to position [139, 0]
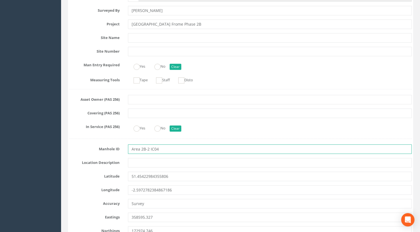
drag, startPoint x: 150, startPoint y: 150, endPoint x: 77, endPoint y: 152, distance: 73.1
click at [78, 152] on div "Manhole ID Area 2B-2 IC04" at bounding box center [240, 148] width 351 height 9
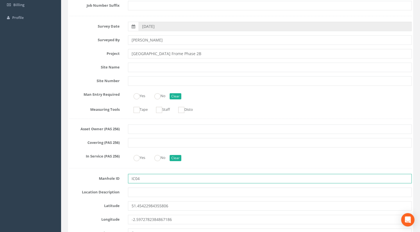
scroll to position [0, 0]
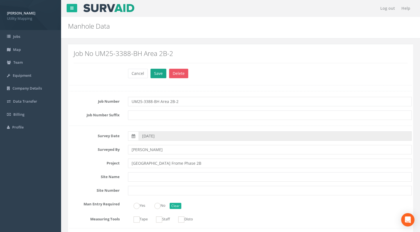
type input "IC04"
click at [156, 74] on button "Save" at bounding box center [159, 73] width 16 height 9
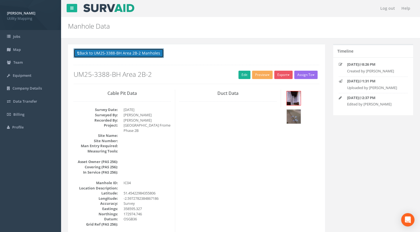
click at [126, 50] on button "Back to UM25-3388-BH Area 2B-2 Manholes" at bounding box center [119, 52] width 90 height 9
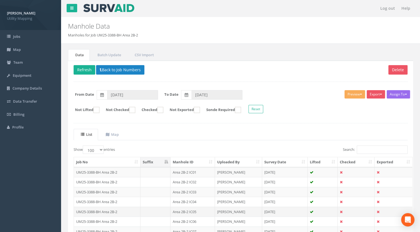
click at [193, 211] on td "Area 2B-2 IC05" at bounding box center [193, 211] width 44 height 10
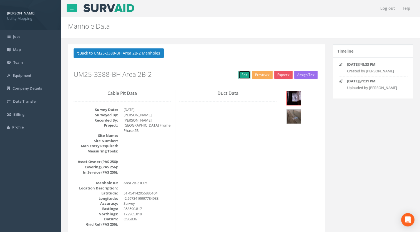
click at [242, 73] on link "Edit" at bounding box center [245, 75] width 12 height 8
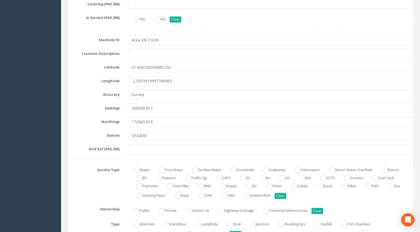
scroll to position [167, 0]
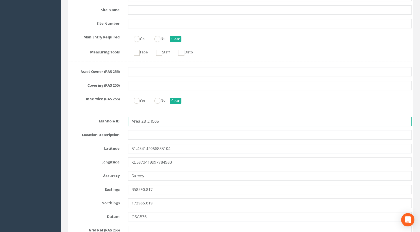
drag, startPoint x: 150, startPoint y: 121, endPoint x: 83, endPoint y: 122, distance: 66.7
click at [84, 122] on div "Manhole ID Area 2B-2 IC05" at bounding box center [240, 120] width 351 height 9
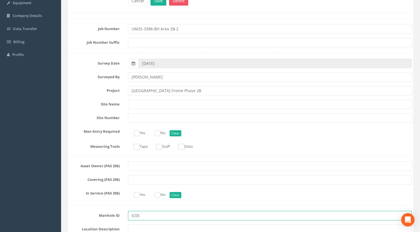
scroll to position [0, 0]
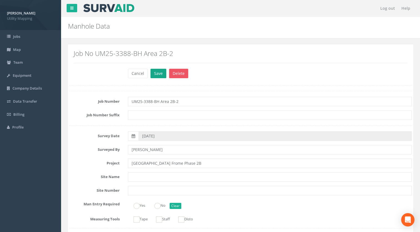
type input "IC05"
click at [155, 73] on button "Save" at bounding box center [159, 73] width 16 height 9
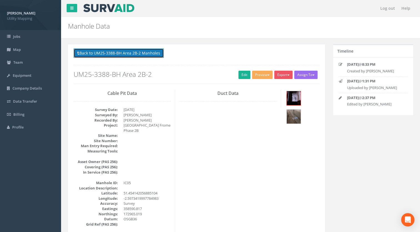
click at [128, 55] on button "Back to UM25-3388-BH Area 2B-2 Manholes" at bounding box center [119, 52] width 90 height 9
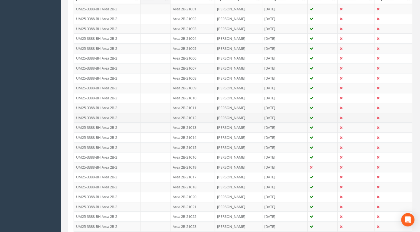
scroll to position [167, 0]
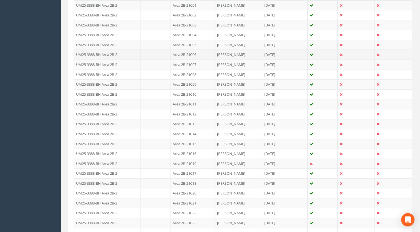
click at [191, 54] on td "Area 2B-2 IC06" at bounding box center [193, 54] width 44 height 10
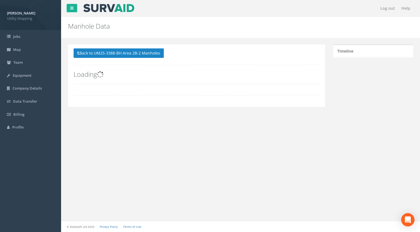
scroll to position [0, 0]
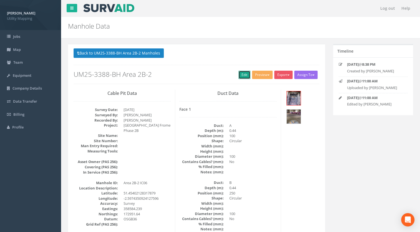
click at [241, 77] on link "Edit" at bounding box center [245, 75] width 12 height 8
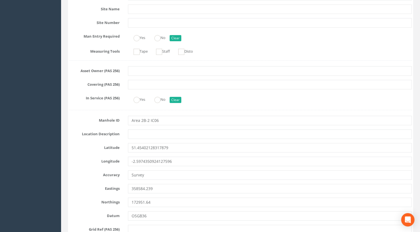
scroll to position [167, 0]
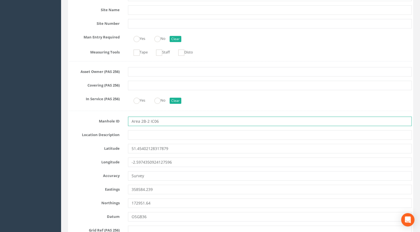
drag, startPoint x: 150, startPoint y: 123, endPoint x: 83, endPoint y: 126, distance: 66.5
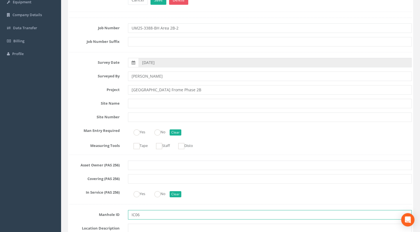
scroll to position [0, 0]
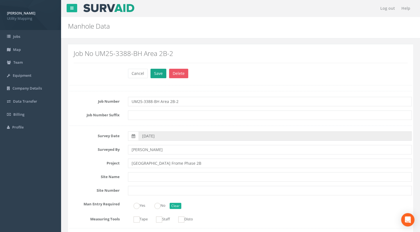
type input "IC06"
click at [158, 72] on button "Save" at bounding box center [159, 73] width 16 height 9
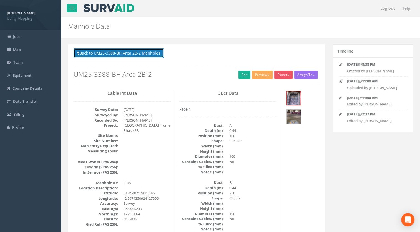
click at [132, 52] on button "Back to UM25-3388-BH Area 2B-2 Manholes" at bounding box center [119, 52] width 90 height 9
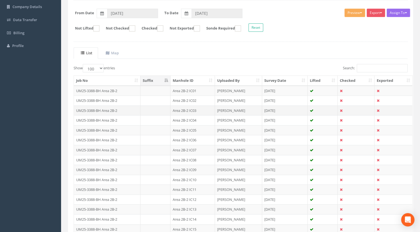
scroll to position [111, 0]
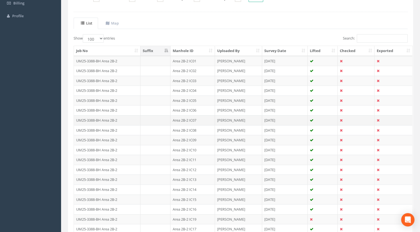
click at [189, 118] on td "Area 2B-2 IC07" at bounding box center [193, 120] width 44 height 10
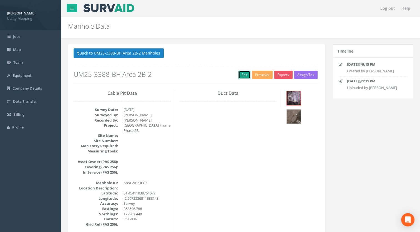
click at [242, 71] on link "Edit" at bounding box center [245, 75] width 12 height 8
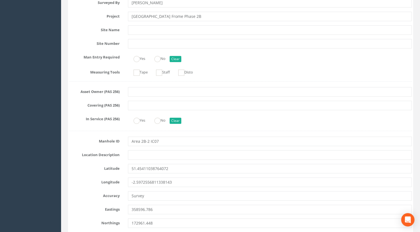
scroll to position [167, 0]
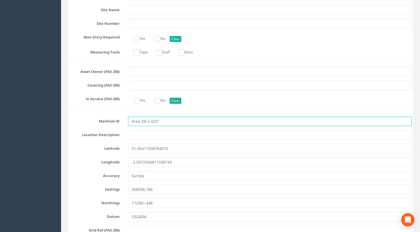
drag, startPoint x: 150, startPoint y: 121, endPoint x: 55, endPoint y: 125, distance: 95.4
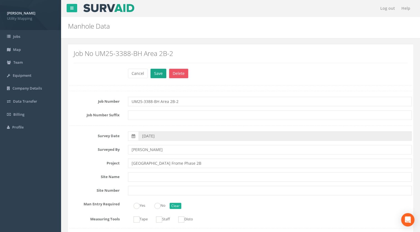
type input "IC07"
click at [154, 72] on button "Save" at bounding box center [159, 73] width 16 height 9
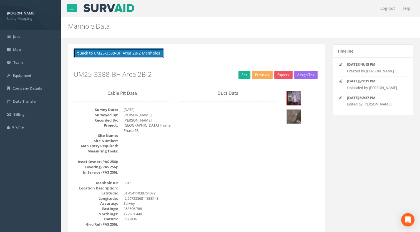
click at [136, 54] on button "Back to UM25-3388-BH Area 2B-2 Manholes" at bounding box center [119, 52] width 90 height 9
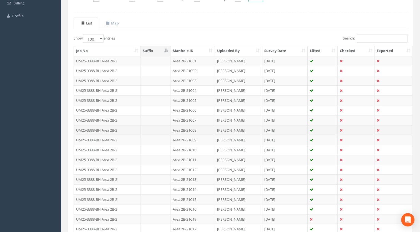
click at [193, 131] on td "Area 2B-2 IC08" at bounding box center [193, 130] width 44 height 10
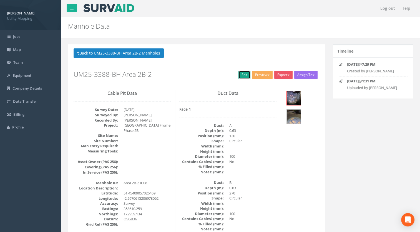
click at [242, 73] on link "Edit" at bounding box center [245, 75] width 12 height 8
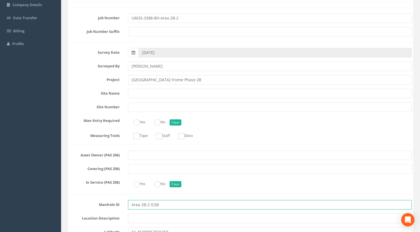
drag, startPoint x: 150, startPoint y: 204, endPoint x: 75, endPoint y: 206, distance: 75.1
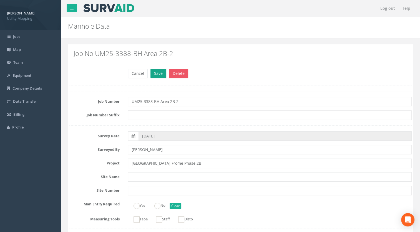
type input "IC08"
click at [157, 74] on button "Save" at bounding box center [159, 73] width 16 height 9
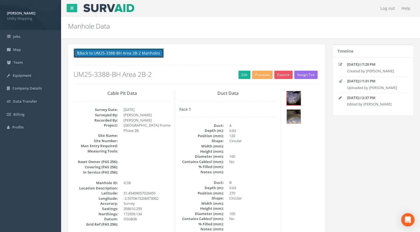
click at [133, 52] on button "Back to UM25-3388-BH Area 2B-2 Manholes" at bounding box center [119, 52] width 90 height 9
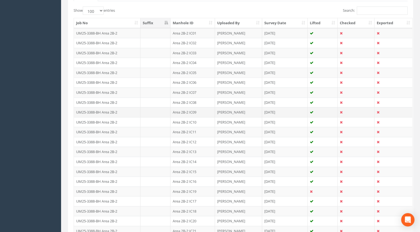
click at [194, 111] on td "Area 2B-2 IC09" at bounding box center [193, 112] width 44 height 10
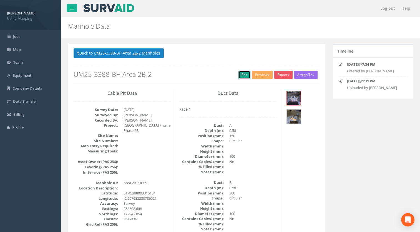
click at [241, 74] on link "Edit" at bounding box center [245, 75] width 12 height 8
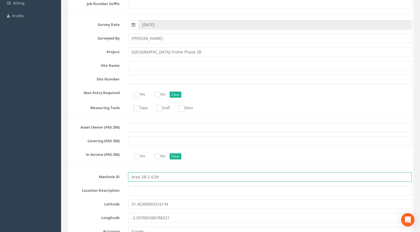
drag, startPoint x: 150, startPoint y: 178, endPoint x: 55, endPoint y: 175, distance: 94.8
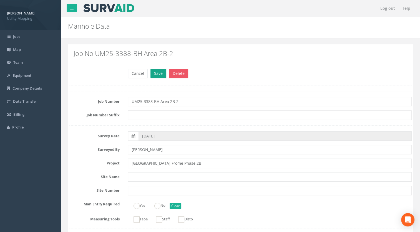
type input "IC09"
click at [161, 71] on button "Save" at bounding box center [159, 73] width 16 height 9
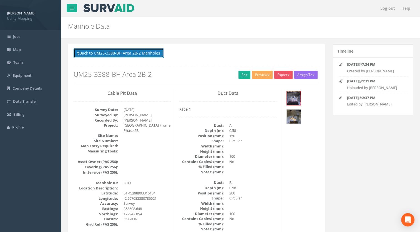
click at [120, 54] on button "Back to UM25-3388-BH Area 2B-2 Manholes" at bounding box center [119, 52] width 90 height 9
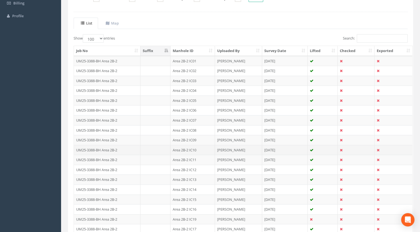
click at [192, 151] on td "Area 2B-2 IC10" at bounding box center [193, 150] width 44 height 10
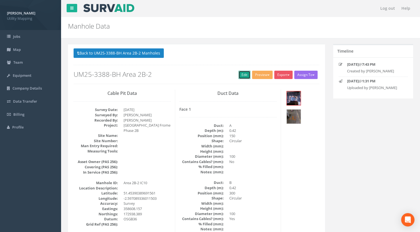
click at [248, 74] on link "Edit" at bounding box center [245, 75] width 12 height 8
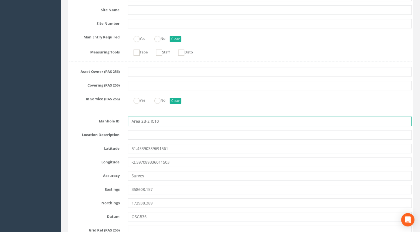
drag, startPoint x: 149, startPoint y: 121, endPoint x: 71, endPoint y: 123, distance: 77.8
click at [74, 123] on div "Manhole ID Area 2B-2 IC10" at bounding box center [240, 120] width 351 height 9
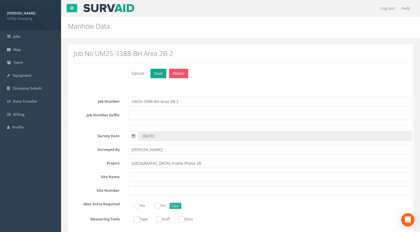
type input "IC10"
click at [154, 74] on button "Save" at bounding box center [159, 73] width 16 height 9
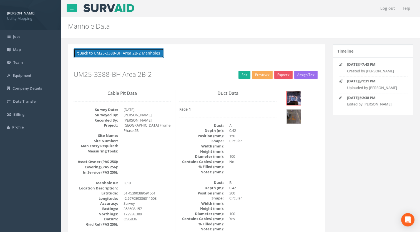
click at [118, 53] on button "Back to UM25-3388-BH Area 2B-2 Manholes" at bounding box center [119, 52] width 90 height 9
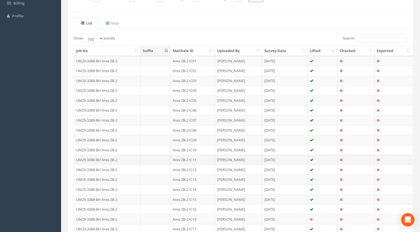
click at [194, 159] on td "Area 2B-2 IC11" at bounding box center [193, 160] width 44 height 10
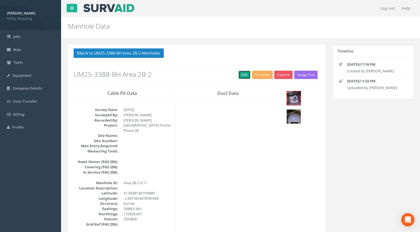
click at [243, 74] on link "Edit" at bounding box center [245, 75] width 12 height 8
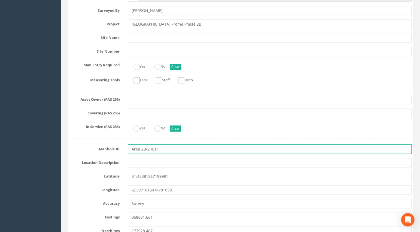
drag, startPoint x: 151, startPoint y: 149, endPoint x: 67, endPoint y: 154, distance: 84.1
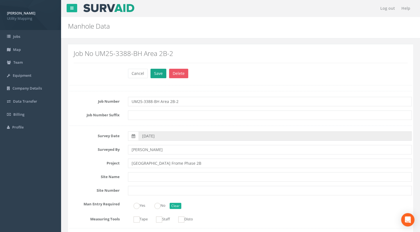
type input "IC11"
click at [157, 74] on button "Save" at bounding box center [159, 73] width 16 height 9
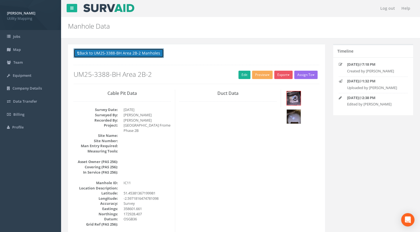
click at [128, 52] on button "Back to UM25-3388-BH Area 2B-2 Manholes" at bounding box center [119, 52] width 90 height 9
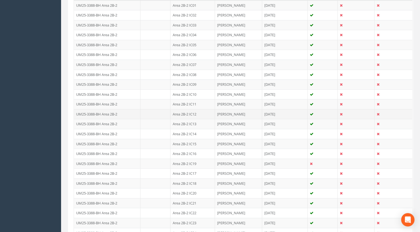
click at [196, 112] on td "Area 2B-2 IC12" at bounding box center [193, 114] width 44 height 10
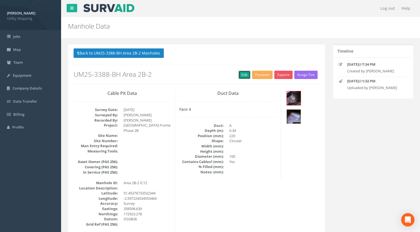
click at [239, 72] on link "Edit" at bounding box center [245, 75] width 12 height 8
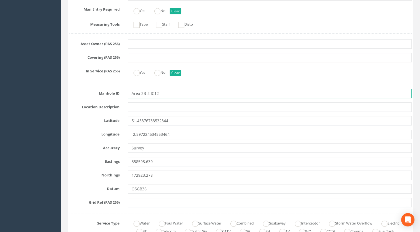
drag, startPoint x: 146, startPoint y: 94, endPoint x: 88, endPoint y: 99, distance: 58.9
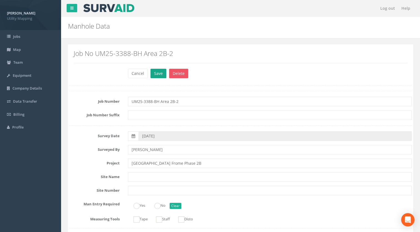
type input "IC12"
click at [158, 73] on button "Save" at bounding box center [159, 73] width 16 height 9
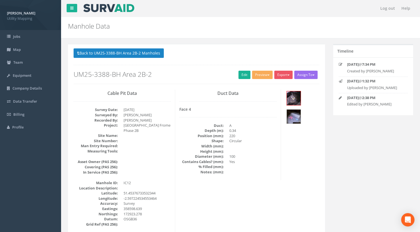
click at [133, 50] on button "Back to UM25-3388-BH Area 2B-2 Manholes" at bounding box center [119, 52] width 90 height 9
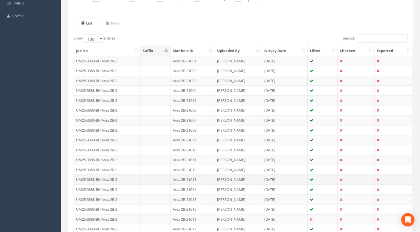
click at [188, 178] on td "Area 2B-2 IC13" at bounding box center [193, 179] width 44 height 10
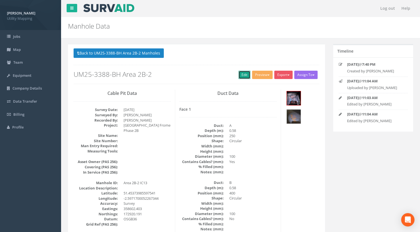
click at [240, 74] on link "Edit" at bounding box center [245, 75] width 12 height 8
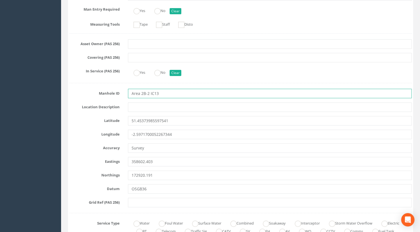
drag, startPoint x: 150, startPoint y: 92, endPoint x: 81, endPoint y: 104, distance: 69.4
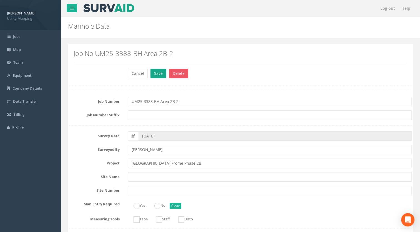
type input "IC13"
click at [160, 69] on button "Save" at bounding box center [159, 73] width 16 height 9
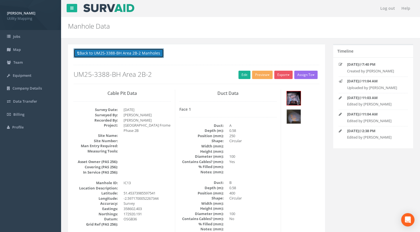
click at [143, 53] on button "Back to UM25-3388-BH Area 2B-2 Manholes" at bounding box center [119, 52] width 90 height 9
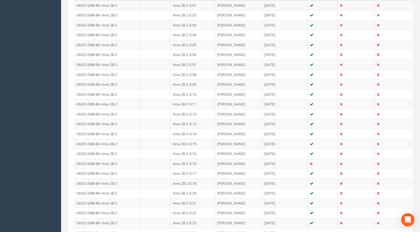
click at [190, 131] on td "Area 2B-2 IC14" at bounding box center [193, 134] width 44 height 10
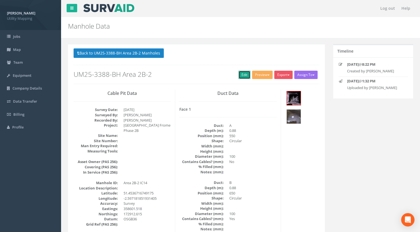
click at [243, 78] on link "Edit" at bounding box center [245, 75] width 12 height 8
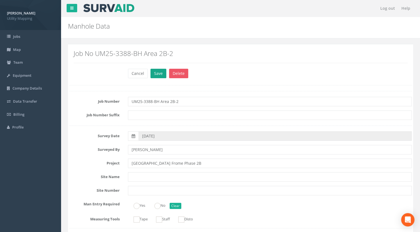
type input "IC14"
click at [158, 76] on button "Save" at bounding box center [159, 73] width 16 height 9
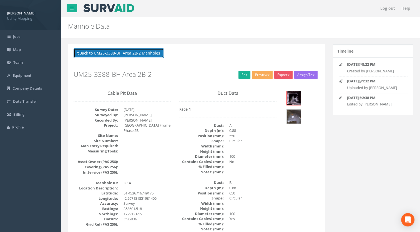
click at [131, 53] on button "Back to UM25-3388-BH Area 2B-2 Manholes" at bounding box center [119, 52] width 90 height 9
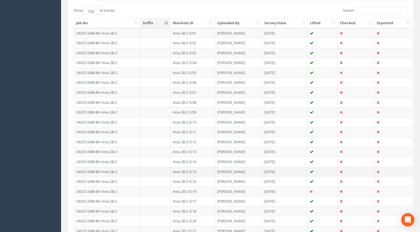
click at [193, 172] on td "Area 2B-2 IC15" at bounding box center [193, 171] width 44 height 10
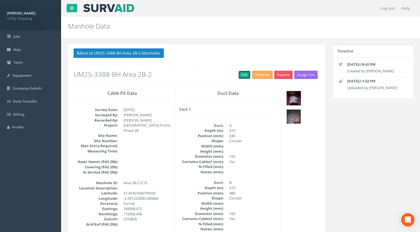
click at [243, 76] on link "Edit" at bounding box center [245, 75] width 12 height 8
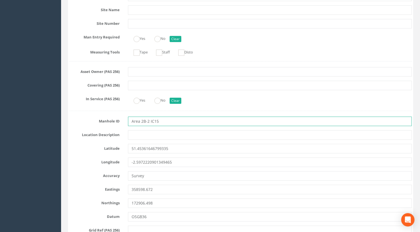
drag, startPoint x: 150, startPoint y: 121, endPoint x: 77, endPoint y: 125, distance: 73.2
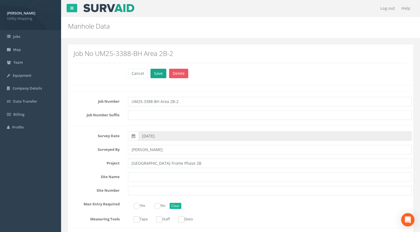
type input "IC15"
click at [160, 71] on button "Save" at bounding box center [159, 73] width 16 height 9
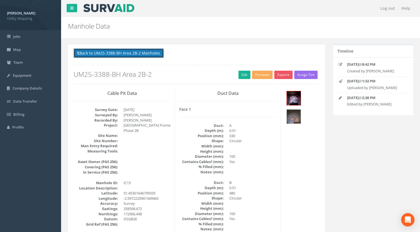
click at [134, 51] on button "Back to UM25-3388-BH Area 2B-2 Manholes" at bounding box center [119, 52] width 90 height 9
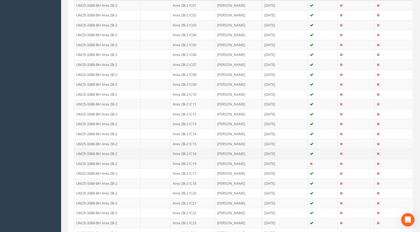
click at [193, 153] on td "Area 2B-2 IC16" at bounding box center [193, 153] width 44 height 10
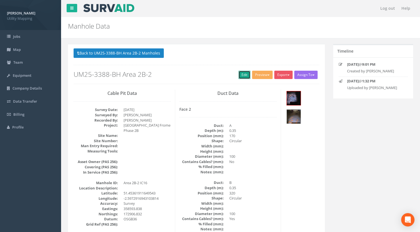
click at [242, 75] on link "Edit" at bounding box center [245, 75] width 12 height 8
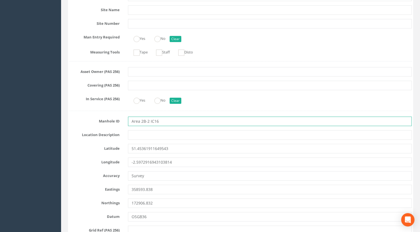
drag, startPoint x: 150, startPoint y: 121, endPoint x: 71, endPoint y: 120, distance: 78.9
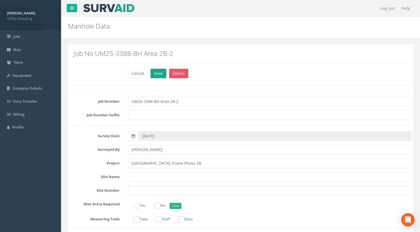
type input "IC16"
click at [152, 73] on button "Save" at bounding box center [159, 73] width 16 height 9
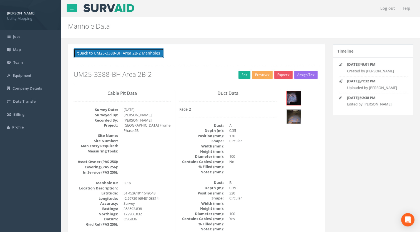
click at [142, 48] on button "Back to UM25-3388-BH Area 2B-2 Manholes" at bounding box center [119, 52] width 90 height 9
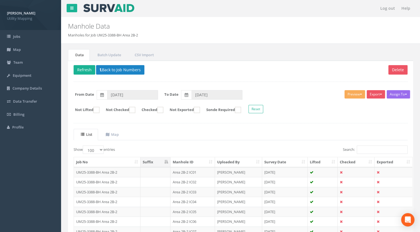
click at [188, 161] on th "Manhole ID" at bounding box center [193, 162] width 44 height 10
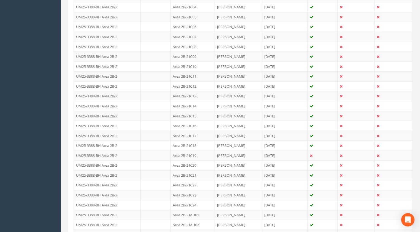
drag, startPoint x: 192, startPoint y: 133, endPoint x: 199, endPoint y: 131, distance: 7.0
click at [192, 133] on td "Area 2B-2 IC17" at bounding box center [193, 136] width 44 height 10
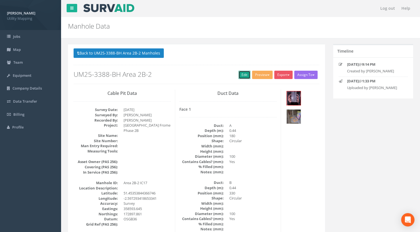
click at [243, 72] on link "Edit" at bounding box center [245, 75] width 12 height 8
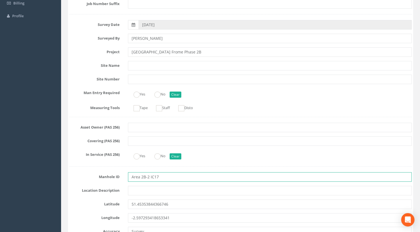
drag, startPoint x: 151, startPoint y: 176, endPoint x: 68, endPoint y: 176, distance: 83.1
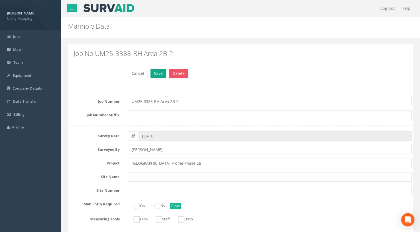
type input "IC17"
click at [161, 74] on button "Save" at bounding box center [159, 73] width 16 height 9
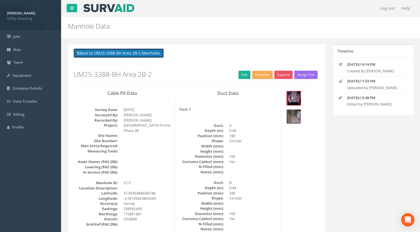
click at [135, 53] on button "Back to UM25-3388-BH Area 2B-2 Manholes" at bounding box center [119, 52] width 90 height 9
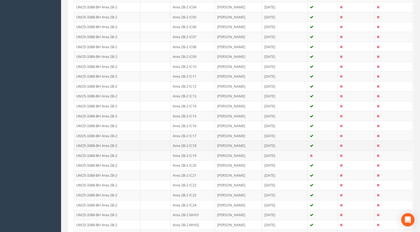
click at [192, 143] on td "Area 2B-2 IC18" at bounding box center [193, 145] width 44 height 10
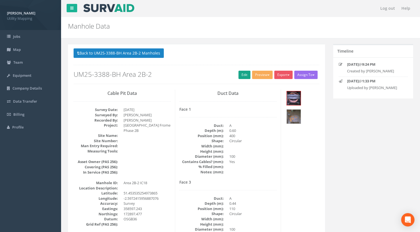
click at [240, 79] on div "Back to UM25-3388-BH Area 2B-2 Manholes Back to Map Assign To Malcolm Hughes La…" at bounding box center [197, 65] width 246 height 35
click at [244, 75] on link "Edit" at bounding box center [245, 75] width 12 height 8
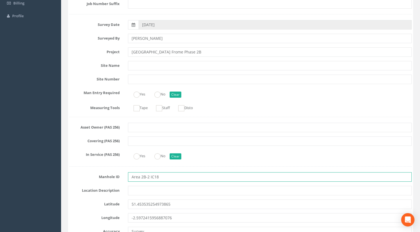
drag, startPoint x: 150, startPoint y: 177, endPoint x: 60, endPoint y: 173, distance: 90.4
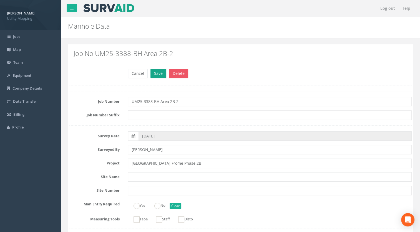
type input "IC18"
click at [158, 75] on button "Save" at bounding box center [159, 73] width 16 height 9
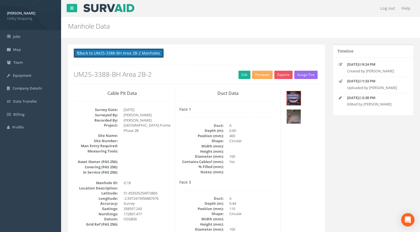
click at [130, 50] on button "Back to UM25-3388-BH Area 2B-2 Manholes" at bounding box center [119, 52] width 90 height 9
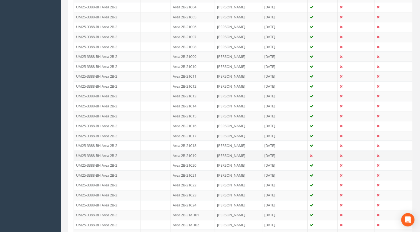
click at [191, 151] on td "Area 2B-2 IC19" at bounding box center [193, 155] width 44 height 10
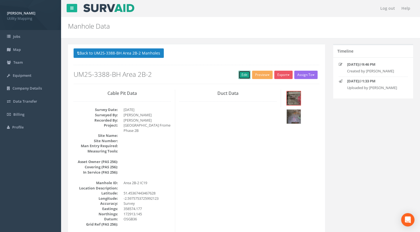
click at [243, 73] on link "Edit" at bounding box center [245, 75] width 12 height 8
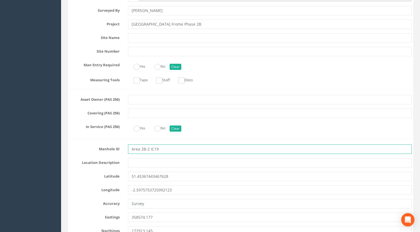
drag, startPoint x: 150, startPoint y: 148, endPoint x: 76, endPoint y: 152, distance: 74.8
click at [77, 152] on div "Manhole ID Area 2B-2 IC19" at bounding box center [240, 148] width 351 height 9
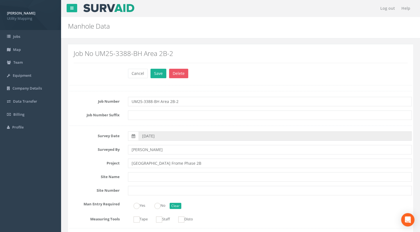
type input "IC19"
click at [152, 78] on div "Cancel Save Delete" at bounding box center [270, 74] width 293 height 11
click at [155, 74] on button "Save" at bounding box center [159, 73] width 16 height 9
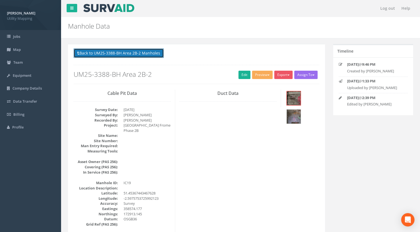
click at [142, 52] on button "Back to UM25-3388-BH Area 2B-2 Manholes" at bounding box center [119, 52] width 90 height 9
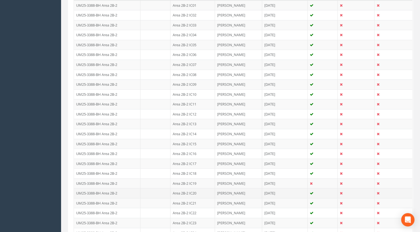
click at [190, 190] on td "Area 2B-2 IC20" at bounding box center [193, 193] width 44 height 10
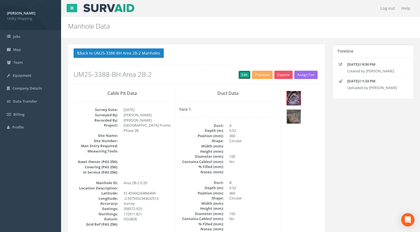
click at [242, 74] on link "Edit" at bounding box center [245, 75] width 12 height 8
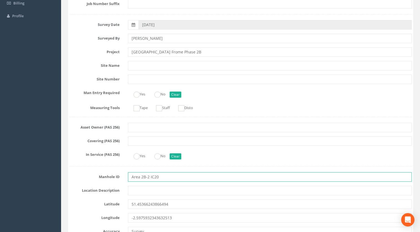
drag, startPoint x: 150, startPoint y: 175, endPoint x: 65, endPoint y: 180, distance: 85.5
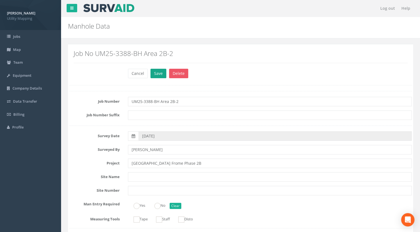
type input "IC20"
click at [157, 71] on button "Save" at bounding box center [159, 73] width 16 height 9
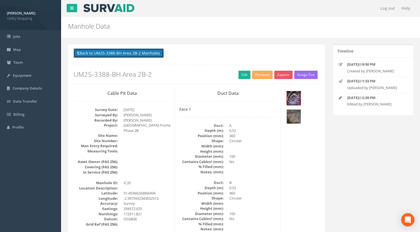
click at [143, 55] on button "Back to UM25-3388-BH Area 2B-2 Manholes" at bounding box center [119, 52] width 90 height 9
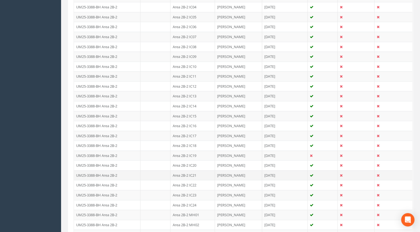
click at [186, 174] on td "Area 2B-2 IC21" at bounding box center [193, 175] width 44 height 10
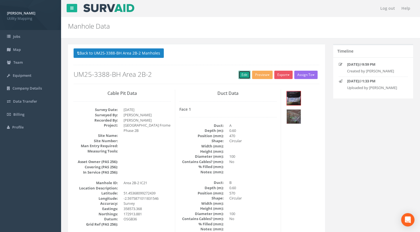
click at [242, 74] on link "Edit" at bounding box center [245, 75] width 12 height 8
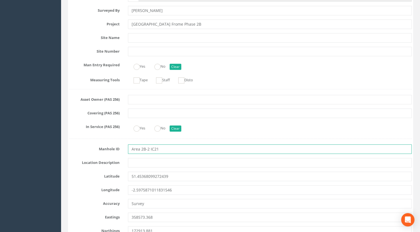
drag, startPoint x: 150, startPoint y: 149, endPoint x: 75, endPoint y: 147, distance: 75.1
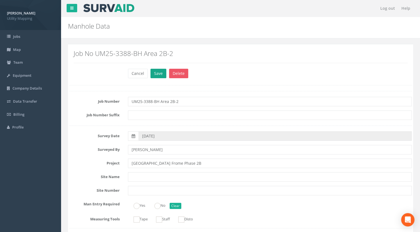
type input "IC21"
click at [156, 75] on button "Save" at bounding box center [159, 73] width 16 height 9
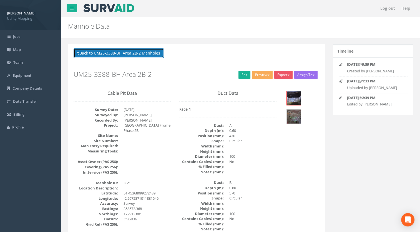
click at [153, 51] on button "Back to UM25-3388-BH Area 2B-2 Manholes" at bounding box center [119, 52] width 90 height 9
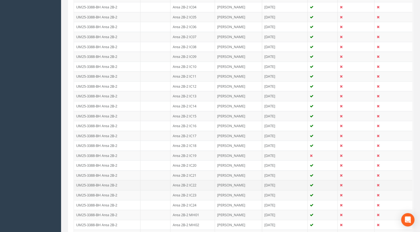
click at [193, 183] on td "Area 2B-2 IC22" at bounding box center [193, 185] width 44 height 10
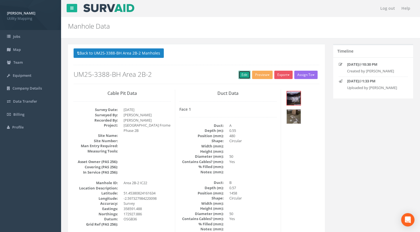
click at [242, 76] on link "Edit" at bounding box center [245, 75] width 12 height 8
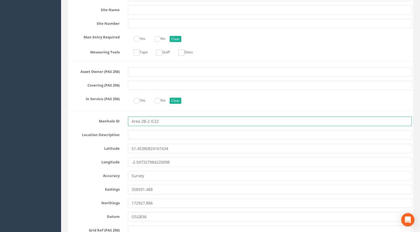
drag, startPoint x: 150, startPoint y: 121, endPoint x: 63, endPoint y: 126, distance: 87.9
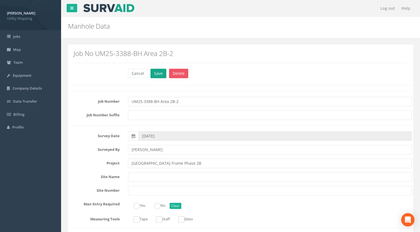
type input "IC22"
click at [155, 74] on button "Save" at bounding box center [159, 73] width 16 height 9
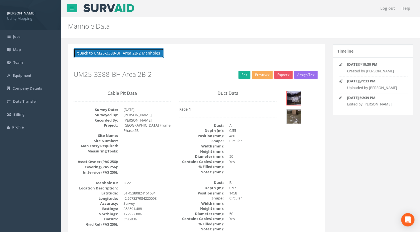
click at [145, 55] on button "Back to UM25-3388-BH Area 2B-2 Manholes" at bounding box center [119, 52] width 90 height 9
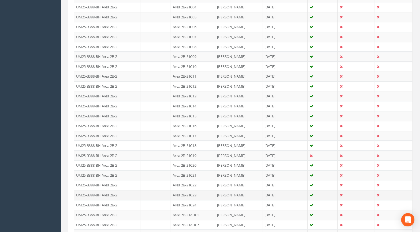
click at [188, 193] on td "Area 2B-2 IC23" at bounding box center [193, 195] width 44 height 10
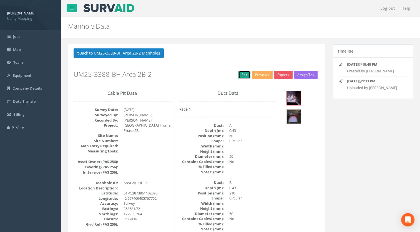
click at [245, 74] on link "Edit" at bounding box center [245, 75] width 12 height 8
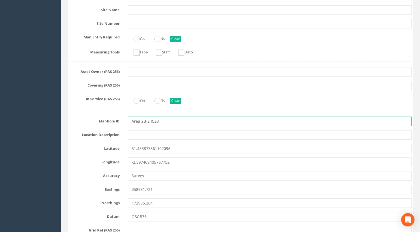
drag, startPoint x: 150, startPoint y: 121, endPoint x: 70, endPoint y: 126, distance: 80.4
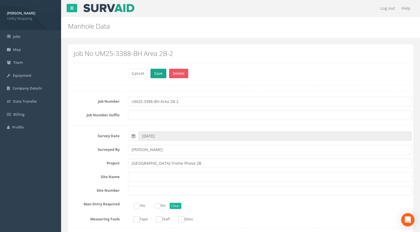
type input "IC23"
click at [154, 72] on button "Save" at bounding box center [159, 73] width 16 height 9
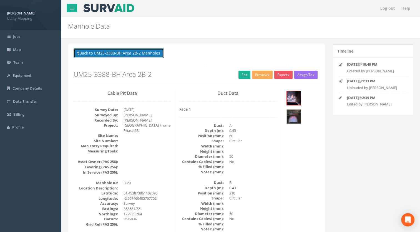
click at [136, 54] on button "Back to UM25-3388-BH Area 2B-2 Manholes" at bounding box center [119, 52] width 90 height 9
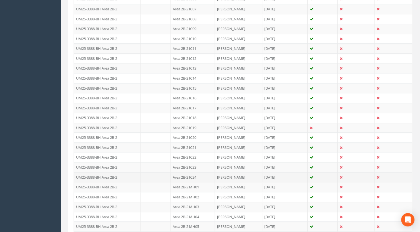
click at [194, 173] on td "Area 2B-2 IC24" at bounding box center [193, 177] width 44 height 10
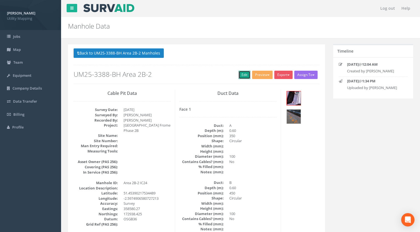
click at [243, 73] on link "Edit" at bounding box center [245, 75] width 12 height 8
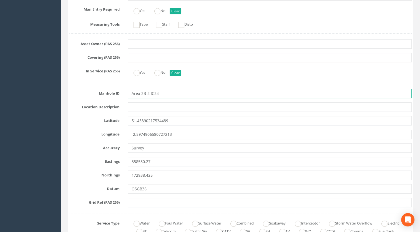
drag, startPoint x: 149, startPoint y: 94, endPoint x: 60, endPoint y: 98, distance: 89.3
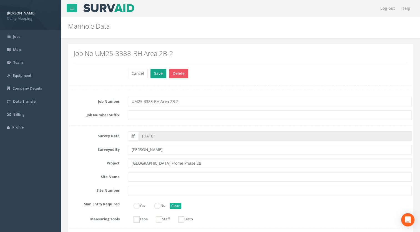
type input "IC24"
click at [157, 72] on button "Save" at bounding box center [159, 73] width 16 height 9
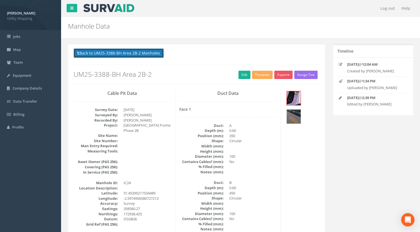
click at [138, 55] on button "Back to UM25-3388-BH Area 2B-2 Manholes" at bounding box center [119, 52] width 90 height 9
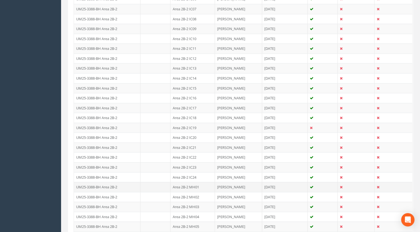
click at [193, 183] on td "Area 2B-2 MH01" at bounding box center [193, 187] width 44 height 10
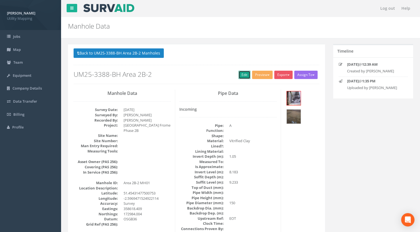
click at [247, 77] on link "Edit" at bounding box center [245, 75] width 12 height 8
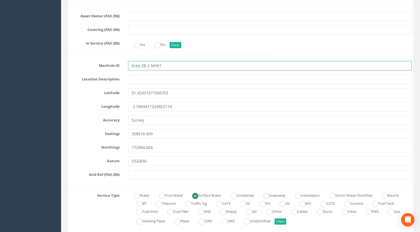
drag, startPoint x: 150, startPoint y: 66, endPoint x: 21, endPoint y: 65, distance: 128.4
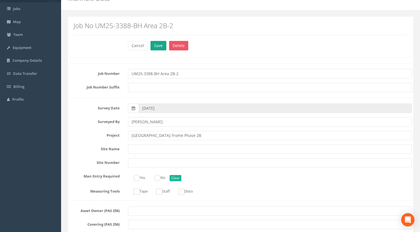
type input "MH01"
click at [155, 41] on button "Save" at bounding box center [159, 45] width 16 height 9
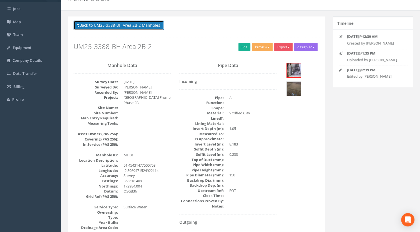
drag, startPoint x: 144, startPoint y: 23, endPoint x: 147, endPoint y: 40, distance: 16.9
click at [144, 23] on button "Back to UM25-3388-BH Area 2B-2 Manholes" at bounding box center [119, 25] width 90 height 9
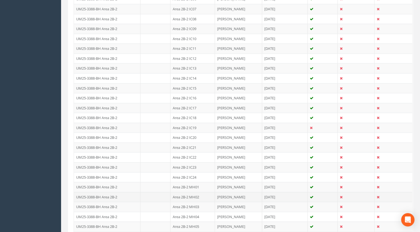
click at [189, 197] on td "Area 2B-2 MH02" at bounding box center [193, 197] width 44 height 10
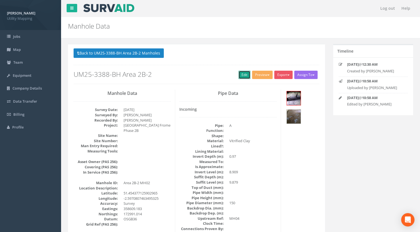
drag, startPoint x: 242, startPoint y: 75, endPoint x: 60, endPoint y: 203, distance: 222.9
click at [242, 75] on link "Edit" at bounding box center [245, 75] width 12 height 8
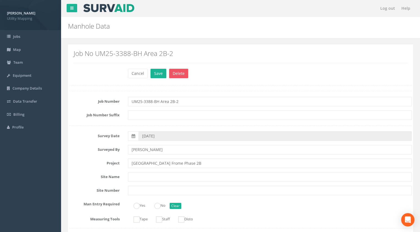
type input "MH02"
click at [157, 71] on button "Save" at bounding box center [159, 73] width 16 height 9
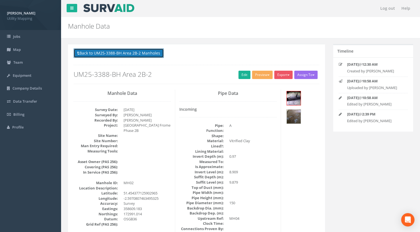
click at [128, 53] on button "Back to UM25-3388-BH Area 2B-2 Manholes" at bounding box center [119, 52] width 90 height 9
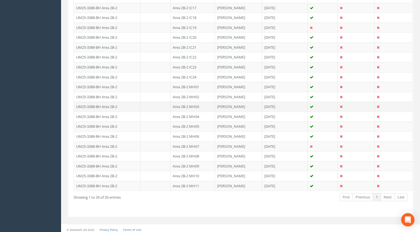
click at [196, 106] on td "Area 2B-2 MH03" at bounding box center [193, 106] width 44 height 10
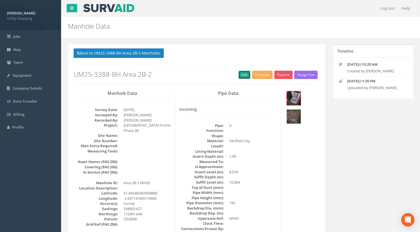
click at [241, 73] on link "Edit" at bounding box center [245, 75] width 12 height 8
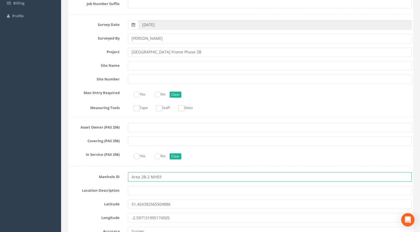
drag, startPoint x: 150, startPoint y: 176, endPoint x: 95, endPoint y: 174, distance: 55.1
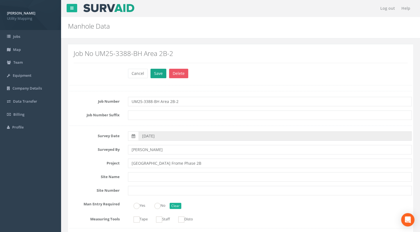
type input "MH03"
click at [156, 72] on button "Save" at bounding box center [159, 73] width 16 height 9
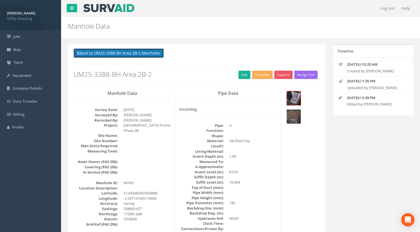
click at [129, 52] on button "Back to UM25-3388-BH Area 2B-2 Manholes" at bounding box center [119, 52] width 90 height 9
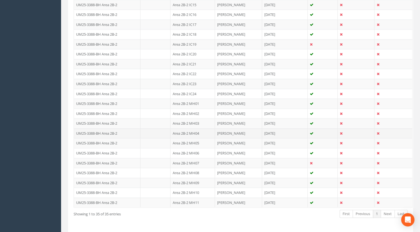
click at [196, 133] on td "Area 2B-2 MH04" at bounding box center [193, 133] width 44 height 10
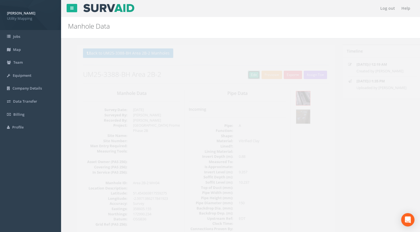
click at [242, 73] on link "Edit" at bounding box center [245, 75] width 12 height 8
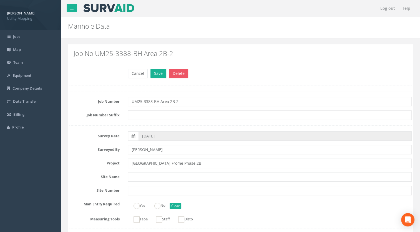
type input "MH04"
click at [148, 73] on div "Cancel Save Delete" at bounding box center [270, 74] width 293 height 11
click at [155, 73] on button "Save" at bounding box center [159, 73] width 16 height 9
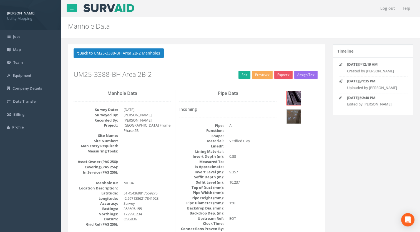
click at [126, 55] on button "Back to UM25-3388-BH Area 2B-2 Manholes" at bounding box center [119, 52] width 90 height 9
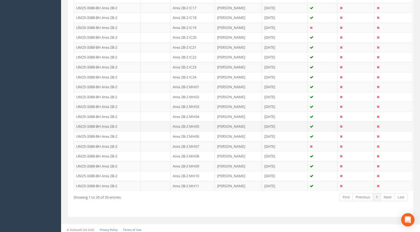
click at [192, 123] on td "Area 2B-2 MH05" at bounding box center [193, 126] width 44 height 10
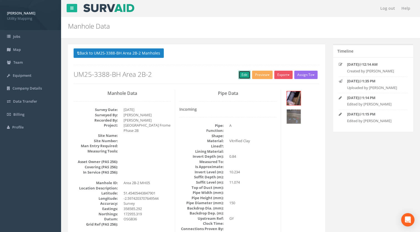
click at [247, 71] on link "Edit" at bounding box center [245, 75] width 12 height 8
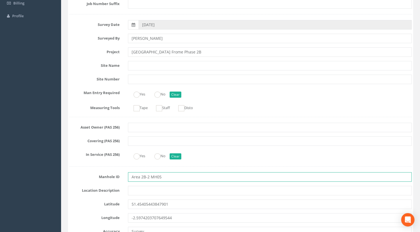
drag, startPoint x: 150, startPoint y: 176, endPoint x: 48, endPoint y: 180, distance: 102.1
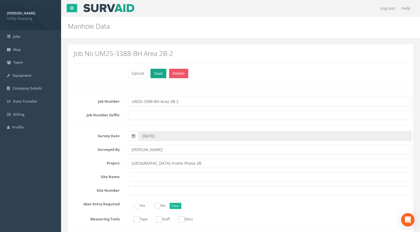
type input "MH05"
click at [153, 75] on button "Save" at bounding box center [159, 73] width 16 height 9
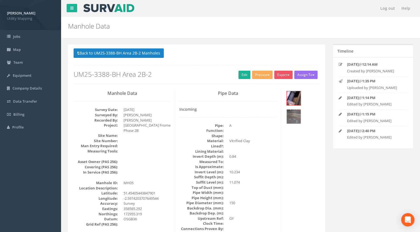
click at [145, 54] on button "Back to UM25-3388-BH Area 2B-2 Manholes" at bounding box center [119, 52] width 90 height 9
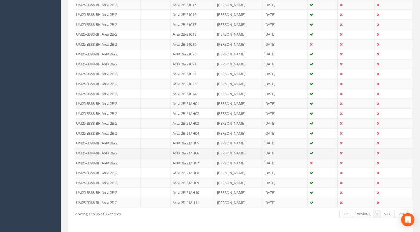
click at [195, 148] on td "Area 2B-2 MH06" at bounding box center [193, 153] width 44 height 10
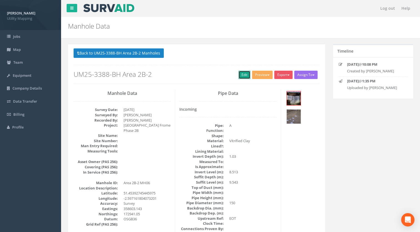
click at [245, 71] on link "Edit" at bounding box center [245, 75] width 12 height 8
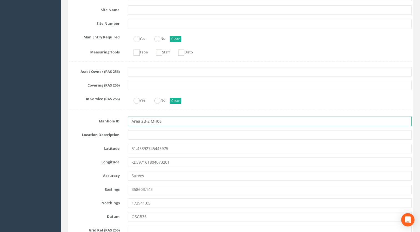
drag, startPoint x: 150, startPoint y: 120, endPoint x: 9, endPoint y: 115, distance: 141.5
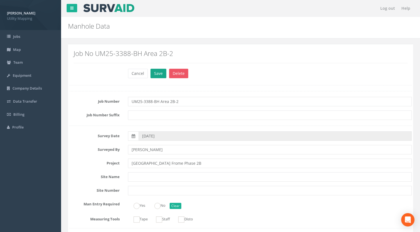
type input "MH06"
click at [164, 71] on button "Save" at bounding box center [159, 73] width 16 height 9
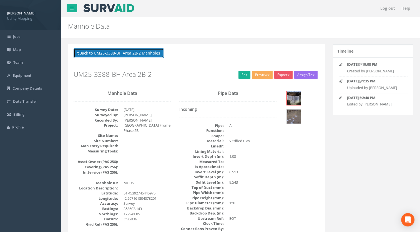
click at [140, 56] on button "Back to UM25-3388-BH Area 2B-2 Manholes" at bounding box center [119, 52] width 90 height 9
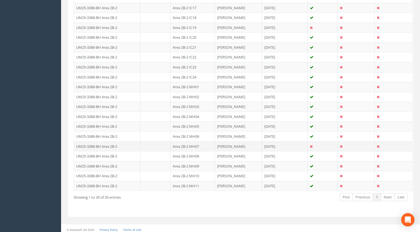
click at [188, 143] on td "Area 2B-2 MH07" at bounding box center [193, 146] width 44 height 10
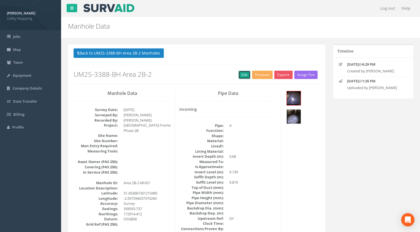
click at [241, 73] on link "Edit" at bounding box center [245, 75] width 12 height 8
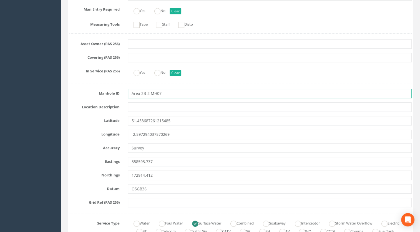
drag, startPoint x: 150, startPoint y: 93, endPoint x: 16, endPoint y: 101, distance: 133.3
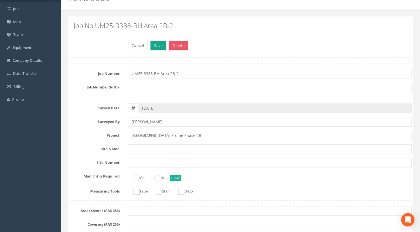
type input "MH07"
click at [159, 44] on button "Save" at bounding box center [159, 45] width 16 height 9
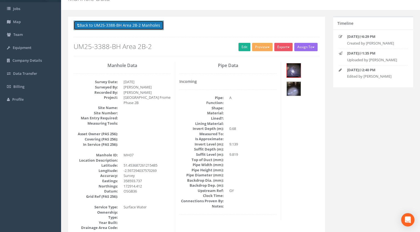
click at [130, 23] on button "Back to UM25-3388-BH Area 2B-2 Manholes" at bounding box center [119, 25] width 90 height 9
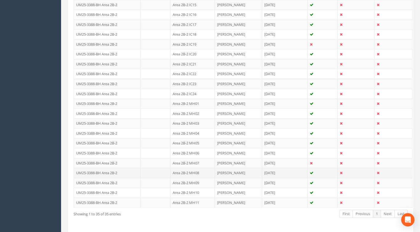
click at [196, 170] on td "Area 2B-2 MH08" at bounding box center [193, 173] width 44 height 10
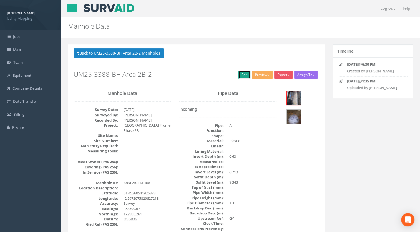
click at [243, 75] on link "Edit" at bounding box center [245, 75] width 12 height 8
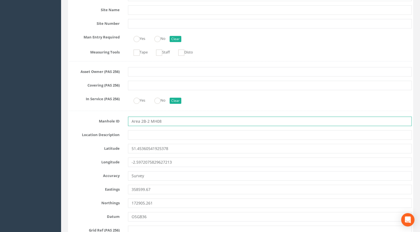
drag, startPoint x: 150, startPoint y: 121, endPoint x: 19, endPoint y: 126, distance: 130.5
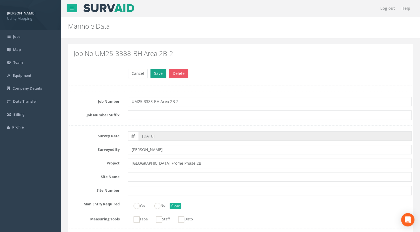
type input "MH08"
click at [155, 73] on button "Save" at bounding box center [159, 73] width 16 height 9
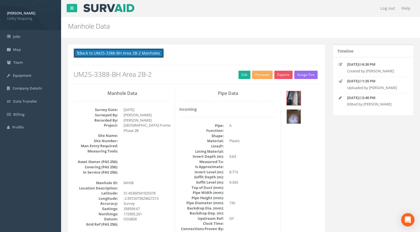
click at [144, 54] on button "Back to UM25-3388-BH Area 2B-2 Manholes" at bounding box center [119, 52] width 90 height 9
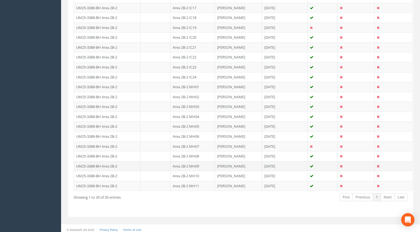
click at [195, 163] on td "Area 2B-2 MH09" at bounding box center [193, 166] width 44 height 10
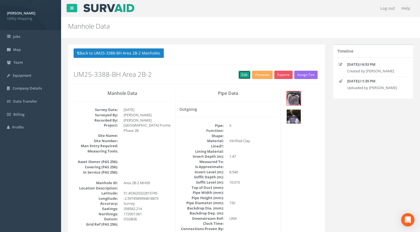
click at [243, 75] on link "Edit" at bounding box center [245, 75] width 12 height 8
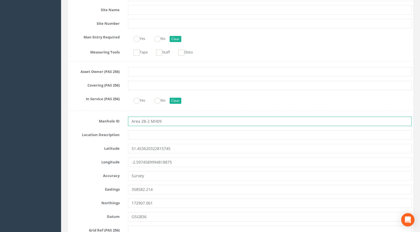
drag, startPoint x: 151, startPoint y: 121, endPoint x: 0, endPoint y: 126, distance: 150.7
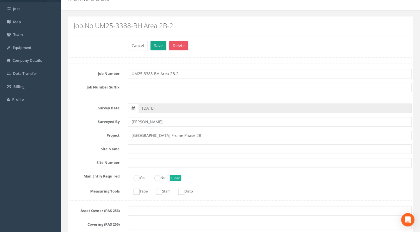
type input "MH09"
click at [156, 41] on button "Save" at bounding box center [159, 45] width 16 height 9
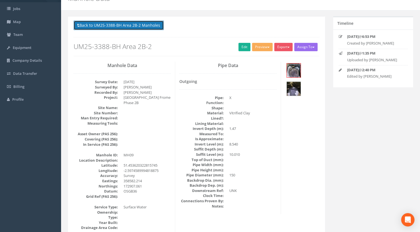
click at [136, 26] on button "Back to UM25-3388-BH Area 2B-2 Manholes" at bounding box center [119, 25] width 90 height 9
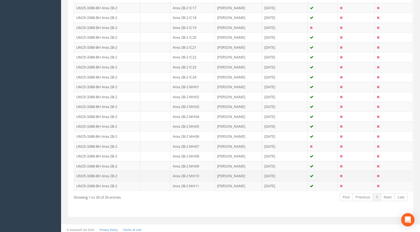
click at [189, 174] on td "Area 2B-2 MH10" at bounding box center [193, 176] width 44 height 10
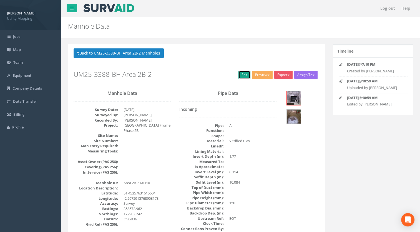
click at [247, 73] on link "Edit" at bounding box center [245, 75] width 12 height 8
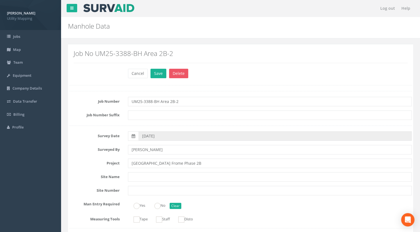
type input "MH10"
click at [151, 73] on button "Save" at bounding box center [159, 73] width 16 height 9
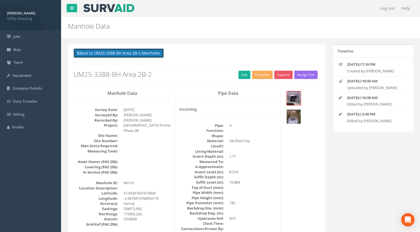
click at [145, 53] on button "Back to UM25-3388-BH Area 2B-2 Manholes" at bounding box center [119, 52] width 90 height 9
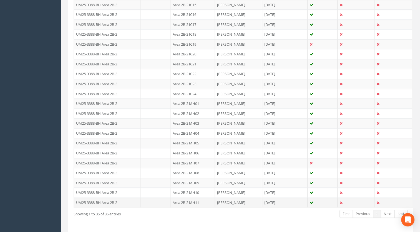
click at [188, 202] on td "Area 2B-2 MH11" at bounding box center [193, 202] width 44 height 10
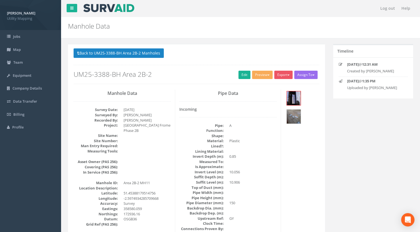
click at [236, 69] on div "Back to UM25-3388-BH Area 2B-2 Manholes Back to Map Assign To Malcolm Hughes La…" at bounding box center [197, 65] width 246 height 35
click at [241, 73] on link "Edit" at bounding box center [245, 75] width 12 height 8
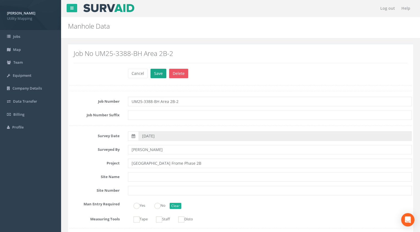
type input "MH11"
click at [158, 69] on button "Save" at bounding box center [159, 73] width 16 height 9
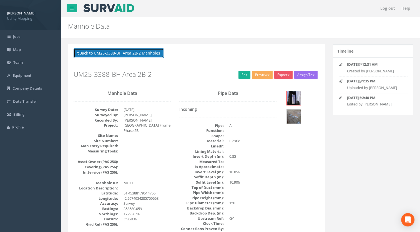
click at [145, 50] on button "Back to UM25-3388-BH Area 2B-2 Manholes" at bounding box center [119, 52] width 90 height 9
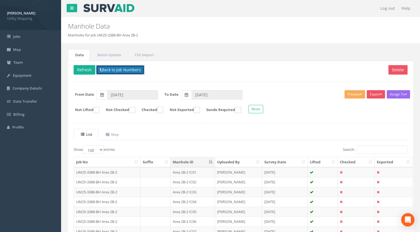
click at [122, 69] on button "Back to Job Numbers" at bounding box center [120, 69] width 48 height 9
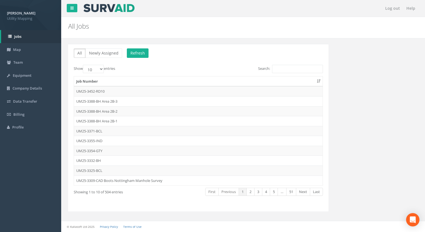
click at [290, 63] on div "All Newly Assigned Refresh Show 10 25 50 100 entries Search: Job Number UM25-34…" at bounding box center [198, 127] width 260 height 167
click at [290, 69] on input "Search:" at bounding box center [297, 69] width 51 height 8
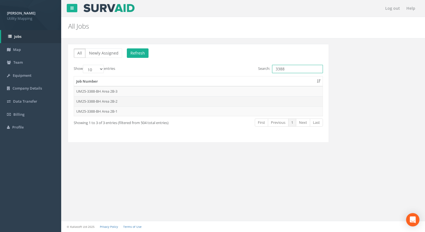
type input "3388"
click at [111, 99] on td "UM25-3388-BH Area 2B-2" at bounding box center [198, 101] width 248 height 10
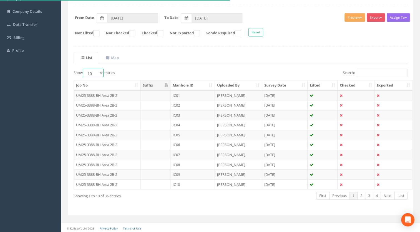
drag, startPoint x: 103, startPoint y: 71, endPoint x: 102, endPoint y: 77, distance: 5.9
click at [103, 71] on select "10 25 50 100" at bounding box center [93, 73] width 21 height 8
select select "100"
click at [84, 69] on select "10 25 50 100" at bounding box center [93, 73] width 21 height 8
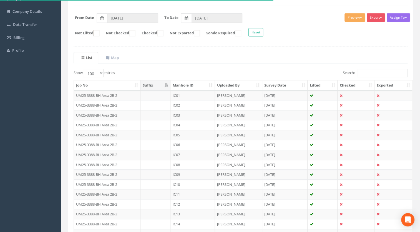
click at [185, 84] on th "Manhole ID" at bounding box center [193, 85] width 44 height 10
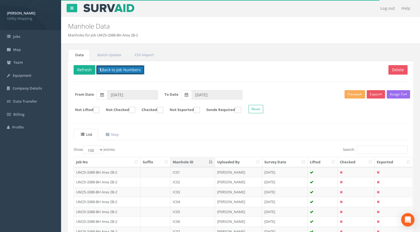
click at [132, 72] on button "Back to Job Numbers" at bounding box center [120, 69] width 48 height 9
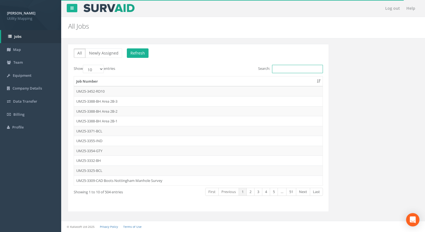
click at [295, 69] on input "Search:" at bounding box center [297, 69] width 51 height 8
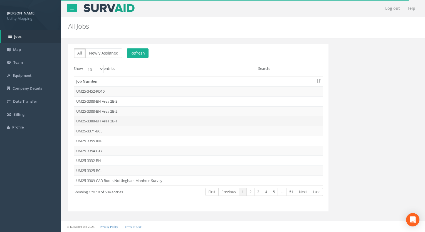
click at [114, 122] on td "UM25-3388-BH Area 2B-1" at bounding box center [198, 121] width 248 height 10
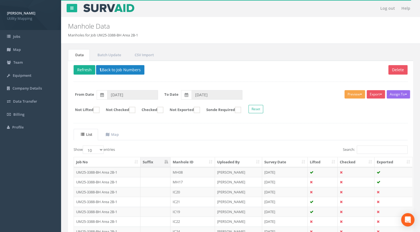
click at [347, 93] on button "Preview" at bounding box center [355, 94] width 21 height 8
click at [338, 106] on link "U Map IC" at bounding box center [345, 105] width 42 height 9
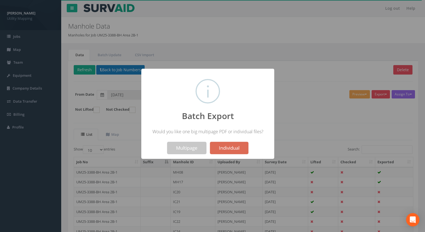
click at [186, 148] on button "Multipage" at bounding box center [186, 148] width 39 height 12
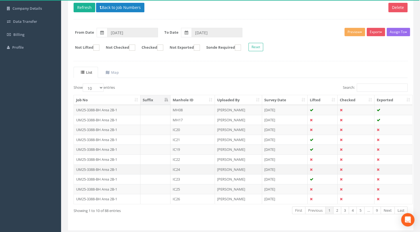
scroll to position [94, 0]
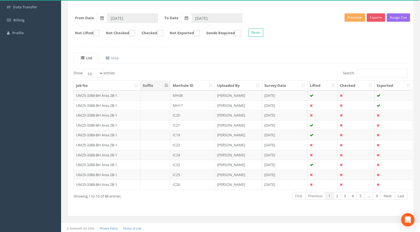
click at [188, 81] on th "Manhole ID" at bounding box center [193, 86] width 44 height 10
click at [93, 72] on select "10 25 50 100" at bounding box center [93, 73] width 21 height 8
select select "100"
click at [84, 69] on select "10 25 50 100" at bounding box center [93, 73] width 21 height 8
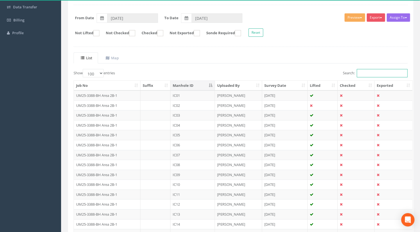
click at [365, 69] on input "Search:" at bounding box center [382, 73] width 51 height 8
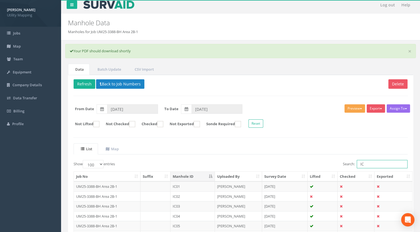
scroll to position [0, 0]
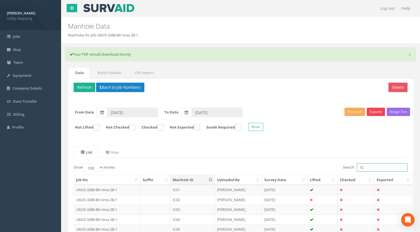
type input "IC"
click at [380, 110] on button "Export" at bounding box center [376, 112] width 18 height 8
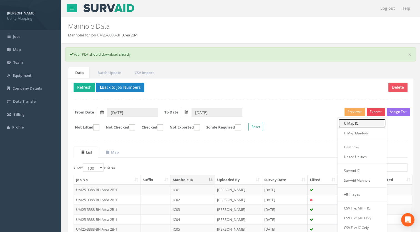
click at [356, 123] on link "U Map IC" at bounding box center [362, 123] width 47 height 9
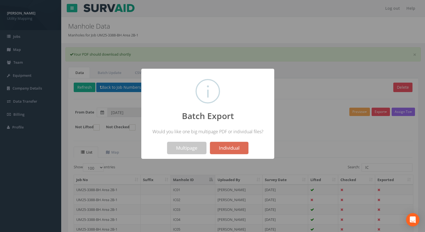
click at [186, 151] on button "Multipage" at bounding box center [186, 148] width 39 height 12
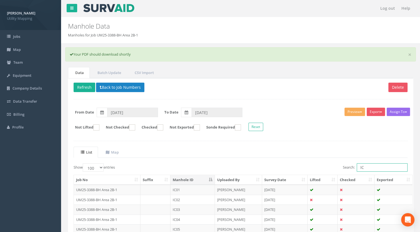
drag, startPoint x: 372, startPoint y: 168, endPoint x: 247, endPoint y: 170, distance: 125.4
click at [250, 171] on div "Search: IC" at bounding box center [326, 168] width 163 height 10
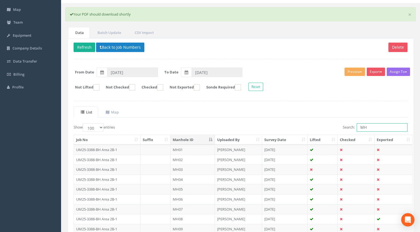
scroll to position [53, 0]
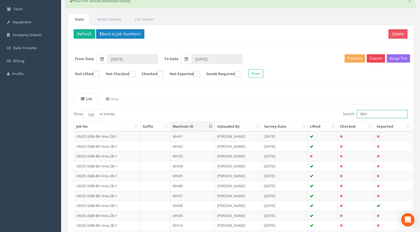
type input "MH"
click at [375, 60] on button "Export" at bounding box center [376, 58] width 18 height 8
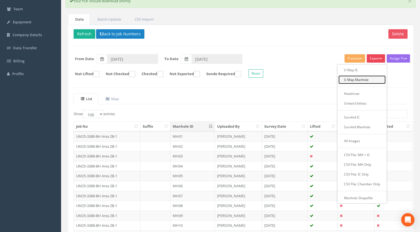
click at [361, 79] on link "U Map Manhole" at bounding box center [362, 79] width 47 height 9
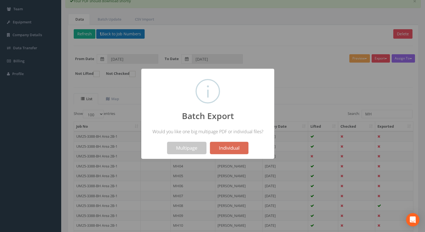
click at [188, 151] on button "Multipage" at bounding box center [186, 148] width 39 height 12
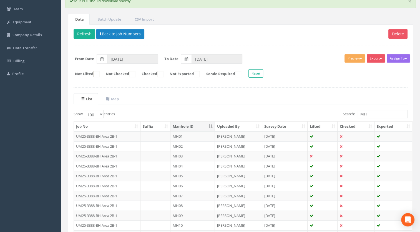
click at [177, 28] on div "Delete Refresh Back to Job Numbers Assign To Malcolm Hughes Land Surveyors Ltd …" at bounding box center [240, 190] width 345 height 330
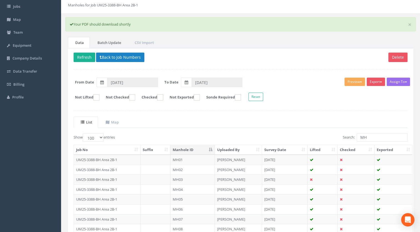
scroll to position [0, 0]
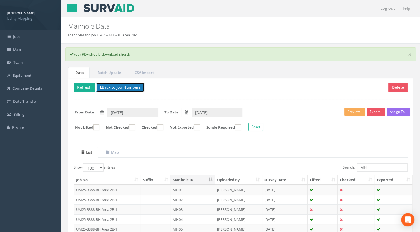
click at [124, 88] on button "Back to Job Numbers" at bounding box center [120, 87] width 48 height 9
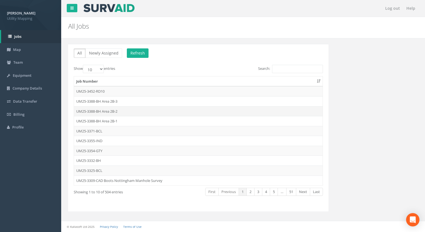
click at [112, 111] on td "UM25-3388-BH Area 2B-2" at bounding box center [198, 111] width 248 height 10
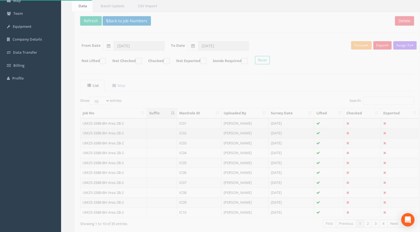
scroll to position [56, 0]
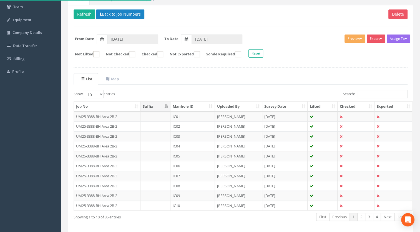
click at [368, 99] on div "Job No Suffix Manhole ID Uploaded By Survey Date Lifted Checked Exported UM25-3…" at bounding box center [240, 155] width 343 height 113
click at [372, 92] on input "Search:" at bounding box center [382, 94] width 51 height 8
type input "IC"
click at [94, 93] on select "10 25 50 100" at bounding box center [93, 94] width 21 height 8
select select "100"
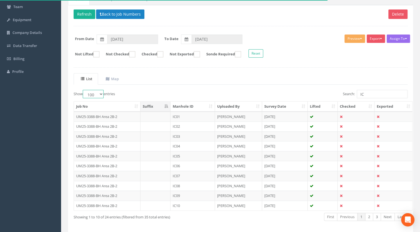
click at [84, 90] on select "10 25 50 100" at bounding box center [93, 94] width 21 height 8
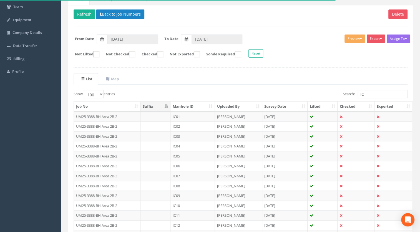
click at [189, 101] on th "Manhole ID" at bounding box center [193, 106] width 44 height 10
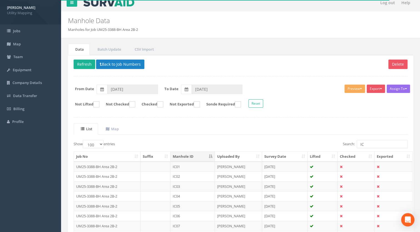
scroll to position [0, 0]
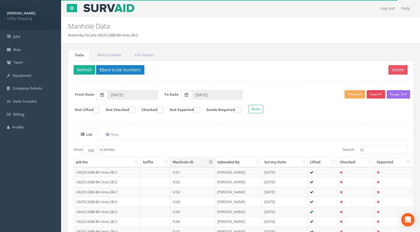
click at [373, 95] on button "Export" at bounding box center [376, 94] width 18 height 8
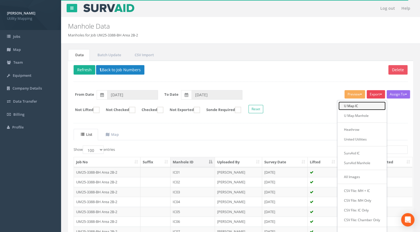
click at [355, 106] on link "U Map IC" at bounding box center [362, 105] width 47 height 9
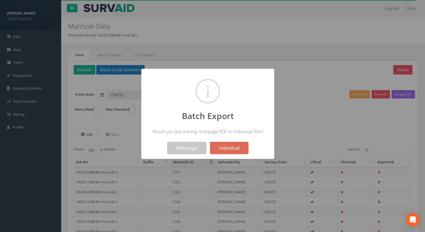
click at [180, 148] on button "Multipage" at bounding box center [186, 148] width 39 height 12
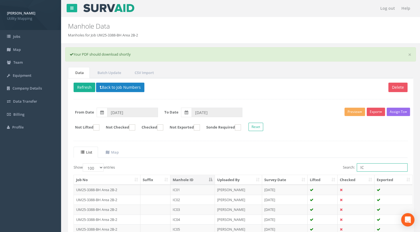
drag, startPoint x: 382, startPoint y: 165, endPoint x: 245, endPoint y: 162, distance: 136.5
click at [258, 165] on div "Search: IC" at bounding box center [326, 168] width 163 height 10
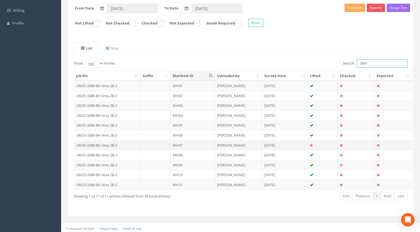
scroll to position [48, 0]
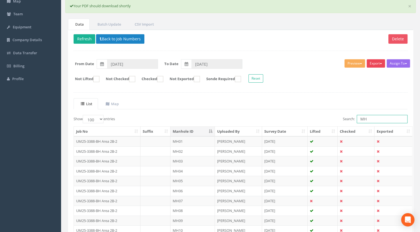
type input "MH"
click at [376, 66] on button "Export" at bounding box center [376, 63] width 18 height 8
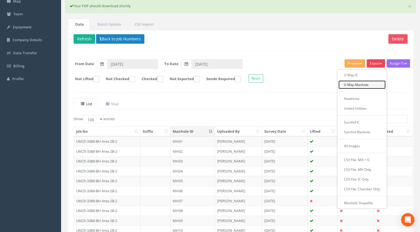
click at [364, 83] on link "U Map Manhole" at bounding box center [362, 84] width 47 height 9
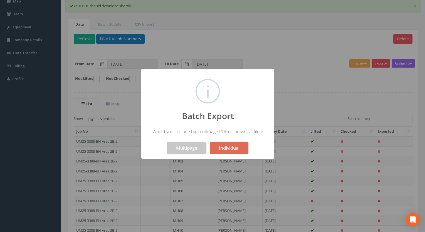
click at [176, 145] on button "Multipage" at bounding box center [186, 148] width 39 height 12
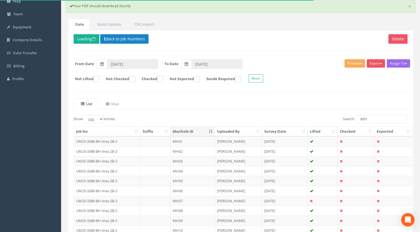
click at [132, 44] on p "Delete Loading Back to Job Numbers" at bounding box center [241, 39] width 334 height 11
click at [132, 41] on button "Back to Job Numbers" at bounding box center [124, 38] width 48 height 9
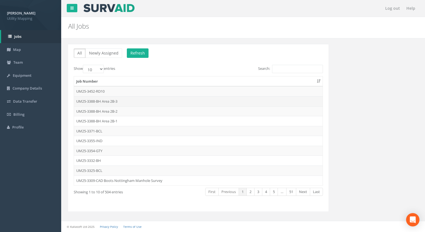
click at [107, 102] on td "UM25-3388-BH Area 2B-3" at bounding box center [198, 101] width 248 height 10
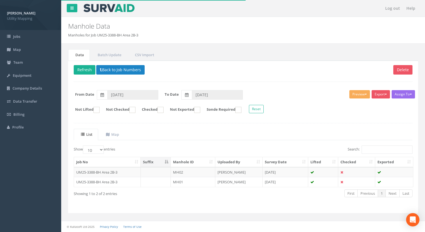
click at [198, 164] on th "Manhole ID" at bounding box center [193, 162] width 44 height 10
click at [374, 98] on div "Export U Map IC U Map Manhole Heathrow United Utilities SurvAid IC SurvAid Manh…" at bounding box center [381, 95] width 20 height 10
click at [379, 94] on button "Export" at bounding box center [380, 94] width 18 height 8
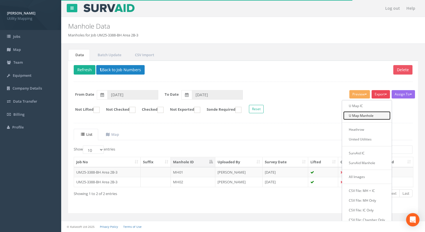
click at [351, 114] on link "U Map Manhole" at bounding box center [366, 115] width 47 height 9
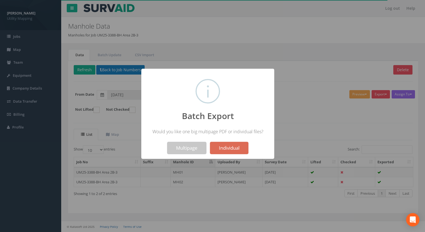
click at [187, 150] on button "Multipage" at bounding box center [186, 148] width 39 height 12
